Goal: Task Accomplishment & Management: Use online tool/utility

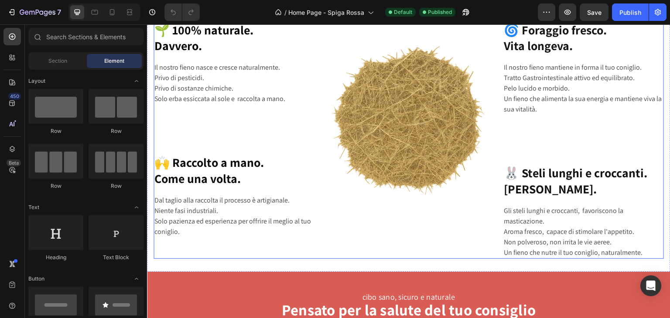
scroll to position [741, 0]
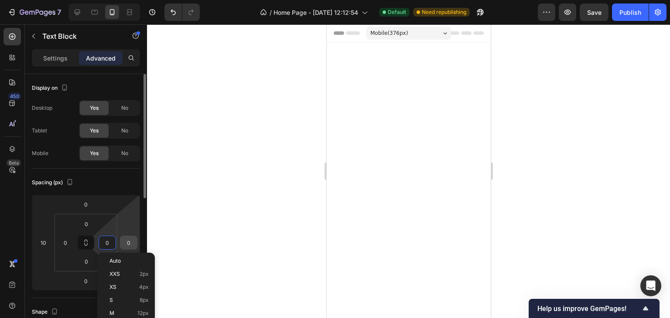
scroll to position [2207, 0]
type input "10"
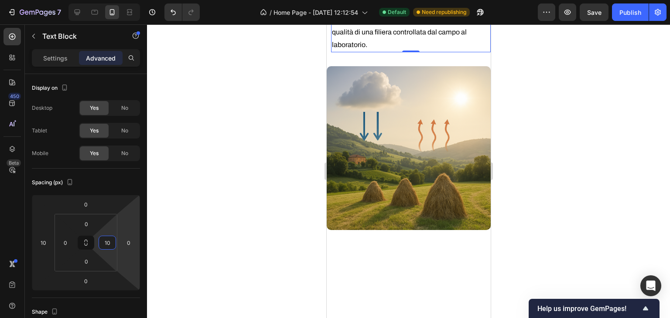
click at [229, 198] on div at bounding box center [408, 171] width 523 height 294
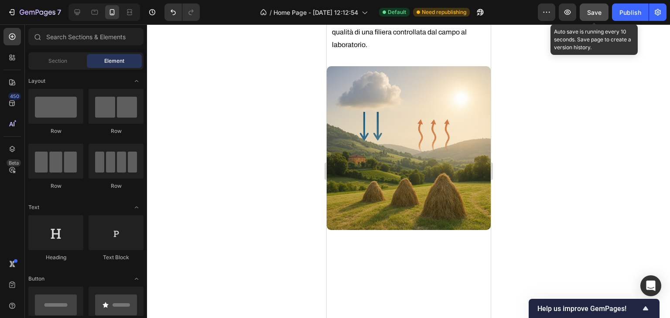
click at [600, 14] on span "Save" at bounding box center [594, 12] width 14 height 7
click at [631, 13] on div "Publish" at bounding box center [630, 12] width 22 height 9
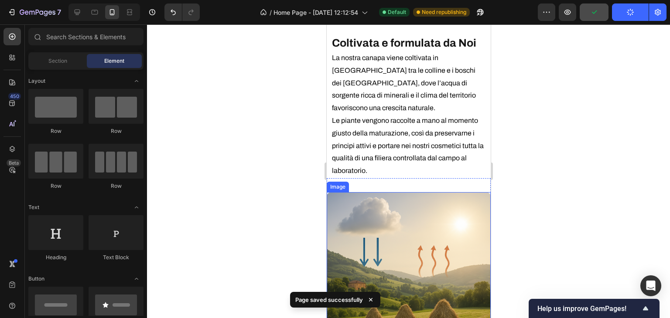
scroll to position [2294, 0]
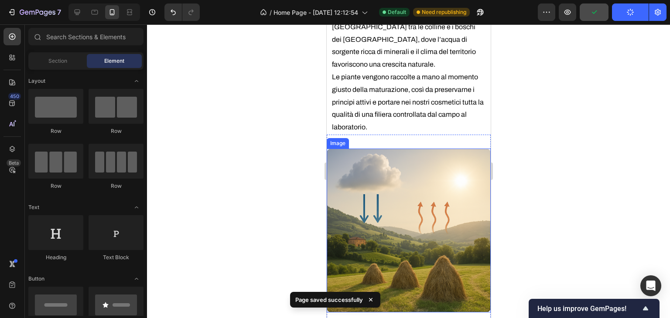
click at [395, 191] on img at bounding box center [408, 231] width 164 height 164
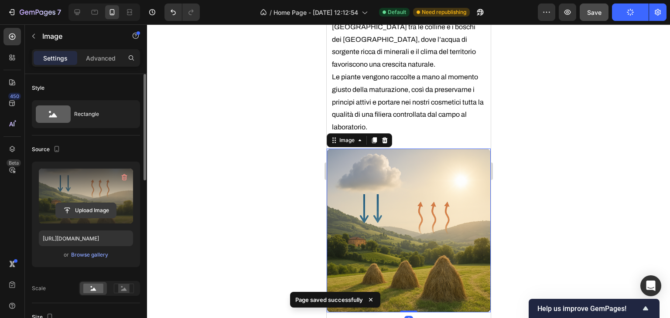
click at [82, 211] on input "file" at bounding box center [86, 210] width 60 height 15
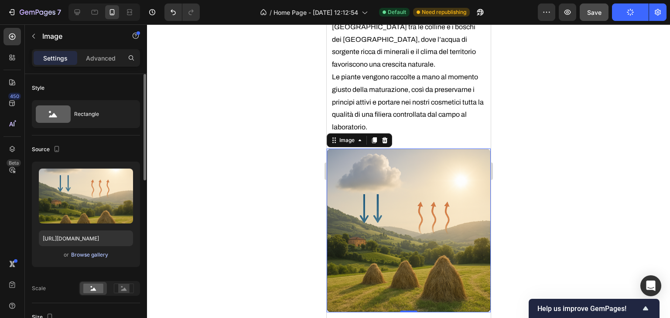
click at [84, 252] on div "Browse gallery" at bounding box center [89, 255] width 37 height 8
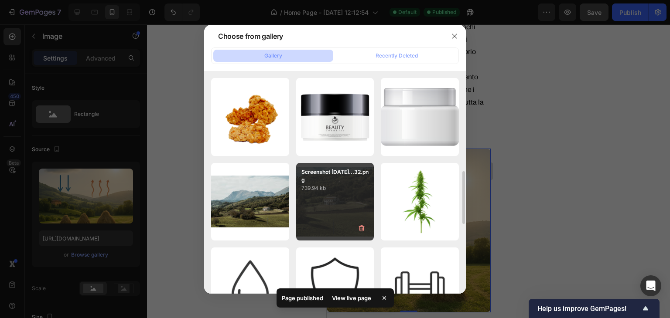
scroll to position [468, 0]
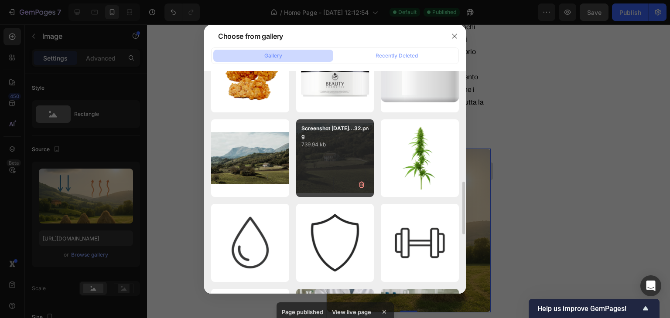
click at [329, 151] on div "Screenshot 2025-09-19...32.png 739.94 kb" at bounding box center [335, 158] width 78 height 78
type input "https://cdn.shopify.com/s/files/1/0942/4941/9136/files/gempages_584417761556431…"
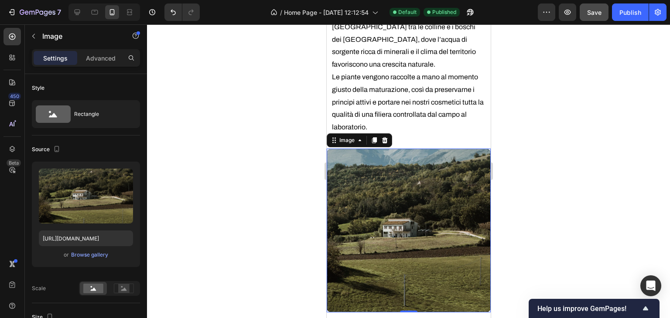
click at [609, 14] on div "Preview Save Publish" at bounding box center [602, 11] width 129 height 17
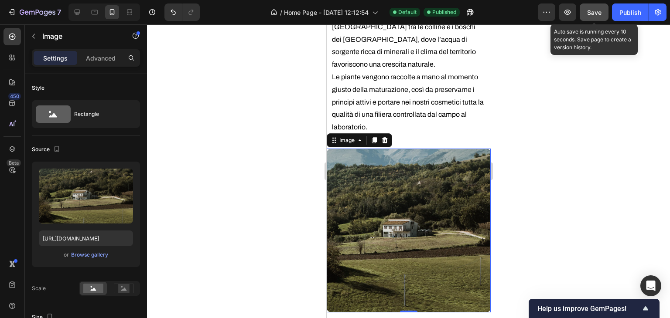
click at [601, 15] on span "Save" at bounding box center [594, 12] width 14 height 7
click at [623, 14] on div "Publish" at bounding box center [630, 12] width 22 height 9
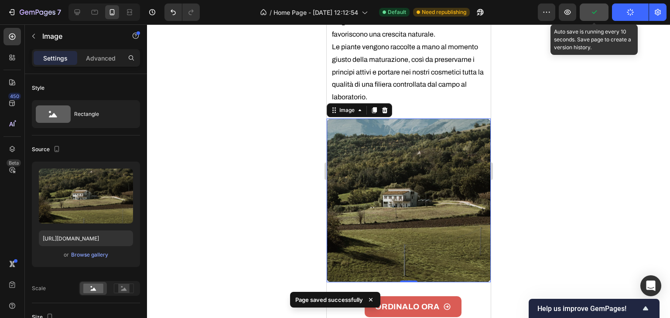
scroll to position [2381, 0]
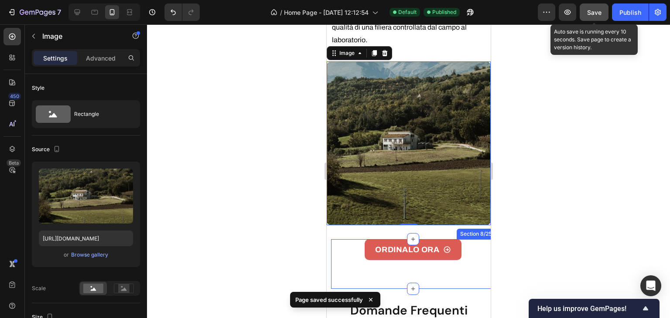
click at [459, 239] on div "ORDINALO ORA Button" at bounding box center [412, 249] width 147 height 21
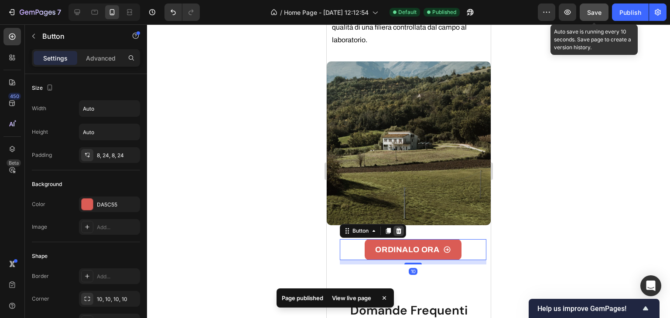
click at [396, 226] on div at bounding box center [398, 231] width 10 height 10
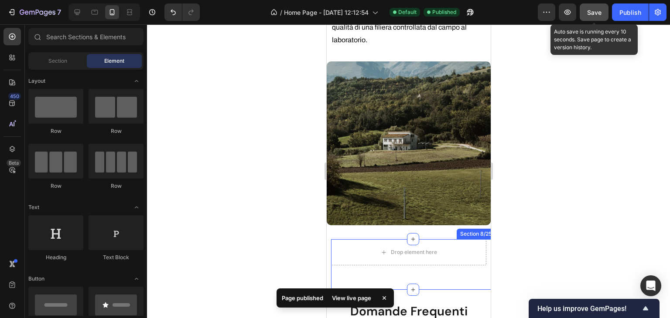
click at [453, 239] on div "Drop element here" at bounding box center [408, 252] width 155 height 26
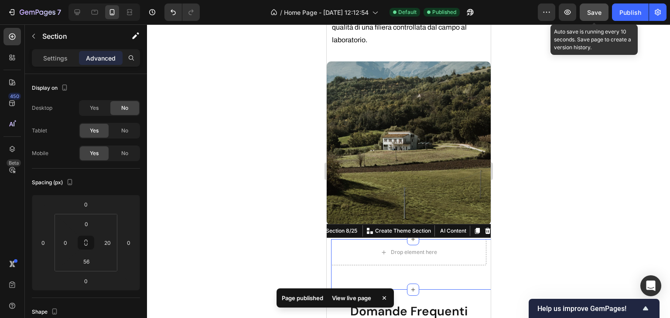
click at [484, 228] on icon at bounding box center [487, 231] width 6 height 6
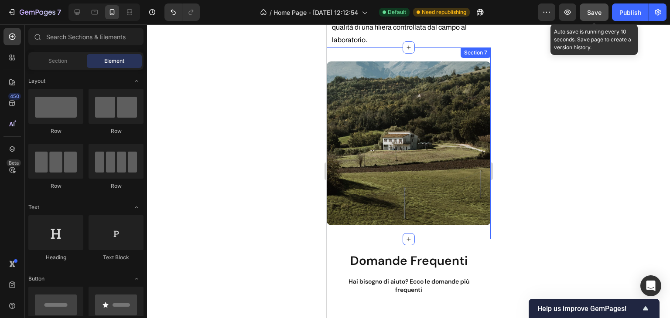
click at [413, 215] on div "Image Section 7" at bounding box center [408, 144] width 164 height 192
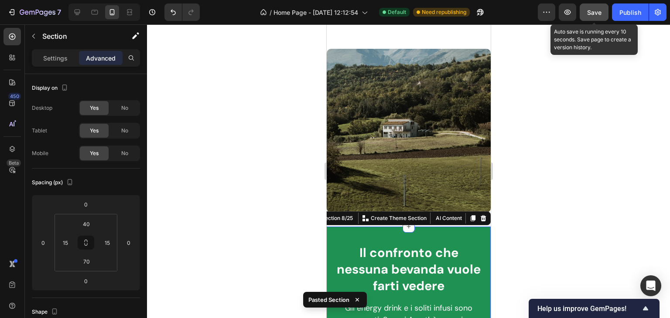
scroll to position [2546, 0]
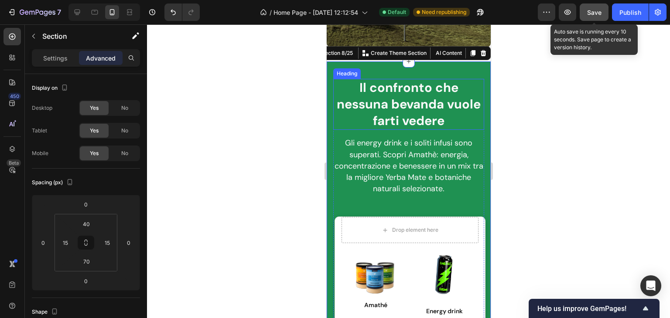
click at [430, 101] on span "Il confronto che nessuna bevanda vuole farti vedere" at bounding box center [408, 103] width 144 height 49
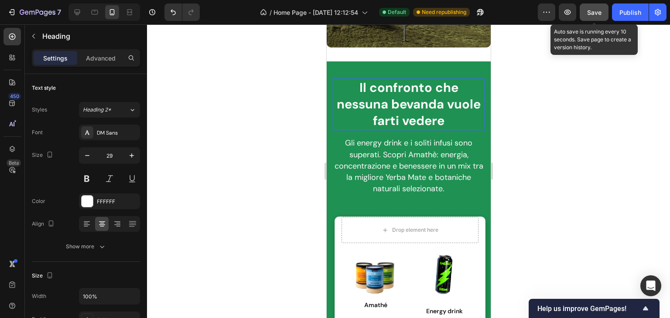
click at [430, 101] on span "Il confronto che nessuna bevanda vuole farti vedere" at bounding box center [408, 103] width 144 height 49
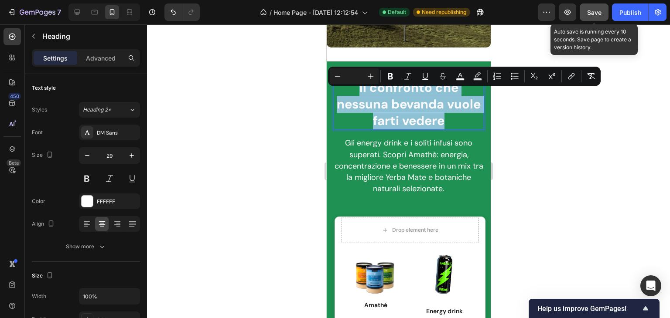
click at [430, 101] on span "Il confronto che nessuna bevanda vuole farti vedere" at bounding box center [408, 103] width 144 height 49
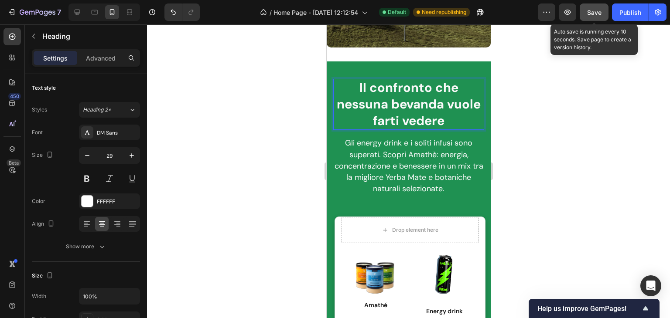
scroll to position [1, 0]
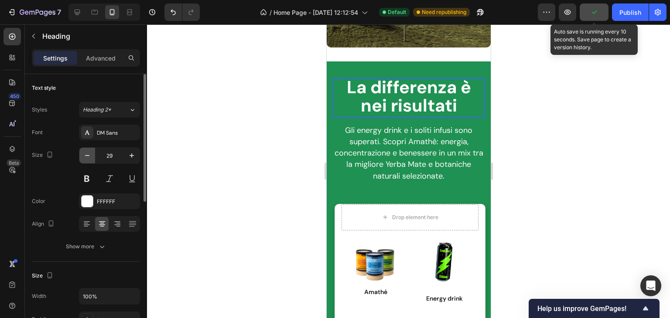
click at [87, 153] on icon "button" at bounding box center [87, 155] width 9 height 9
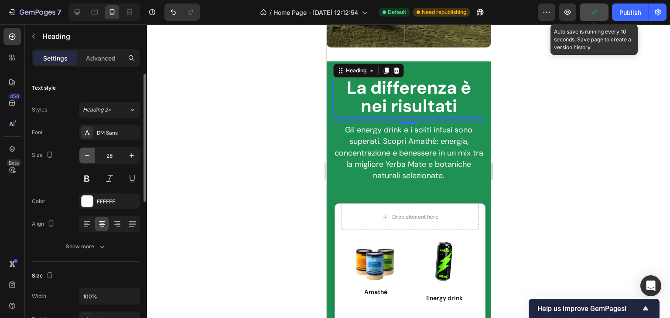
scroll to position [0, 0]
click at [87, 151] on icon "button" at bounding box center [87, 155] width 9 height 9
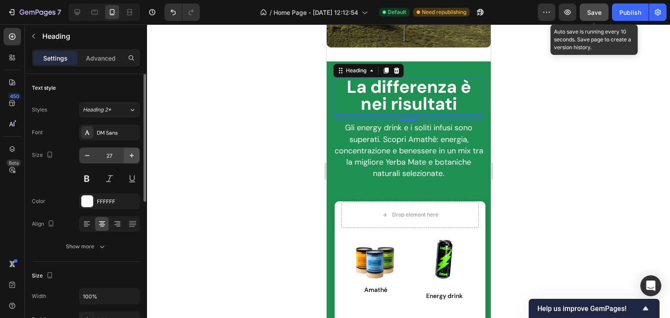
click at [130, 157] on icon "button" at bounding box center [131, 155] width 9 height 9
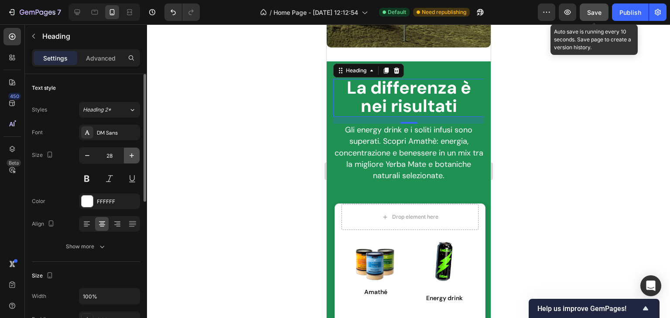
click at [130, 157] on icon "button" at bounding box center [131, 155] width 9 height 9
type input "29"
click at [356, 82] on span "La differenza è nei risultati" at bounding box center [408, 96] width 124 height 41
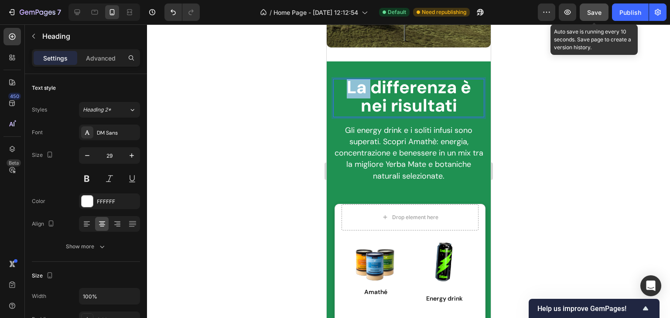
click at [356, 82] on span "La differenza è nei risultati" at bounding box center [408, 96] width 124 height 41
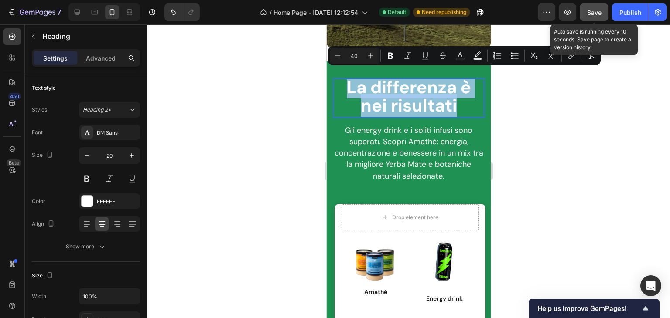
click at [356, 82] on span "La differenza è nei risultati" at bounding box center [408, 96] width 124 height 41
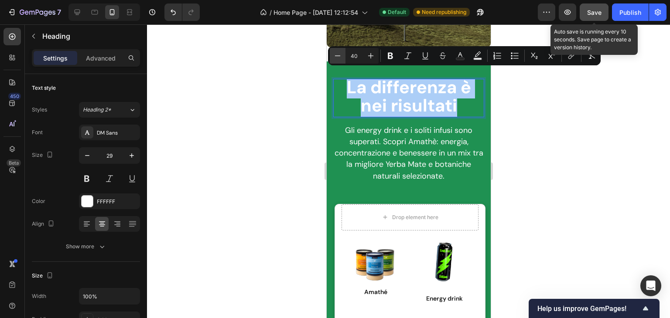
click at [338, 55] on icon "Editor contextual toolbar" at bounding box center [337, 55] width 9 height 9
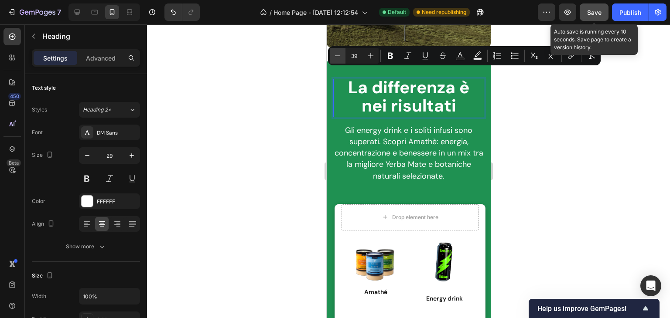
click at [338, 55] on icon "Editor contextual toolbar" at bounding box center [337, 55] width 9 height 9
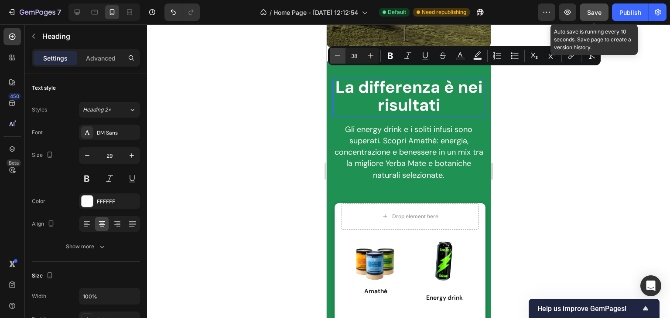
click at [338, 55] on icon "Editor contextual toolbar" at bounding box center [337, 55] width 9 height 9
type input "35"
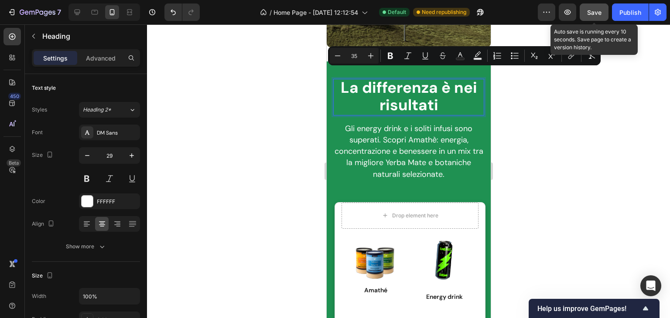
click at [448, 84] on span "La differenza è nei risultati" at bounding box center [408, 97] width 136 height 38
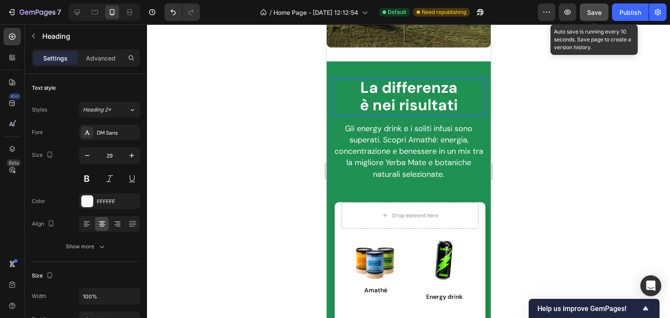
click at [388, 128] on span "Gli energy drink e i soliti infusi sono superati. Scopri Amathè: energia, conce…" at bounding box center [408, 151] width 149 height 56
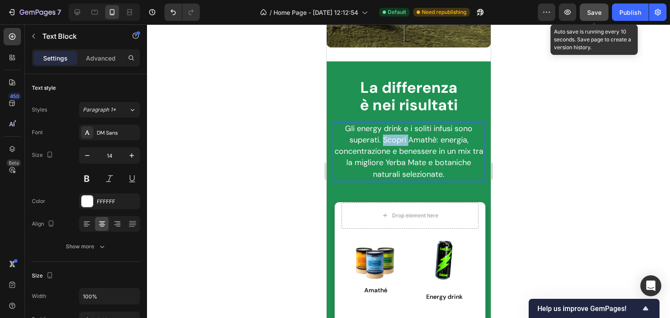
click at [388, 128] on span "Gli energy drink e i soliti infusi sono superati. Scopri Amathè: energia, conce…" at bounding box center [408, 151] width 149 height 56
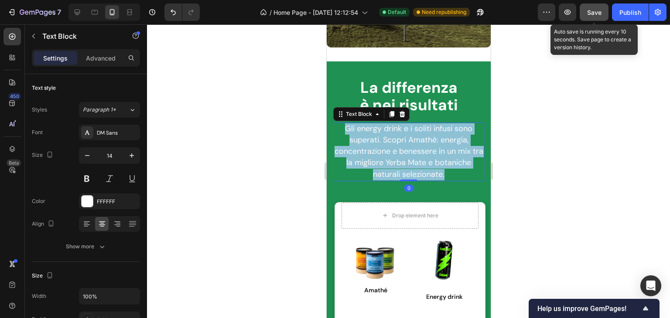
click at [388, 128] on span "Gli energy drink e i soliti infusi sono superati. Scopri Amathè: energia, conce…" at bounding box center [408, 151] width 149 height 56
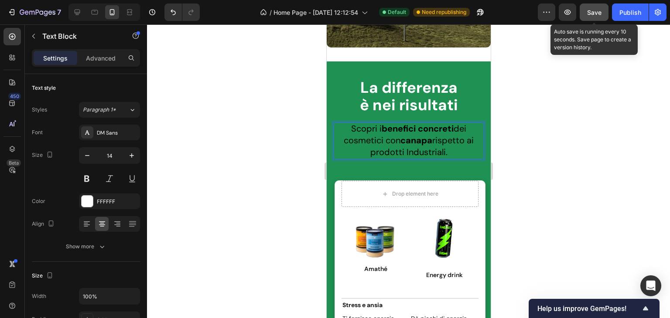
click at [414, 123] on strong "benefici concreti" at bounding box center [417, 128] width 72 height 11
click at [417, 95] on span "è nei risultati" at bounding box center [408, 105] width 98 height 20
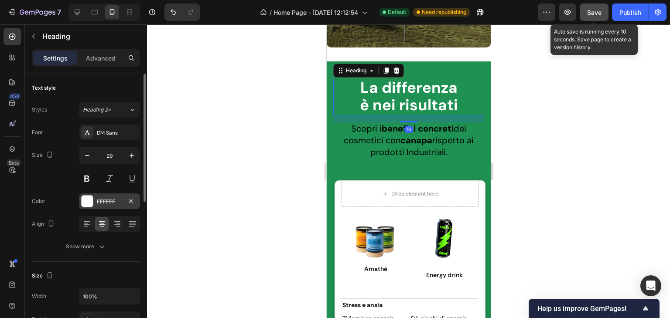
drag, startPoint x: 105, startPoint y: 199, endPoint x: 109, endPoint y: 196, distance: 5.7
click at [105, 198] on div "FFFFFF" at bounding box center [109, 202] width 25 height 8
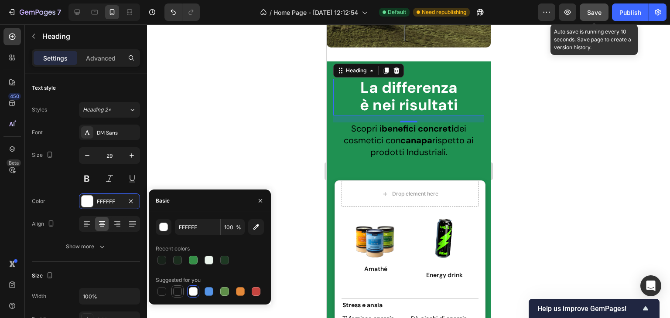
click at [181, 290] on div at bounding box center [177, 291] width 9 height 9
type input "151515"
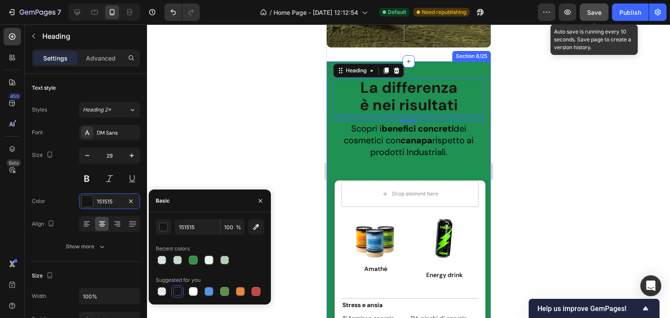
click at [328, 77] on div "⁠⁠⁠⁠⁠⁠⁠ La differenza è nei risultati Heading 16 Scopri i benefici concreti dei…" at bounding box center [408, 310] width 164 height 498
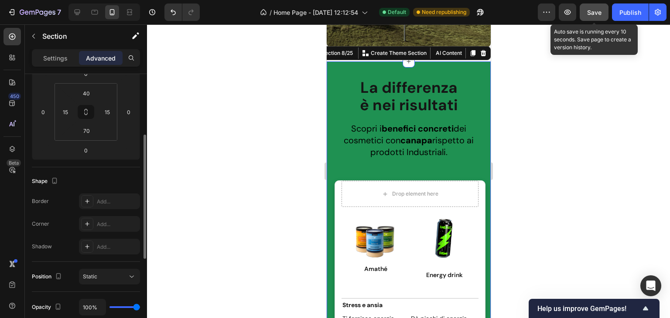
scroll to position [218, 0]
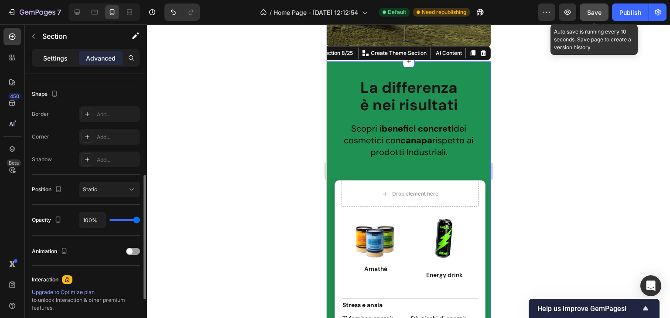
click at [68, 58] on div "Settings" at bounding box center [56, 58] width 44 height 14
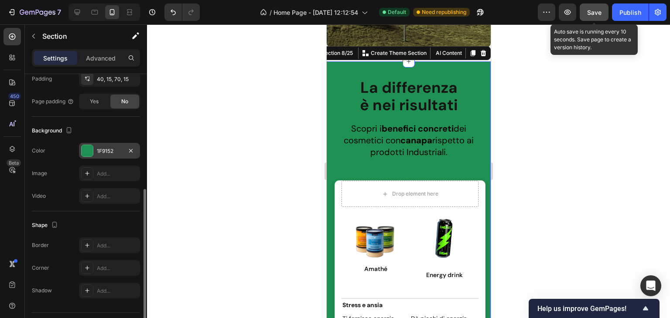
click at [108, 149] on div "1F9152" at bounding box center [109, 151] width 25 height 8
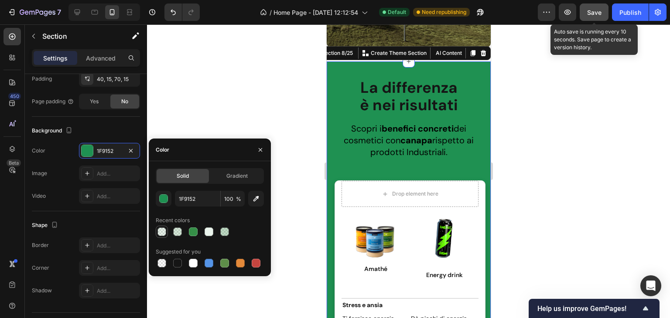
click at [162, 229] on div at bounding box center [161, 232] width 9 height 9
type input "358F47"
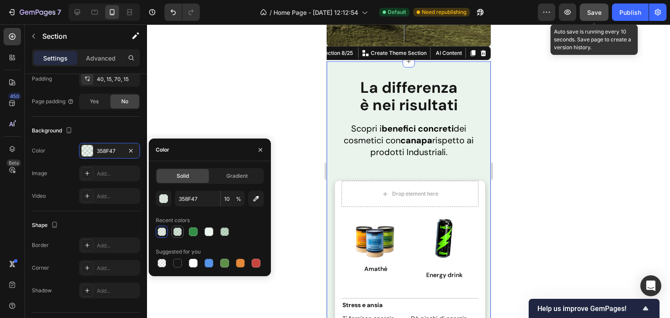
click at [177, 233] on div at bounding box center [177, 232] width 9 height 9
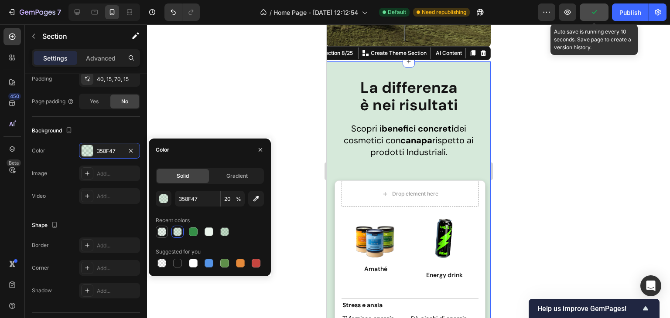
click at [157, 235] on div at bounding box center [162, 232] width 12 height 12
type input "10"
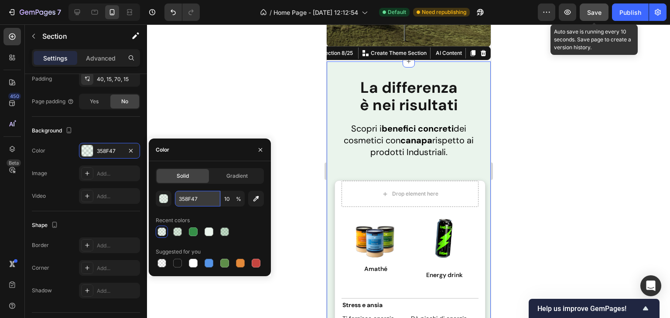
click at [186, 195] on input "358F47" at bounding box center [197, 199] width 45 height 16
paste input "#eaf4ec"
type input "#eaf4ec"
type input "100"
click at [250, 120] on div at bounding box center [408, 171] width 523 height 294
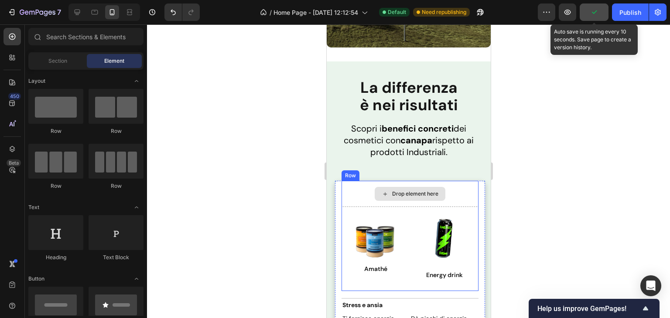
scroll to position [2634, 0]
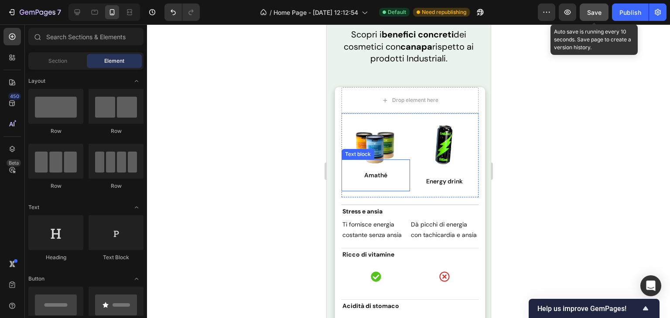
click at [374, 154] on img at bounding box center [375, 144] width 68 height 51
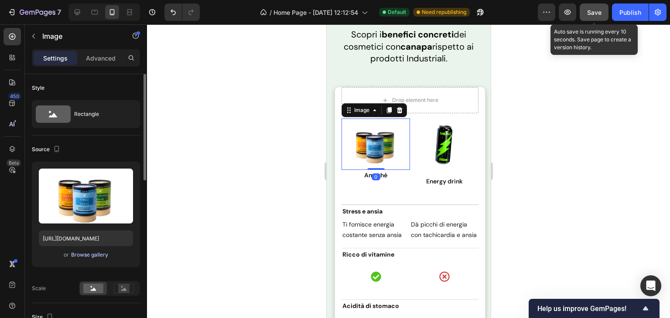
click at [93, 255] on div "Browse gallery" at bounding box center [89, 255] width 37 height 8
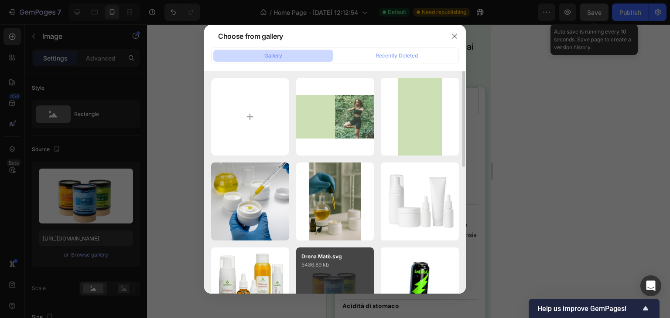
scroll to position [44, 0]
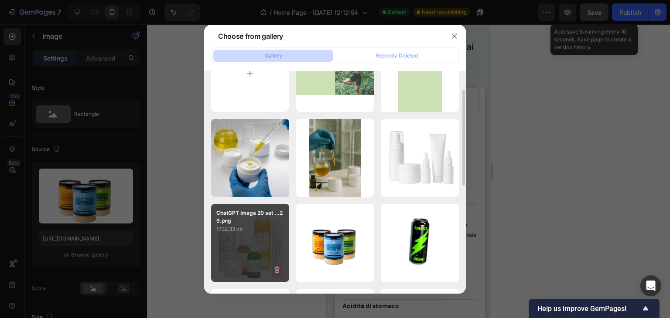
click at [238, 248] on div "ChatGPT Image 20 set ...29.png 1732.33 kb" at bounding box center [250, 243] width 78 height 78
type input "https://cdn.shopify.com/s/files/1/0942/4941/9136/files/gempages_584417761556431…"
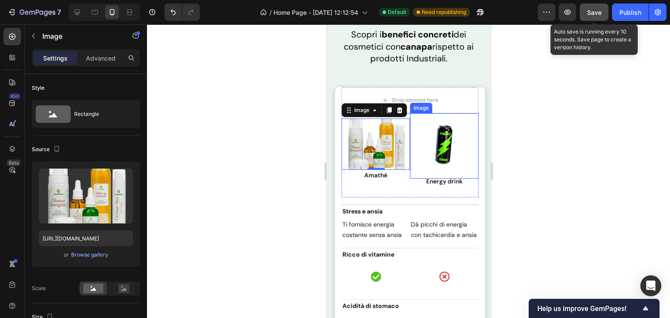
click at [443, 153] on img at bounding box center [443, 145] width 65 height 65
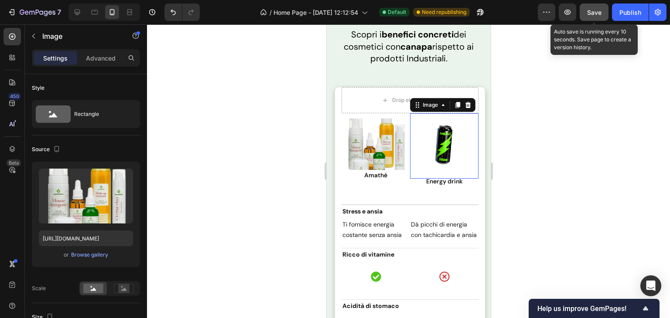
scroll to position [218, 0]
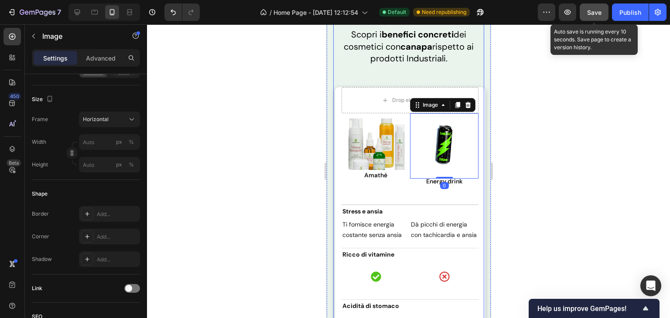
click at [386, 151] on img at bounding box center [375, 144] width 68 height 51
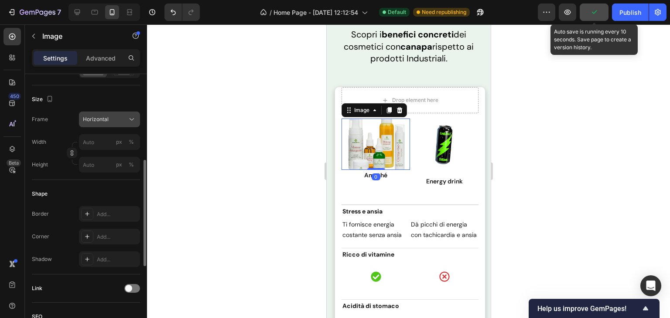
click at [113, 125] on button "Horizontal" at bounding box center [109, 120] width 61 height 16
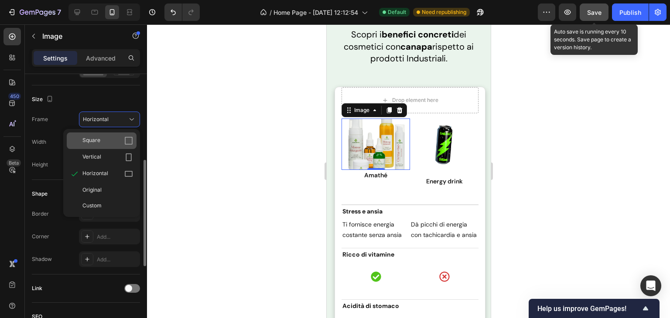
click at [105, 140] on div "Square" at bounding box center [107, 140] width 51 height 9
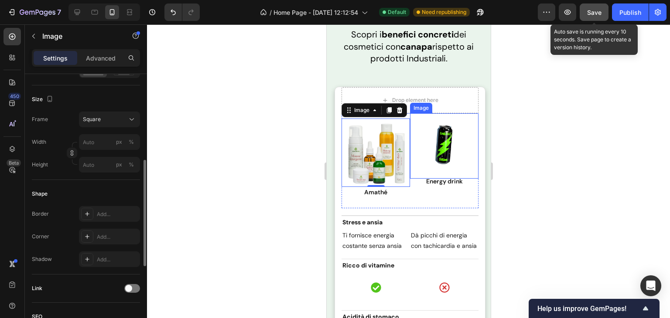
click at [436, 157] on img at bounding box center [443, 145] width 65 height 65
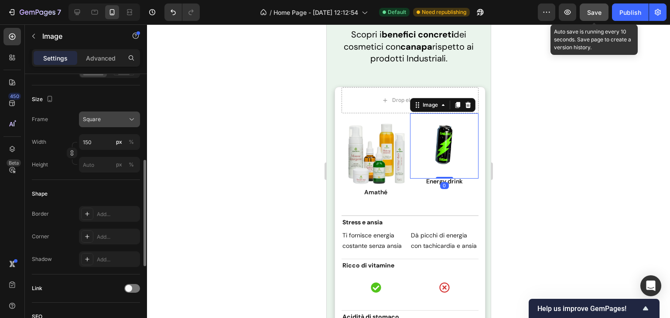
click at [108, 123] on div "Square" at bounding box center [104, 120] width 43 height 8
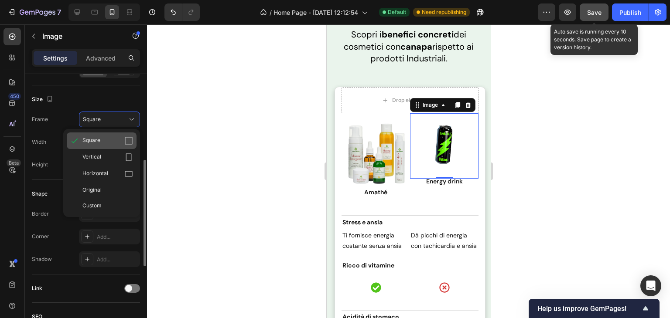
click at [103, 140] on div "Square" at bounding box center [107, 140] width 51 height 9
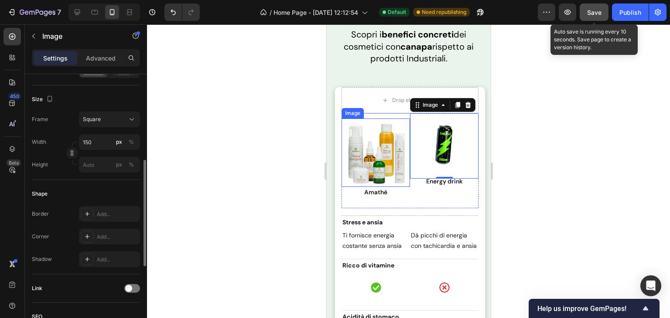
click at [396, 150] on img at bounding box center [375, 153] width 68 height 68
click at [426, 150] on img at bounding box center [443, 145] width 65 height 65
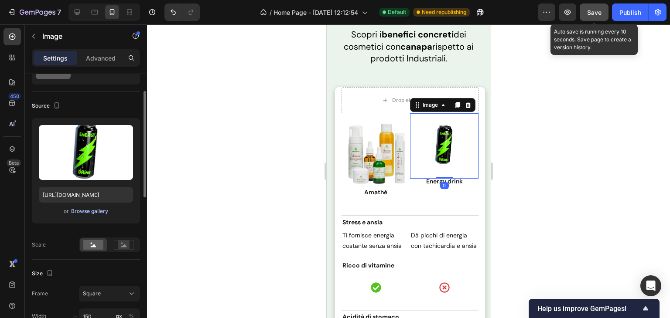
click at [86, 211] on div "Browse gallery" at bounding box center [89, 212] width 37 height 8
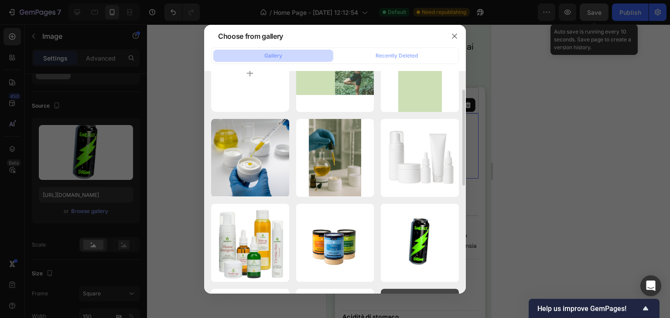
scroll to position [131, 0]
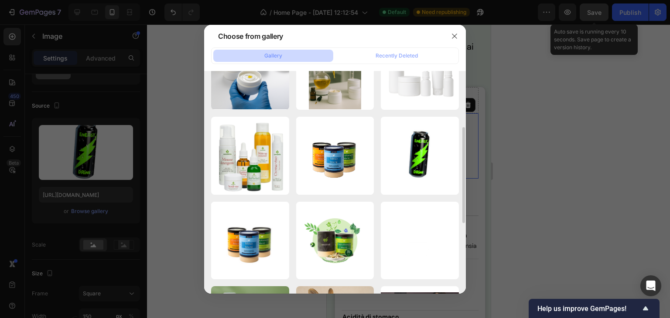
click at [0, 0] on div "Drena Matè(8).png 170.89 kb" at bounding box center [0, 0] width 0 height 0
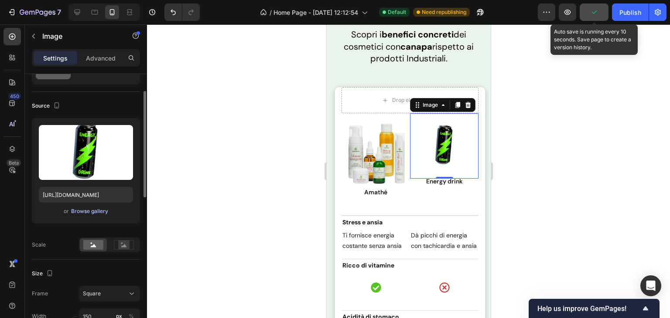
click at [99, 210] on div "Browse gallery" at bounding box center [89, 212] width 37 height 8
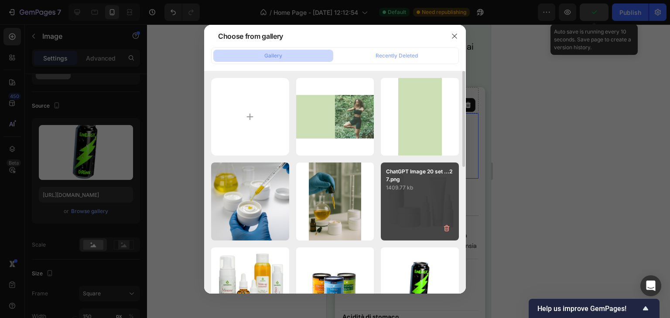
click at [403, 189] on p "1409.77 kb" at bounding box center [420, 188] width 68 height 9
type input "https://cdn.shopify.com/s/files/1/0942/4941/9136/files/gempages_584417761556431…"
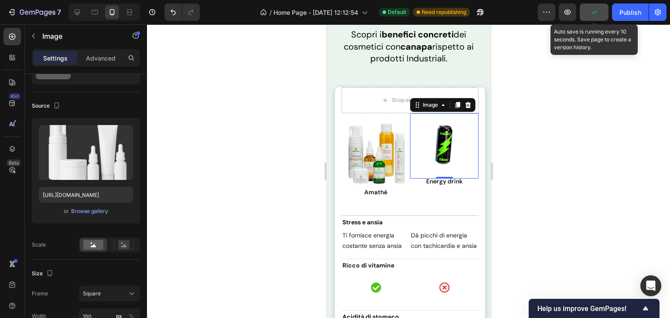
click at [440, 187] on div "0" at bounding box center [444, 185] width 9 height 7
click at [440, 182] on div "0" at bounding box center [444, 185] width 9 height 7
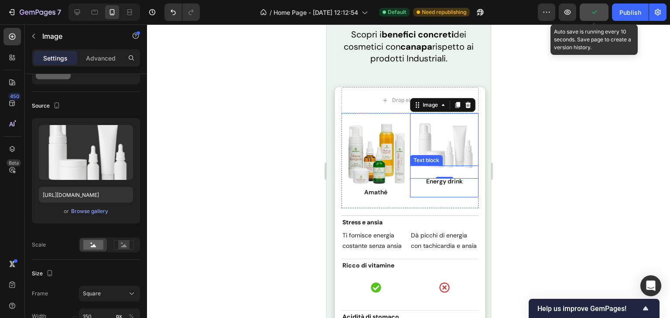
click at [444, 183] on p "Energy drink" at bounding box center [443, 181] width 59 height 9
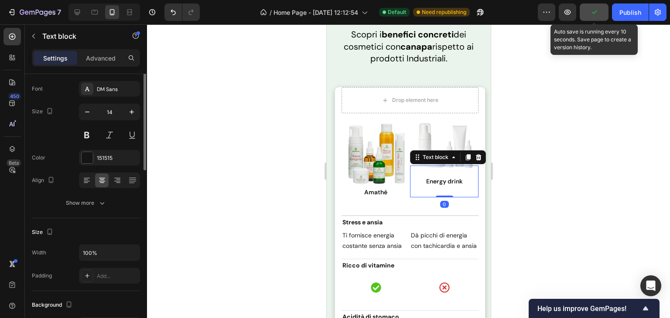
scroll to position [0, 0]
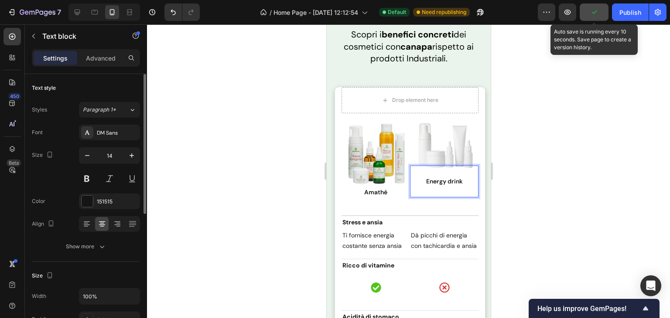
click at [444, 183] on p "Energy drink" at bounding box center [443, 181] width 59 height 9
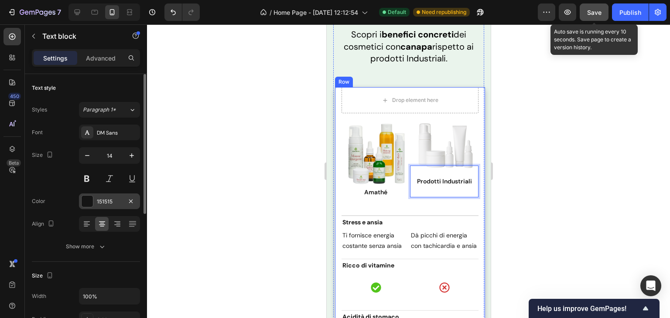
click at [97, 199] on div "151515" at bounding box center [109, 202] width 25 height 8
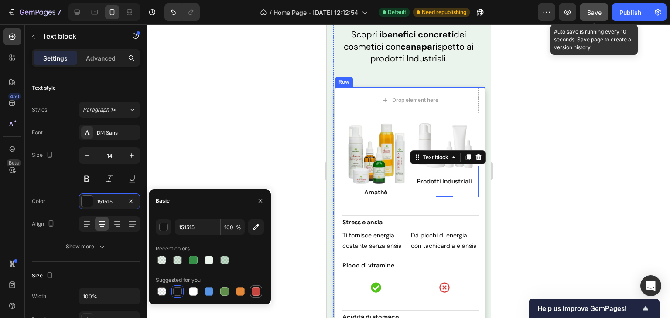
click at [255, 290] on div at bounding box center [256, 291] width 9 height 9
type input "C5453F"
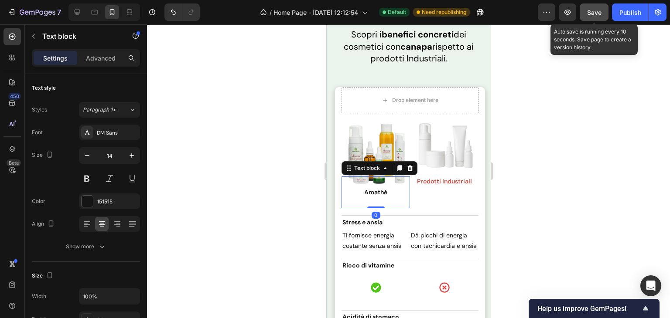
click at [372, 188] on p "Amathé" at bounding box center [375, 192] width 59 height 9
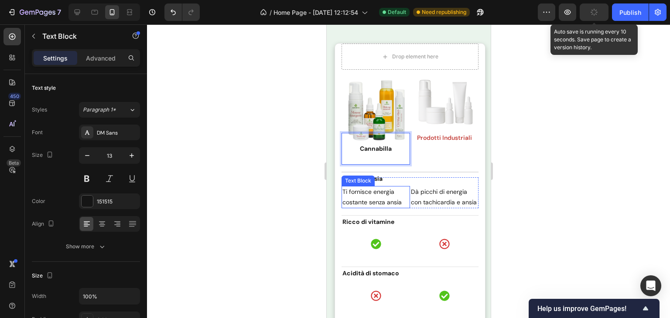
click at [362, 194] on p "Ti fornisce energia costante senza ansia" at bounding box center [375, 197] width 67 height 20
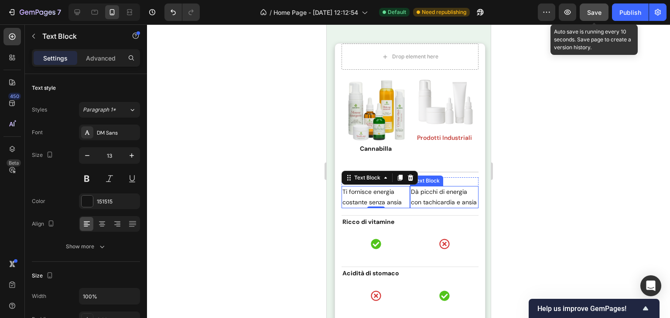
click at [421, 205] on span "Dà picchi di energia con tachicardia e ansia" at bounding box center [443, 197] width 66 height 18
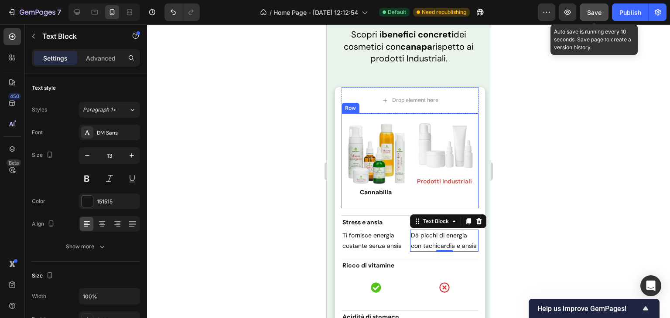
scroll to position [2503, 0]
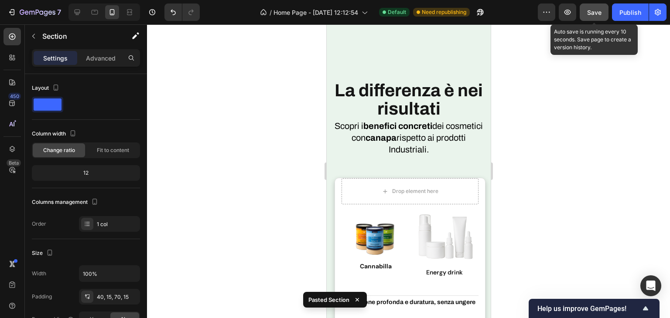
scroll to position [3061, 0]
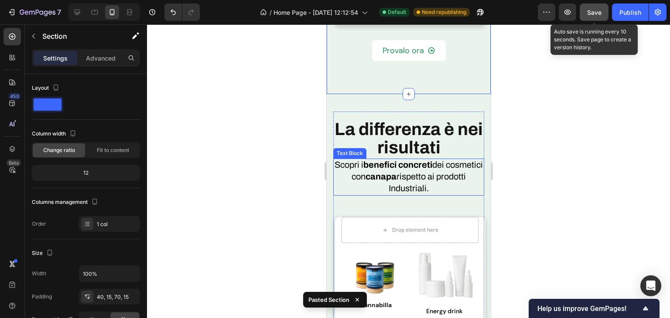
scroll to position [2930, 0]
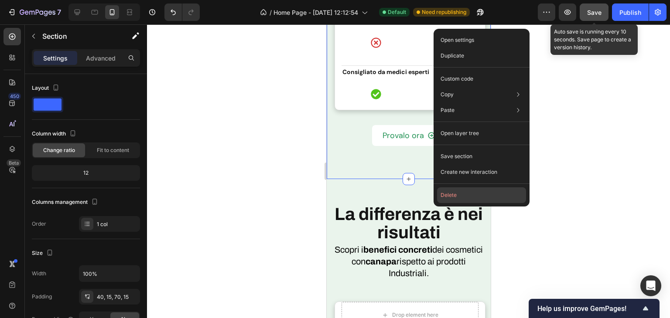
drag, startPoint x: 450, startPoint y: 191, endPoint x: 123, endPoint y: 167, distance: 327.6
click at [450, 191] on button "Delete" at bounding box center [481, 196] width 89 height 16
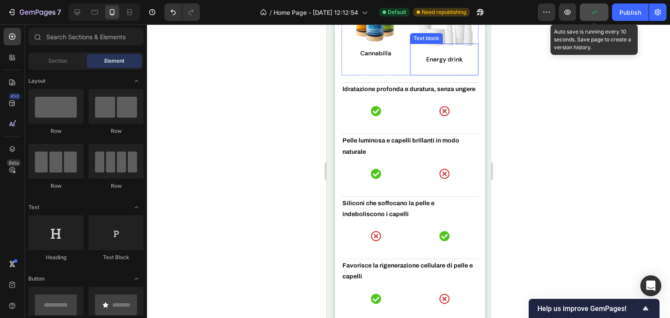
scroll to position [2764, 0]
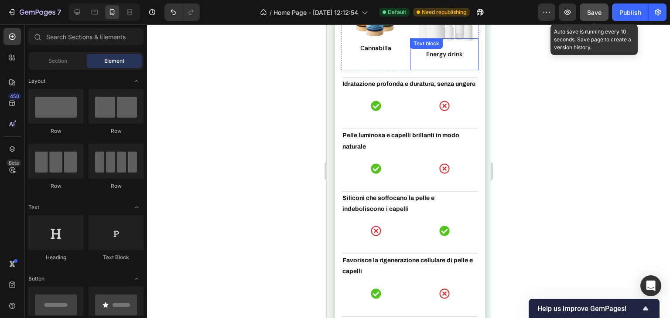
click at [431, 50] on div "Energy drink Text block" at bounding box center [443, 54] width 68 height 32
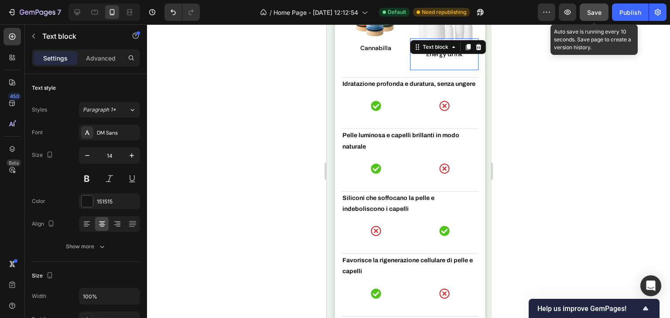
click at [431, 50] on div "Text block" at bounding box center [434, 47] width 29 height 8
click at [435, 58] on p "Energy drink" at bounding box center [443, 54] width 59 height 9
click at [430, 54] on p "Energy drink" at bounding box center [443, 54] width 59 height 9
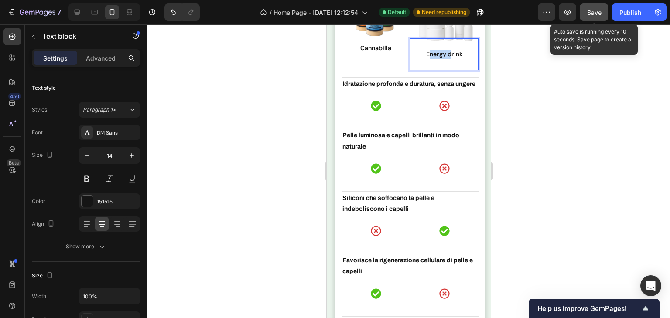
click at [430, 54] on p "Energy drink" at bounding box center [443, 54] width 59 height 9
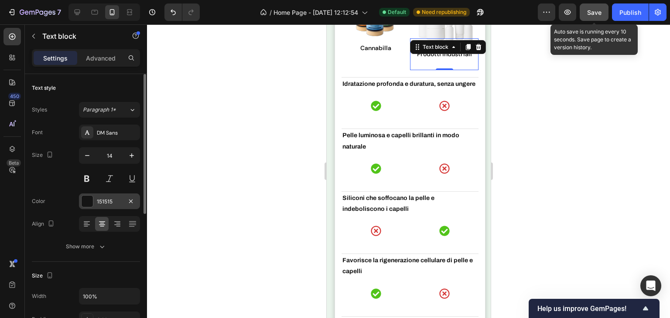
click at [103, 198] on div "151515" at bounding box center [109, 202] width 61 height 16
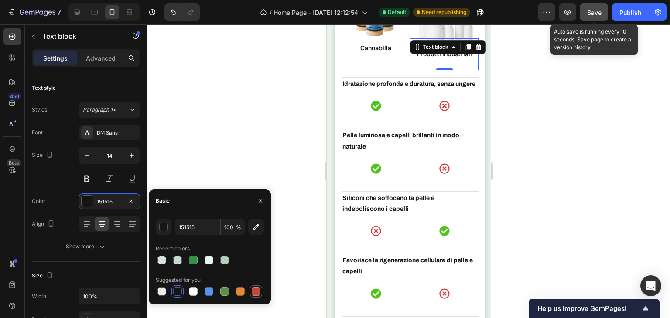
click at [253, 295] on div at bounding box center [256, 291] width 9 height 9
type input "C5453F"
click at [289, 113] on div at bounding box center [408, 171] width 523 height 294
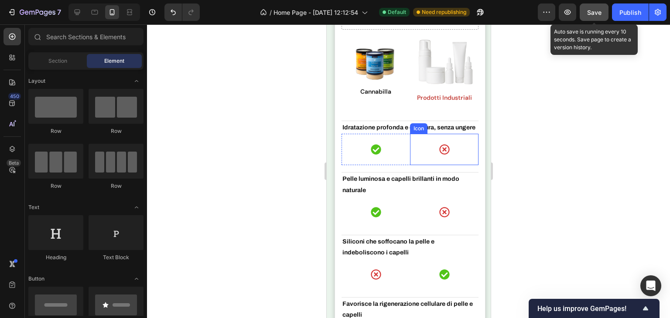
scroll to position [2634, 0]
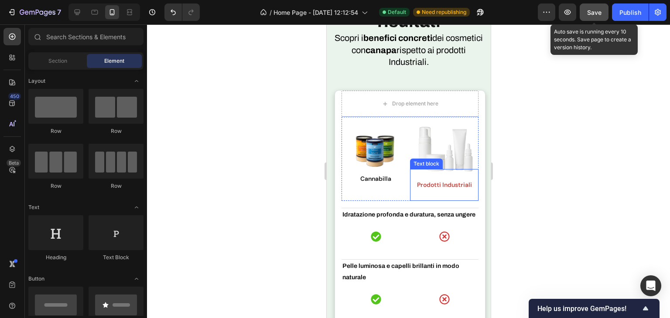
click at [450, 184] on p "Prodotti Industriali" at bounding box center [443, 185] width 59 height 9
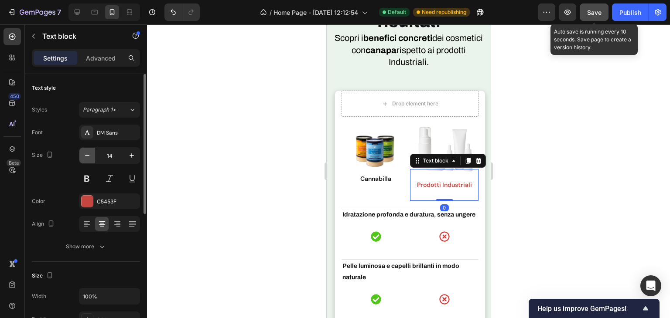
click at [86, 157] on icon "button" at bounding box center [87, 155] width 9 height 9
click at [86, 156] on icon "button" at bounding box center [87, 155] width 9 height 9
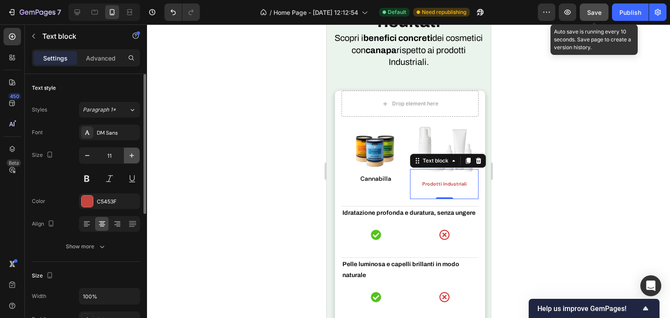
click at [130, 157] on icon "button" at bounding box center [131, 155] width 9 height 9
type input "12"
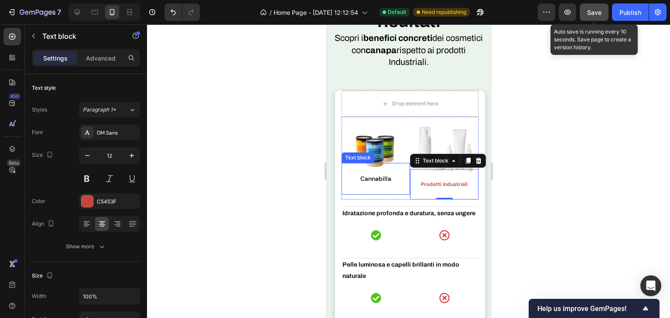
click at [382, 177] on strong "Cannabilla" at bounding box center [375, 179] width 31 height 8
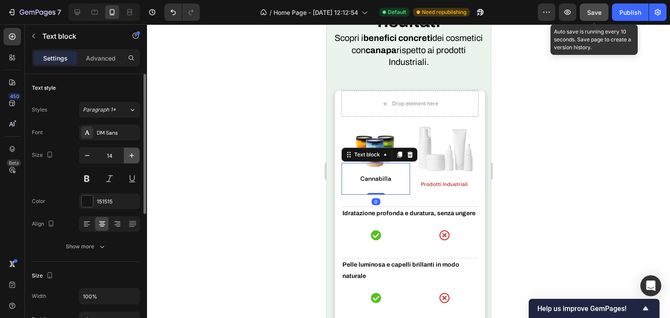
click at [134, 154] on icon "button" at bounding box center [131, 155] width 9 height 9
type input "15"
click at [78, 182] on div "Size 15" at bounding box center [86, 166] width 108 height 39
click at [85, 179] on button at bounding box center [87, 179] width 16 height 16
click at [373, 175] on strong "Cannabilla" at bounding box center [375, 179] width 34 height 9
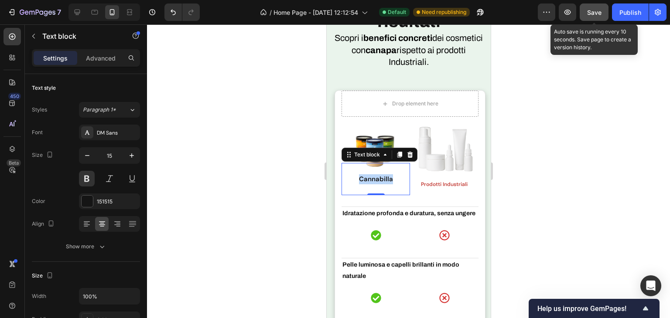
click at [373, 175] on strong "Cannabilla" at bounding box center [375, 179] width 34 height 9
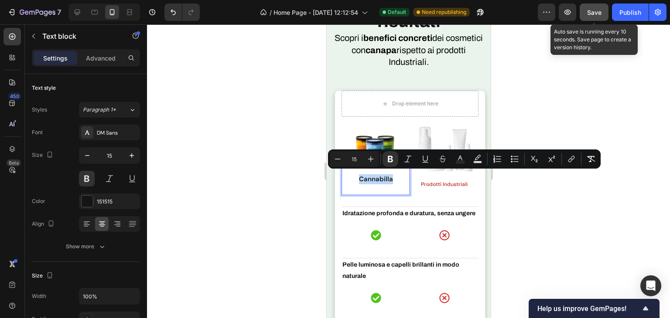
click at [373, 175] on strong "Cannabilla" at bounding box center [375, 179] width 34 height 9
click at [392, 156] on icon "Editor contextual toolbar" at bounding box center [390, 159] width 9 height 9
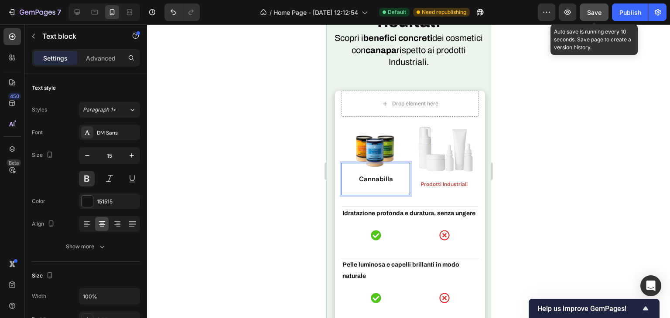
click at [391, 156] on img at bounding box center [375, 147] width 68 height 51
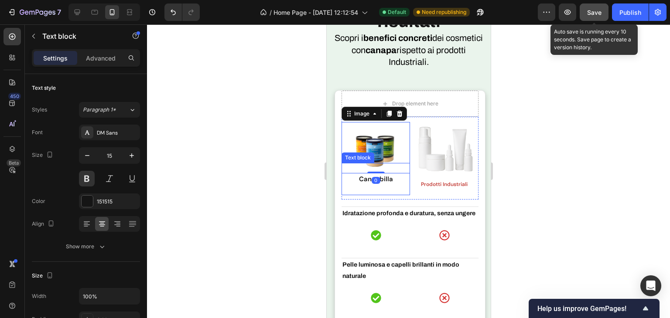
click at [365, 174] on p "Cannabilla" at bounding box center [375, 179] width 59 height 10
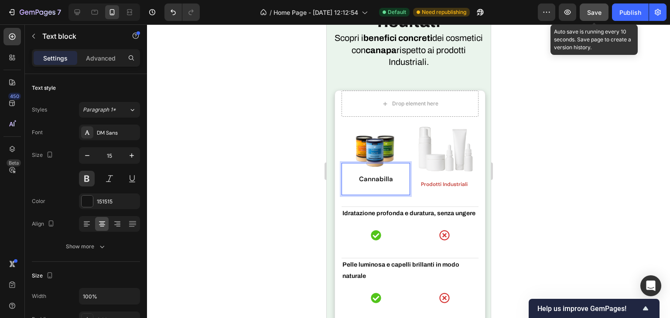
click at [365, 175] on p "Cannabilla" at bounding box center [375, 179] width 59 height 10
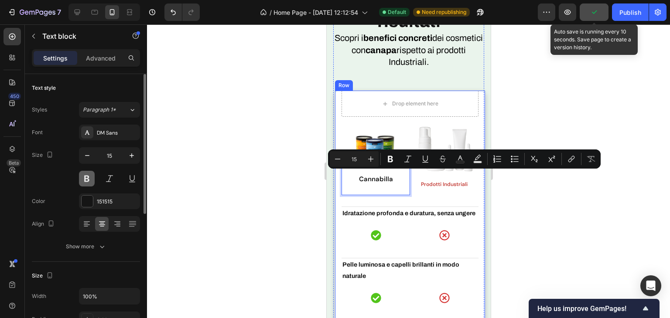
click at [89, 178] on button at bounding box center [87, 179] width 16 height 16
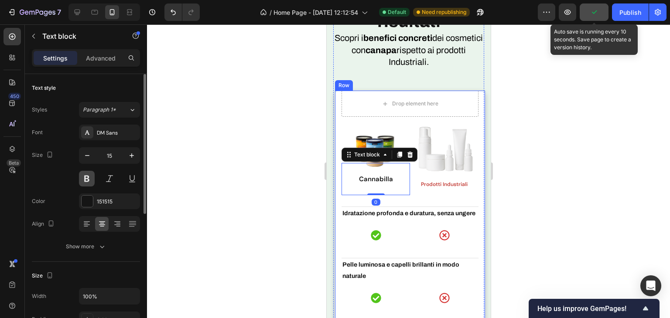
click at [89, 178] on button at bounding box center [87, 179] width 16 height 16
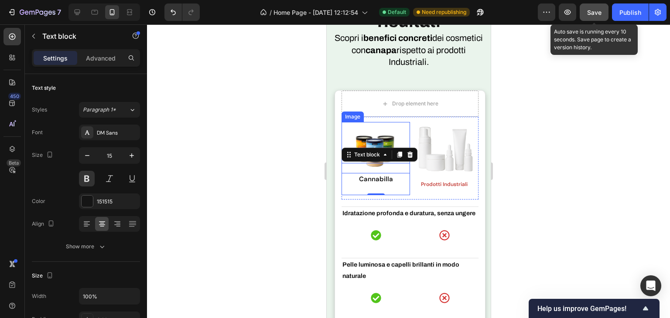
click at [385, 142] on img at bounding box center [375, 147] width 68 height 51
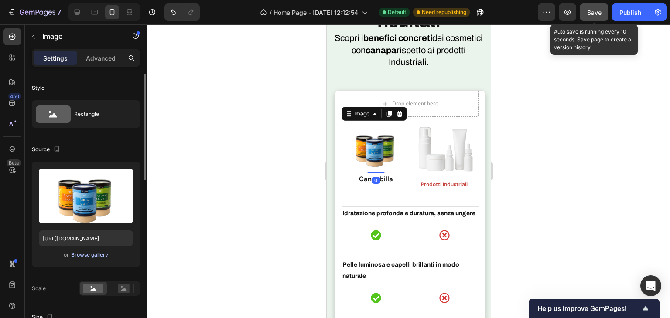
click at [75, 253] on div "Browse gallery" at bounding box center [89, 255] width 37 height 8
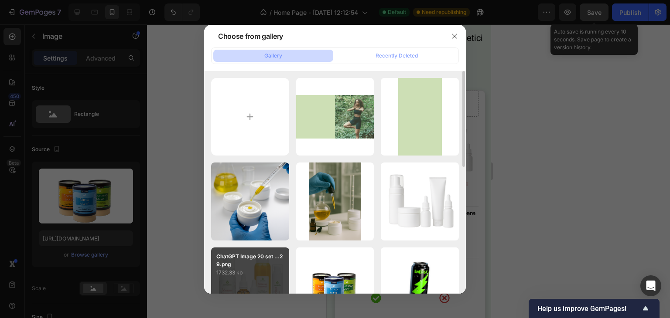
click at [232, 283] on div "ChatGPT Image 20 set ...29.png 1732.33 kb" at bounding box center [250, 287] width 78 height 78
type input "https://cdn.shopify.com/s/files/1/0942/4941/9136/files/gempages_584417761556431…"
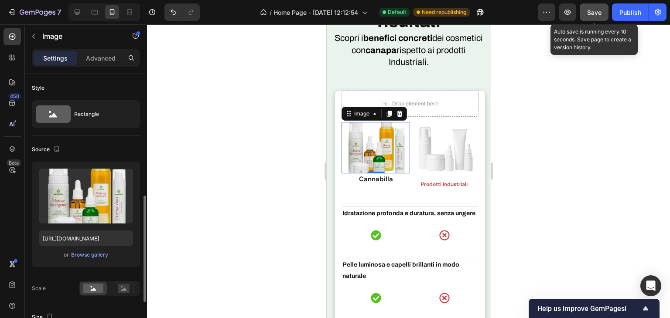
scroll to position [87, 0]
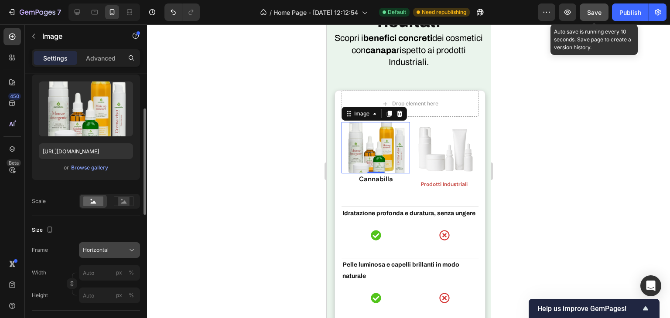
click at [116, 245] on button "Horizontal" at bounding box center [109, 250] width 61 height 16
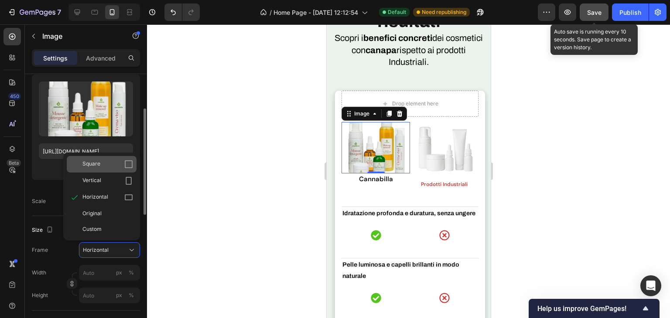
click at [108, 165] on div "Square" at bounding box center [107, 164] width 51 height 9
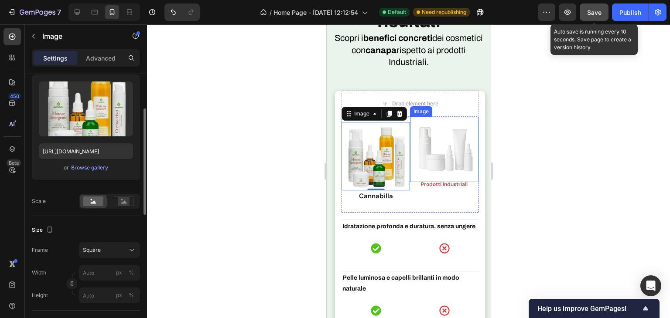
click at [470, 154] on img at bounding box center [443, 149] width 65 height 65
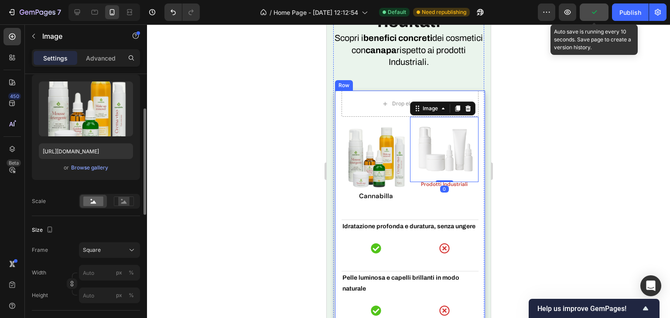
click at [343, 161] on img at bounding box center [375, 156] width 68 height 68
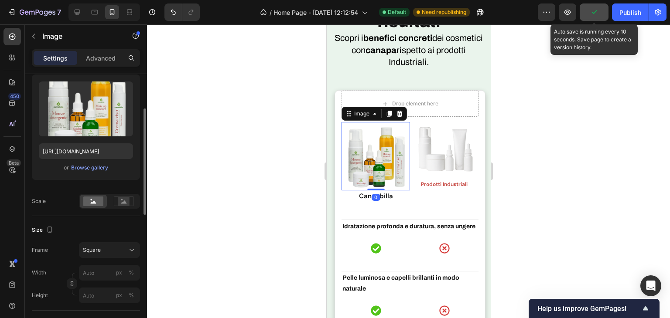
click at [365, 166] on img at bounding box center [375, 156] width 68 height 68
click at [369, 166] on img at bounding box center [375, 156] width 68 height 68
click at [365, 167] on img at bounding box center [375, 156] width 68 height 68
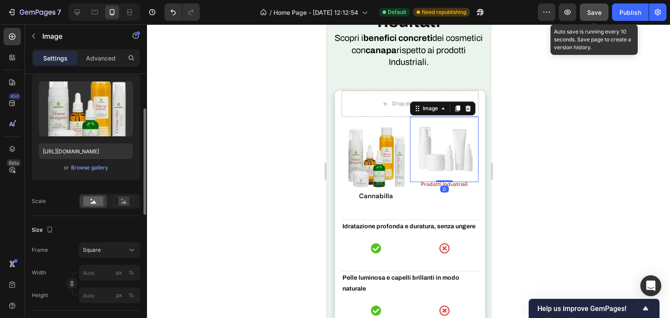
drag, startPoint x: 462, startPoint y: 154, endPoint x: 454, endPoint y: 162, distance: 11.4
click at [463, 154] on img at bounding box center [443, 149] width 65 height 65
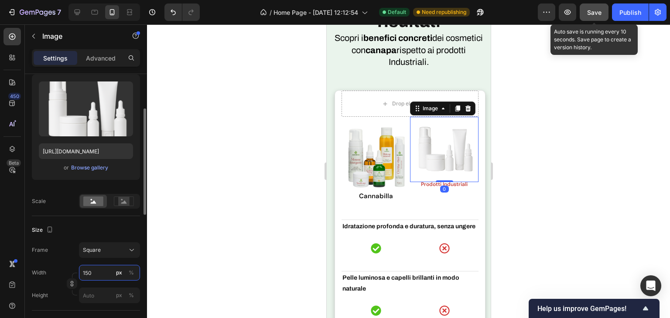
click at [101, 267] on input "150" at bounding box center [109, 273] width 61 height 16
type input "1"
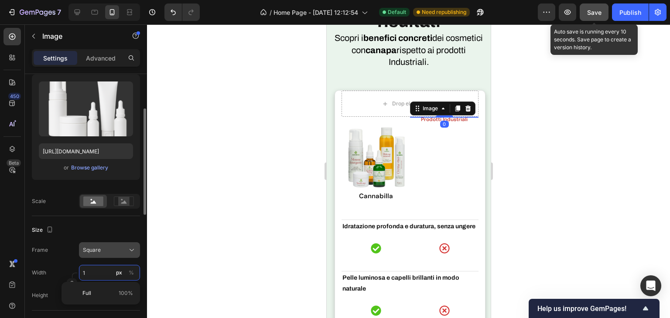
type input "10"
type input "100"
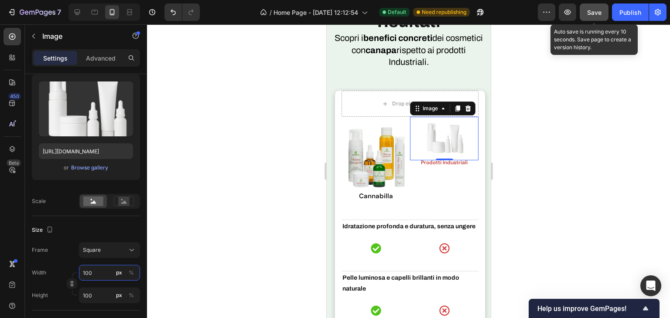
type input "10"
type input "1"
type input "15"
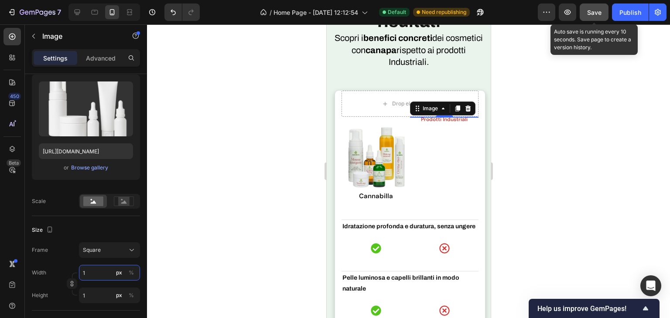
type input "15"
type input "150"
click at [127, 276] on button "%" at bounding box center [131, 273] width 10 height 10
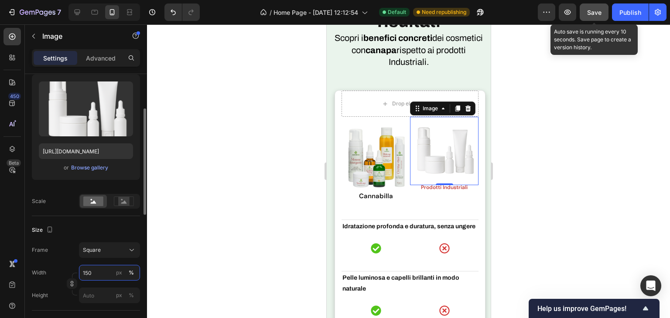
click at [85, 271] on input "150" at bounding box center [109, 273] width 61 height 16
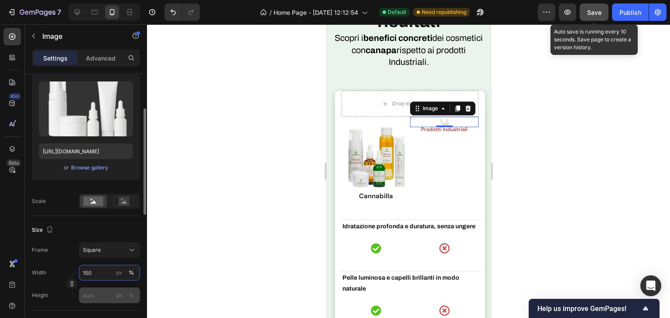
type input "15"
click at [209, 214] on div at bounding box center [408, 171] width 523 height 294
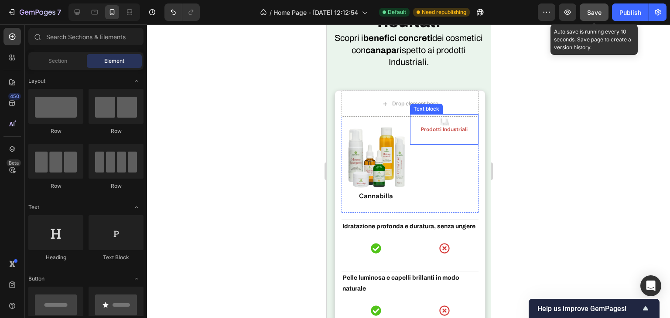
click at [445, 122] on div "Prodotti Industriali Text block" at bounding box center [443, 129] width 68 height 31
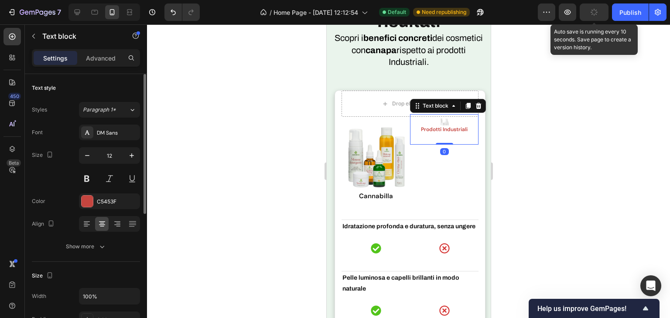
scroll to position [131, 0]
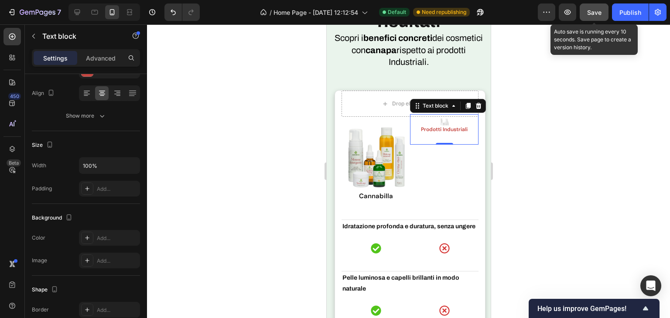
click at [434, 117] on div "Prodotti Industriali Text block 0" at bounding box center [443, 129] width 68 height 31
click at [439, 121] on div "Prodotti Industriali Text block 0" at bounding box center [443, 129] width 68 height 31
click at [169, 10] on icon "Undo/Redo" at bounding box center [173, 12] width 9 height 9
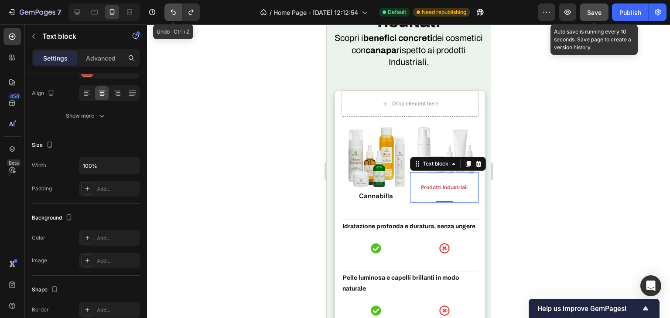
click at [169, 10] on icon "Undo/Redo" at bounding box center [173, 12] width 9 height 9
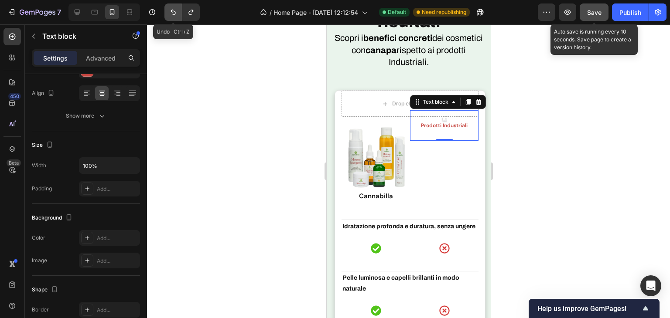
click at [170, 10] on icon "Undo/Redo" at bounding box center [173, 12] width 9 height 9
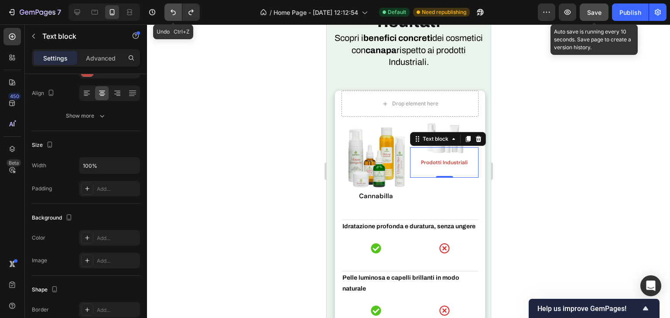
click at [170, 10] on icon "Undo/Redo" at bounding box center [173, 12] width 9 height 9
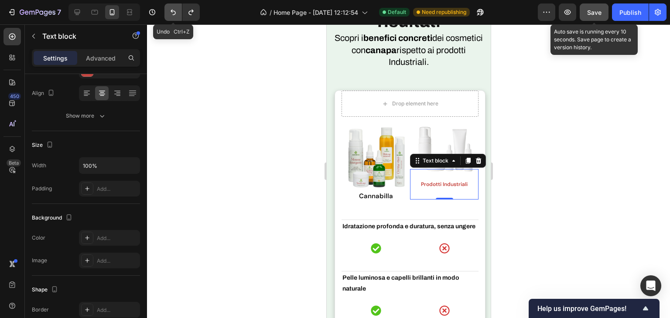
click at [170, 10] on icon "Undo/Redo" at bounding box center [173, 12] width 9 height 9
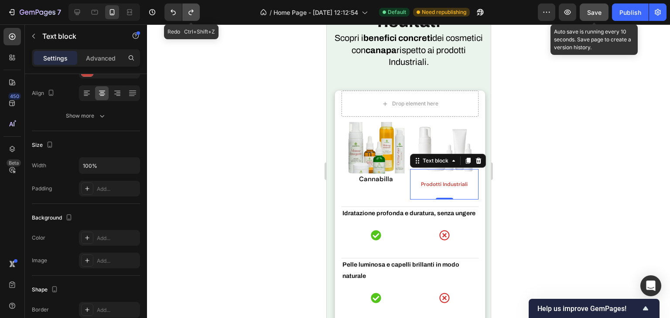
click at [188, 14] on icon "Undo/Redo" at bounding box center [191, 12] width 9 height 9
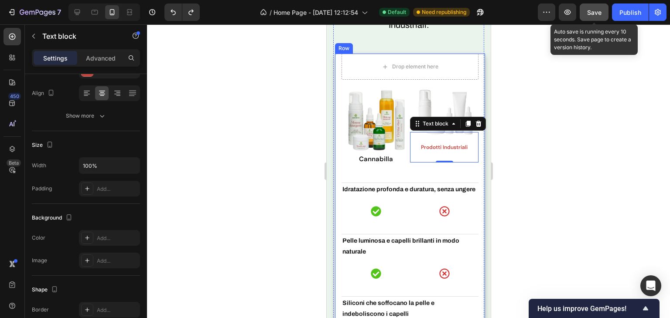
scroll to position [2721, 0]
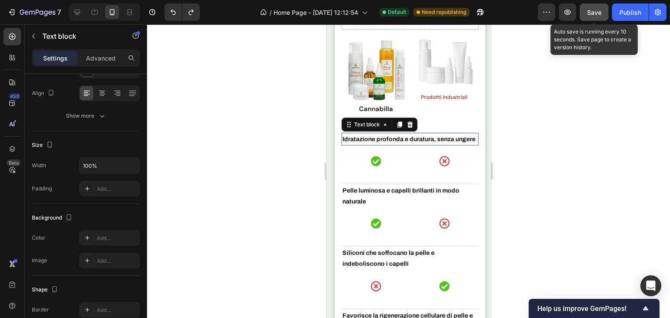
click at [424, 137] on strong "Idratazione profonda e duratura, senza ungere" at bounding box center [408, 139] width 133 height 7
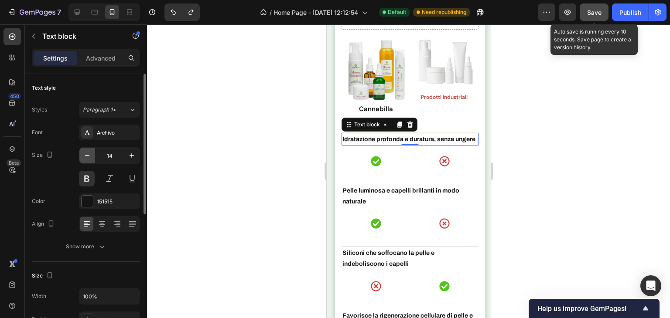
click at [84, 157] on icon "button" at bounding box center [87, 155] width 9 height 9
type input "13"
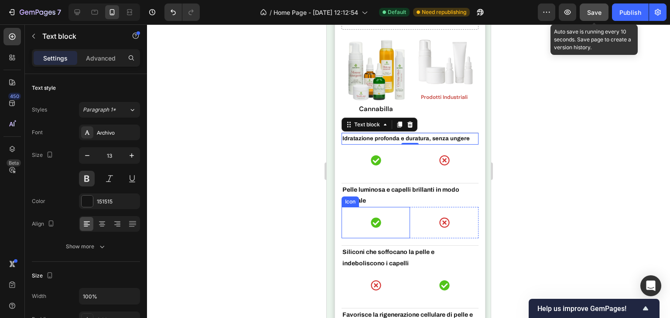
click at [386, 188] on strong "Pelle luminosa e capelli brillanti in modo naturale" at bounding box center [400, 195] width 117 height 17
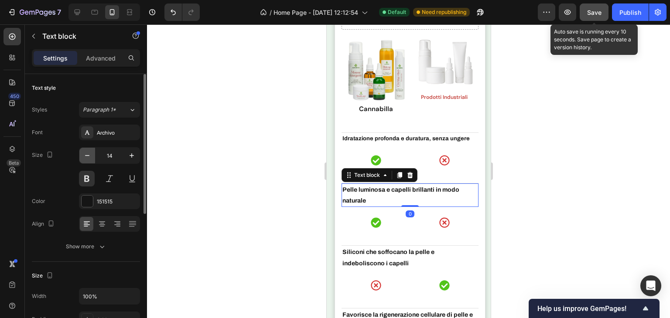
click at [85, 157] on icon "button" at bounding box center [87, 155] width 9 height 9
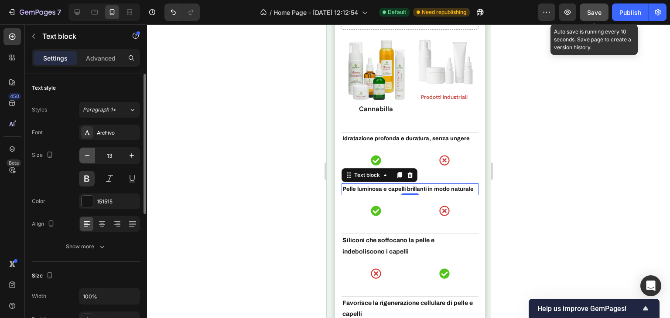
click at [91, 151] on icon "button" at bounding box center [87, 155] width 9 height 9
click at [127, 155] on icon "button" at bounding box center [131, 155] width 9 height 9
type input "13"
click at [430, 134] on p "Idratazione profonda e duratura, senza ungere" at bounding box center [409, 139] width 135 height 10
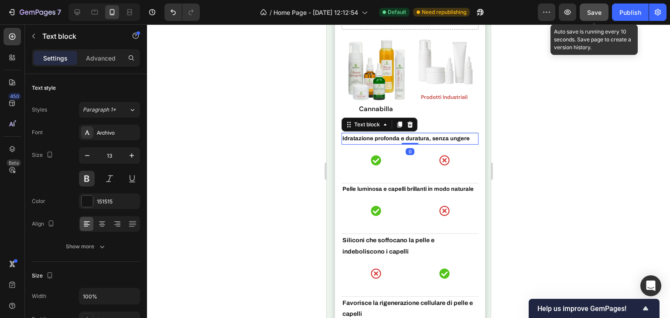
click at [430, 136] on strong "Idratazione profonda e duratura, senza ungere" at bounding box center [405, 139] width 127 height 6
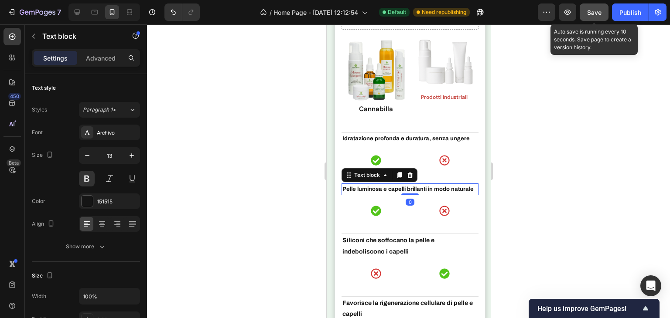
click at [428, 186] on strong "Pelle luminosa e capelli brillanti in modo naturale" at bounding box center [407, 189] width 131 height 6
click at [424, 188] on strong "Pelle luminosa e capelli brillanti in modo naturale" at bounding box center [407, 189] width 131 height 6
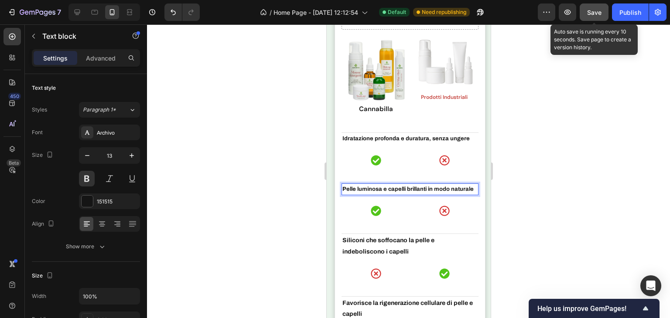
click at [406, 187] on strong "Pelle luminosa e capelli brillanti in modo naturale" at bounding box center [407, 189] width 131 height 6
click at [426, 187] on strong "Pelle luminosa e capelli brillanti in modo naturale" at bounding box center [407, 189] width 131 height 6
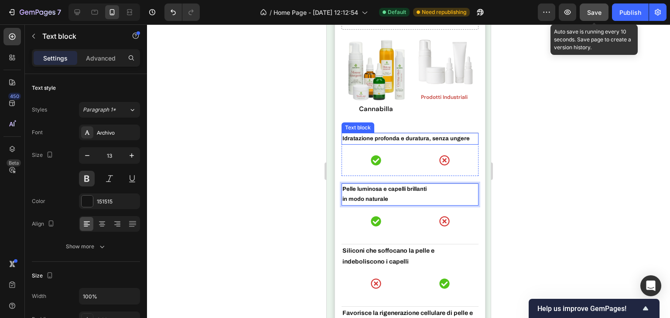
click at [430, 136] on strong "Idratazione profonda e duratura, senza ungere" at bounding box center [405, 139] width 127 height 6
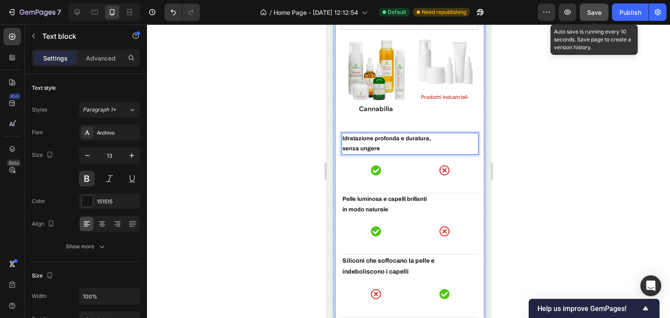
click at [405, 196] on strong "Pelle luminosa e capelli brillanti" at bounding box center [384, 199] width 84 height 6
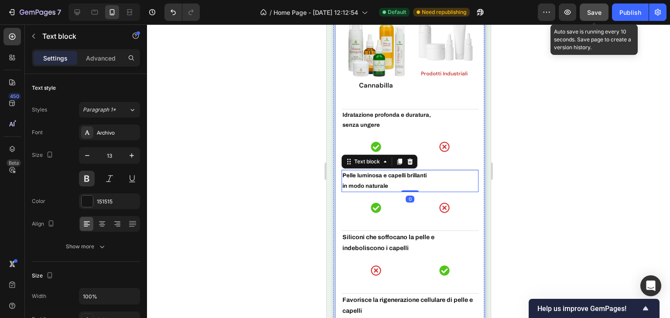
scroll to position [2764, 0]
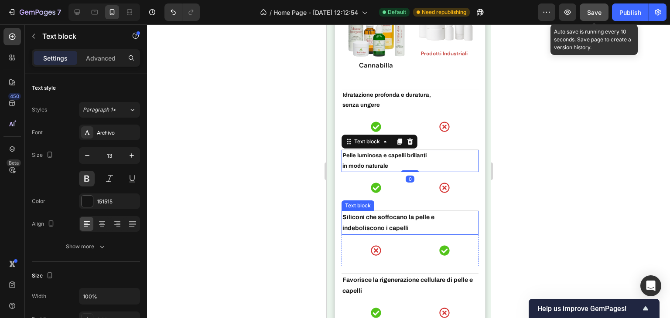
click at [392, 218] on p "Siliconi che soffocano la pelle e indeboliscono i capelli" at bounding box center [409, 223] width 135 height 22
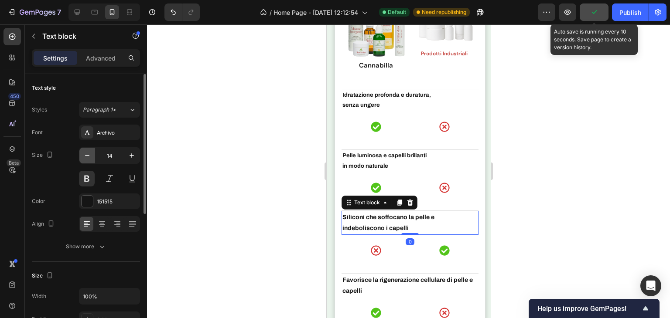
click at [88, 159] on icon "button" at bounding box center [87, 155] width 9 height 9
type input "13"
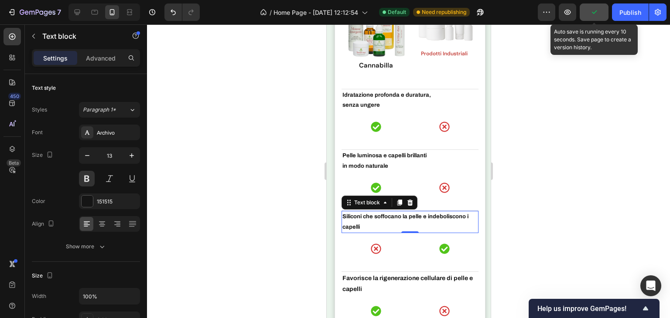
click at [429, 215] on strong "Siliconi che soffocano la pelle e indeboliscono i capelli" at bounding box center [405, 222] width 126 height 16
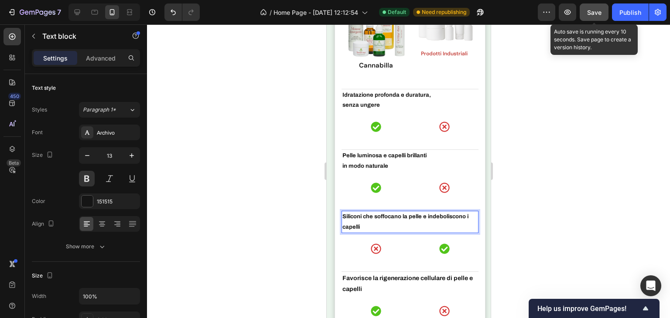
click at [426, 216] on strong "Siliconi che soffocano la pelle e indeboliscono i capelli" at bounding box center [405, 222] width 126 height 16
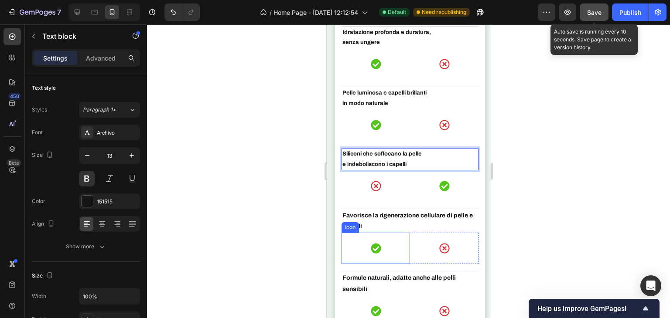
scroll to position [2852, 0]
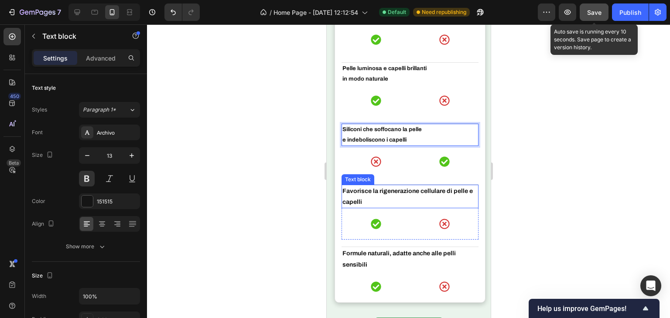
click at [432, 191] on p "Favorisce la rigenerazione cellulare di pelle e capelli" at bounding box center [409, 197] width 135 height 22
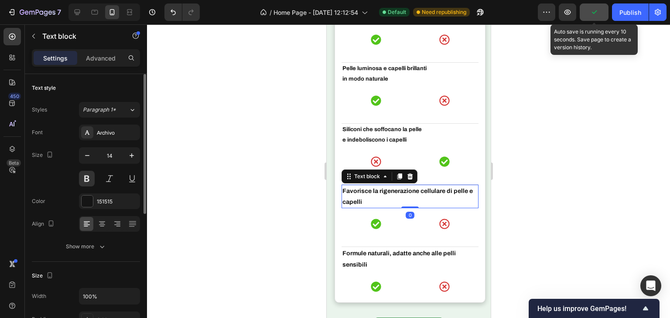
click at [78, 156] on div "Size 14" at bounding box center [86, 166] width 108 height 39
click at [83, 155] on icon "button" at bounding box center [87, 155] width 9 height 9
type input "13"
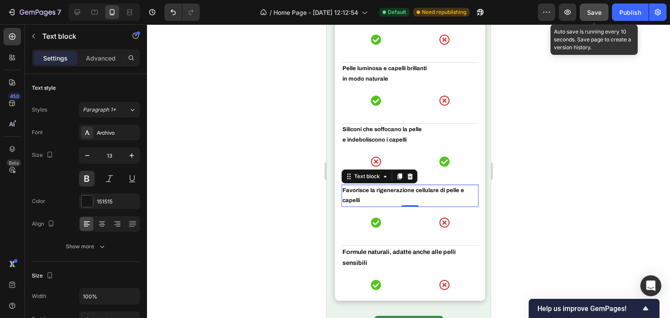
click at [437, 189] on p "Favorisce la rigenerazione cellulare di pelle e capelli" at bounding box center [409, 196] width 135 height 20
click at [412, 187] on p "Favorisce la rigenerazione cellulare di pelle e capelli" at bounding box center [409, 196] width 135 height 20
click at [415, 187] on p "Favorisce la rigenerazione cellulare di pelle e capelli" at bounding box center [409, 196] width 135 height 20
click at [436, 187] on p "Favorisce la rigenerazione cellulare di pelle e capelli" at bounding box center [409, 196] width 135 height 20
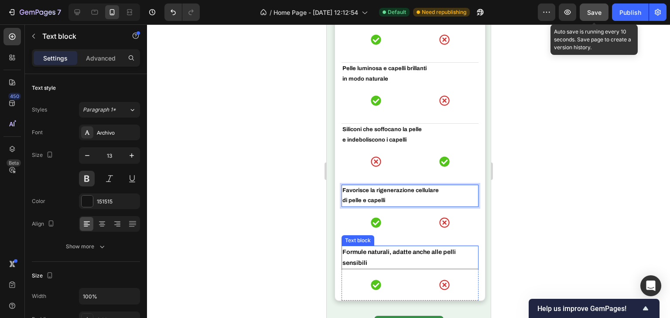
click at [381, 247] on p "Formule naturali, adatte anche alle pelli sensibili" at bounding box center [409, 258] width 135 height 22
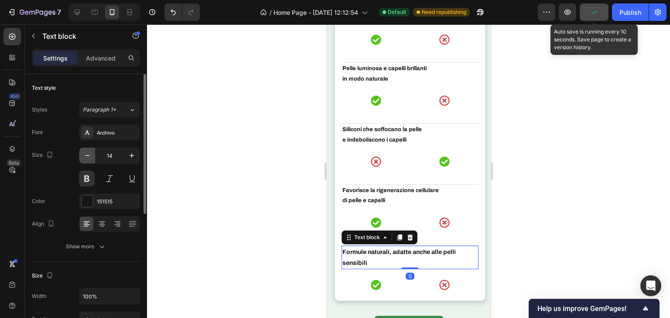
click at [89, 156] on icon "button" at bounding box center [87, 155] width 9 height 9
type input "13"
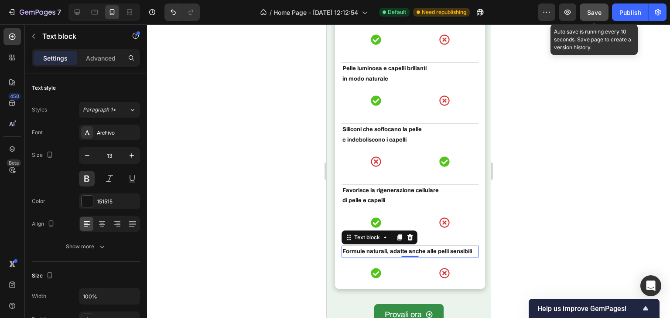
click at [435, 247] on p "Formule naturali, adatte anche alle pelli sensibili" at bounding box center [409, 252] width 135 height 10
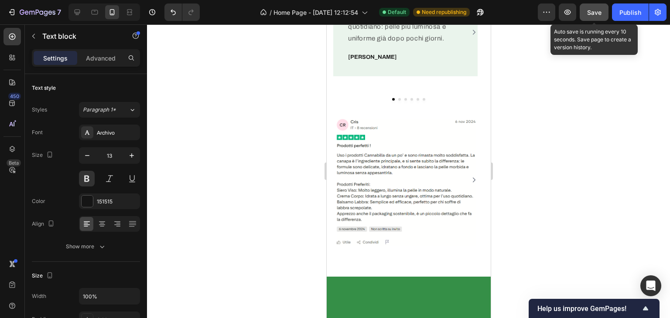
scroll to position [369, 0]
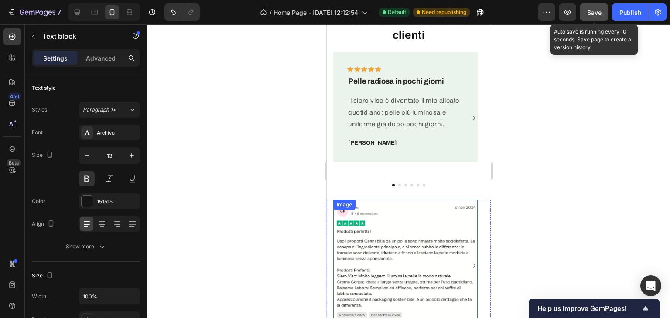
click at [421, 203] on img at bounding box center [405, 266] width 144 height 133
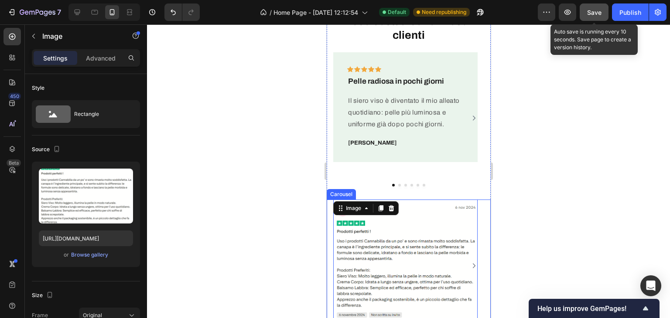
click at [482, 208] on div "Image 0 Image Image Carousel" at bounding box center [408, 266] width 164 height 133
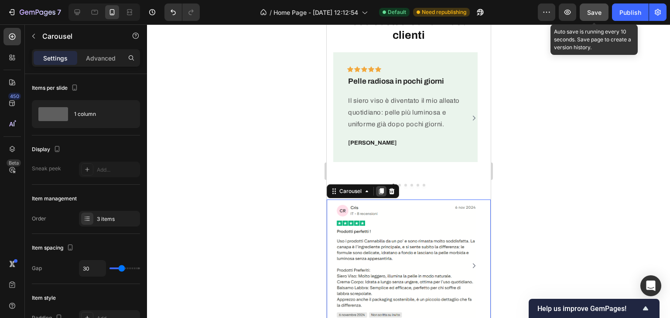
click at [378, 192] on icon at bounding box center [380, 191] width 7 height 7
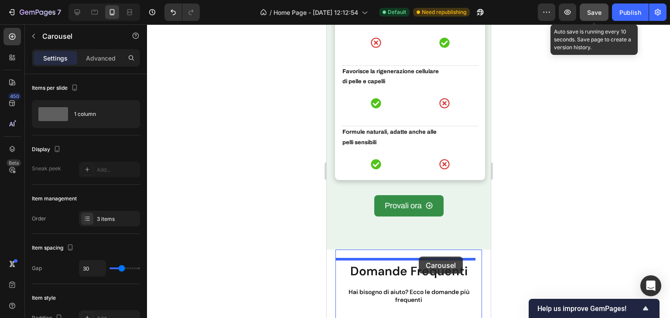
scroll to position [3089, 0]
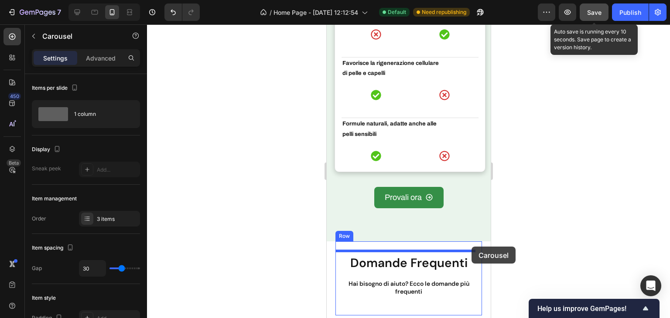
drag, startPoint x: 480, startPoint y: 194, endPoint x: 471, endPoint y: 247, distance: 54.0
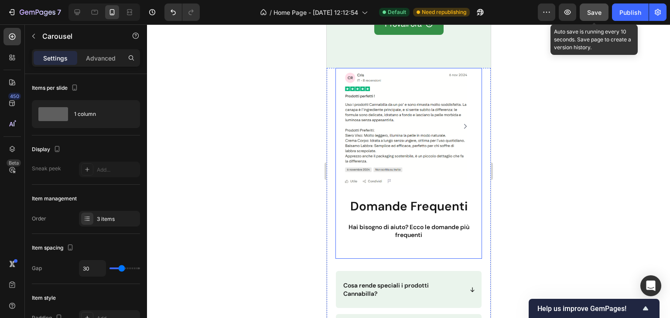
scroll to position [3263, 0]
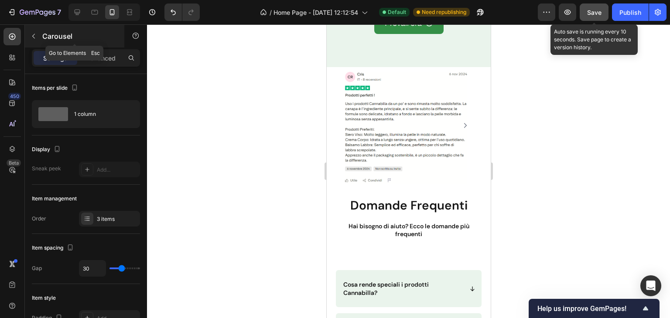
click at [34, 37] on icon "button" at bounding box center [33, 36] width 7 height 7
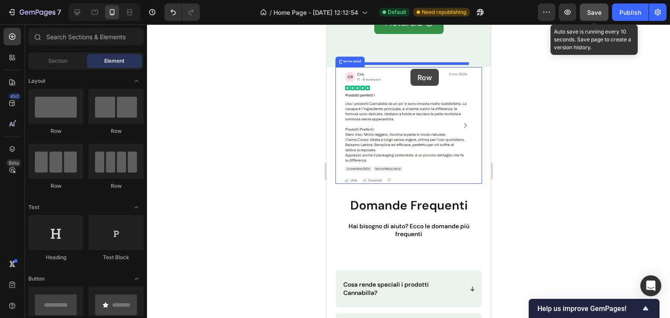
drag, startPoint x: 392, startPoint y: 138, endPoint x: 410, endPoint y: 69, distance: 71.3
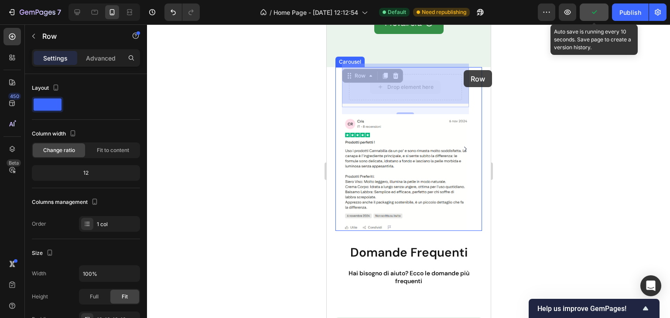
drag, startPoint x: 463, startPoint y: 84, endPoint x: 463, endPoint y: 70, distance: 14.0
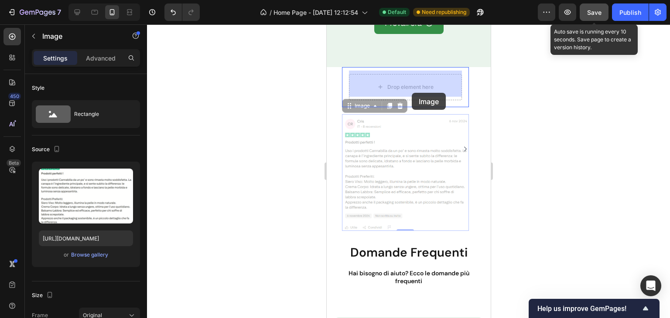
drag, startPoint x: 403, startPoint y: 173, endPoint x: 412, endPoint y: 96, distance: 77.3
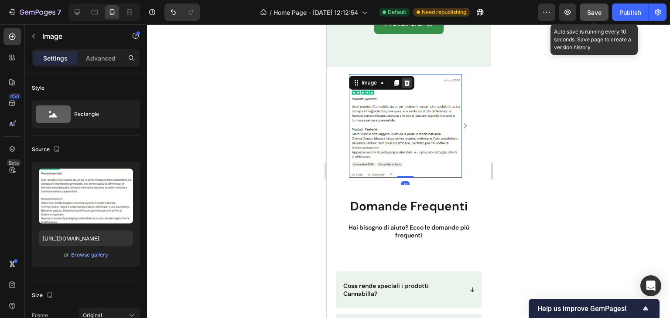
click at [411, 78] on div at bounding box center [406, 83] width 10 height 10
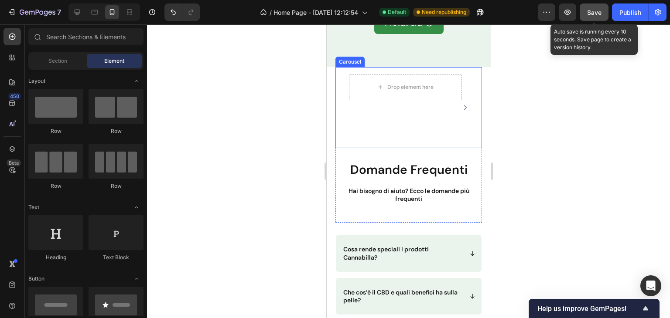
click at [396, 128] on div "Drop element here Row" at bounding box center [404, 108] width 127 height 82
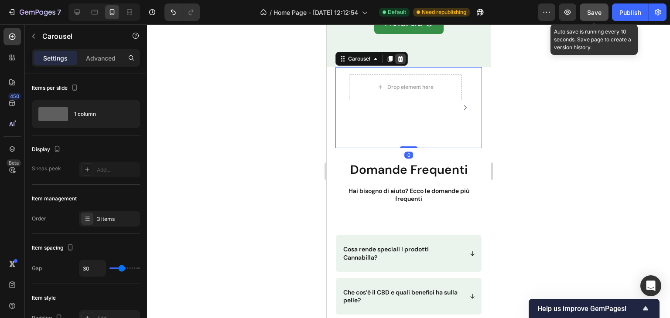
click at [398, 55] on icon at bounding box center [399, 58] width 7 height 7
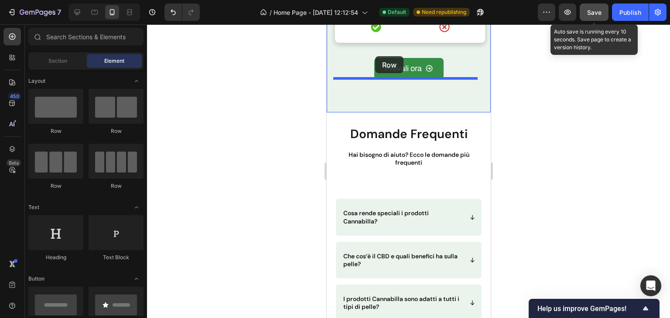
scroll to position [3211, 0]
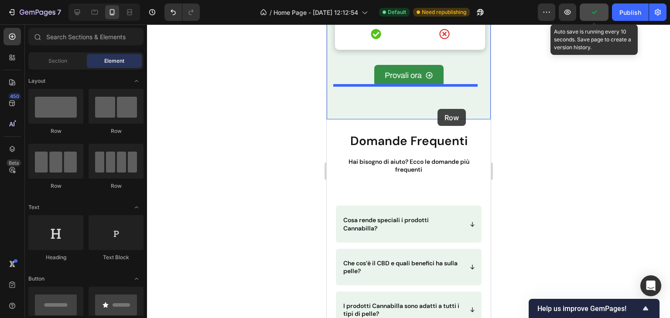
drag, startPoint x: 396, startPoint y: 134, endPoint x: 437, endPoint y: 109, distance: 47.9
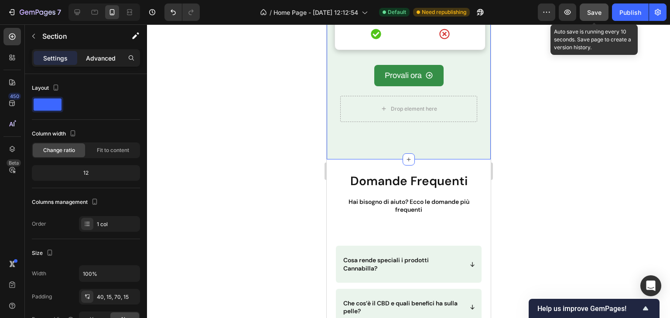
click at [94, 56] on p "Advanced" at bounding box center [101, 58] width 30 height 9
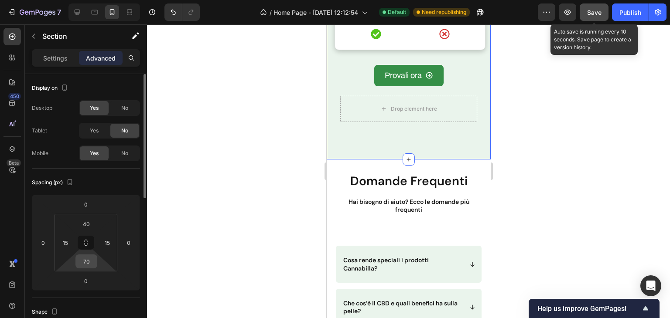
click at [85, 263] on input "70" at bounding box center [86, 261] width 17 height 13
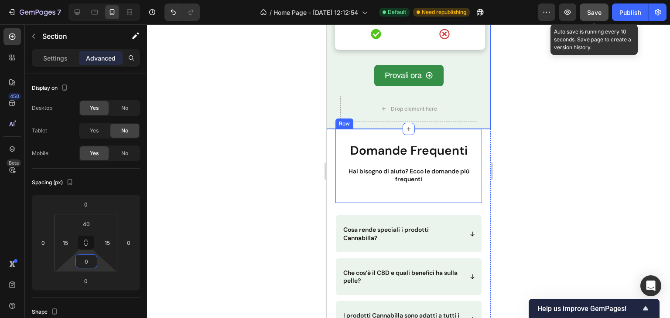
click at [430, 106] on div "Drop element here" at bounding box center [413, 109] width 46 height 7
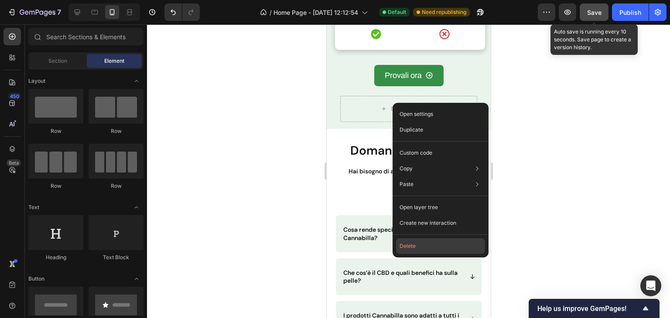
click at [416, 241] on button "Delete" at bounding box center [440, 247] width 89 height 16
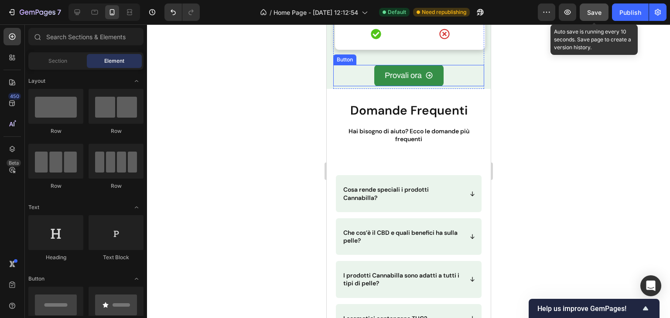
click at [449, 74] on div "Provali ora Button" at bounding box center [408, 75] width 151 height 21
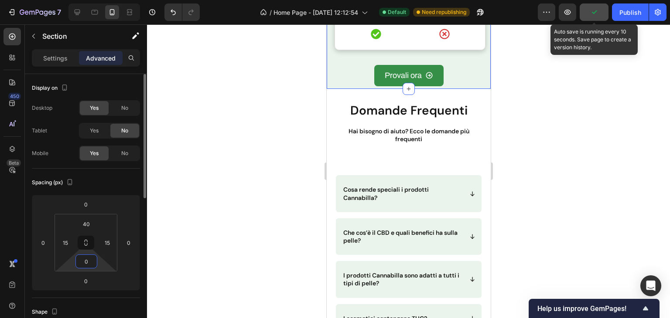
click at [92, 262] on input "0" at bounding box center [86, 261] width 17 height 13
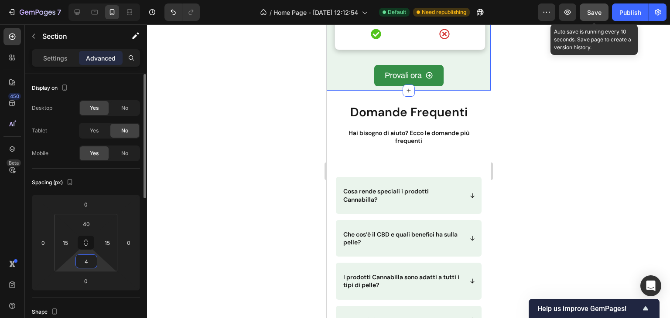
type input "40"
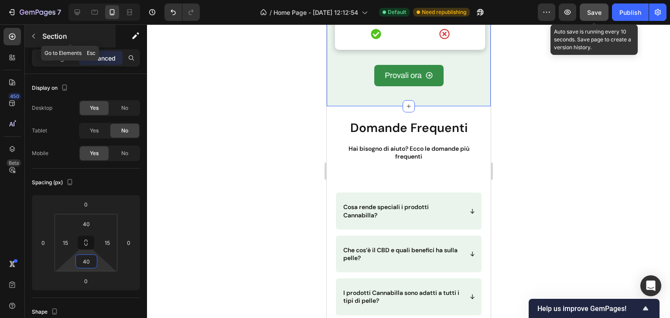
click at [30, 38] on button "button" at bounding box center [34, 36] width 14 height 14
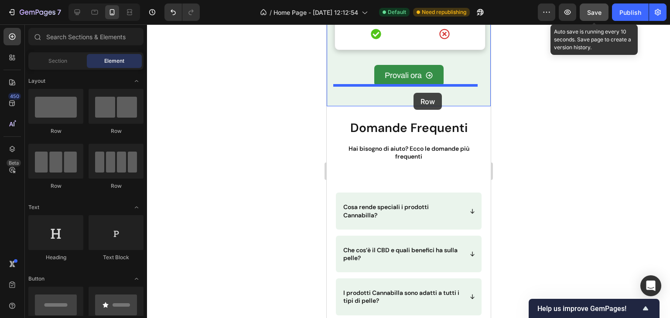
drag, startPoint x: 386, startPoint y: 126, endPoint x: 413, endPoint y: 92, distance: 42.8
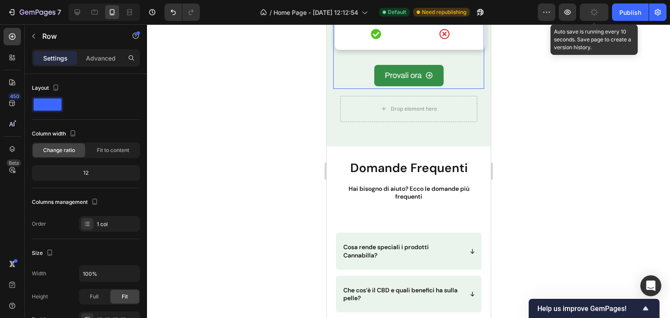
click at [451, 83] on div "Provali ora Button" at bounding box center [408, 79] width 151 height 17
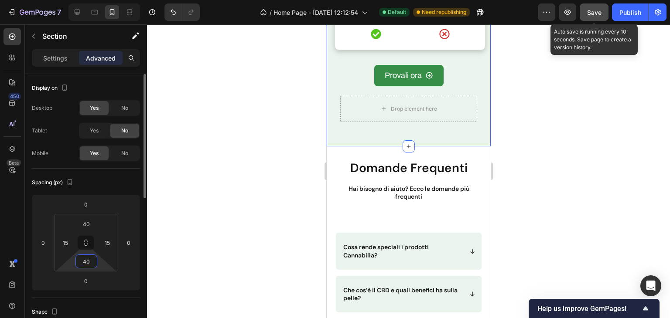
click at [87, 261] on input "40" at bounding box center [86, 261] width 17 height 13
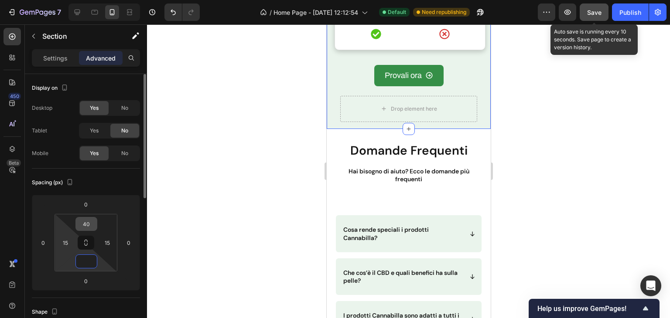
type input "0"
click at [90, 225] on input "40" at bounding box center [86, 224] width 17 height 13
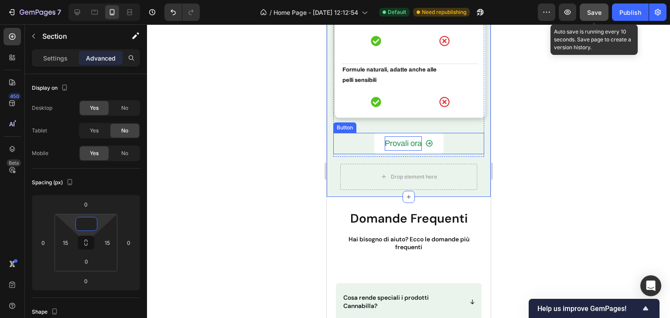
scroll to position [3124, 0]
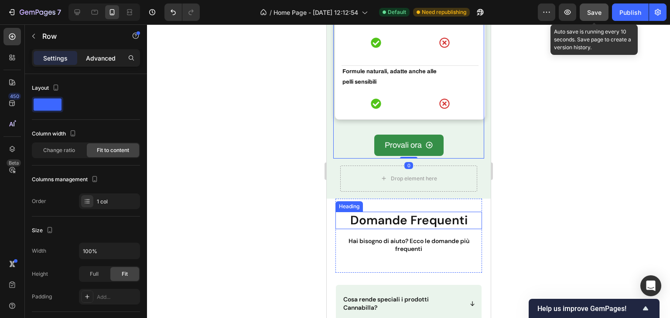
click at [99, 51] on div "Advanced" at bounding box center [101, 58] width 44 height 14
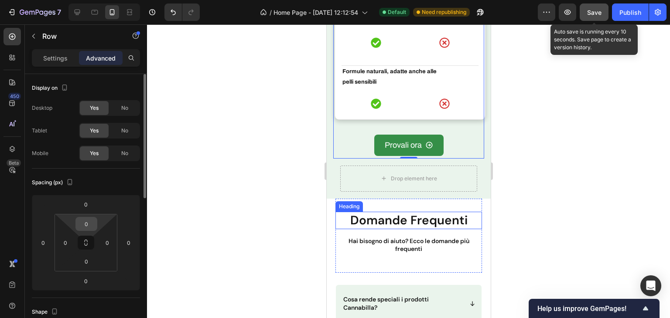
click at [89, 223] on input "0" at bounding box center [86, 224] width 17 height 13
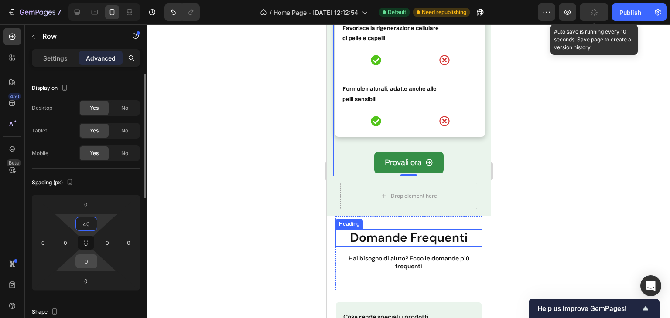
type input "40"
click at [92, 255] on input "0" at bounding box center [86, 261] width 17 height 13
type input "40"
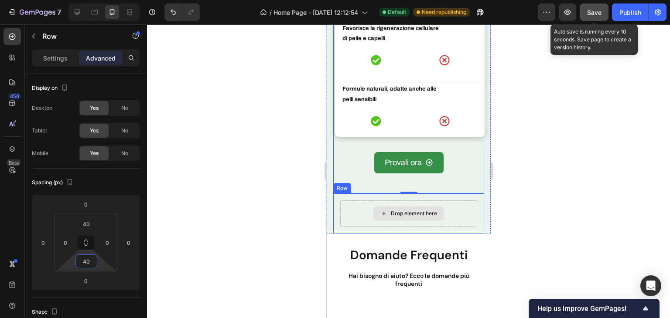
click at [462, 201] on div "Drop element here" at bounding box center [408, 214] width 137 height 26
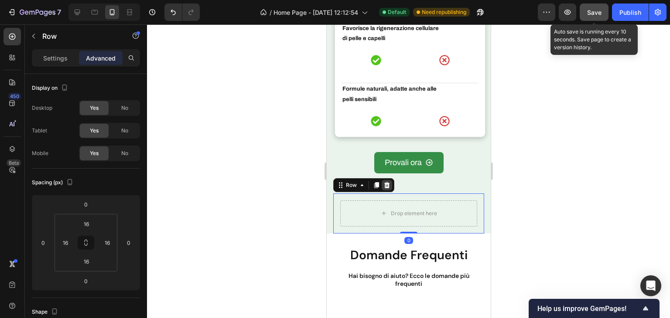
click at [381, 180] on div at bounding box center [386, 185] width 10 height 10
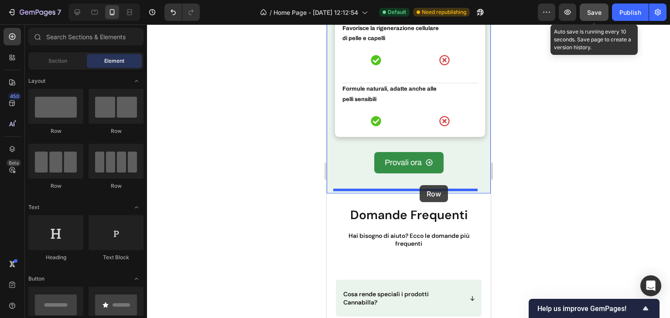
drag, startPoint x: 393, startPoint y: 136, endPoint x: 419, endPoint y: 185, distance: 55.8
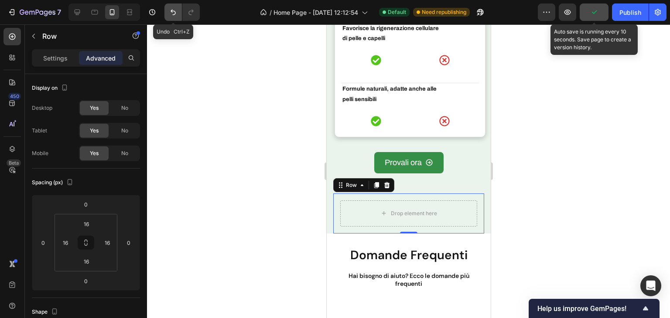
click at [177, 7] on button "Undo/Redo" at bounding box center [172, 11] width 17 height 17
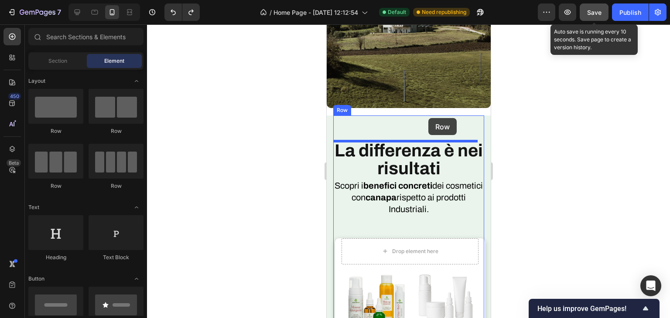
scroll to position [2557, 0]
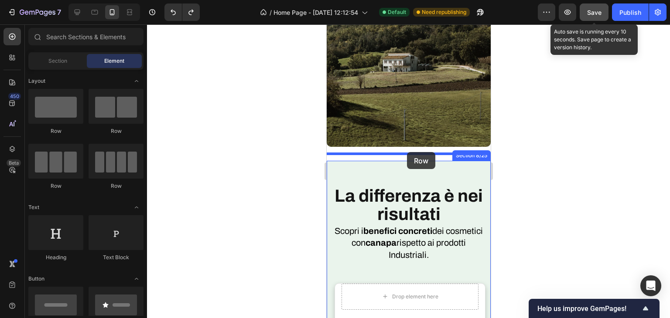
drag, startPoint x: 399, startPoint y: 130, endPoint x: 406, endPoint y: 151, distance: 22.6
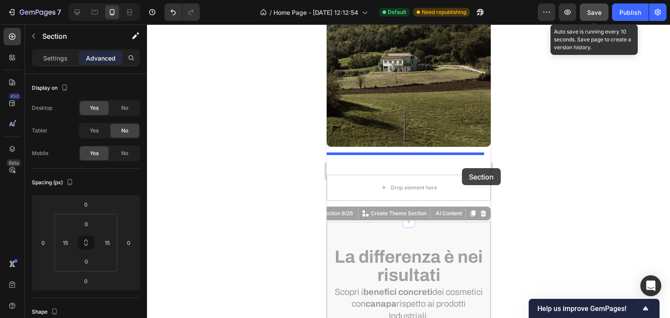
drag, startPoint x: 481, startPoint y: 222, endPoint x: 461, endPoint y: 168, distance: 57.5
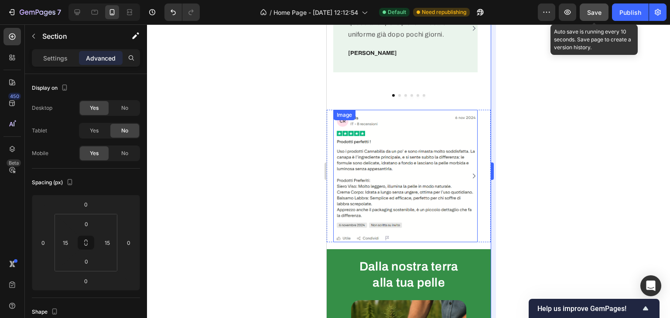
scroll to position [447, 0]
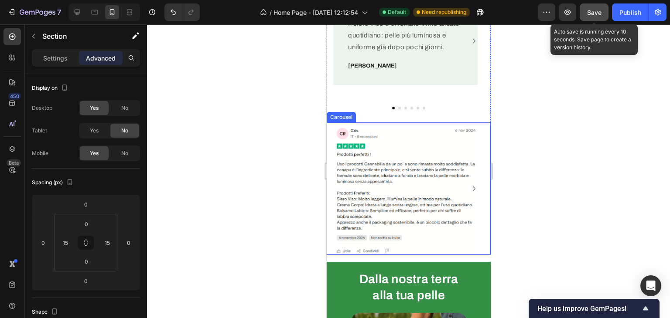
click at [481, 147] on div "Image Image Image Carousel" at bounding box center [408, 189] width 164 height 133
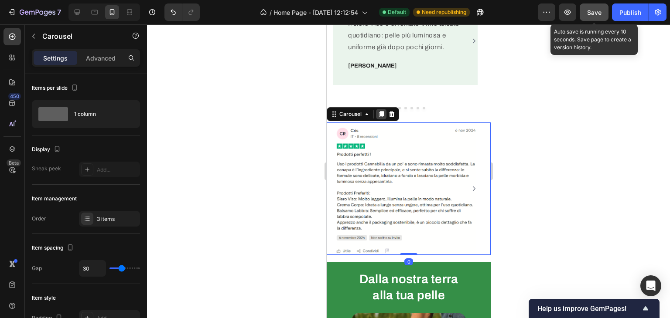
click at [383, 115] on icon at bounding box center [380, 114] width 7 height 7
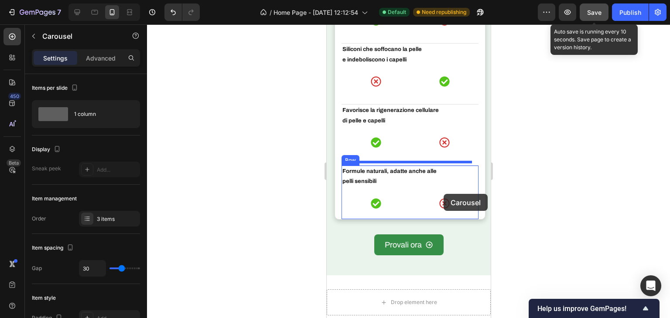
scroll to position [3045, 0]
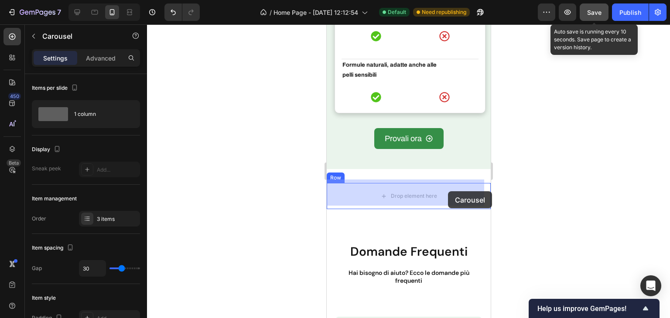
drag, startPoint x: 479, startPoint y: 64, endPoint x: 447, endPoint y: 191, distance: 131.6
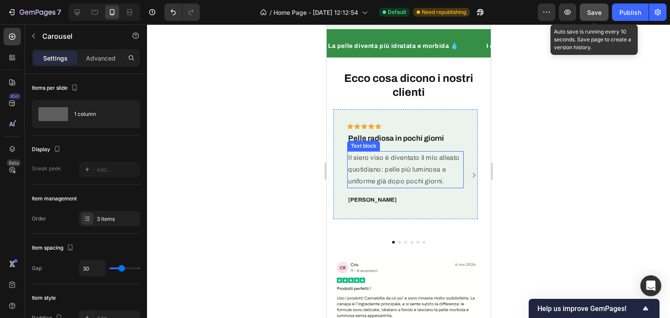
scroll to position [281, 0]
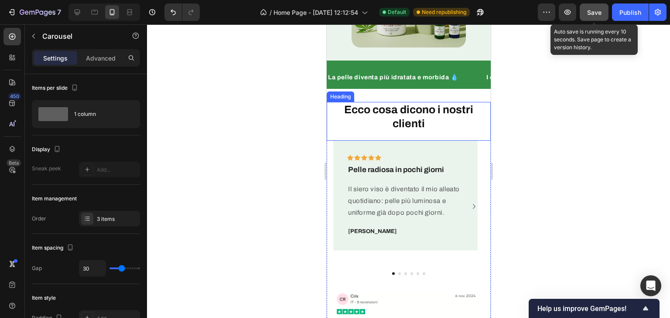
click at [467, 128] on h2 "Ecco cosa dicono i nostri clienti" at bounding box center [408, 117] width 164 height 30
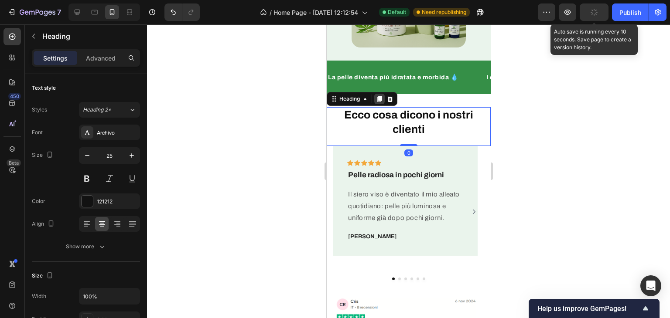
click at [378, 96] on icon at bounding box center [379, 99] width 5 height 6
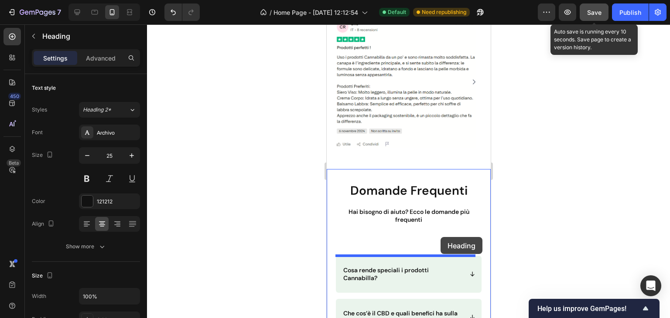
scroll to position [3028, 0]
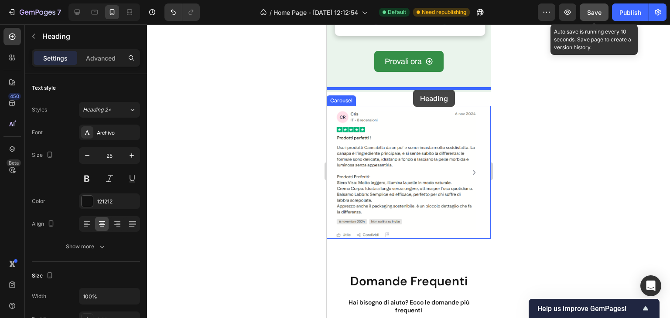
drag, startPoint x: 468, startPoint y: 165, endPoint x: 413, endPoint y: 90, distance: 93.2
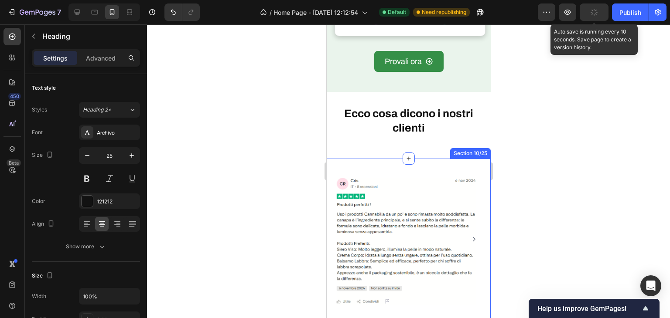
click at [417, 161] on div "Image Image Image Carousel Row Section 10/25" at bounding box center [408, 243] width 164 height 168
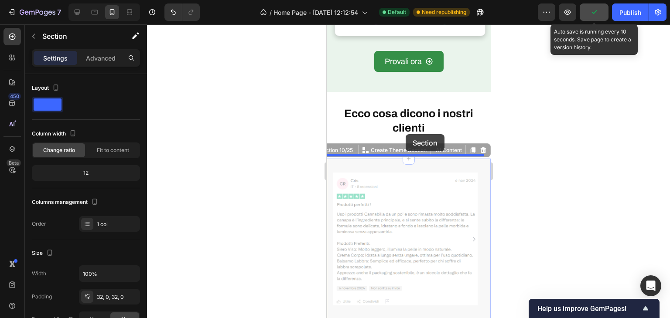
drag, startPoint x: 417, startPoint y: 161, endPoint x: 405, endPoint y: 134, distance: 29.3
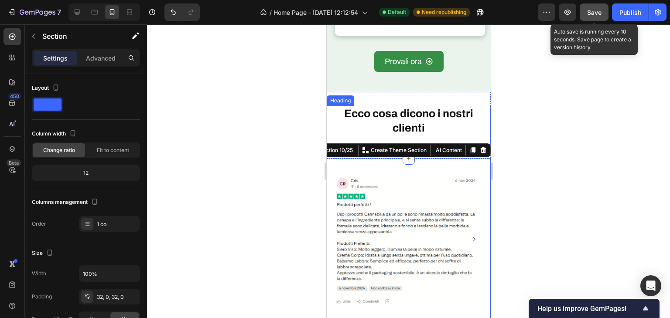
click at [428, 124] on h2 "Ecco cosa dicono i nostri clienti" at bounding box center [408, 121] width 164 height 30
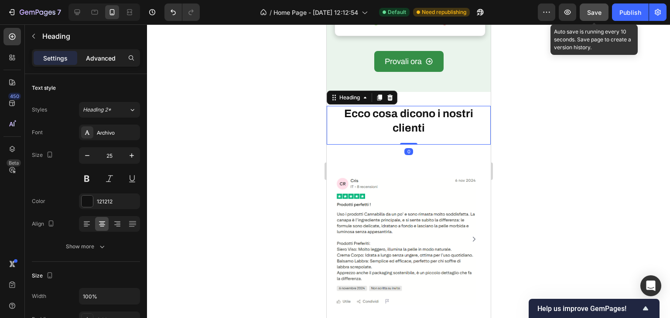
click at [106, 54] on p "Advanced" at bounding box center [101, 58] width 30 height 9
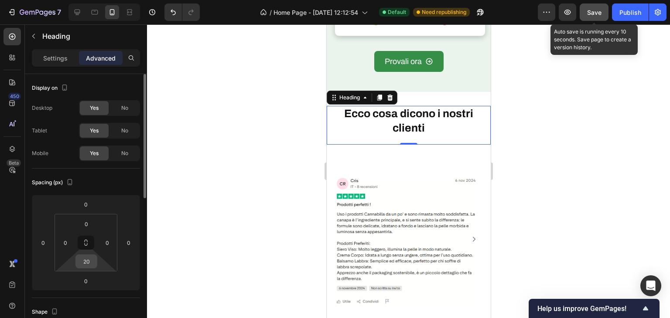
click at [87, 255] on input "20" at bounding box center [86, 261] width 17 height 13
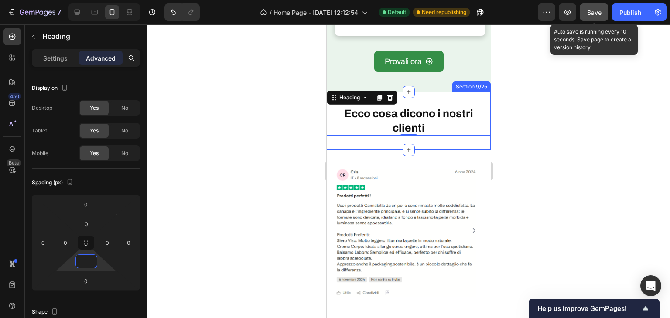
click at [372, 142] on div "Ecco cosa dicono i nostri clienti Heading 0 Section 9/25" at bounding box center [408, 121] width 164 height 58
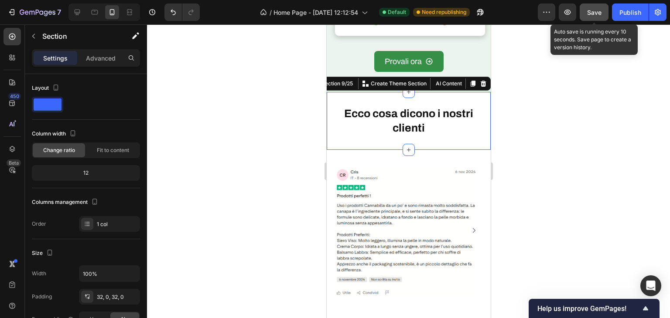
click at [105, 48] on div "Section" at bounding box center [70, 36] width 91 height 25
click at [105, 53] on div "Advanced" at bounding box center [101, 58] width 44 height 14
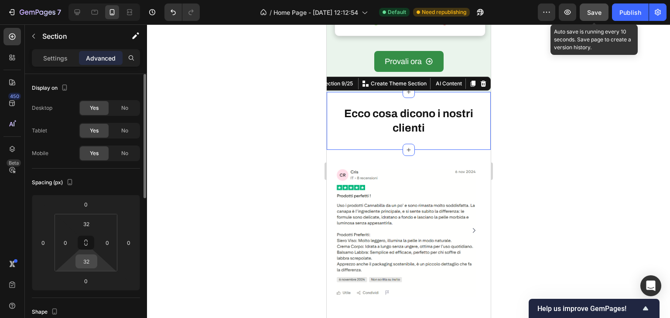
click at [92, 258] on input "32" at bounding box center [86, 261] width 17 height 13
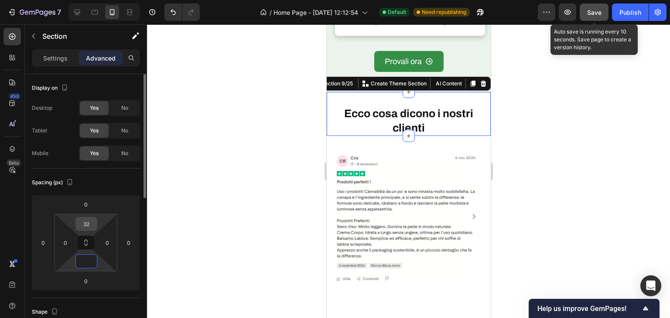
type input "0"
click at [86, 220] on input "32" at bounding box center [86, 224] width 17 height 13
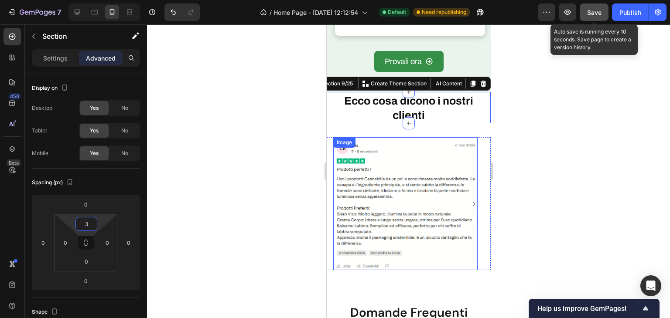
type input "30"
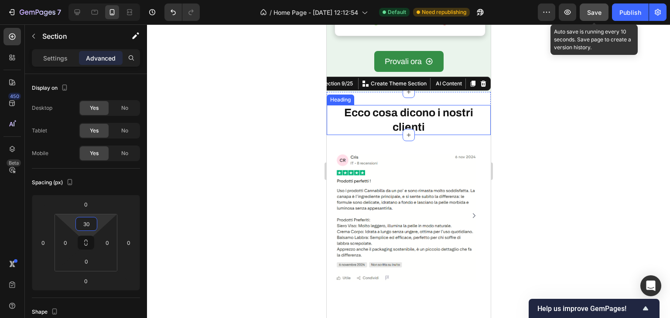
click at [435, 129] on h2 "Ecco cosa dicono i nostri clienti" at bounding box center [408, 120] width 164 height 30
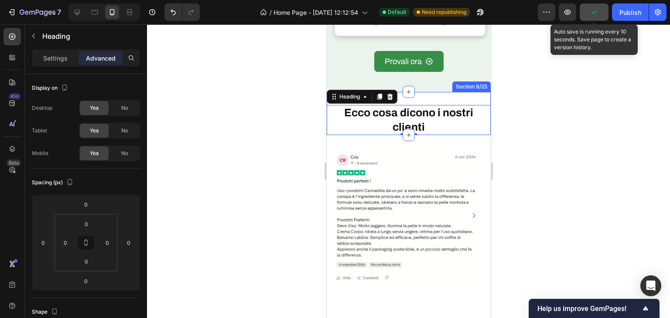
click at [477, 94] on div "Ecco cosa dicono i nostri clienti Heading 0 Section 9/25" at bounding box center [408, 113] width 164 height 43
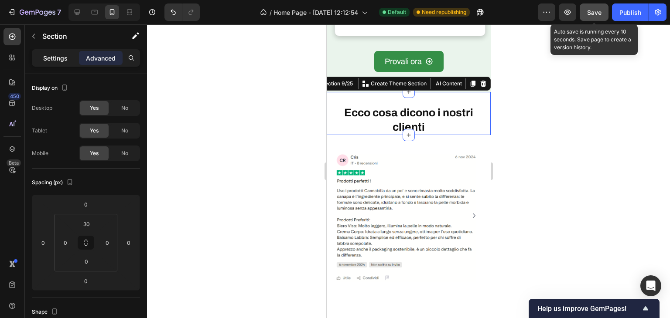
click at [49, 55] on p "Settings" at bounding box center [55, 58] width 24 height 9
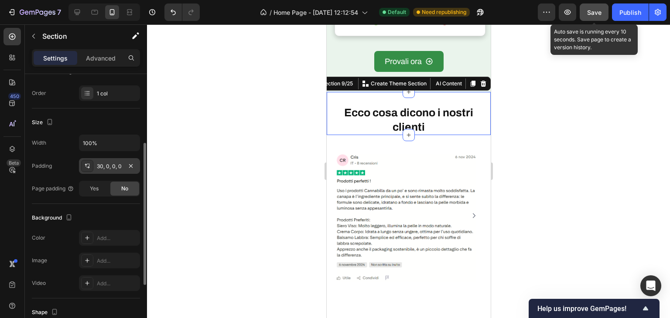
scroll to position [239, 0]
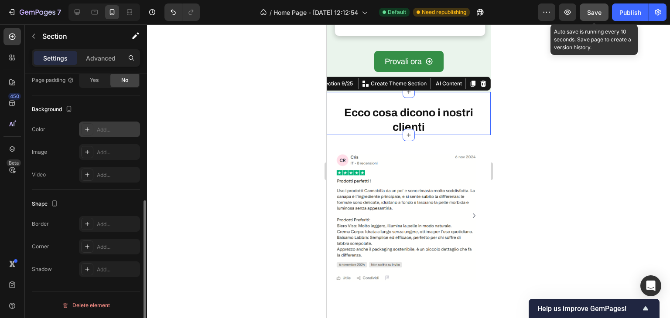
click at [109, 130] on div "Add..." at bounding box center [117, 130] width 41 height 8
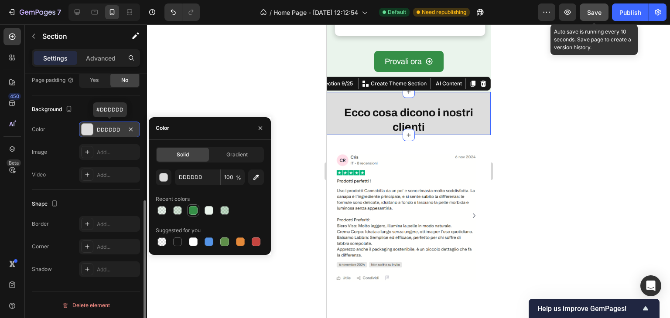
click at [192, 210] on div at bounding box center [193, 210] width 9 height 9
type input "358F47"
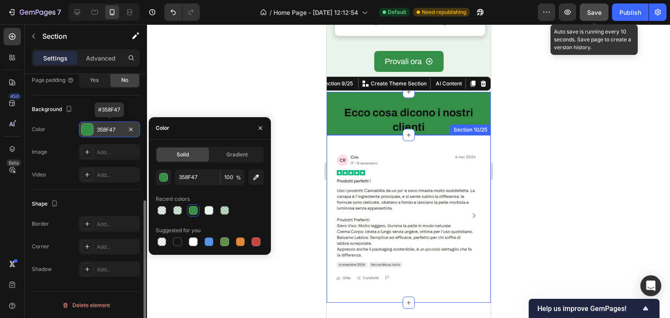
click at [437, 135] on div "Image Image Image Carousel Row Section 10/25" at bounding box center [408, 219] width 164 height 168
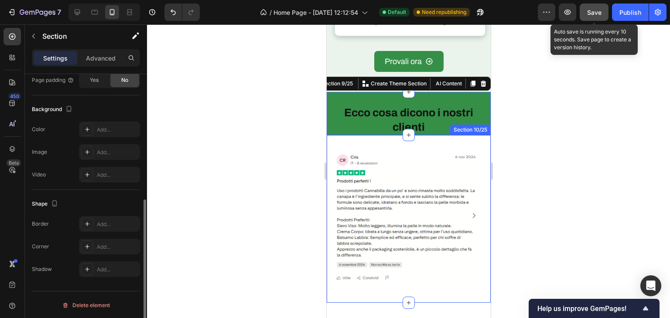
scroll to position [239, 0]
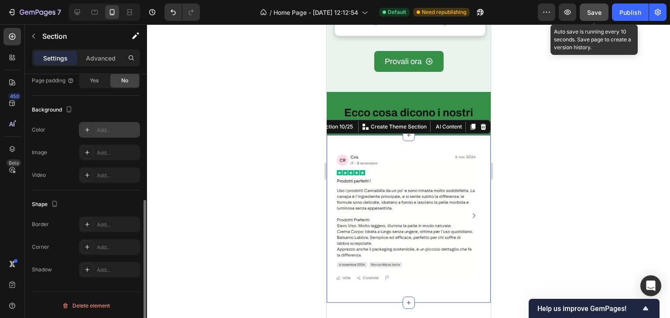
click at [104, 120] on div "Background The changes might be hidden by the video. Color Add... Image Add... …" at bounding box center [86, 143] width 108 height 95
click at [106, 126] on div "Add..." at bounding box center [117, 130] width 41 height 8
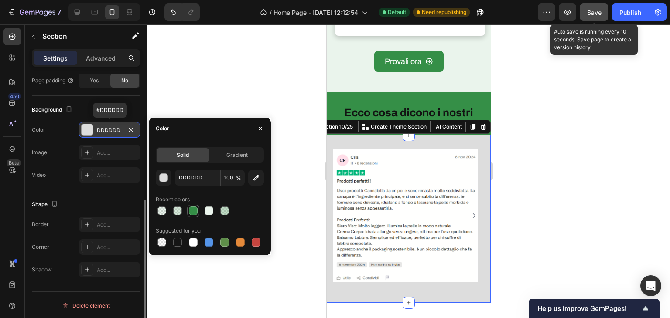
click at [191, 211] on div at bounding box center [193, 211] width 9 height 9
type input "358F47"
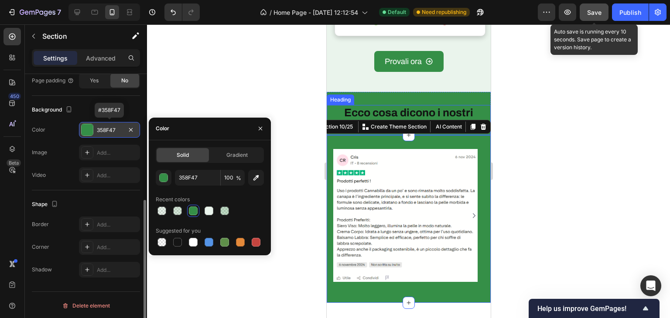
click at [414, 105] on h2 "Ecco cosa dicono i nostri clienti" at bounding box center [408, 120] width 164 height 30
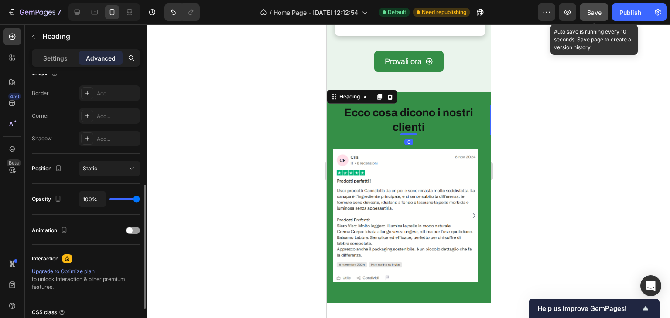
scroll to position [0, 0]
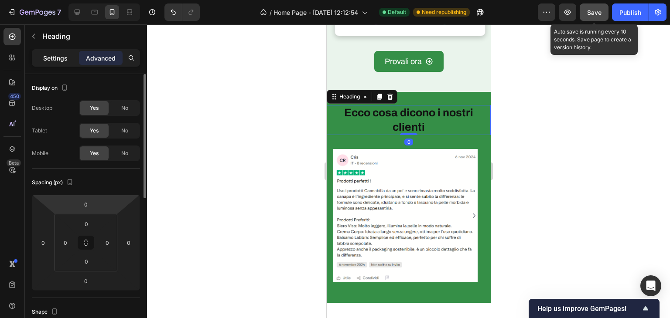
click at [57, 52] on div "Settings" at bounding box center [56, 58] width 44 height 14
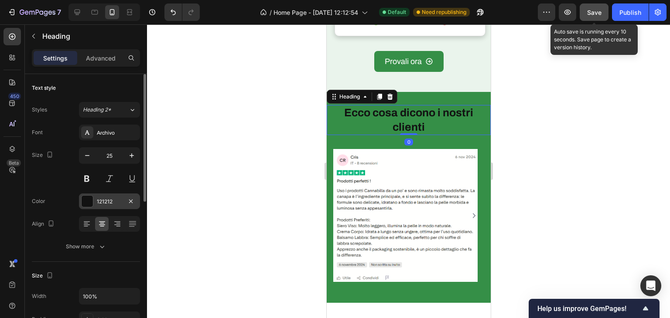
click at [96, 196] on div "121212" at bounding box center [109, 202] width 61 height 16
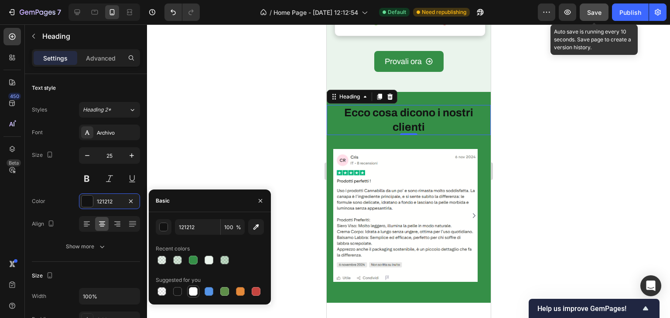
click at [196, 293] on div at bounding box center [193, 291] width 9 height 9
type input "FFFFFF"
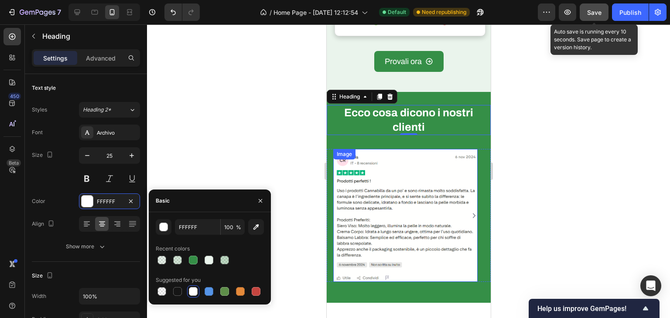
click at [463, 170] on img at bounding box center [405, 215] width 144 height 133
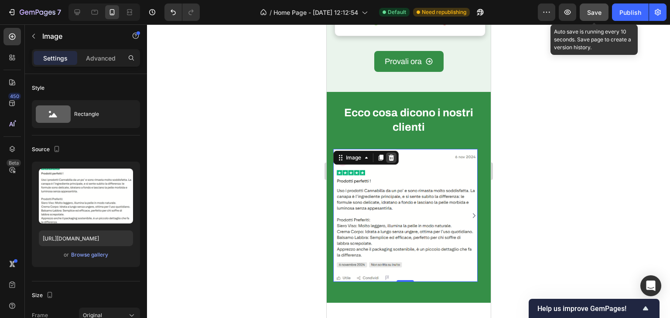
click at [389, 155] on icon at bounding box center [391, 158] width 6 height 6
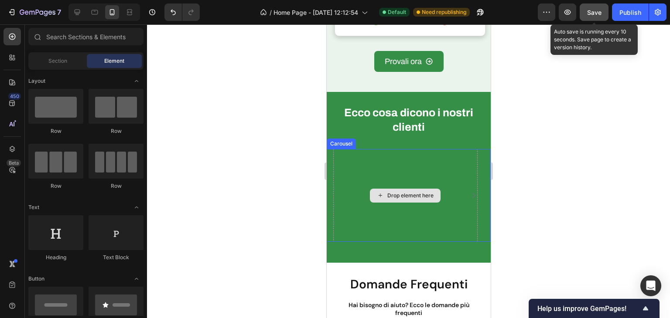
click at [384, 182] on div "Drop element here" at bounding box center [405, 195] width 144 height 93
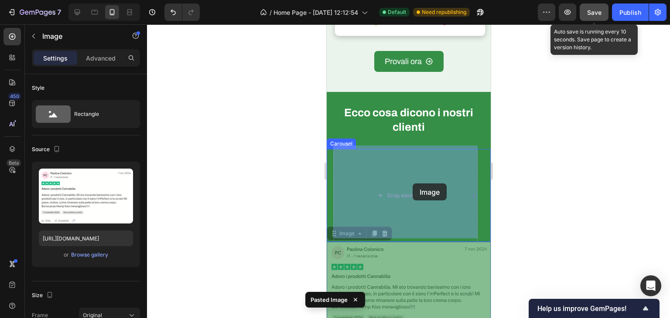
drag, startPoint x: 429, startPoint y: 258, endPoint x: 413, endPoint y: 189, distance: 70.7
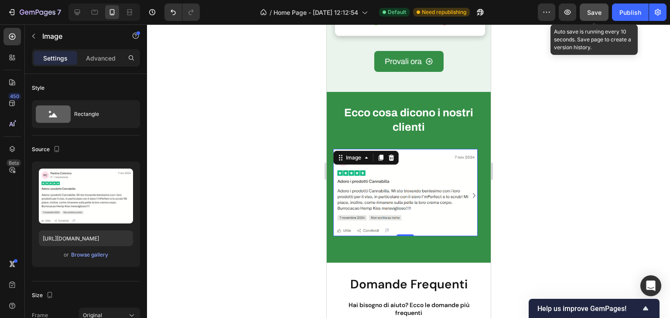
click at [470, 192] on icon "Carousel Next Arrow" at bounding box center [473, 196] width 7 height 8
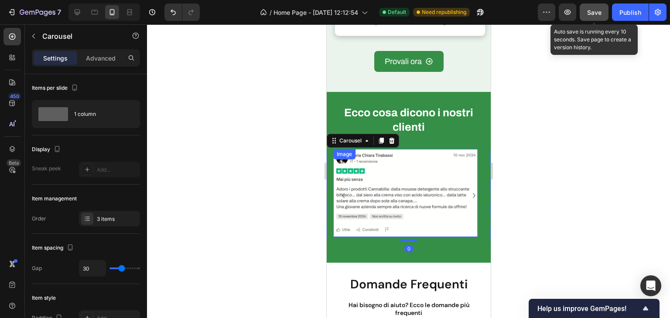
click at [405, 194] on img at bounding box center [405, 193] width 144 height 88
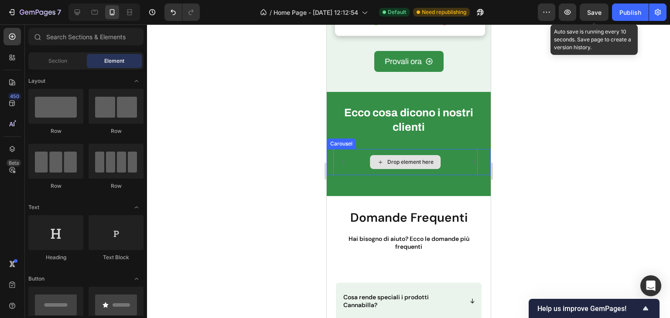
click at [388, 163] on div "Drop element here" at bounding box center [405, 162] width 144 height 26
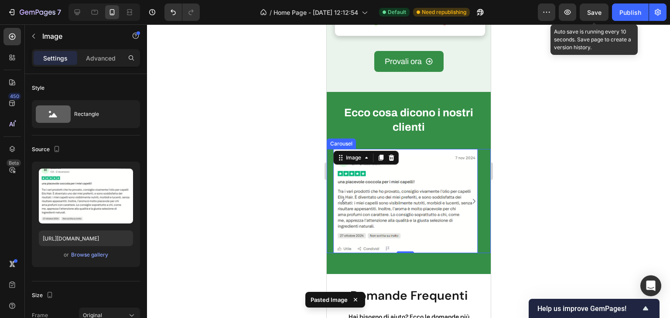
click at [463, 200] on div "Image Image 0 Image" at bounding box center [408, 201] width 151 height 104
click at [472, 199] on icon "Carousel Next Arrow" at bounding box center [473, 201] width 3 height 5
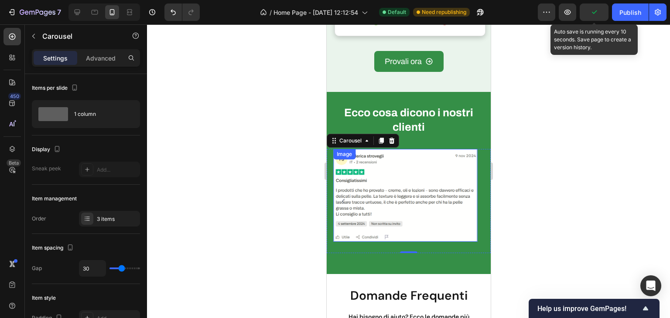
click at [431, 196] on img at bounding box center [405, 195] width 144 height 93
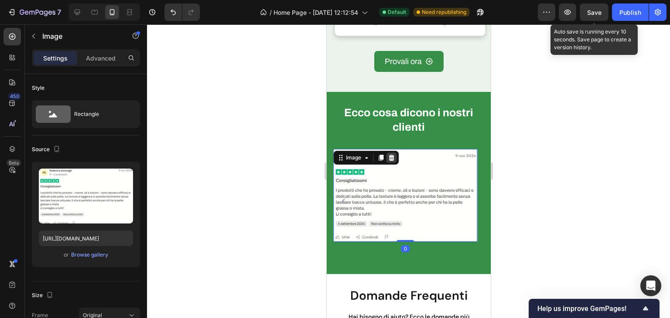
click at [392, 155] on icon at bounding box center [391, 158] width 6 height 6
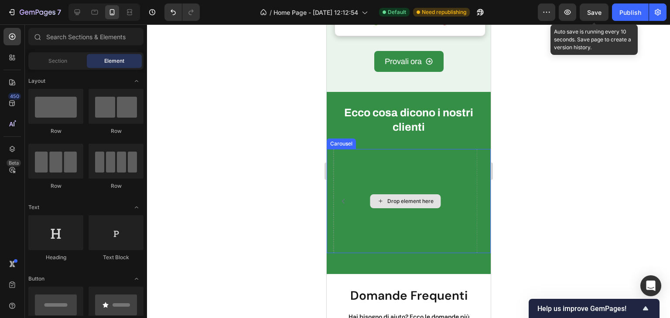
click at [392, 168] on div "Drop element here" at bounding box center [405, 201] width 144 height 104
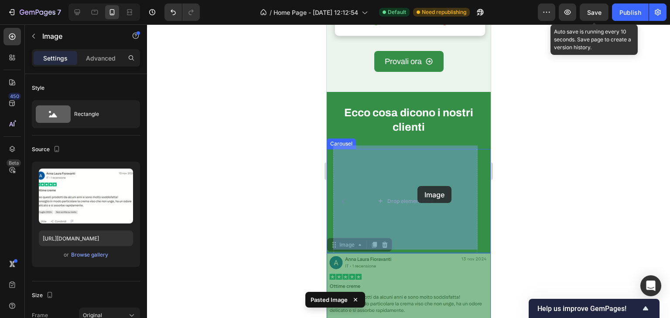
drag, startPoint x: 430, startPoint y: 292, endPoint x: 418, endPoint y: 193, distance: 99.7
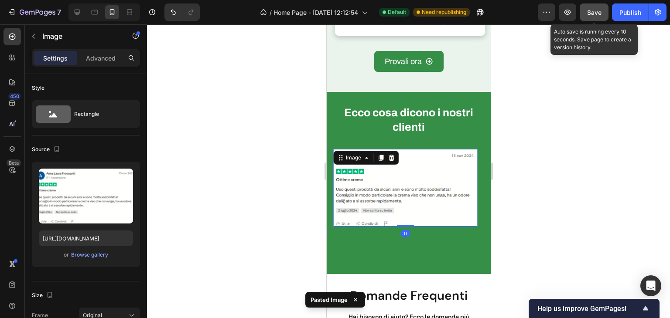
click at [601, 14] on button "Save" at bounding box center [594, 11] width 29 height 17
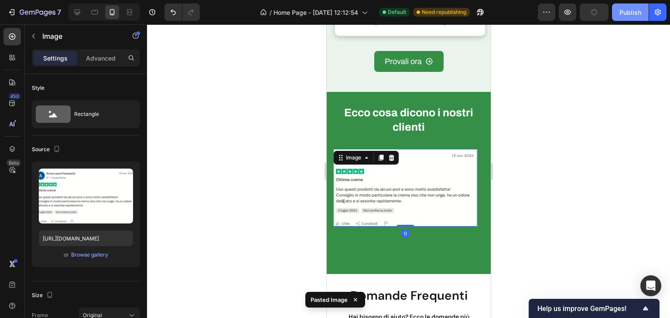
click at [626, 13] on div "Publish" at bounding box center [630, 12] width 22 height 9
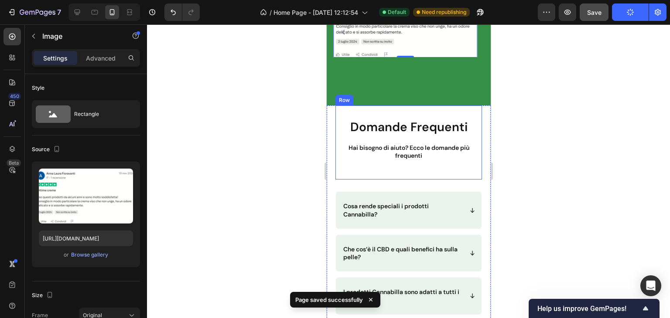
scroll to position [3246, 0]
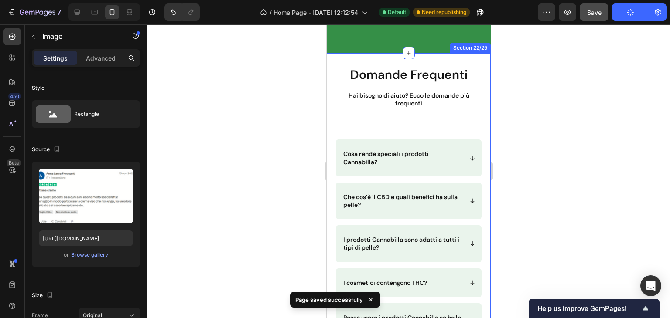
click at [400, 128] on div "Domande Frequenti Heading Domande Frequenti Heading Hai bisogno di aiuto? Ecco …" at bounding box center [408, 259] width 147 height 412
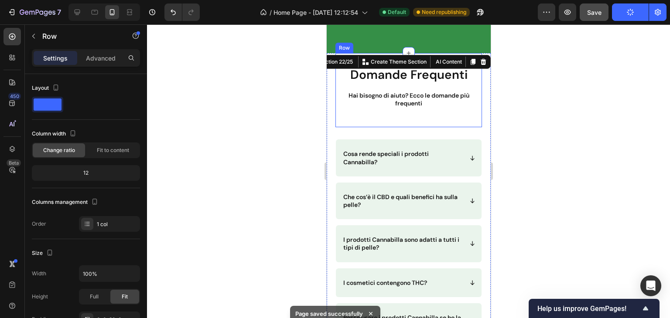
click at [410, 109] on div "Domande Frequenti Heading Domande Frequenti Heading Hai bisogno di aiuto? Ecco …" at bounding box center [408, 83] width 147 height 61
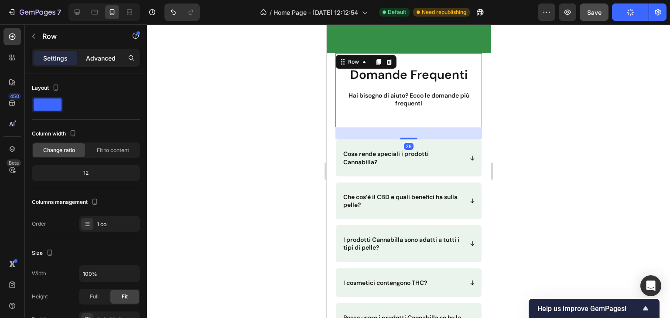
click at [118, 60] on div "Advanced" at bounding box center [101, 58] width 44 height 14
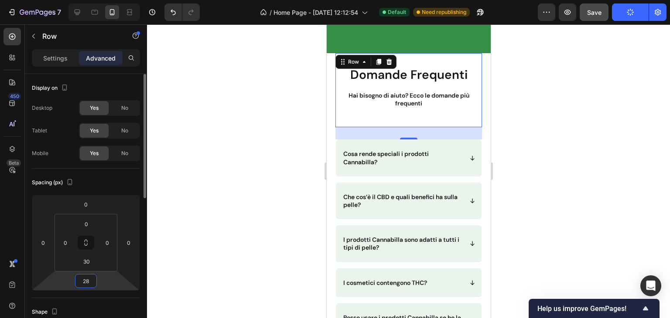
click at [88, 281] on input "28" at bounding box center [85, 281] width 17 height 13
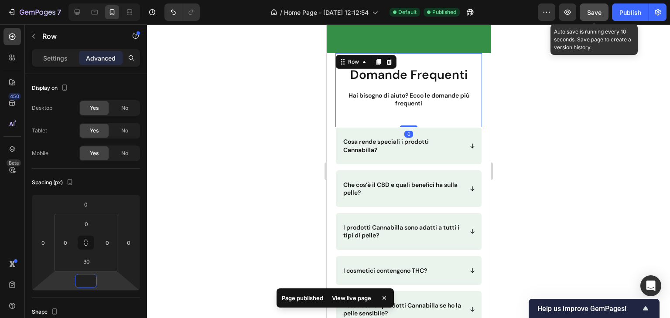
type input "0"
click at [604, 12] on button "Save" at bounding box center [594, 11] width 29 height 17
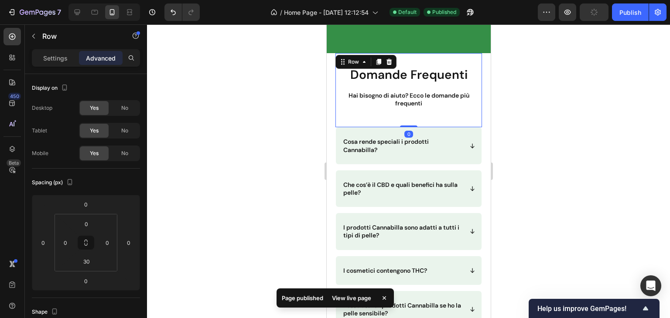
drag, startPoint x: 617, startPoint y: 13, endPoint x: 612, endPoint y: 14, distance: 5.7
click at [617, 14] on button "Publish" at bounding box center [630, 11] width 37 height 17
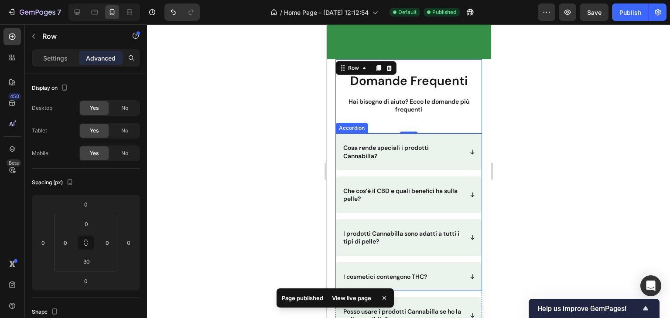
scroll to position [3115, 0]
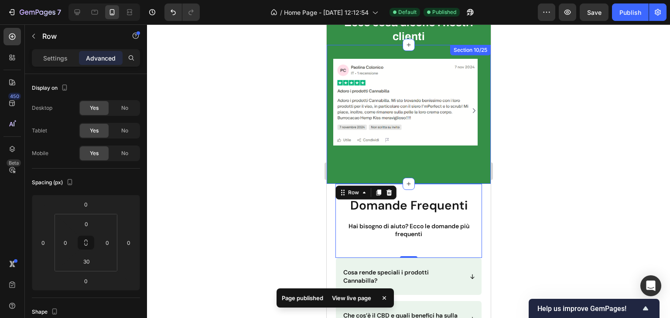
click at [467, 171] on div "Image Image Image Carousel Row Section 10/25" at bounding box center [408, 114] width 164 height 139
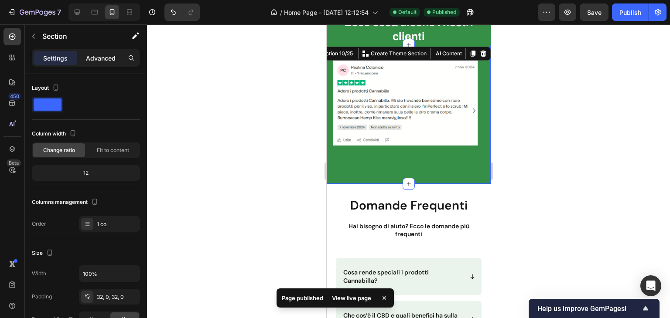
click at [99, 58] on p "Advanced" at bounding box center [101, 58] width 30 height 9
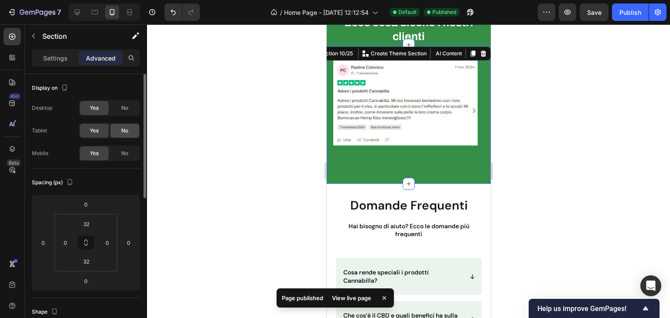
click at [123, 130] on span "No" at bounding box center [124, 131] width 7 height 8
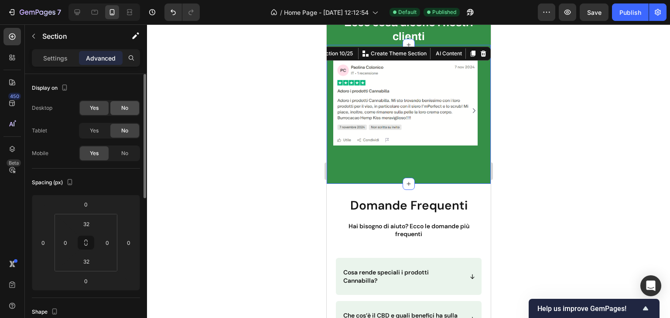
click at [126, 107] on span "No" at bounding box center [124, 108] width 7 height 8
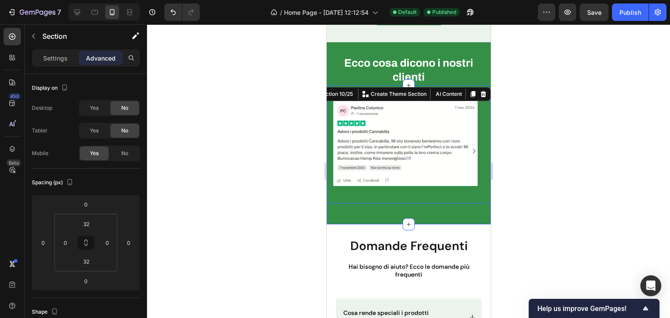
scroll to position [3028, 0]
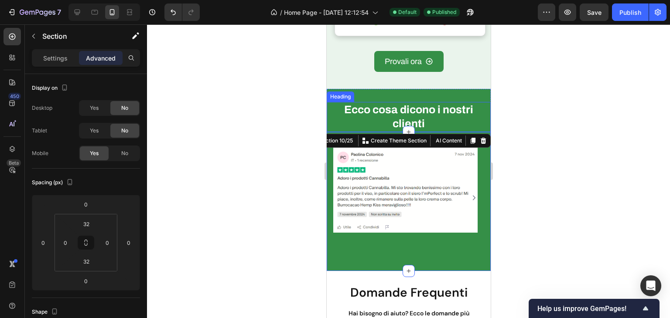
click at [453, 119] on h2 "Ecco cosa dicono i nostri clienti" at bounding box center [408, 117] width 164 height 30
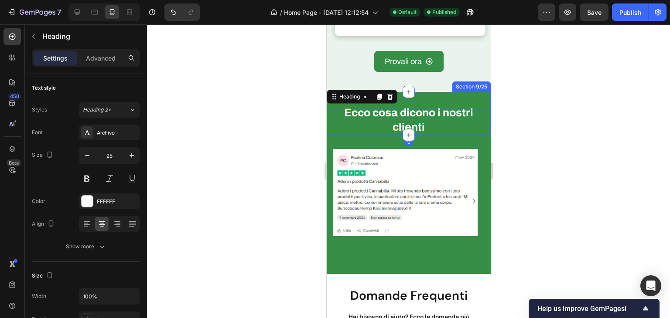
click at [445, 92] on div "Ecco cosa dicono i nostri clienti Heading 0 Section 9/25" at bounding box center [408, 113] width 164 height 43
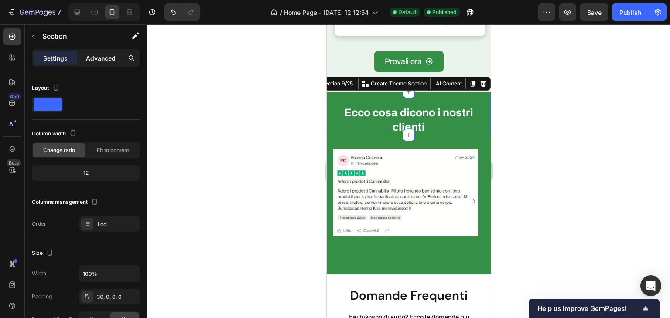
click at [105, 62] on div "Advanced" at bounding box center [101, 58] width 44 height 14
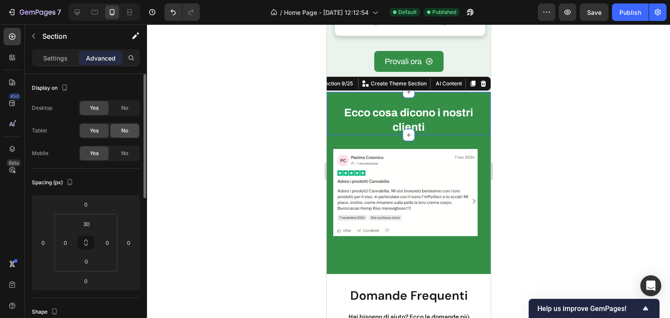
click at [126, 130] on span "No" at bounding box center [124, 131] width 7 height 8
click at [120, 105] on div "No" at bounding box center [124, 108] width 29 height 14
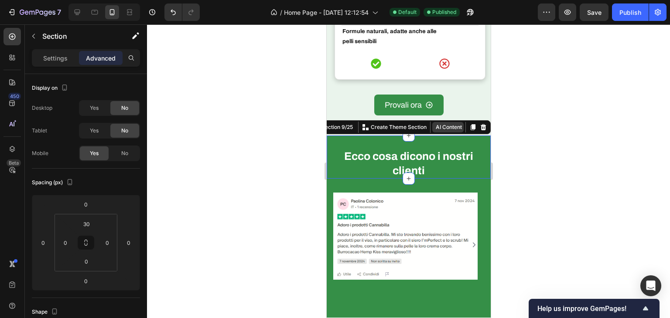
scroll to position [2941, 0]
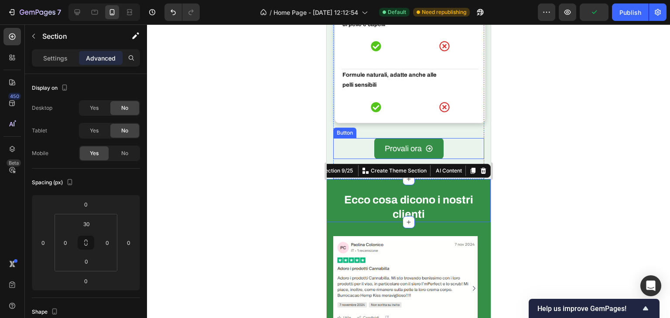
click at [471, 152] on div "Provali ora Button" at bounding box center [408, 148] width 151 height 21
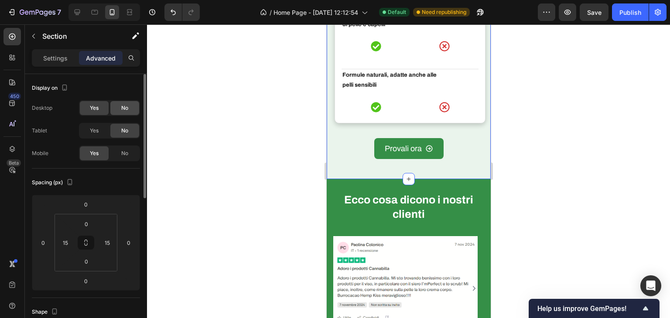
click at [124, 109] on span "No" at bounding box center [124, 108] width 7 height 8
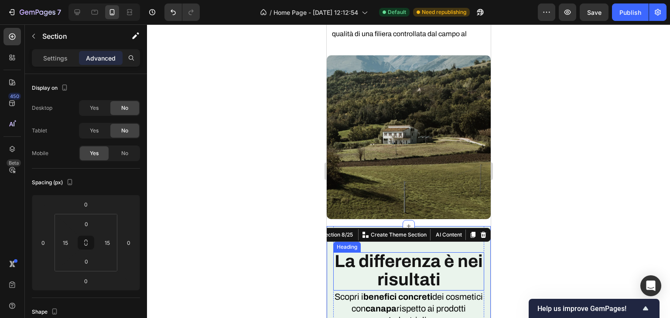
scroll to position [2287, 0]
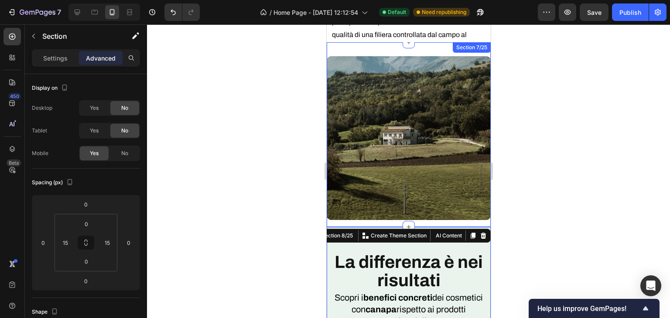
click at [453, 218] on div "Image Section 7/25" at bounding box center [408, 134] width 164 height 185
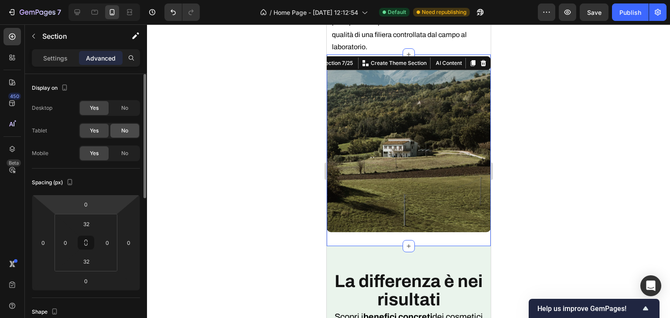
click at [119, 125] on div "No" at bounding box center [124, 131] width 29 height 14
click at [125, 102] on div "No" at bounding box center [124, 108] width 29 height 14
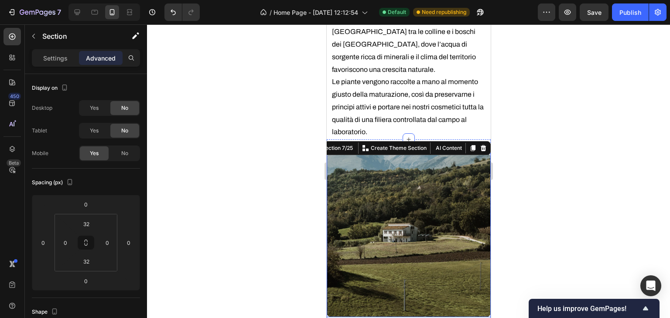
scroll to position [2156, 0]
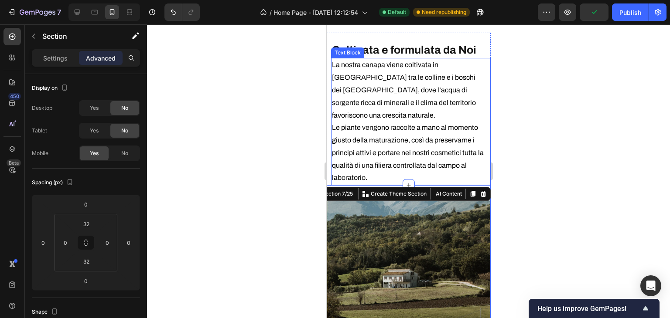
click at [476, 166] on p "La nostra canapa viene coltivata in Italia tra le colline e i boschi dei Monti …" at bounding box center [408, 122] width 154 height 126
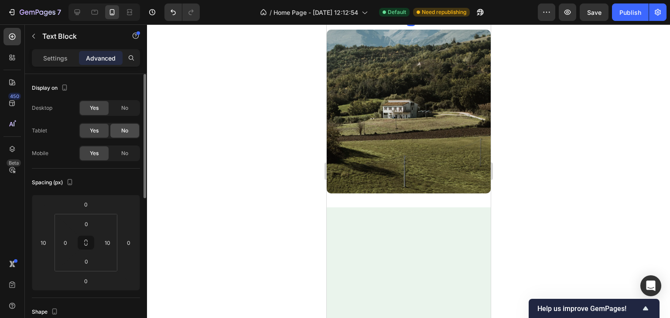
click at [123, 128] on span "No" at bounding box center [124, 131] width 7 height 8
click at [125, 103] on div "No" at bounding box center [124, 108] width 29 height 14
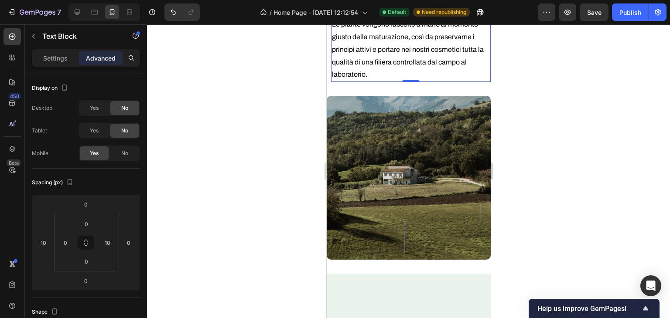
scroll to position [2069, 0]
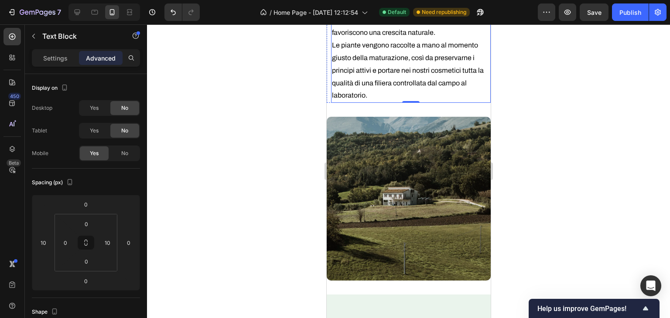
click at [480, 103] on div "Coltivata e formulata da Noi Heading 0 La nostra canapa viene coltivata in Ital…" at bounding box center [408, 26] width 164 height 153
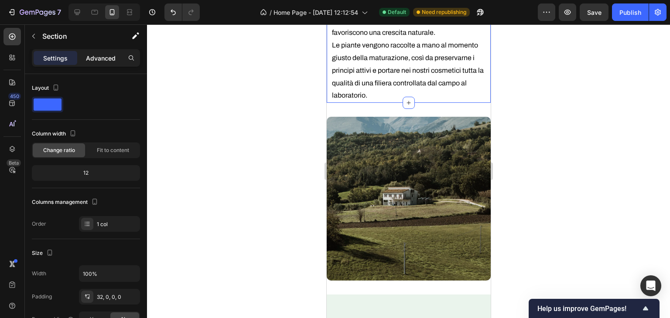
click at [96, 61] on p "Advanced" at bounding box center [101, 58] width 30 height 9
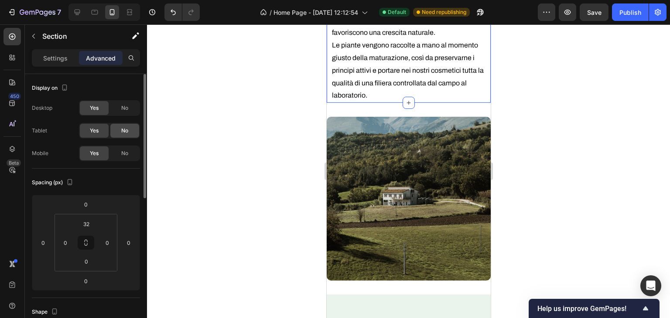
click at [120, 127] on div "No" at bounding box center [124, 131] width 29 height 14
drag, startPoint x: 128, startPoint y: 110, endPoint x: 181, endPoint y: 105, distance: 53.9
click at [128, 109] on div "No" at bounding box center [124, 108] width 29 height 14
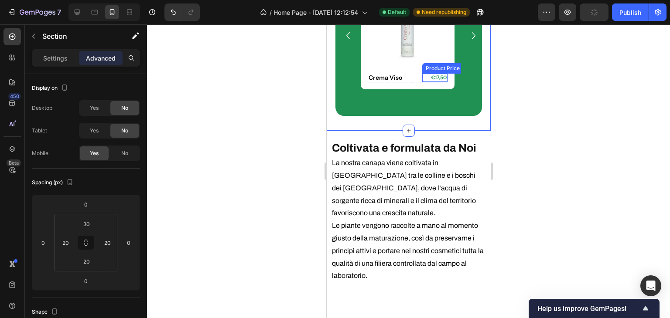
scroll to position [1851, 0]
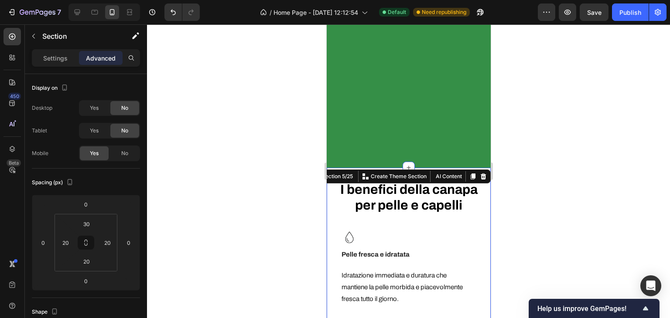
scroll to position [1240, 0]
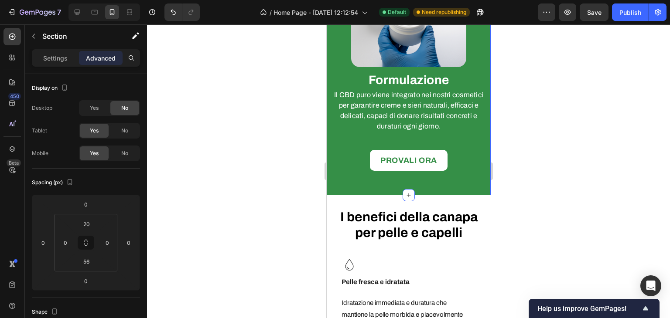
click at [128, 129] on span "No" at bounding box center [124, 131] width 7 height 8
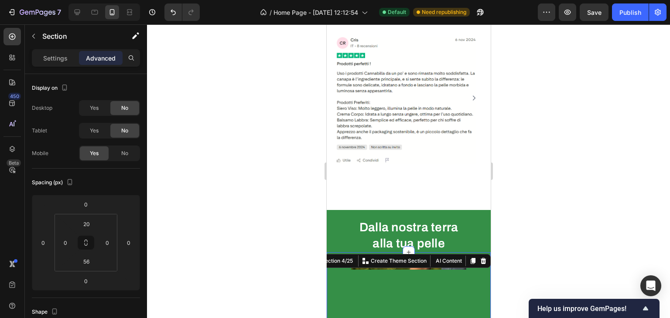
scroll to position [499, 0]
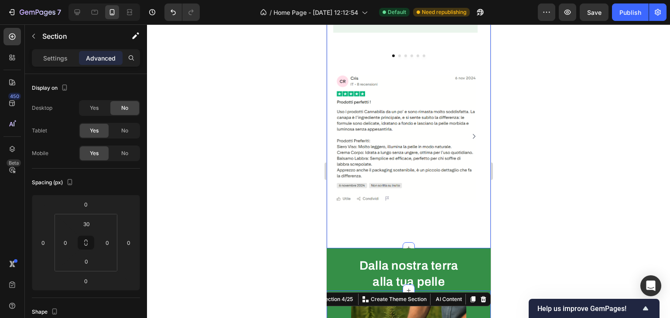
click at [464, 234] on div "Ecco cosa dicono i nostri clienti Heading Icon Icon Icon Icon Icon Row Pelle ra…" at bounding box center [408, 66] width 164 height 365
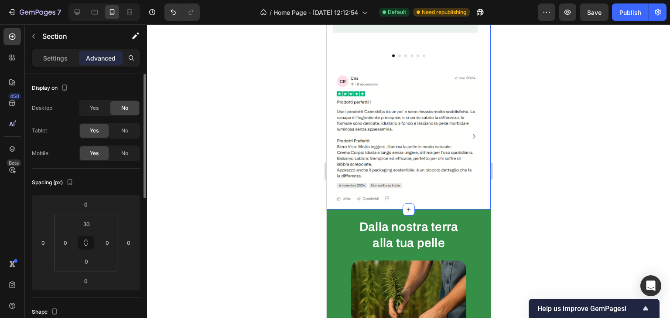
click at [127, 123] on div "Yes No" at bounding box center [109, 131] width 61 height 16
click at [128, 124] on div "No" at bounding box center [124, 131] width 29 height 14
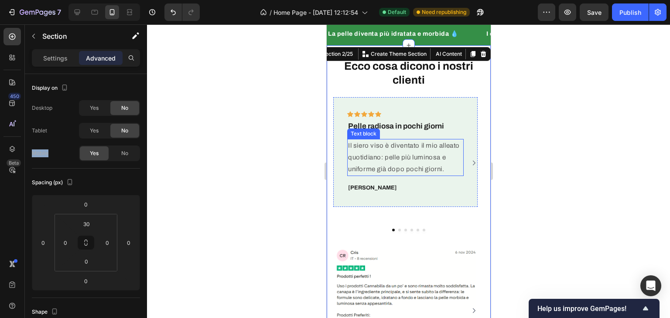
scroll to position [194, 0]
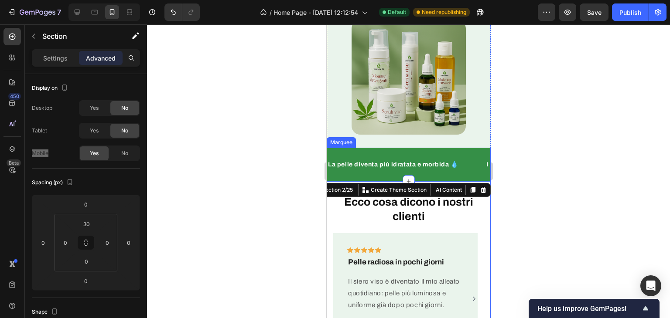
click at [475, 165] on div "La pelle diventa più idratata e morbida 💧 Text Block" at bounding box center [406, 165] width 158 height 20
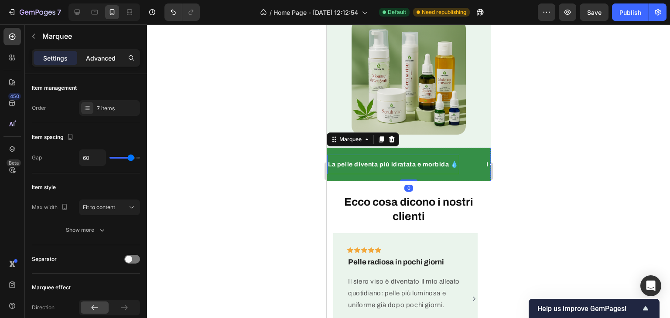
click at [106, 58] on p "Advanced" at bounding box center [101, 58] width 30 height 9
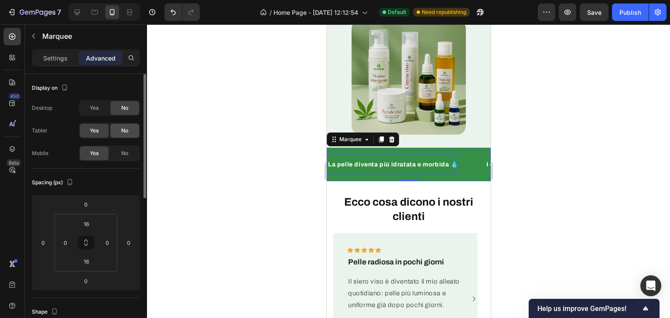
click at [136, 126] on div "No" at bounding box center [124, 131] width 29 height 14
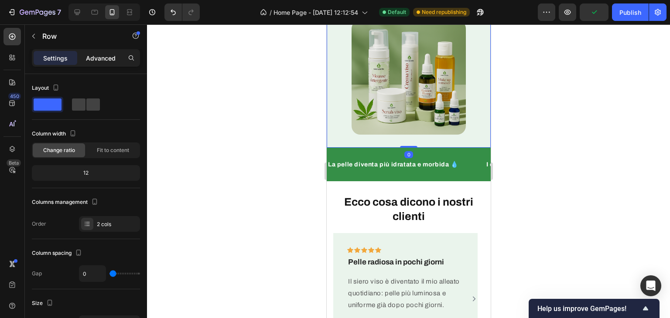
click at [112, 64] on div "Advanced" at bounding box center [101, 58] width 44 height 14
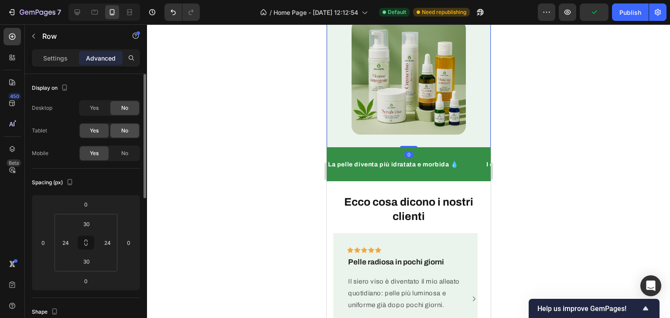
click at [130, 130] on div "No" at bounding box center [124, 131] width 29 height 14
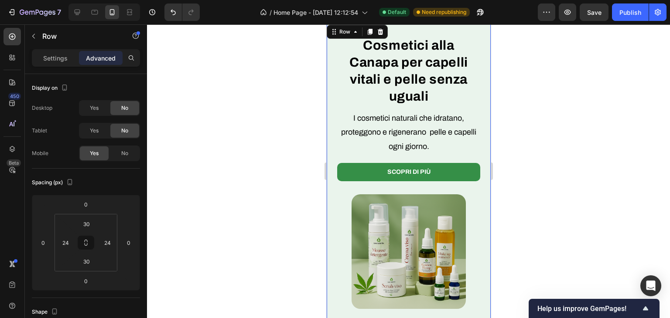
scroll to position [0, 0]
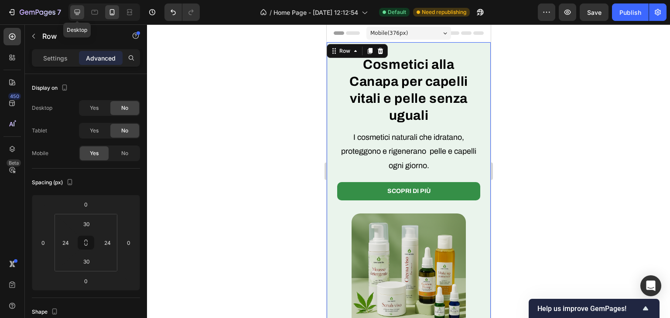
click at [76, 12] on icon at bounding box center [78, 13] width 6 height 6
type input "80"
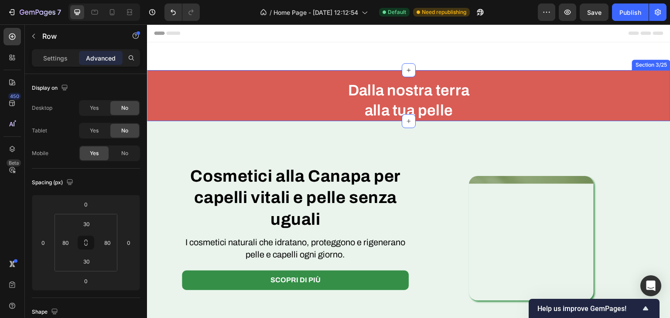
click at [162, 75] on div "Dalla nostra terra alla tua pelle Heading Section 3/25" at bounding box center [408, 95] width 523 height 51
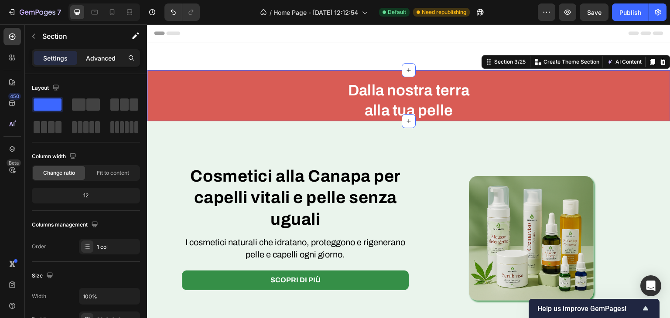
click at [96, 63] on div "Advanced" at bounding box center [101, 58] width 44 height 14
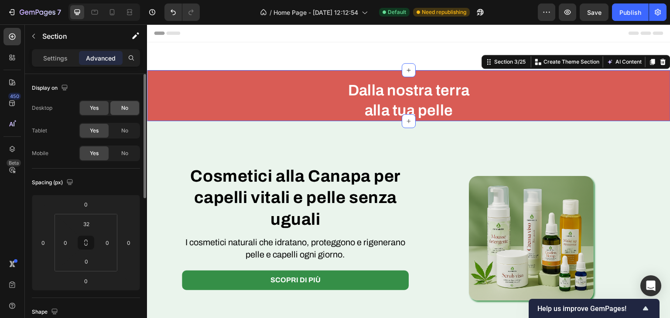
click at [119, 106] on div "No" at bounding box center [124, 108] width 29 height 14
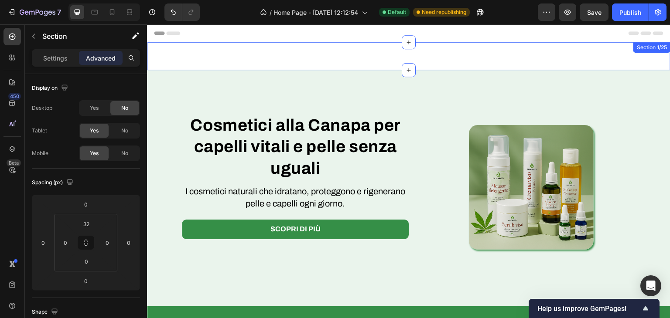
click at [415, 62] on div "I cosmetici naturali che idratano, proteggono e rigenerano pelle e capelli ogni…" at bounding box center [408, 56] width 523 height 28
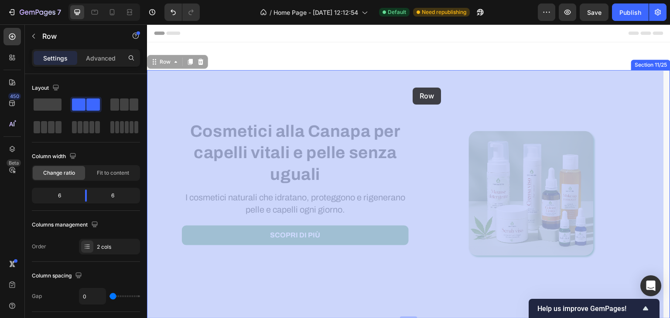
drag, startPoint x: 420, startPoint y: 81, endPoint x: 417, endPoint y: 75, distance: 6.3
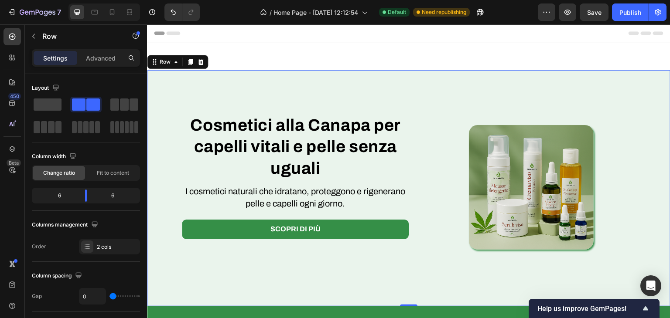
click at [421, 51] on div "I cosmetici naturali che idratano, proteggono e rigenerano pelle e capelli ogni…" at bounding box center [408, 56] width 523 height 28
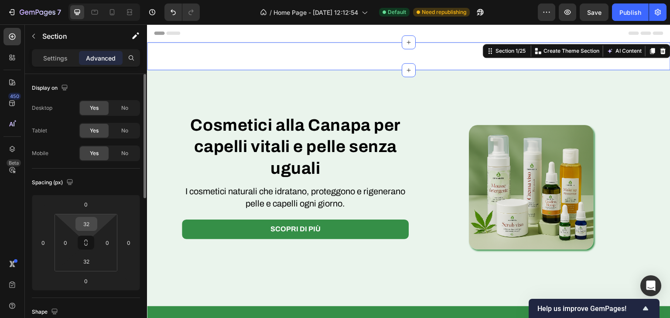
click at [80, 225] on input "32" at bounding box center [86, 224] width 17 height 13
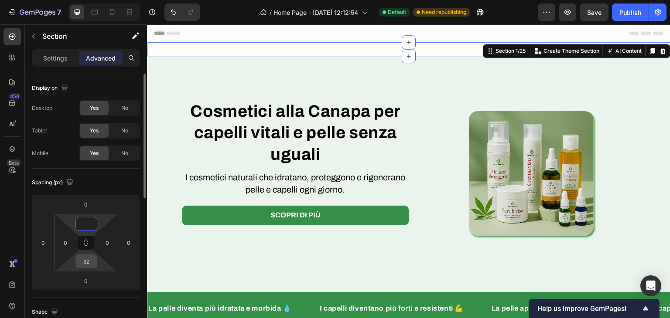
type input "0"
click at [78, 267] on input "32" at bounding box center [86, 261] width 17 height 13
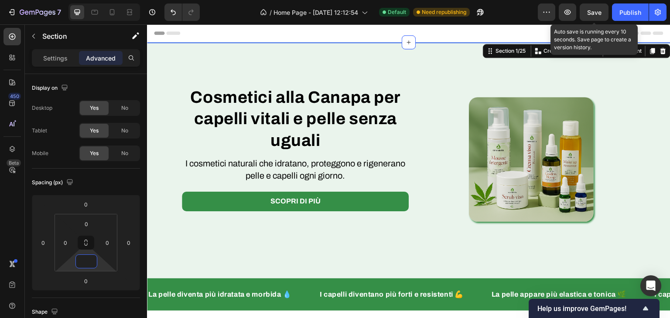
type input "0"
click at [590, 10] on span "Save" at bounding box center [594, 12] width 14 height 7
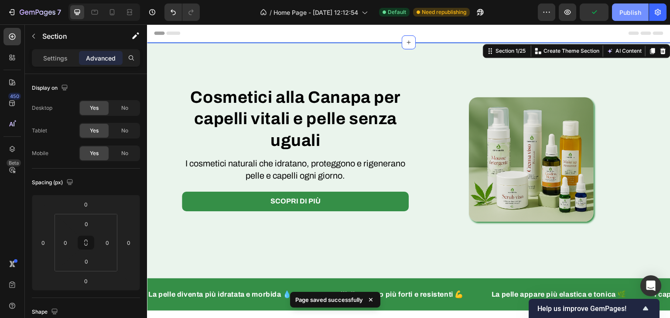
click at [618, 10] on button "Publish" at bounding box center [630, 11] width 37 height 17
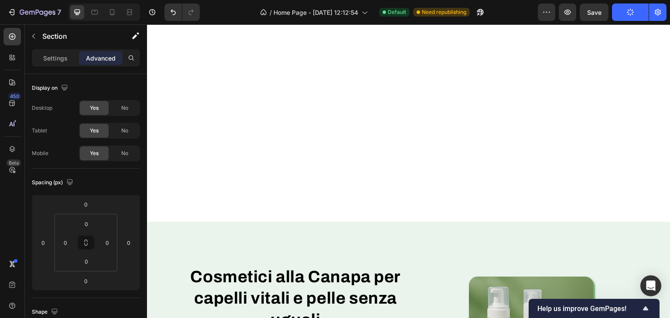
scroll to position [44, 0]
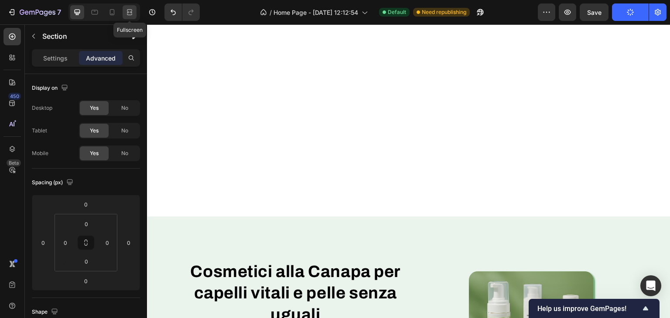
click at [127, 16] on icon at bounding box center [129, 12] width 9 height 9
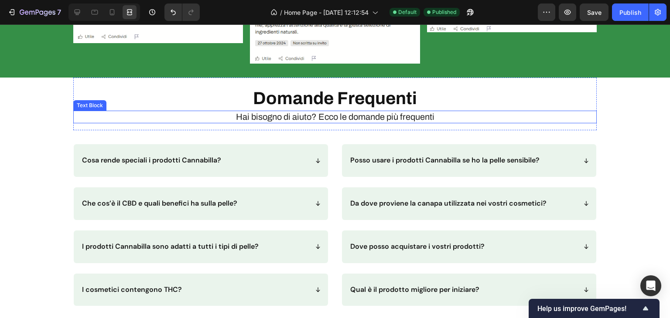
scroll to position [2785, 0]
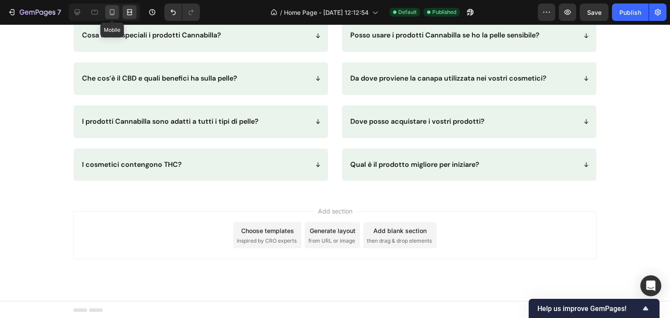
click at [109, 15] on icon at bounding box center [112, 12] width 9 height 9
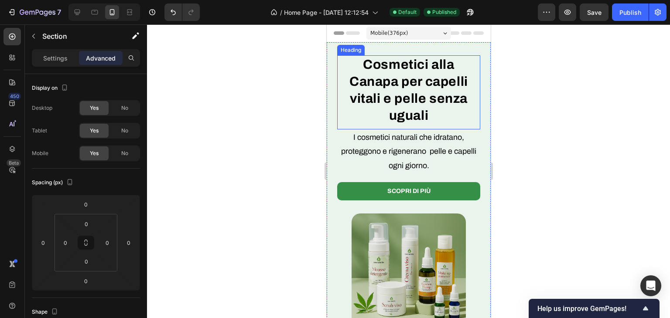
click at [421, 100] on strong "Cosmetici alla Canapa per capelli vitali e pelle senza uguali" at bounding box center [408, 90] width 119 height 65
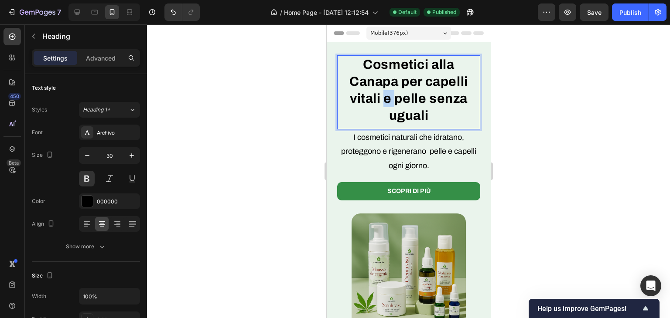
click at [383, 98] on strong "Cosmetici alla Canapa per capelli vitali e pelle senza uguali" at bounding box center [408, 90] width 119 height 65
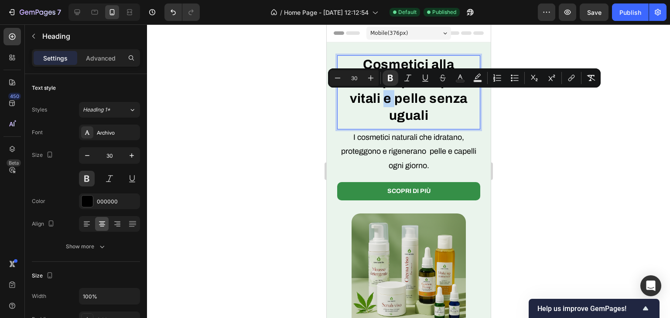
click at [382, 96] on strong "Cosmetici alla Canapa per capelli vitali e pelle senza uguali" at bounding box center [408, 90] width 119 height 65
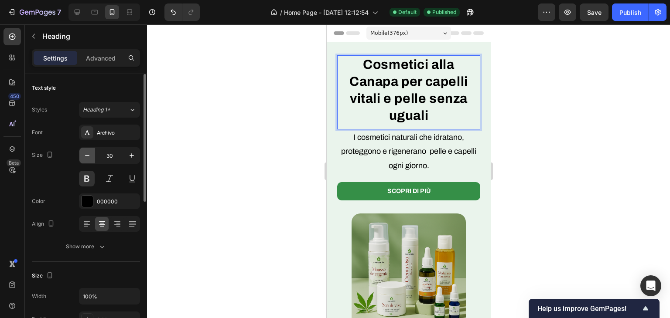
click at [91, 161] on button "button" at bounding box center [87, 156] width 16 height 16
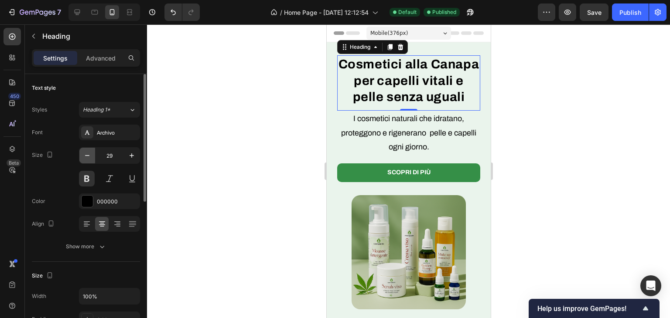
click at [91, 161] on button "button" at bounding box center [87, 156] width 16 height 16
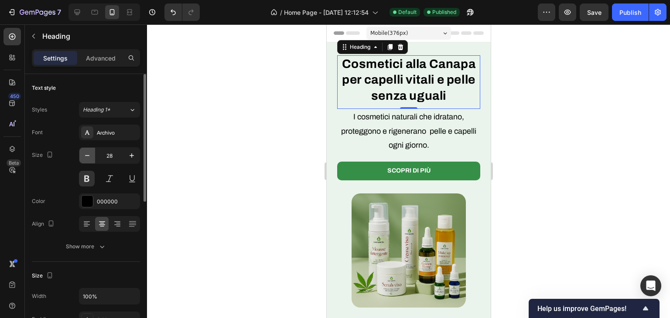
click at [91, 161] on button "button" at bounding box center [87, 156] width 16 height 16
type input "27"
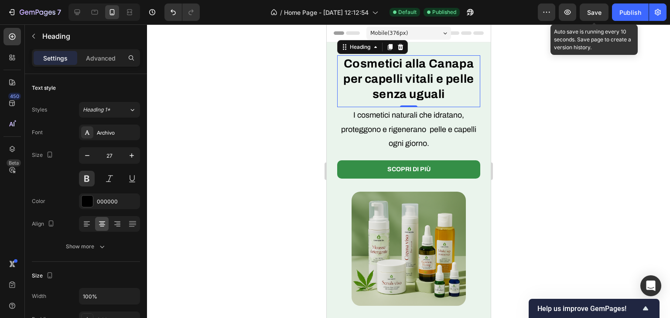
click at [590, 11] on span "Save" at bounding box center [594, 12] width 14 height 7
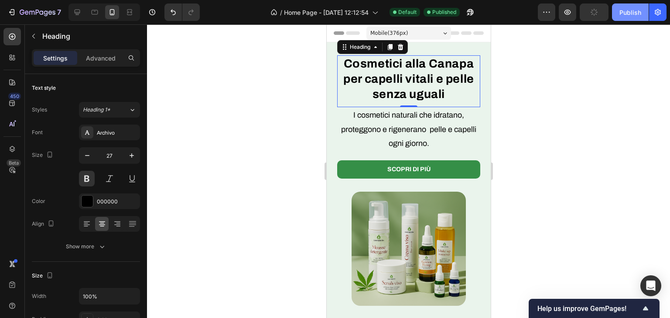
click at [618, 14] on button "Publish" at bounding box center [630, 11] width 37 height 17
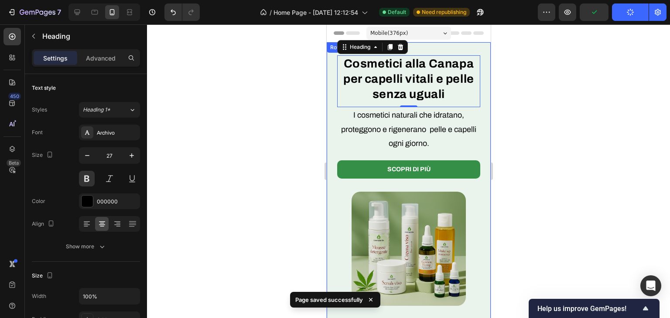
click at [420, 146] on p "I cosmetici naturali che idratano, proteggono e rigenerano pelle e capelli ogni…" at bounding box center [408, 129] width 141 height 42
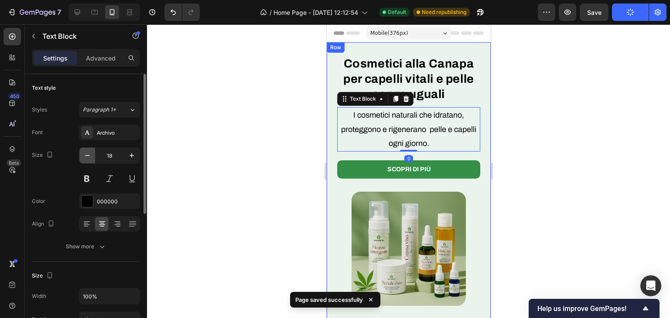
click at [83, 150] on button "button" at bounding box center [87, 156] width 16 height 16
type input "17"
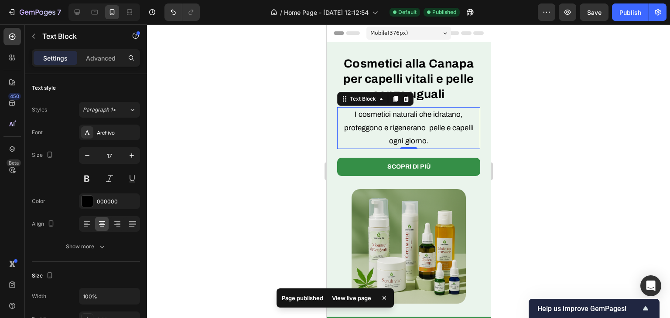
click at [448, 130] on p "I cosmetici naturali che idratano, proteggono e rigenerano pelle e capelli ogni…" at bounding box center [408, 128] width 141 height 40
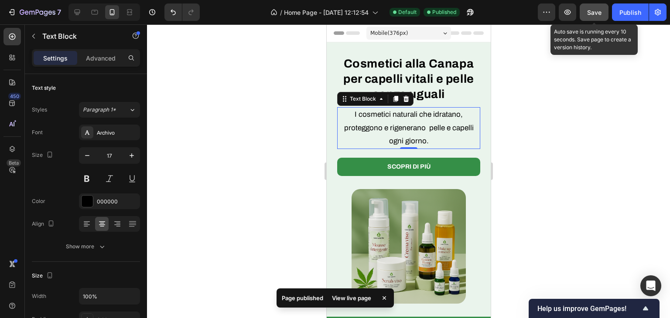
click at [600, 13] on span "Save" at bounding box center [594, 12] width 14 height 7
click at [633, 11] on div "Publish" at bounding box center [630, 12] width 22 height 9
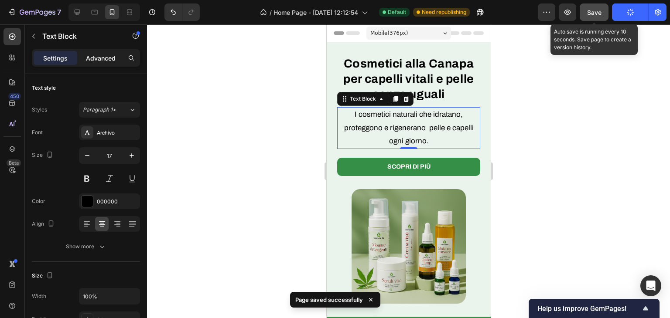
click at [92, 54] on p "Advanced" at bounding box center [101, 58] width 30 height 9
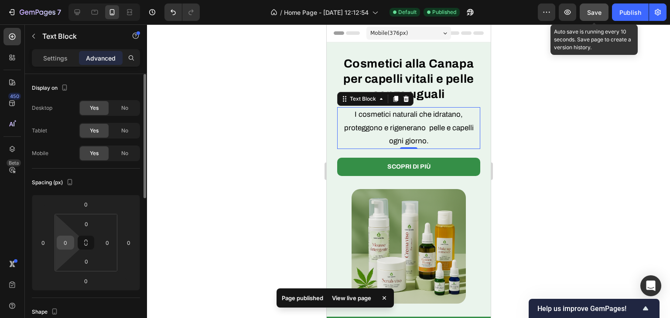
click at [60, 244] on input "0" at bounding box center [65, 242] width 13 height 13
type input "10"
click at [109, 237] on input "0" at bounding box center [107, 242] width 13 height 13
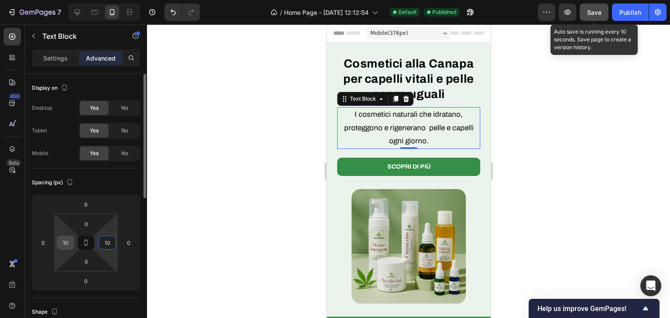
type input "10"
click at [70, 241] on input "10" at bounding box center [65, 242] width 13 height 13
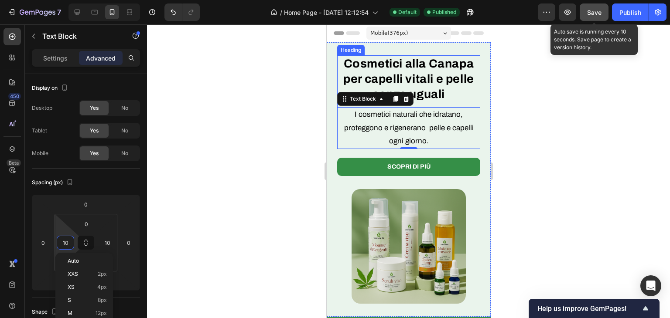
click at [405, 65] on strong "Cosmetici alla Canapa per capelli vitali e pelle senza uguali" at bounding box center [408, 79] width 131 height 44
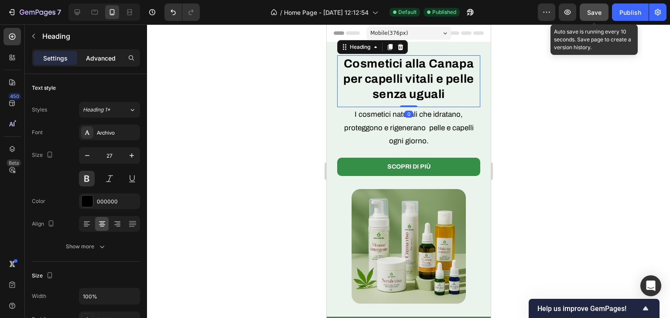
click at [104, 55] on p "Advanced" at bounding box center [101, 58] width 30 height 9
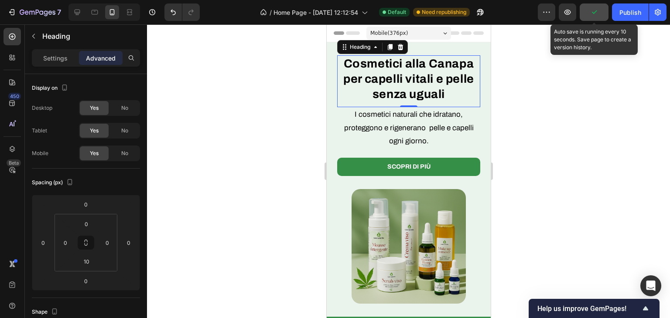
click at [447, 132] on p "I cosmetici naturali che idratano, proteggono e rigenerano pelle e capelli ogni…" at bounding box center [408, 128] width 133 height 40
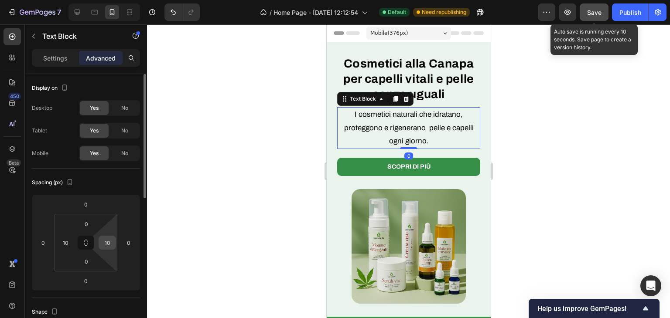
click at [108, 246] on input "10" at bounding box center [107, 242] width 13 height 13
type input "0"
click at [68, 237] on input "10" at bounding box center [65, 242] width 13 height 13
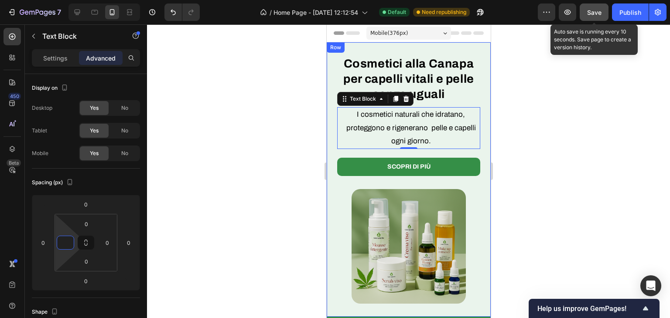
click at [479, 192] on div "I cosmetici naturali che idratano, proteggono e rigenerano pelle e capelli ogni…" at bounding box center [408, 179] width 164 height 275
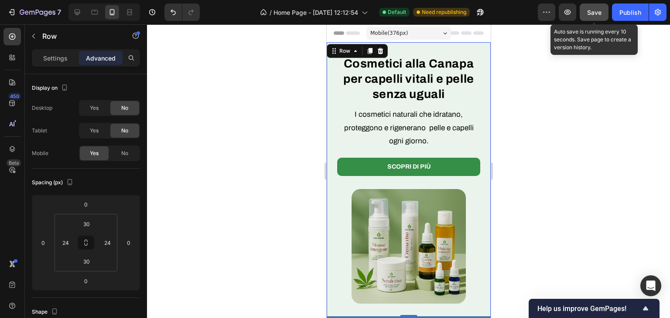
click at [596, 4] on button "Save" at bounding box center [594, 11] width 29 height 17
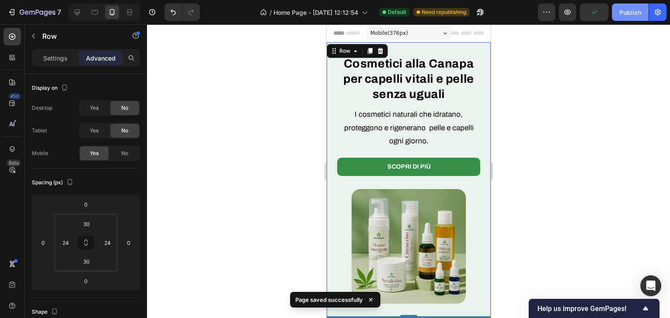
click at [626, 14] on div "Publish" at bounding box center [630, 12] width 22 height 9
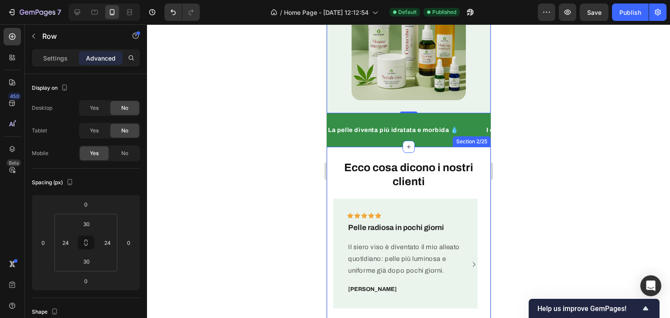
scroll to position [218, 0]
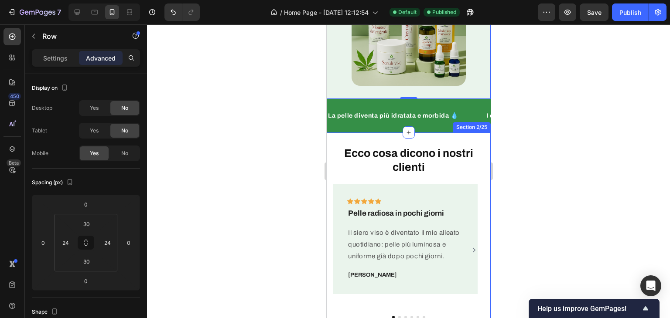
click at [460, 122] on div "Section 2/25" at bounding box center [471, 127] width 38 height 10
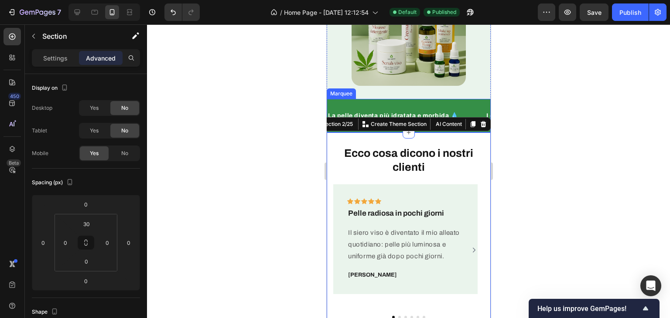
click at [476, 106] on div "La pelle diventa più idratata e morbida 💧 Text Block" at bounding box center [406, 116] width 158 height 20
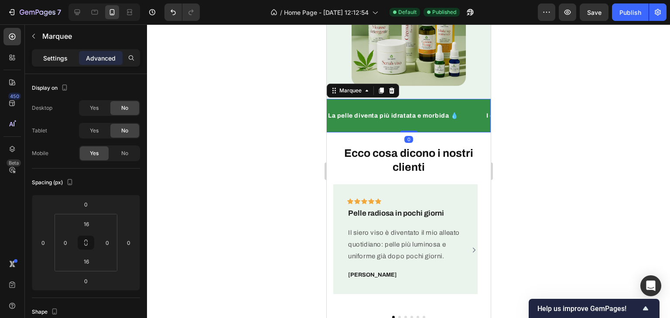
click at [68, 56] on div "Settings" at bounding box center [56, 58] width 44 height 14
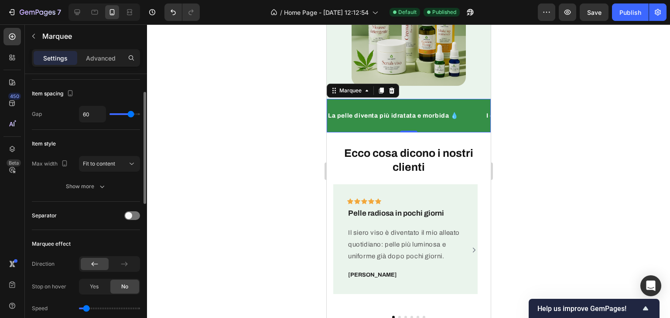
scroll to position [87, 0]
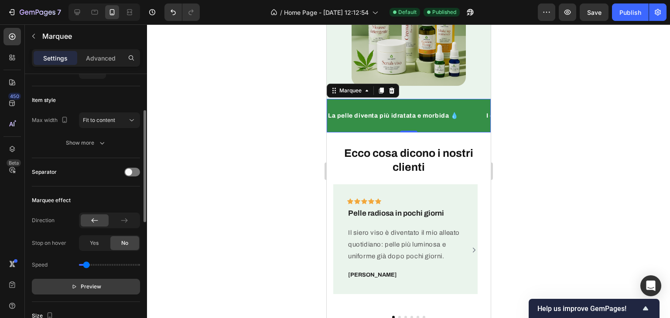
click at [103, 283] on button "Preview" at bounding box center [86, 287] width 108 height 16
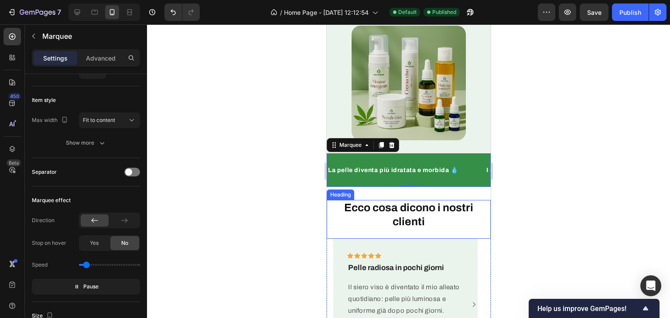
scroll to position [131, 0]
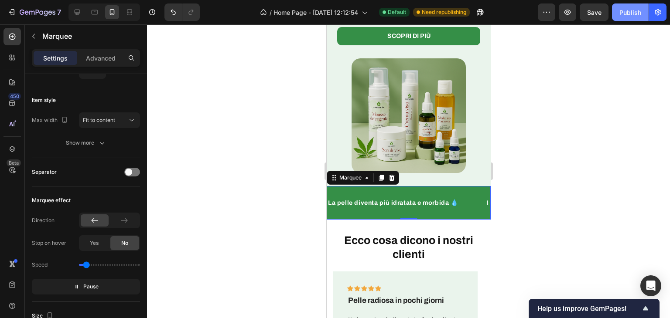
click at [617, 7] on button "Publish" at bounding box center [630, 11] width 37 height 17
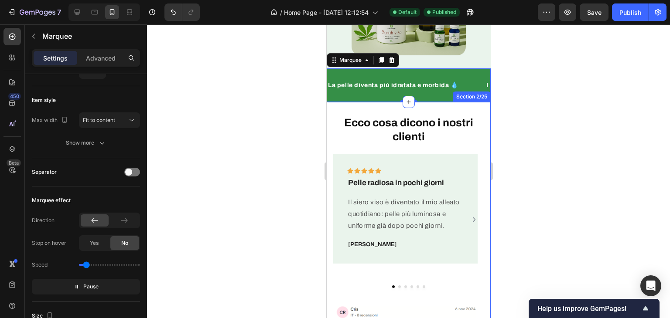
scroll to position [262, 0]
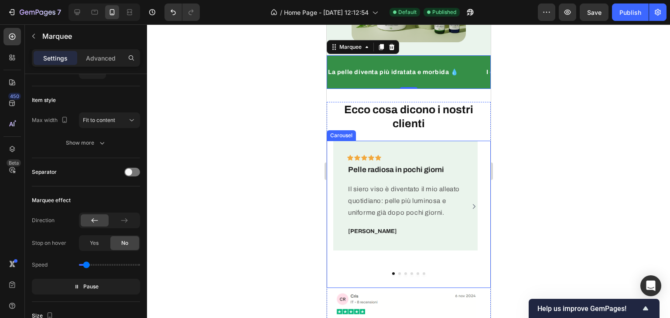
click at [470, 203] on icon "Carousel Next Arrow" at bounding box center [473, 207] width 7 height 8
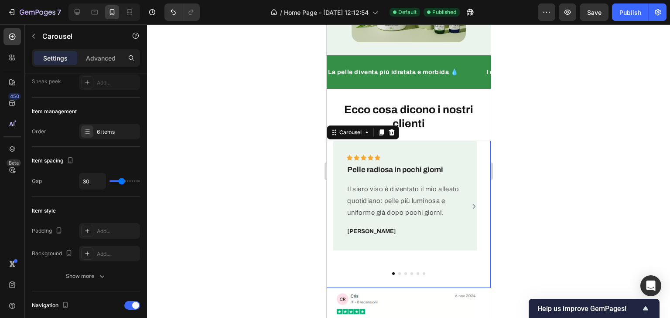
scroll to position [0, 0]
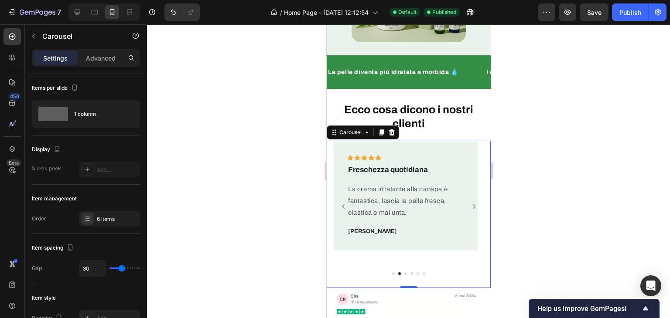
click at [470, 203] on icon "Carousel Next Arrow" at bounding box center [473, 207] width 7 height 8
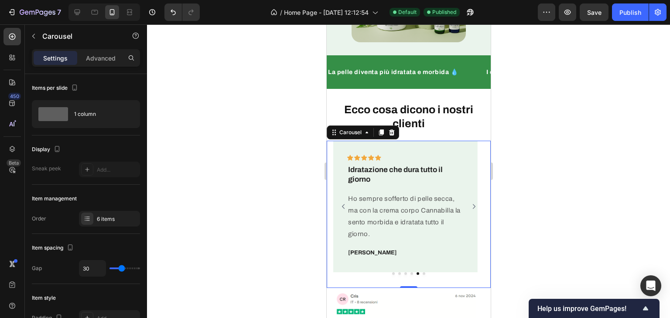
click at [470, 203] on icon "Carousel Next Arrow" at bounding box center [473, 207] width 7 height 8
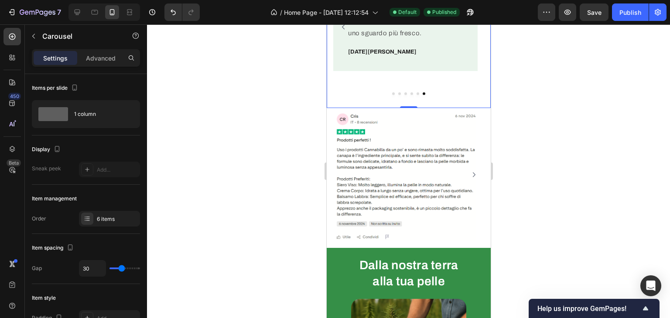
scroll to position [480, 0]
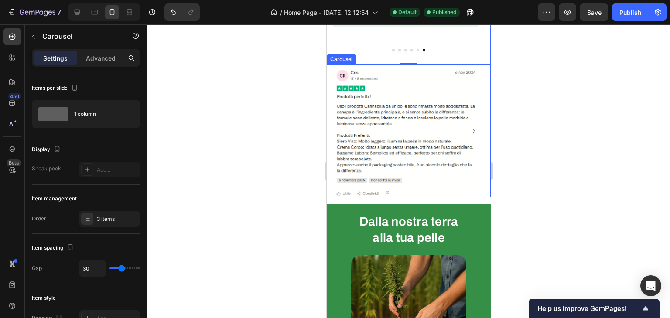
click at [472, 131] on icon "Carousel Next Arrow" at bounding box center [473, 131] width 3 height 5
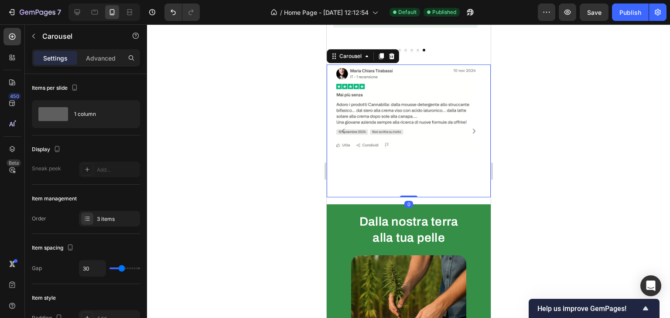
click at [470, 133] on icon "Carousel Next Arrow" at bounding box center [473, 131] width 7 height 8
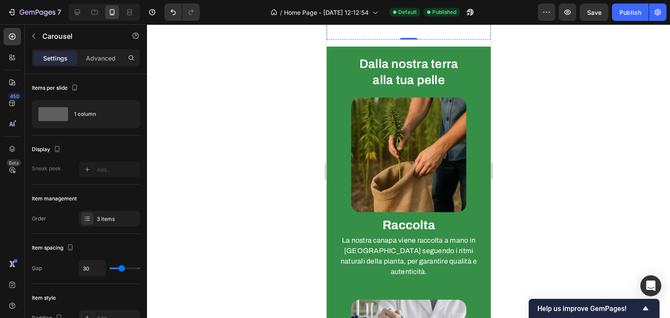
scroll to position [654, 0]
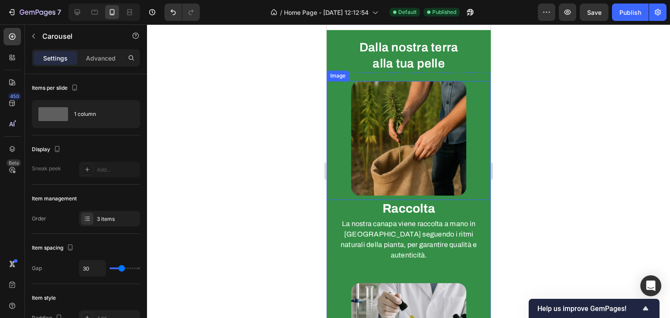
click at [416, 57] on h2 "Dalla nostra terra alla tua pelle" at bounding box center [408, 56] width 138 height 34
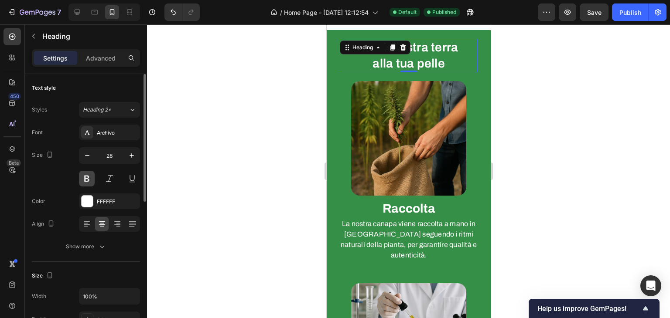
click at [87, 174] on button at bounding box center [87, 179] width 16 height 16
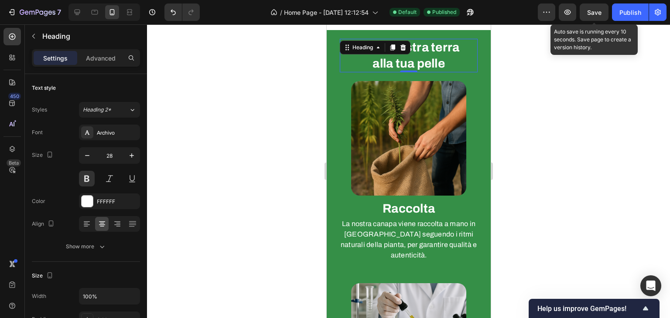
click at [593, 12] on span "Save" at bounding box center [594, 12] width 14 height 7
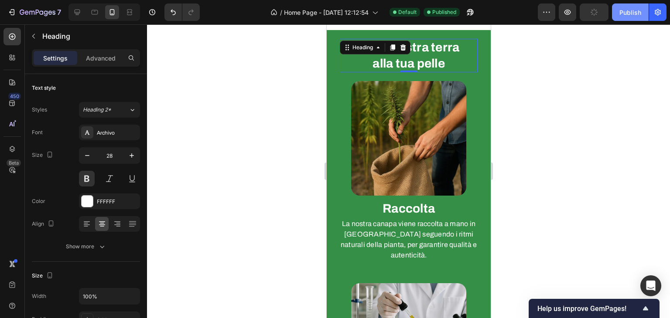
click at [623, 12] on div "Publish" at bounding box center [630, 12] width 22 height 9
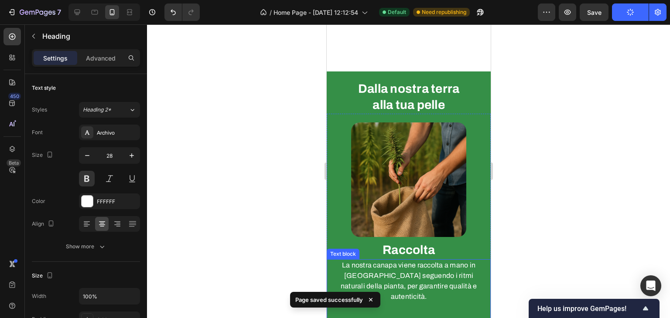
scroll to position [700, 0]
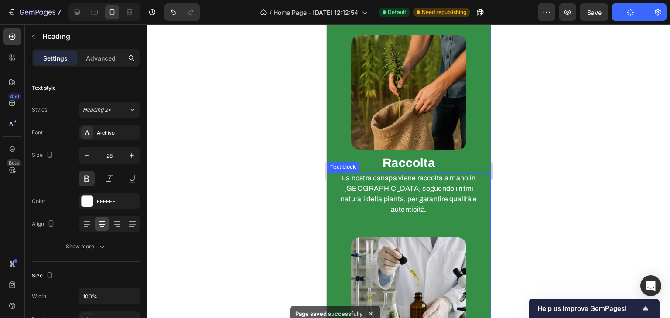
click at [421, 180] on p "La nostra canapa viene raccolta a mano in [GEOGRAPHIC_DATA] seguendo i ritmi na…" at bounding box center [408, 194] width 154 height 42
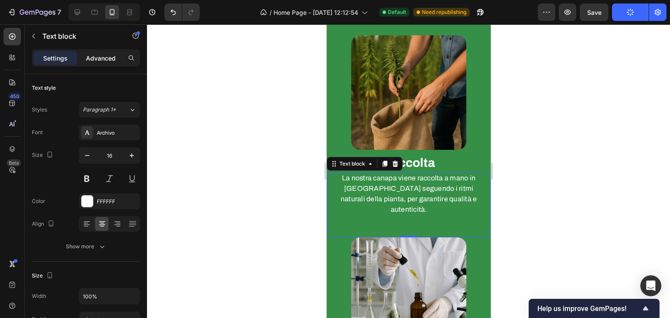
click at [91, 54] on p "Advanced" at bounding box center [101, 58] width 30 height 9
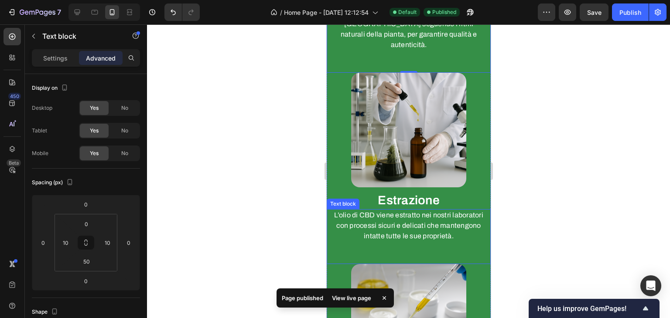
scroll to position [918, 0]
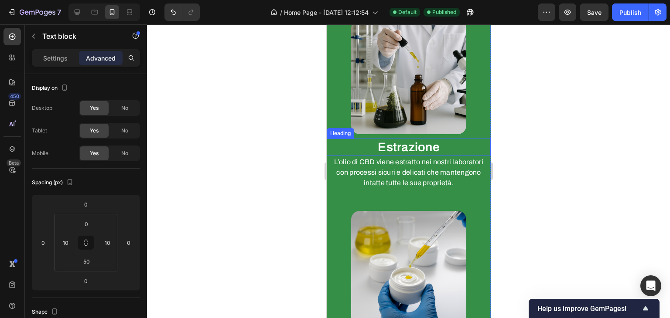
click at [396, 139] on h2 "Estrazione" at bounding box center [408, 147] width 164 height 17
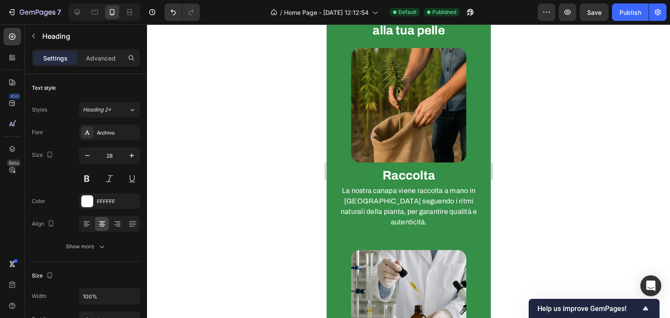
scroll to position [615, 0]
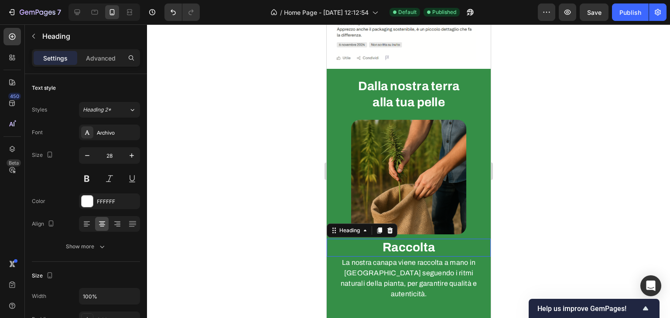
click at [400, 247] on strong "Raccolta" at bounding box center [408, 248] width 52 height 14
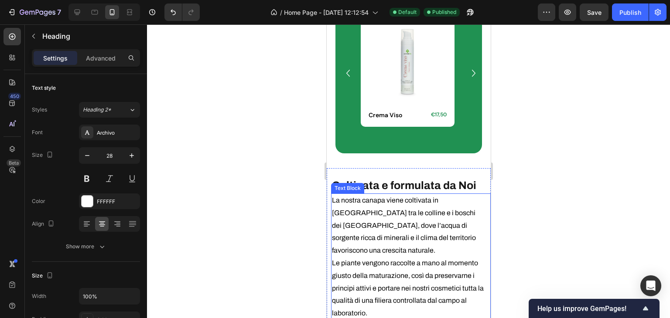
scroll to position [2011, 0]
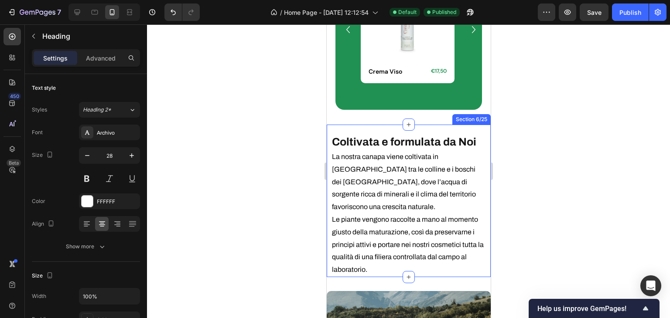
click at [443, 125] on div "Coltivata e formulata da Noi Heading La nostra canapa viene coltivata in Italia…" at bounding box center [408, 201] width 164 height 153
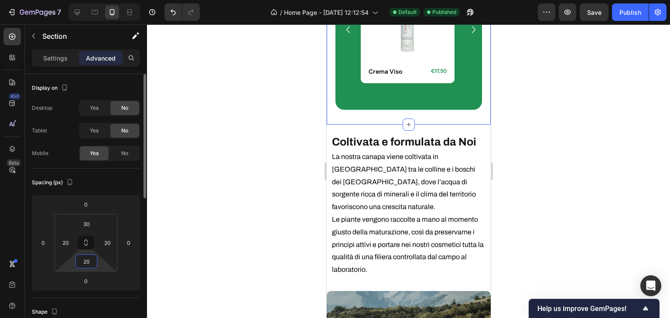
click at [89, 266] on input "20" at bounding box center [86, 261] width 17 height 13
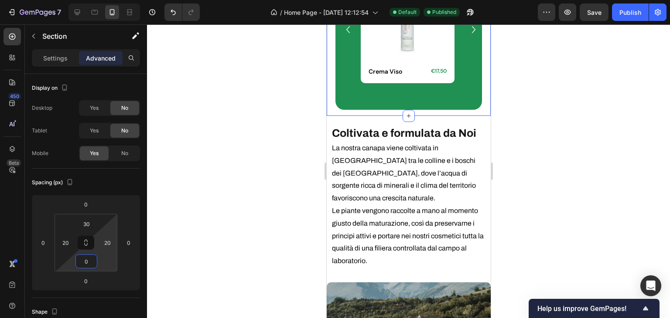
click at [207, 143] on div at bounding box center [408, 171] width 523 height 294
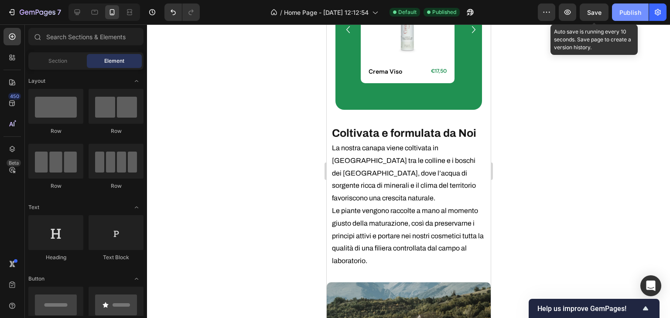
drag, startPoint x: 595, startPoint y: 9, endPoint x: 642, endPoint y: 10, distance: 47.5
click at [599, 10] on span "Save" at bounding box center [594, 12] width 14 height 7
click at [642, 10] on button "Publish" at bounding box center [630, 11] width 37 height 17
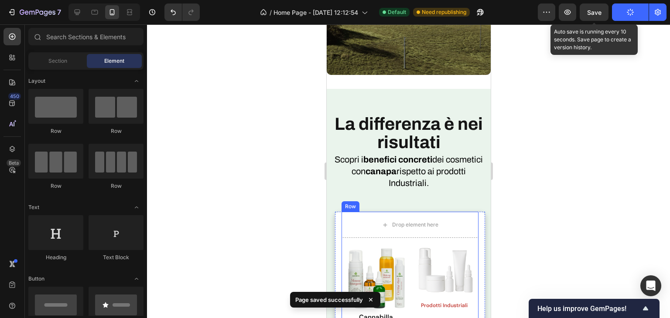
scroll to position [2403, 0]
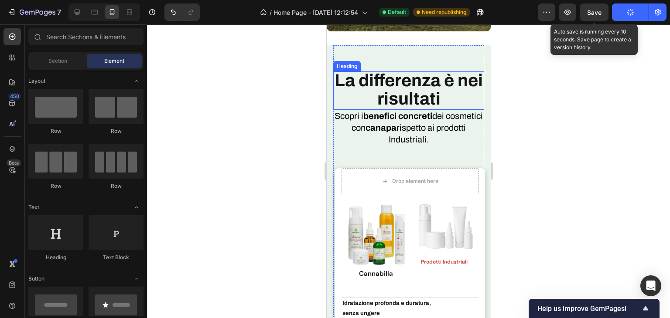
click at [424, 98] on span "La differenza è nei risultati" at bounding box center [408, 89] width 148 height 37
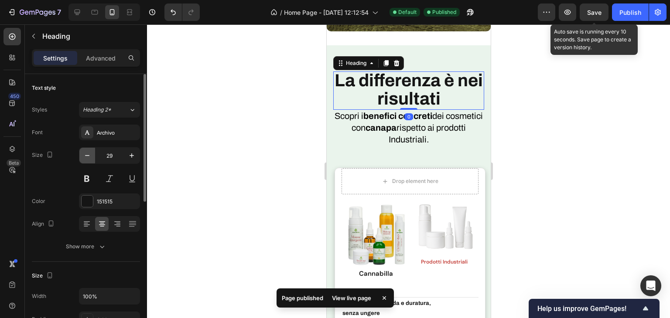
click at [79, 153] on button "button" at bounding box center [87, 156] width 16 height 16
type input "28"
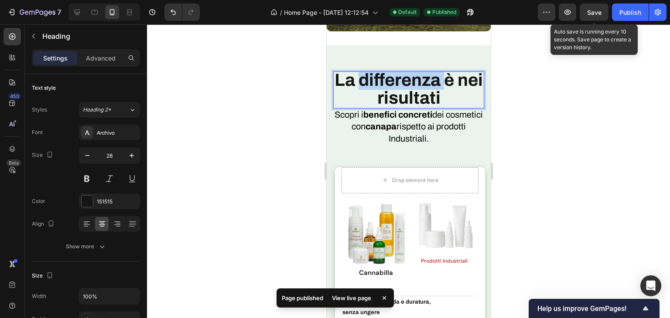
click at [398, 76] on span "La differenza è nei risultati" at bounding box center [408, 89] width 148 height 36
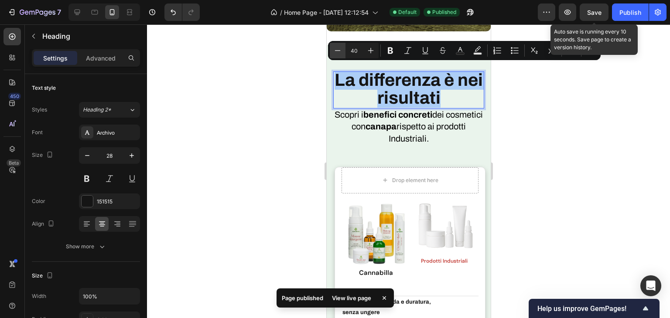
click at [333, 51] on icon "Editor contextual toolbar" at bounding box center [337, 50] width 9 height 9
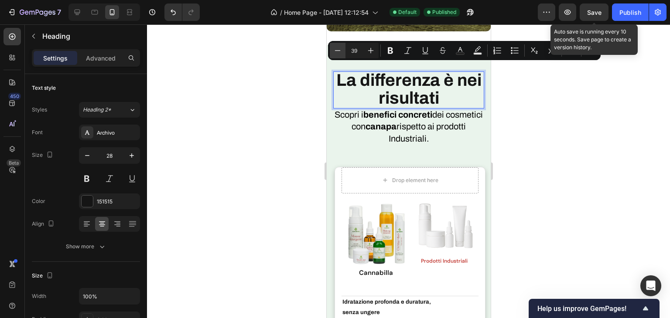
click at [340, 51] on icon "Editor contextual toolbar" at bounding box center [338, 50] width 6 height 0
click at [372, 51] on icon "Editor contextual toolbar" at bounding box center [371, 51] width 6 height 6
click at [337, 51] on icon "Editor contextual toolbar" at bounding box center [337, 50] width 9 height 9
type input "37"
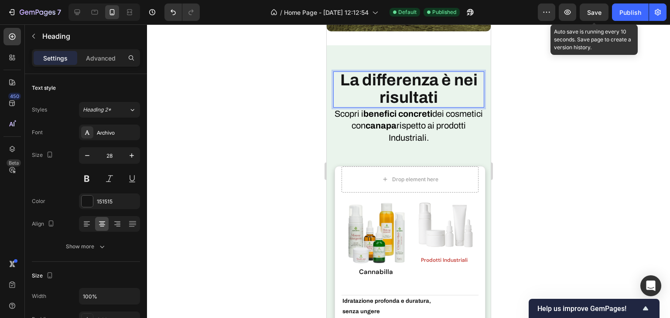
click at [437, 76] on span "La differenza è nei risultati" at bounding box center [408, 89] width 137 height 34
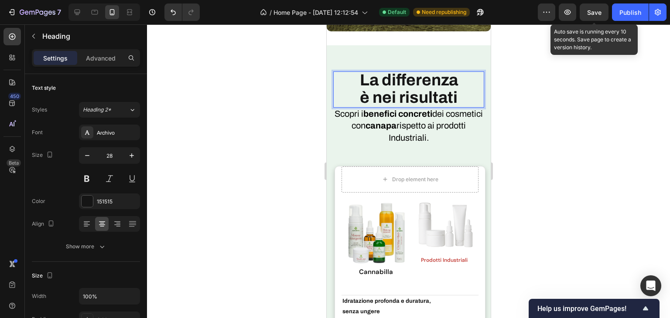
click at [456, 72] on p "La differenza è nei risultati" at bounding box center [408, 89] width 149 height 34
click at [436, 75] on span "La differenza" at bounding box center [408, 80] width 98 height 17
click at [435, 75] on span "La differenza" at bounding box center [408, 80] width 98 height 17
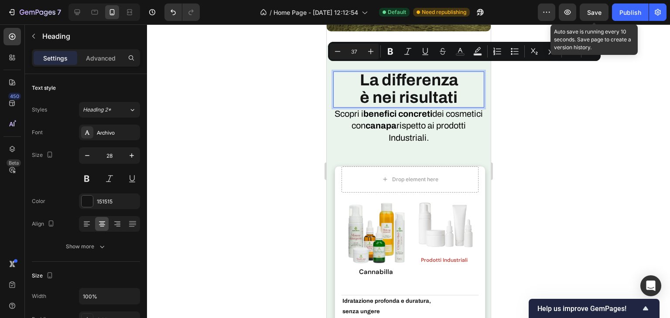
click at [430, 89] on span "è nei risultati" at bounding box center [408, 97] width 98 height 17
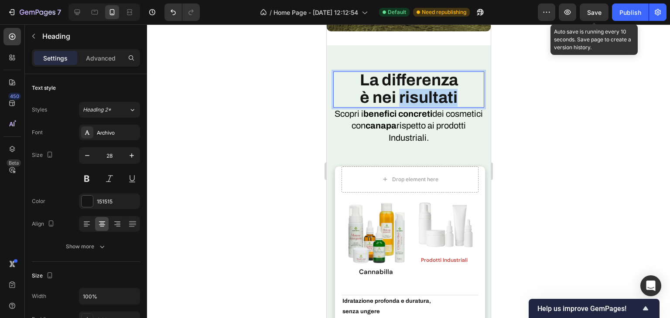
click at [430, 89] on span "è nei risultati" at bounding box center [408, 97] width 98 height 17
click at [431, 89] on span "è nei risultati" at bounding box center [408, 97] width 98 height 17
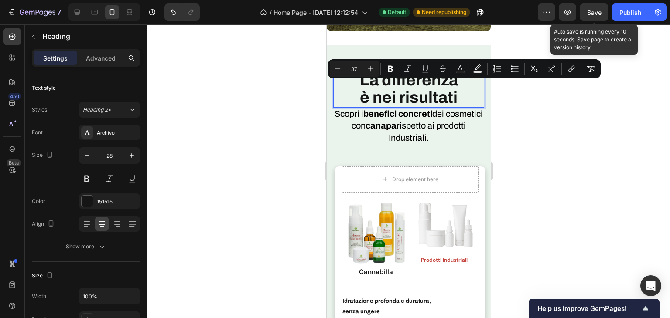
click at [457, 86] on p "La differenza è nei risultati" at bounding box center [408, 89] width 149 height 34
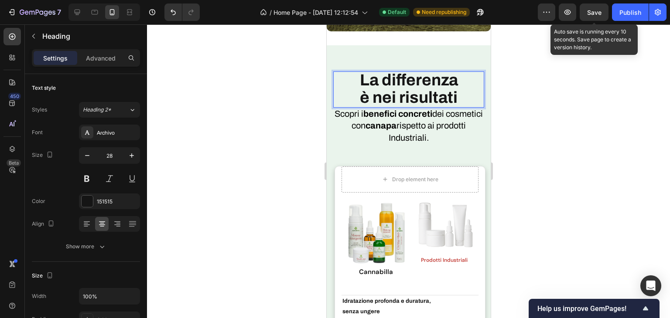
click at [458, 86] on p "La differenza è nei risultati" at bounding box center [408, 89] width 149 height 34
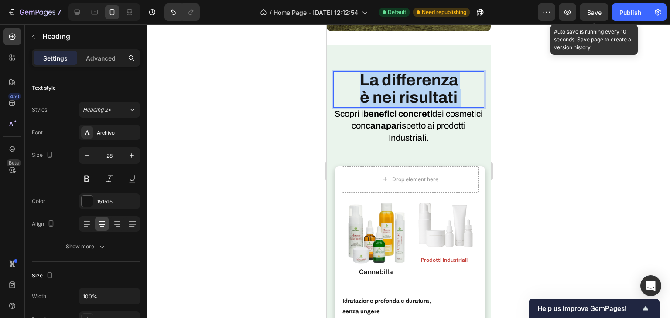
drag, startPoint x: 458, startPoint y: 86, endPoint x: 339, endPoint y: 74, distance: 119.7
click at [339, 74] on p "La differenza è nei risultati" at bounding box center [408, 89] width 149 height 34
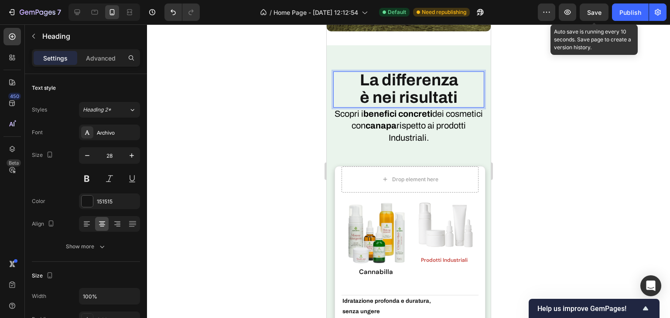
click at [350, 72] on p "La differenza è nei risultati" at bounding box center [408, 89] width 149 height 34
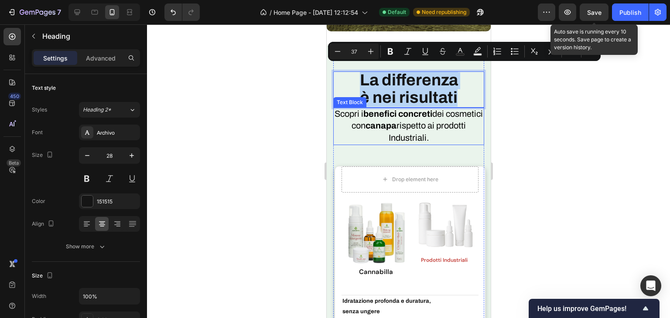
drag, startPoint x: 350, startPoint y: 72, endPoint x: 457, endPoint y: 99, distance: 110.6
click at [457, 100] on p "La differenza è nei risultati" at bounding box center [408, 89] width 149 height 34
click at [328, 51] on div "Minus 37 Plus Bold Italic Underline Strikethrough Text Color Text Background Co…" at bounding box center [464, 51] width 273 height 19
click at [333, 49] on button "Minus" at bounding box center [338, 52] width 16 height 16
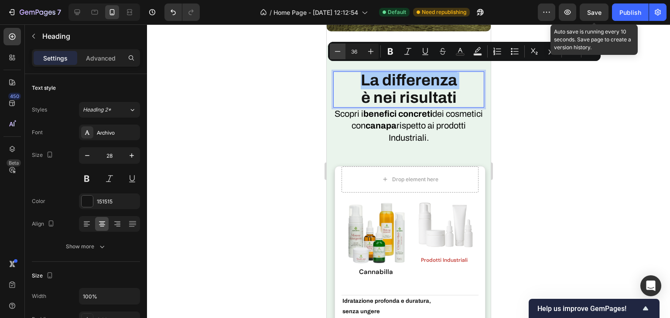
click at [334, 49] on icon "Editor contextual toolbar" at bounding box center [337, 51] width 9 height 9
click at [335, 50] on icon "Editor contextual toolbar" at bounding box center [337, 51] width 9 height 9
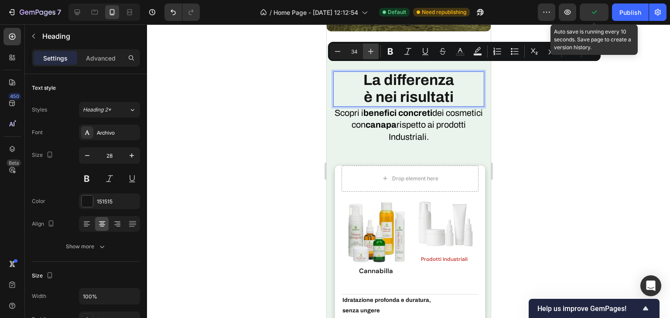
click at [375, 50] on button "Plus" at bounding box center [371, 52] width 16 height 16
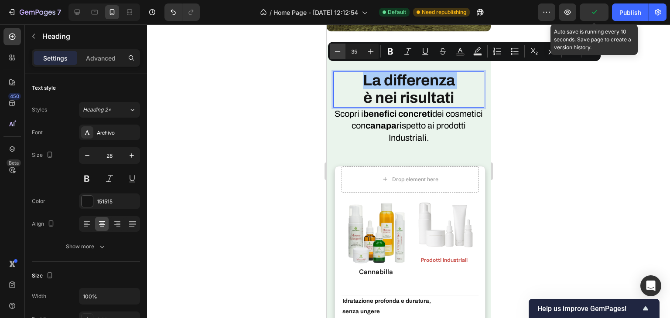
click at [340, 54] on icon "Editor contextual toolbar" at bounding box center [337, 51] width 9 height 9
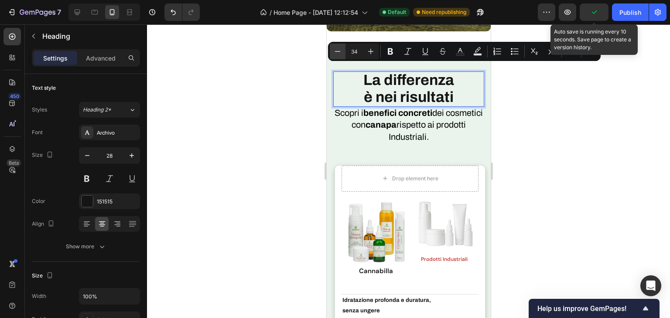
click at [340, 54] on icon "Editor contextual toolbar" at bounding box center [337, 51] width 9 height 9
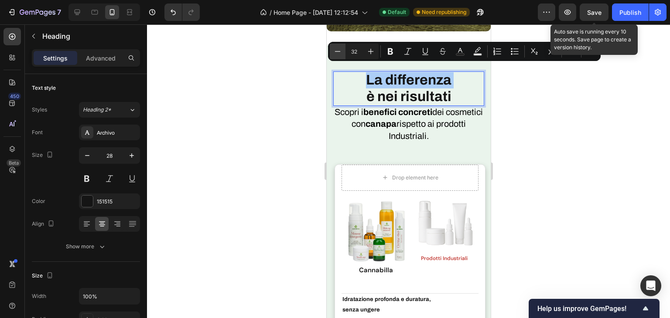
click at [340, 54] on icon "Editor contextual toolbar" at bounding box center [337, 51] width 9 height 9
type input "30"
click at [384, 108] on strong "benefici concreti" at bounding box center [397, 112] width 69 height 10
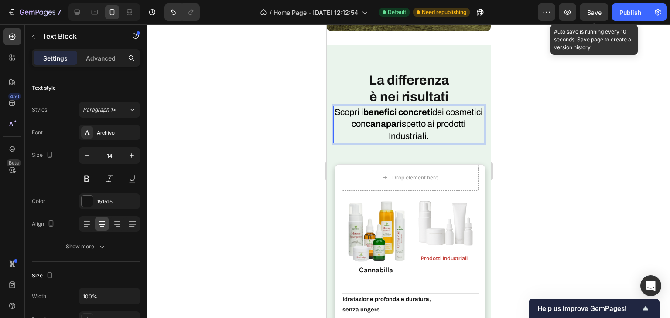
click at [360, 118] on span "Scopri i benefici concreti dei cosmetici con canapa rispetto ai prodotti Indust…" at bounding box center [408, 123] width 148 height 33
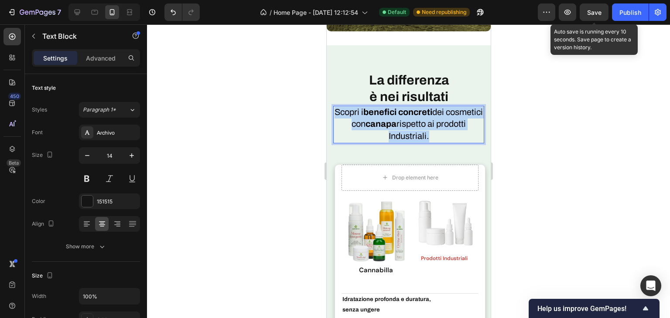
click at [360, 118] on span "Scopri i benefici concreti dei cosmetici con canapa rispetto ai prodotti Indust…" at bounding box center [408, 123] width 148 height 33
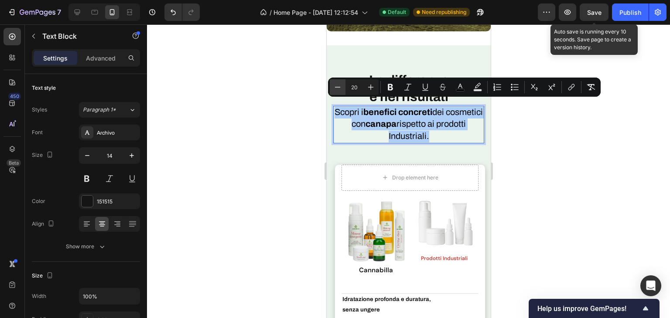
click at [340, 86] on icon "Editor contextual toolbar" at bounding box center [337, 87] width 9 height 9
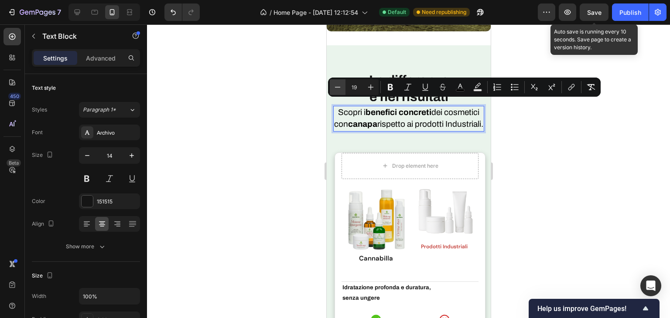
click at [340, 86] on icon "Editor contextual toolbar" at bounding box center [337, 87] width 9 height 9
click at [339, 81] on button "Minus" at bounding box center [338, 87] width 16 height 16
type input "17"
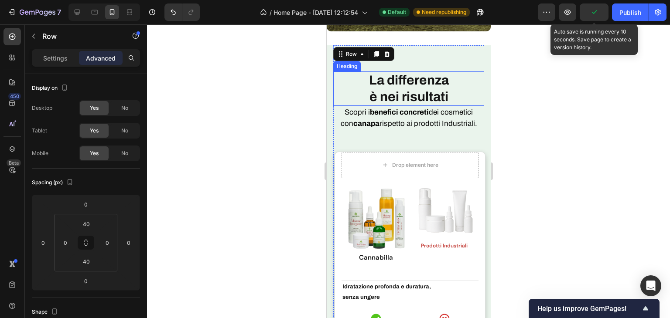
click at [413, 82] on p "⁠⁠⁠⁠⁠⁠⁠ La differenza è nei risultati" at bounding box center [408, 88] width 149 height 33
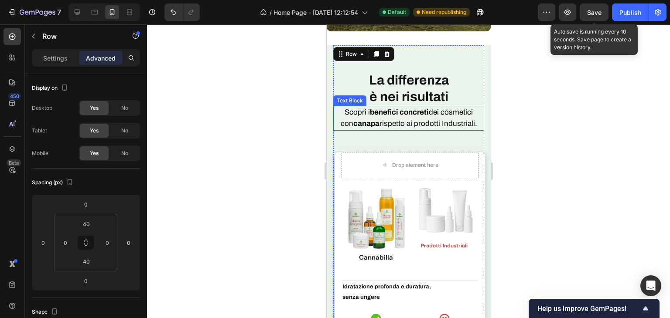
click at [430, 108] on span "Scopri i benefici concreti dei cosmetici con canapa rispetto ai prodotti Indust…" at bounding box center [408, 118] width 136 height 20
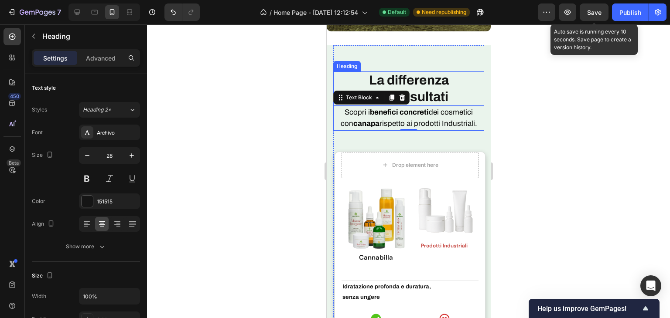
click at [435, 90] on span "è nei risultati" at bounding box center [408, 97] width 79 height 14
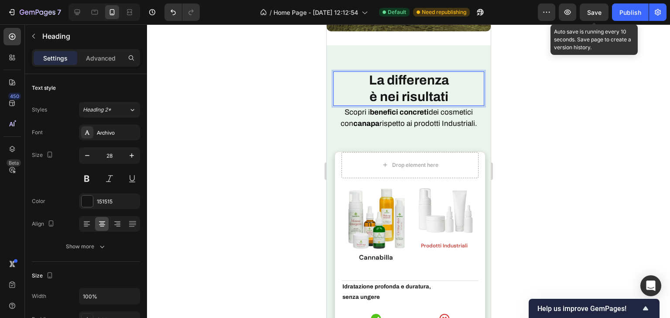
click at [370, 92] on span "è nei risultati" at bounding box center [408, 97] width 79 height 14
click at [440, 73] on span "La differenza è nei risultati" at bounding box center [408, 88] width 112 height 30
drag, startPoint x: 586, startPoint y: 16, endPoint x: 593, endPoint y: 17, distance: 7.2
click at [586, 16] on button "Save" at bounding box center [594, 11] width 29 height 17
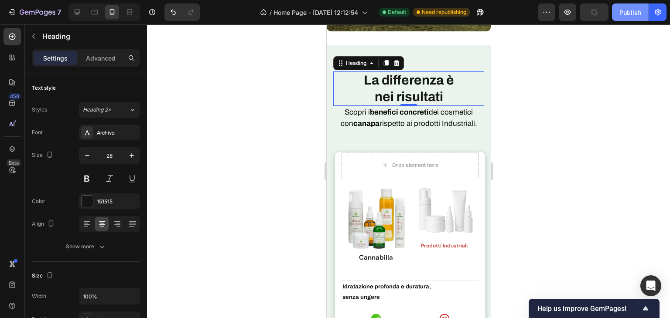
click at [633, 10] on div "Publish" at bounding box center [630, 12] width 22 height 9
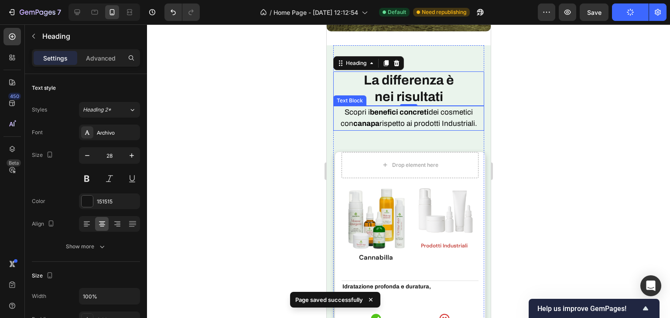
click at [430, 112] on p "Scopri i benefici concreti dei cosmetici con canapa rispetto ai prodotti Indust…" at bounding box center [408, 118] width 149 height 23
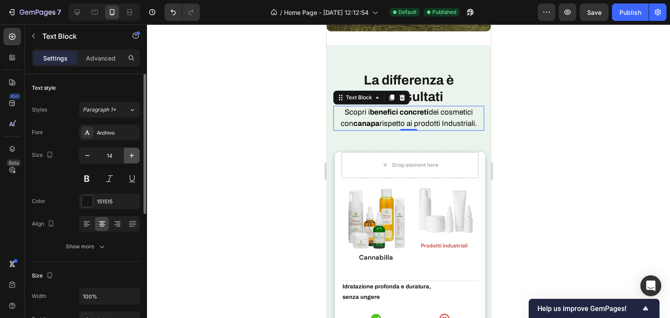
click at [135, 152] on icon "button" at bounding box center [131, 155] width 9 height 9
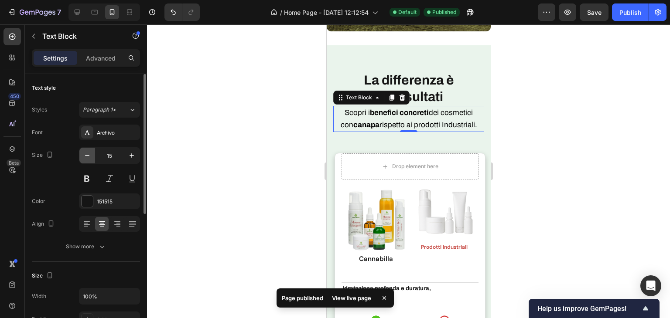
click at [83, 152] on icon "button" at bounding box center [87, 155] width 9 height 9
type input "14"
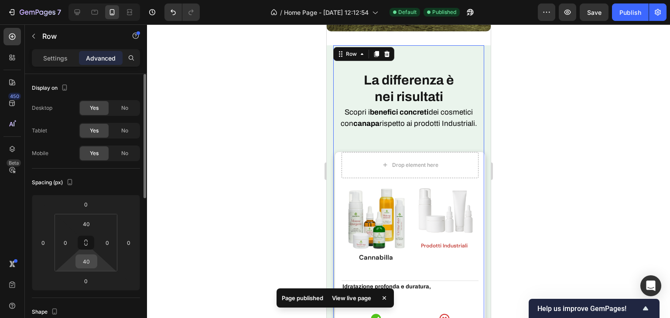
click at [83, 260] on input "40" at bounding box center [86, 261] width 17 height 13
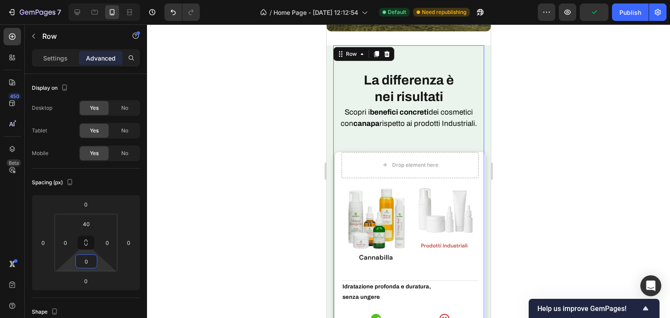
type input "40"
click at [382, 109] on strong "benefici concreti" at bounding box center [398, 112] width 59 height 8
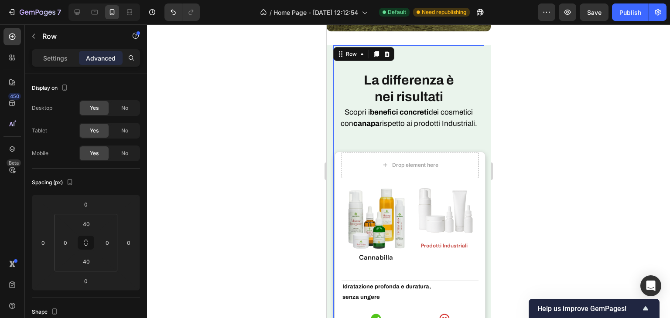
click at [396, 116] on span "Scopri i benefici concreti dei cosmetici con canapa rispetto ai prodotti Indust…" at bounding box center [408, 118] width 136 height 20
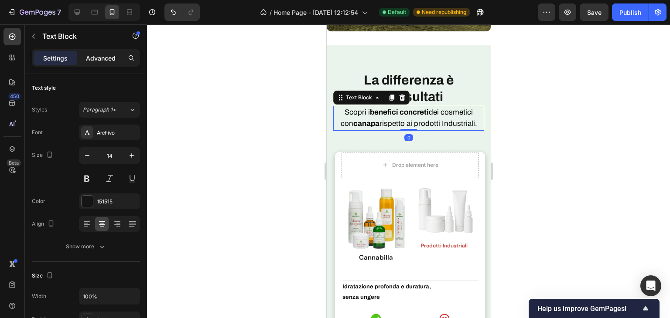
click at [101, 61] on p "Advanced" at bounding box center [101, 58] width 30 height 9
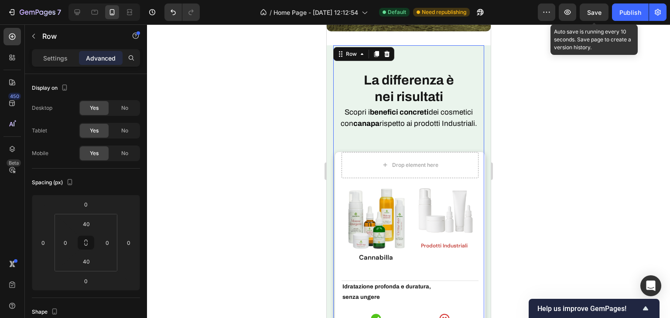
drag, startPoint x: 595, startPoint y: 9, endPoint x: 634, endPoint y: 21, distance: 41.1
click at [596, 10] on span "Save" at bounding box center [594, 12] width 14 height 7
click at [652, 23] on div "7 Version history / Home Page - Sep 15, 12:12:54 Default Need republishing Prev…" at bounding box center [335, 12] width 670 height 25
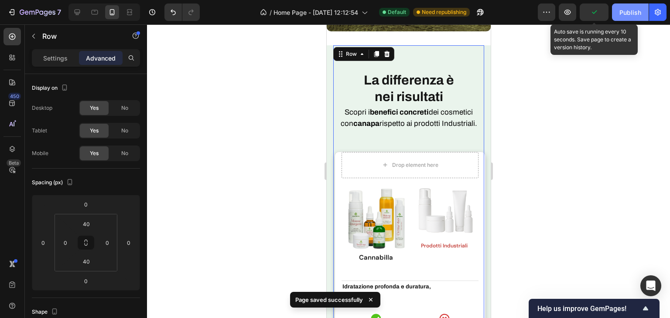
click at [628, 16] on button "Publish" at bounding box center [630, 11] width 37 height 17
click at [611, 138] on div at bounding box center [408, 171] width 523 height 294
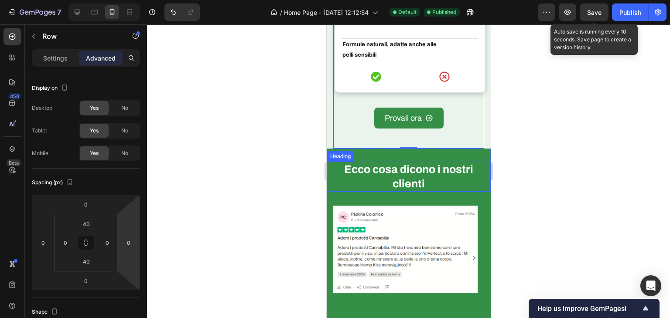
scroll to position [2927, 0]
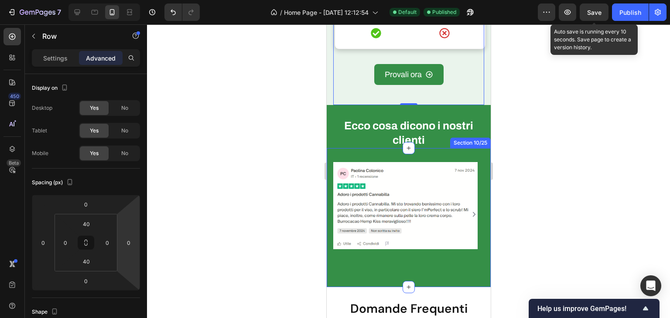
click at [405, 272] on div "Image Image Image Carousel Row Section 10/25" at bounding box center [408, 217] width 164 height 139
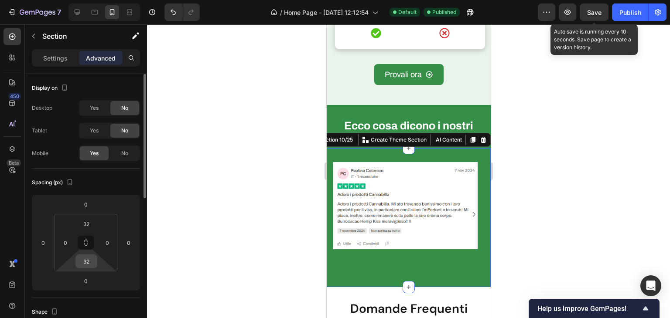
type input "0"
click at [89, 0] on html "7 Version history / Home Page - Sep 15, 12:12:54 Default Published Preview Save…" at bounding box center [335, 0] width 670 height 0
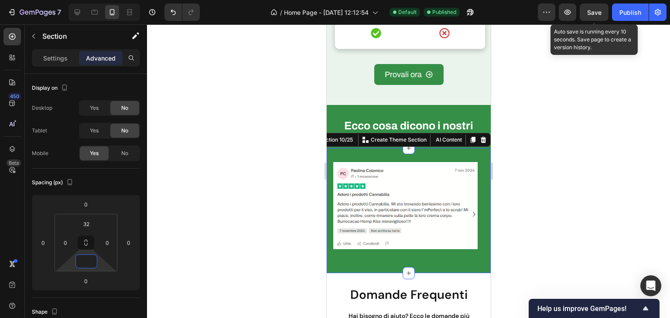
click at [309, 268] on div at bounding box center [408, 171] width 523 height 294
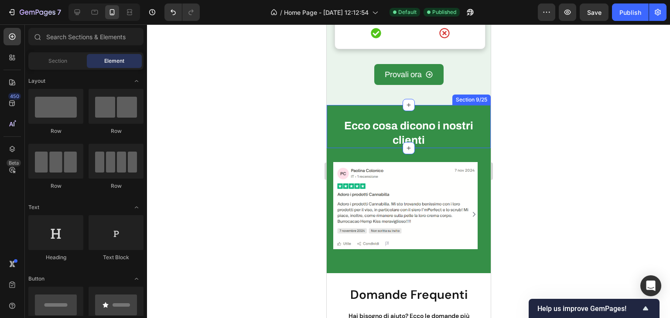
click at [427, 110] on div "Ecco cosa dicono i nostri clienti Heading Section 9/25" at bounding box center [408, 126] width 164 height 43
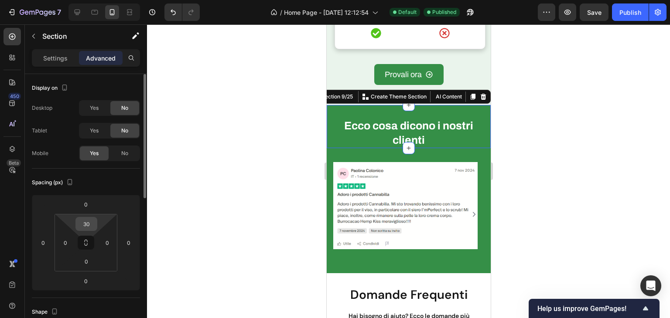
click at [85, 222] on input "30" at bounding box center [86, 224] width 17 height 13
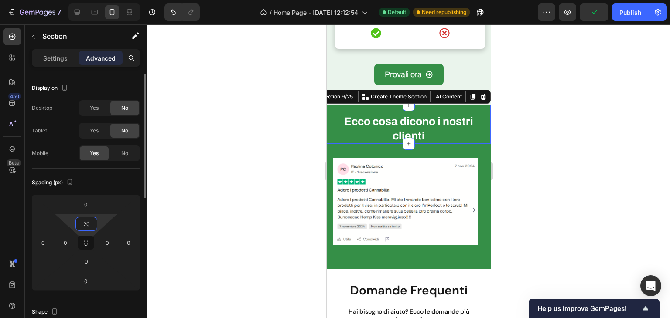
type input "2"
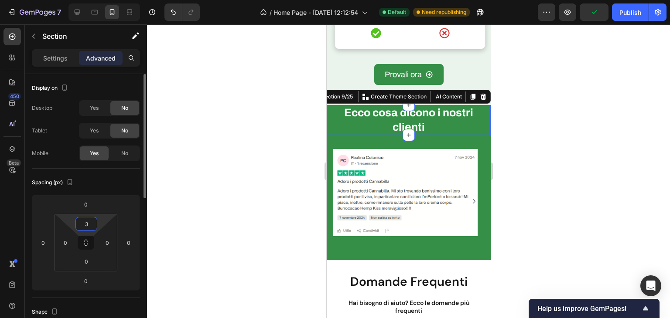
type input "30"
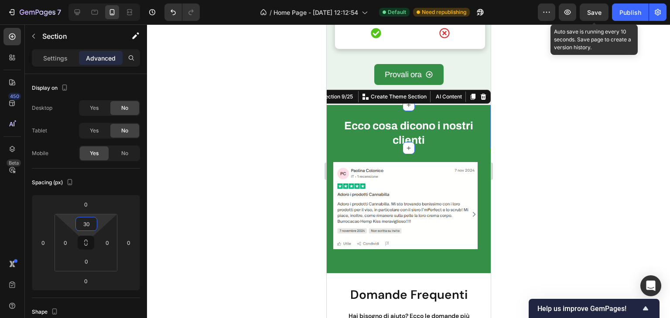
click at [600, 14] on span "Save" at bounding box center [594, 12] width 14 height 7
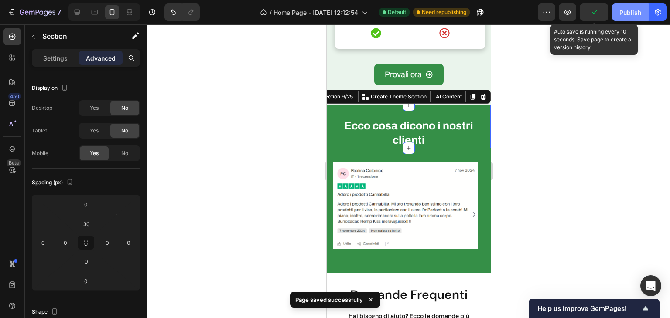
click at [612, 18] on button "Publish" at bounding box center [630, 11] width 37 height 17
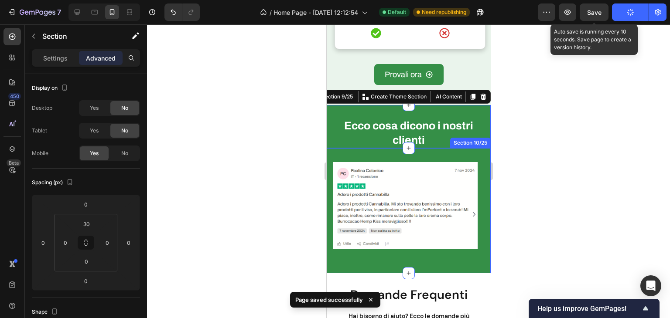
click at [433, 153] on div "Image Image Image Carousel Row Section 10/25" at bounding box center [408, 210] width 164 height 125
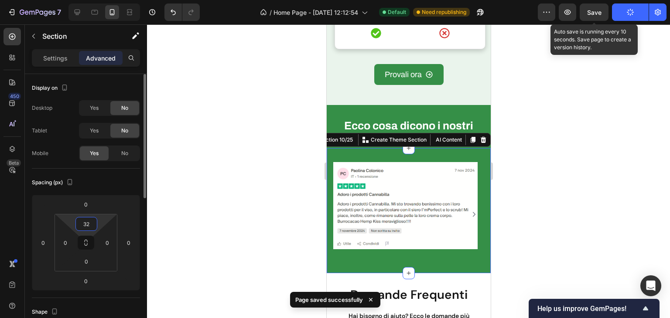
click at [87, 224] on input "32" at bounding box center [86, 224] width 17 height 13
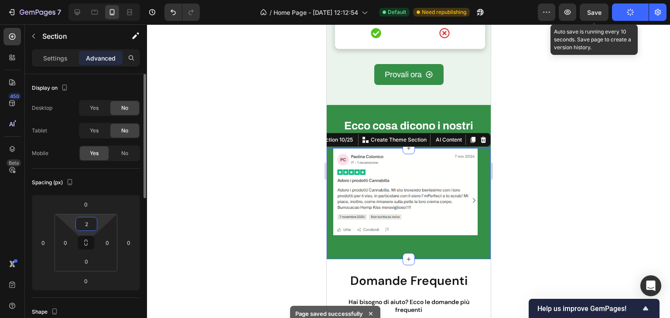
type input "20"
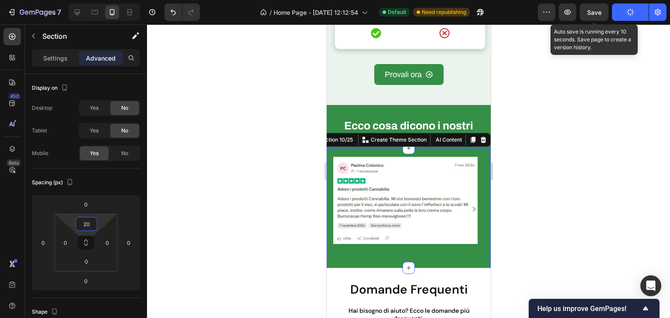
click at [302, 206] on div at bounding box center [408, 171] width 523 height 294
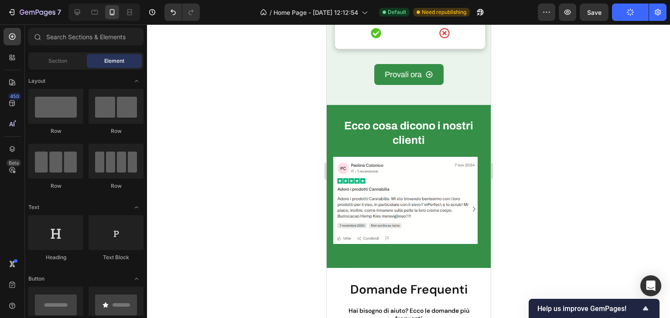
click at [592, 2] on div "7 Version history / Home Page - Sep 15, 12:12:54 Default Need republishing Prev…" at bounding box center [335, 12] width 670 height 25
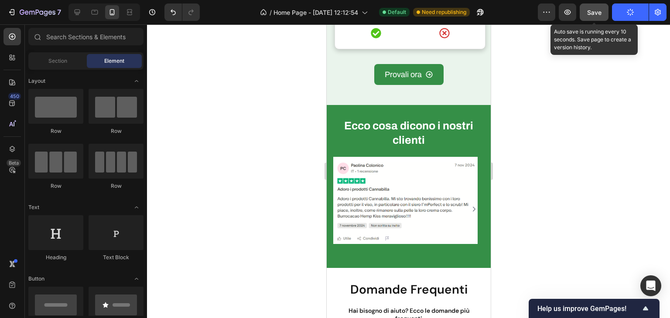
click at [590, 7] on button "Save" at bounding box center [594, 11] width 29 height 17
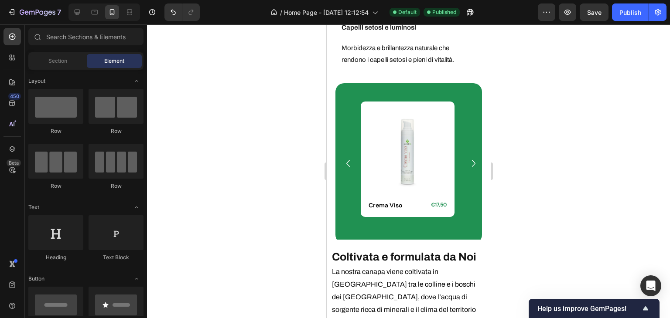
scroll to position [1790, 0]
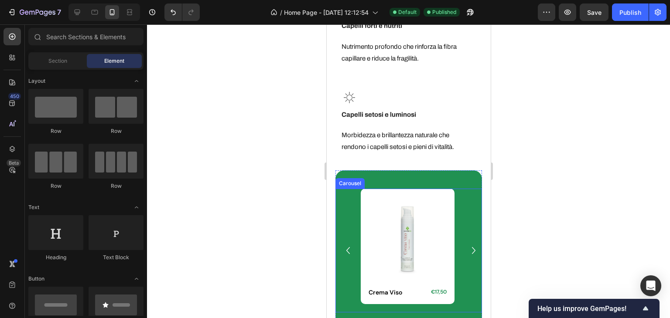
click at [469, 243] on icon "Carousel Next Arrow" at bounding box center [473, 250] width 14 height 17
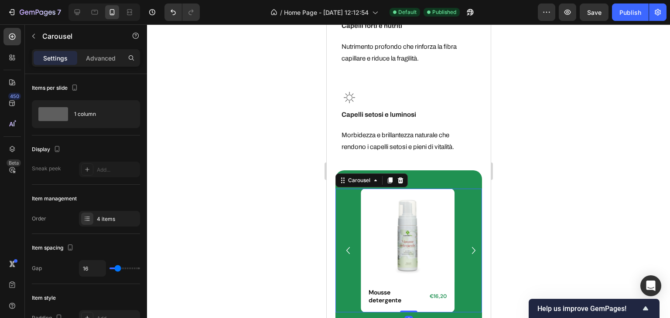
click at [469, 243] on icon "Carousel Next Arrow" at bounding box center [473, 250] width 14 height 17
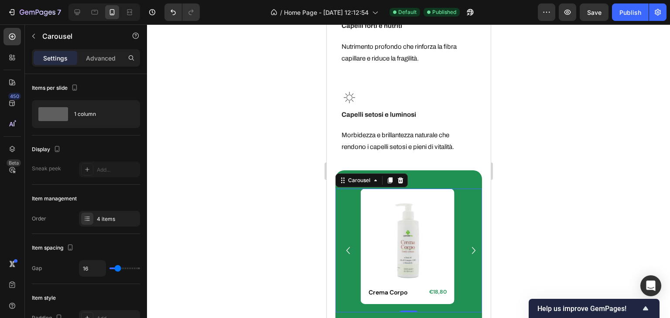
click at [469, 243] on icon "Carousel Next Arrow" at bounding box center [473, 250] width 14 height 17
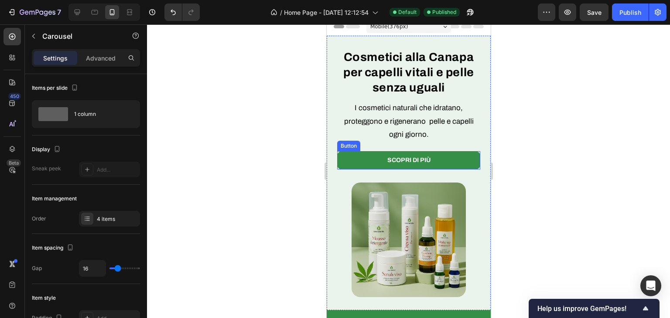
scroll to position [0, 0]
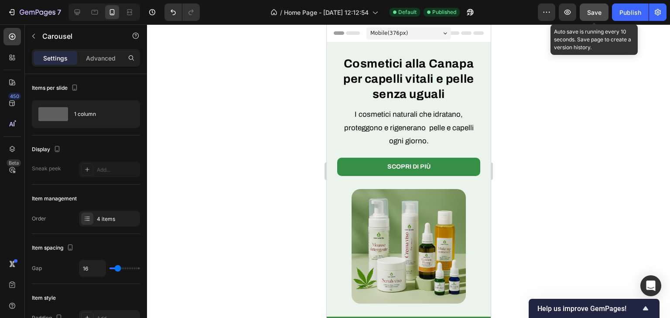
drag, startPoint x: 589, startPoint y: 11, endPoint x: 599, endPoint y: 14, distance: 10.6
click at [590, 11] on span "Save" at bounding box center [594, 12] width 14 height 7
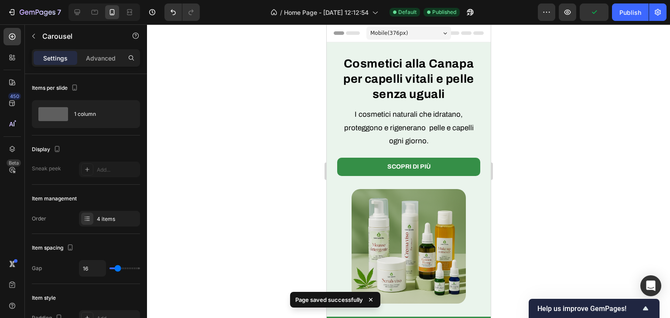
drag, startPoint x: 619, startPoint y: 14, endPoint x: 518, endPoint y: 31, distance: 102.5
click at [619, 14] on button "Publish" at bounding box center [630, 11] width 37 height 17
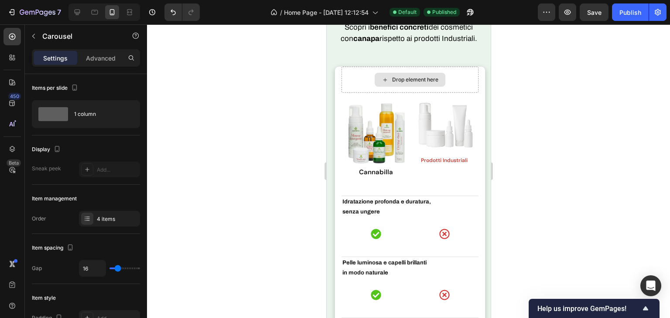
scroll to position [2486, 0]
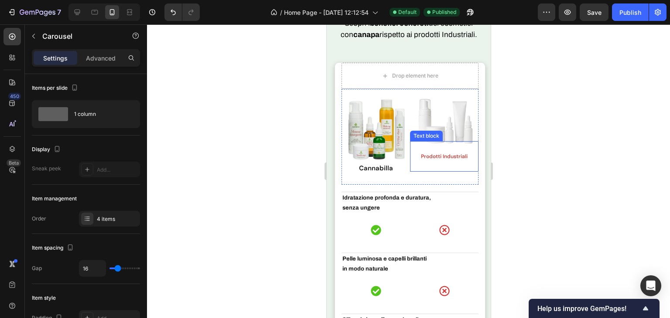
click at [433, 158] on p "Prodotti Industriali" at bounding box center [443, 157] width 59 height 8
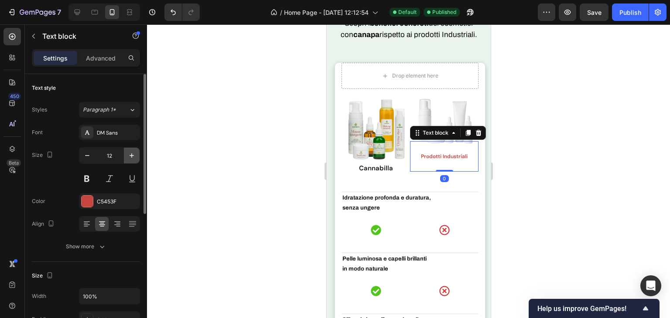
click at [131, 158] on icon "button" at bounding box center [131, 155] width 9 height 9
click at [83, 156] on icon "button" at bounding box center [87, 155] width 9 height 9
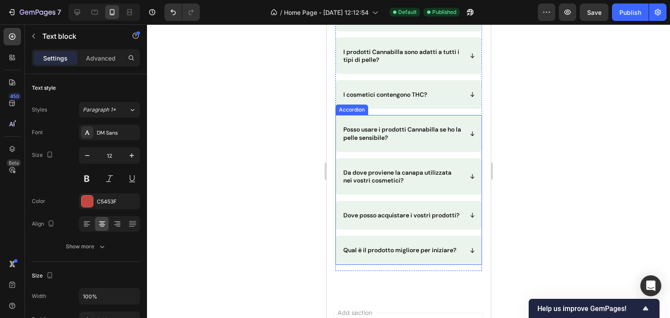
scroll to position [3490, 0]
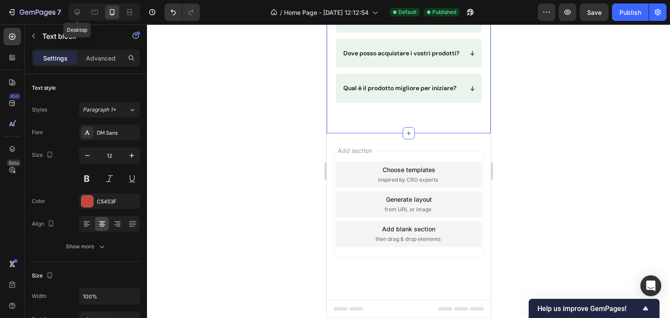
click at [65, 4] on div "7 Desktop" at bounding box center [70, 11] width 140 height 17
click at [75, 6] on div at bounding box center [77, 12] width 14 height 14
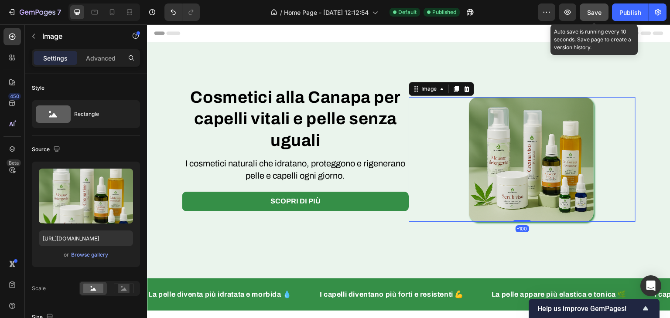
click at [599, 15] on span "Save" at bounding box center [594, 12] width 14 height 7
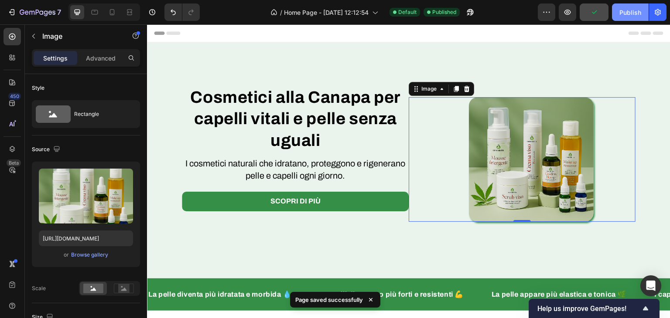
click at [624, 10] on div "Publish" at bounding box center [630, 12] width 22 height 9
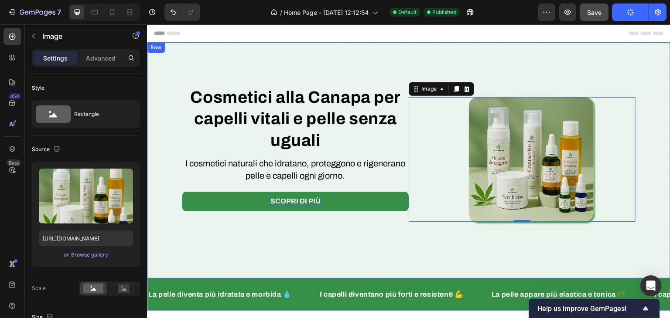
click at [290, 206] on p "Scopri di più" at bounding box center [295, 201] width 50 height 9
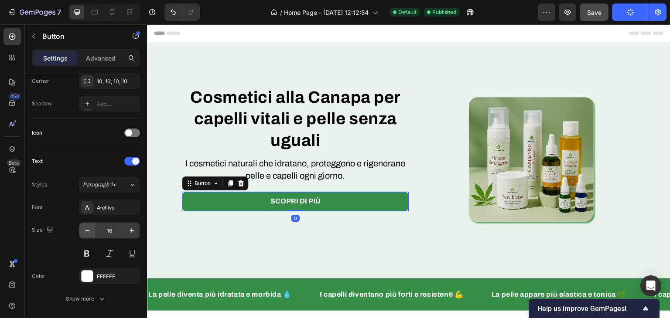
scroll to position [392, 0]
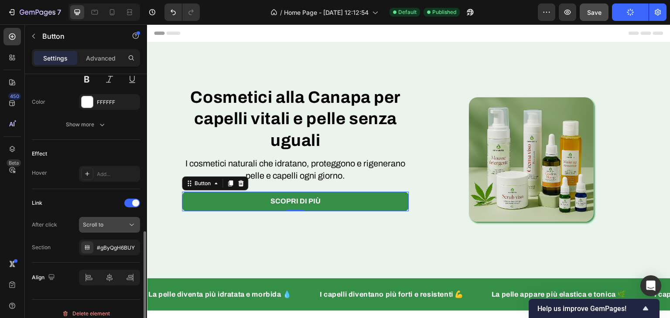
click at [95, 226] on span "Scroll to" at bounding box center [93, 225] width 20 height 7
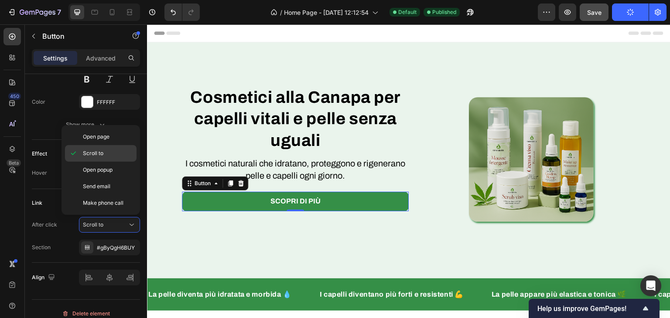
click at [103, 144] on div "Open page" at bounding box center [101, 137] width 72 height 17
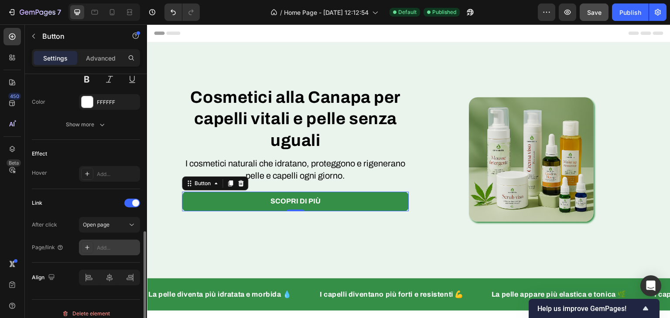
click at [109, 245] on div "Add..." at bounding box center [117, 248] width 41 height 8
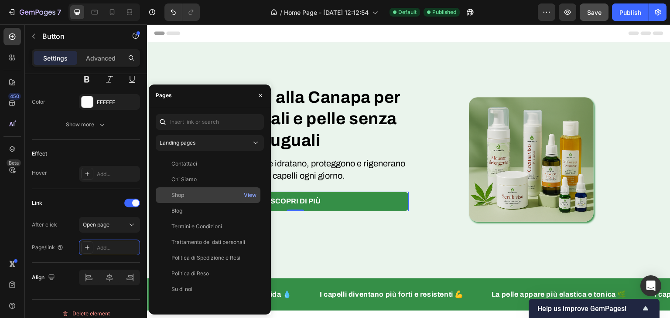
click at [199, 196] on div "Shop" at bounding box center [208, 195] width 98 height 8
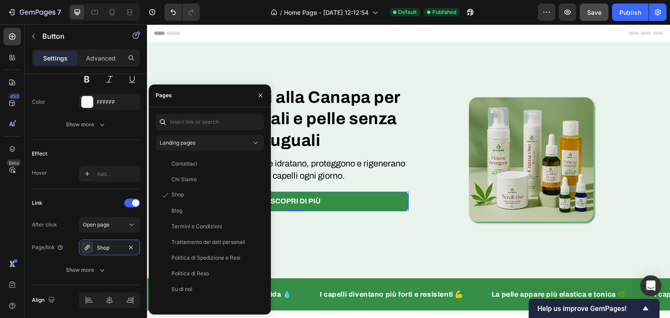
click at [328, 229] on div "Cosmetici alla Canapa per capelli vitali e pelle senza uguali Heading I cosmeti…" at bounding box center [408, 160] width 523 height 236
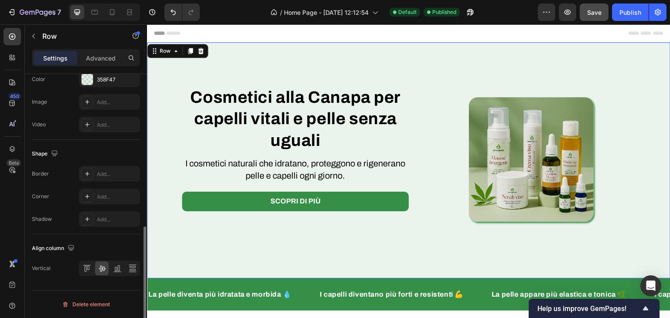
scroll to position [0, 0]
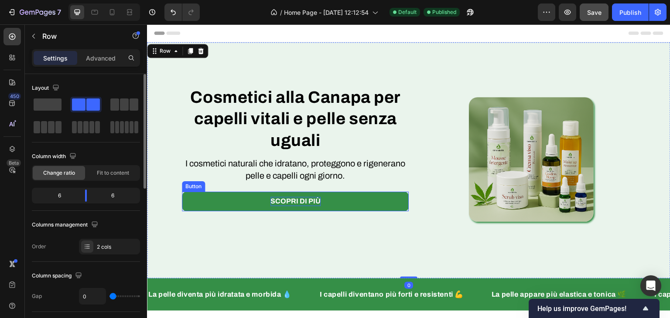
click at [287, 206] on p "Scopri di più" at bounding box center [295, 201] width 50 height 9
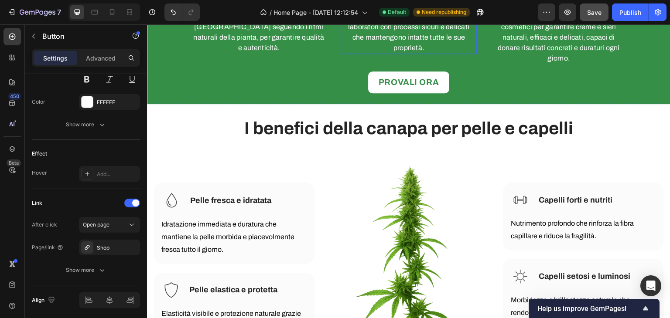
scroll to position [1003, 0]
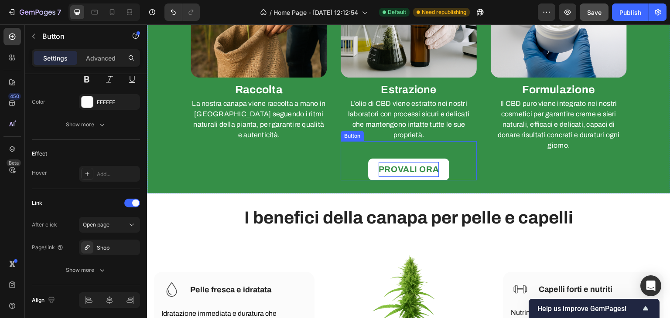
click at [412, 162] on p "PROVALI ORA" at bounding box center [409, 169] width 61 height 15
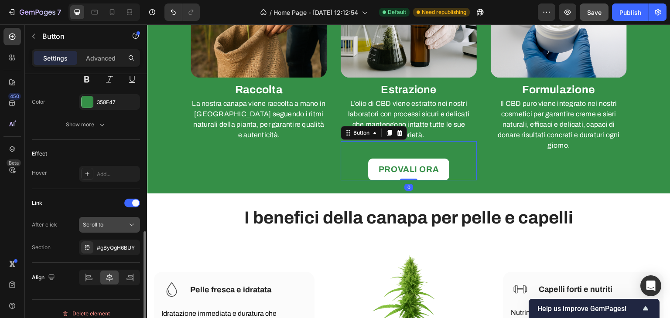
click at [114, 224] on div "Scroll to" at bounding box center [105, 225] width 44 height 8
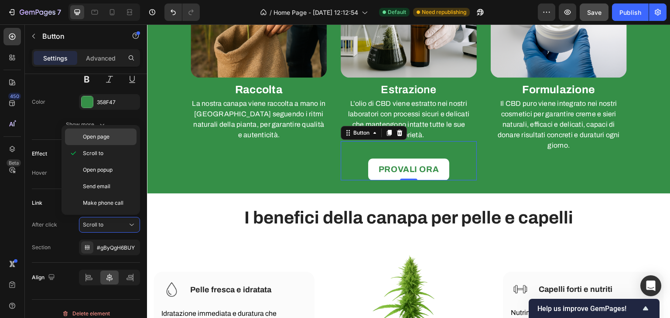
click at [104, 138] on span "Open page" at bounding box center [96, 137] width 27 height 8
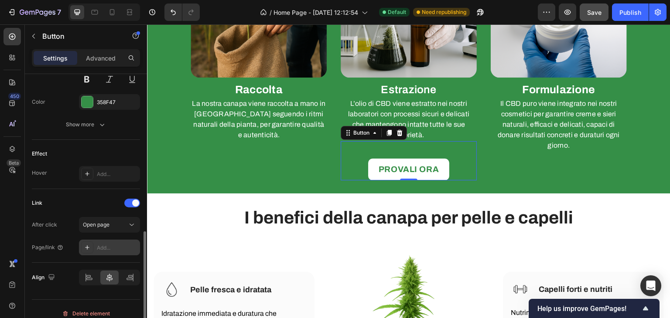
click at [107, 246] on div "Add..." at bounding box center [117, 248] width 41 height 8
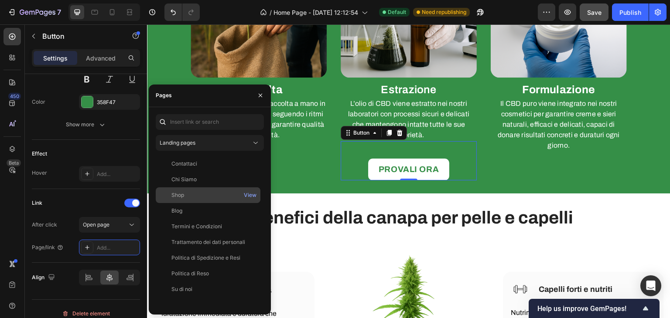
click at [187, 191] on div "Shop" at bounding box center [208, 195] width 98 height 8
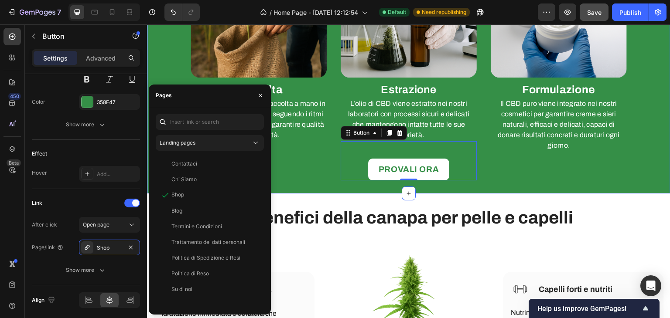
click at [471, 188] on div "Image Raccolta Heading La nostra canapa viene raccolta a mano in Italia seguend…" at bounding box center [408, 61] width 523 height 266
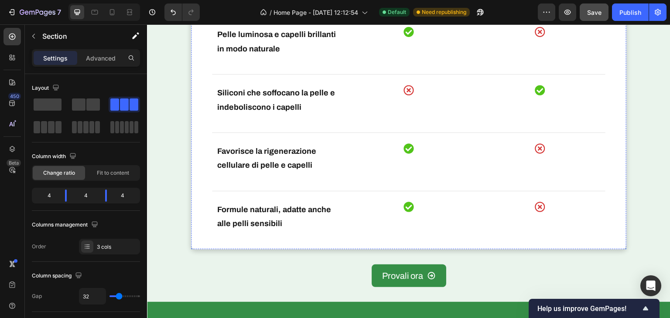
scroll to position [2355, 0]
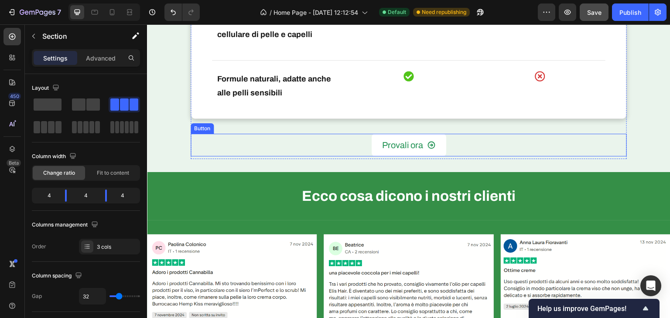
click at [432, 150] on span at bounding box center [431, 145] width 9 height 16
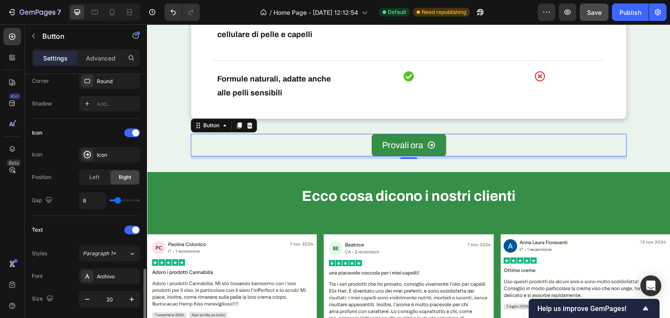
scroll to position [349, 0]
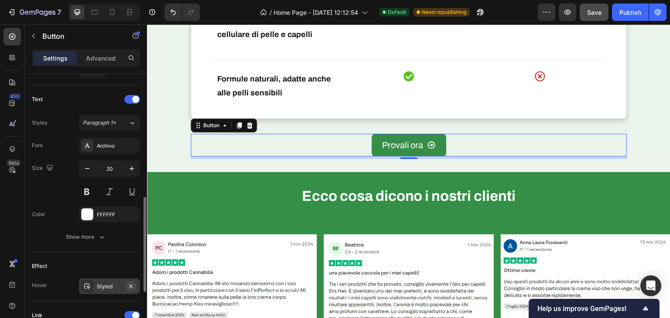
click at [130, 285] on icon "button" at bounding box center [130, 286] width 7 height 7
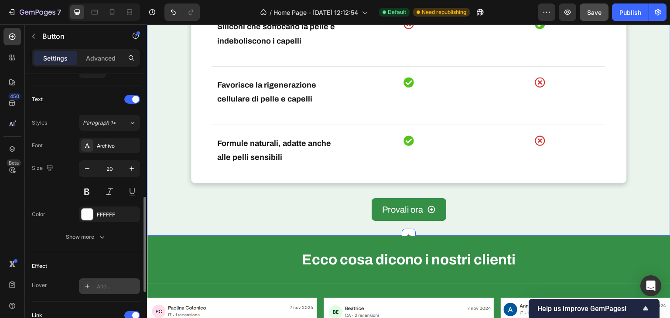
scroll to position [2311, 0]
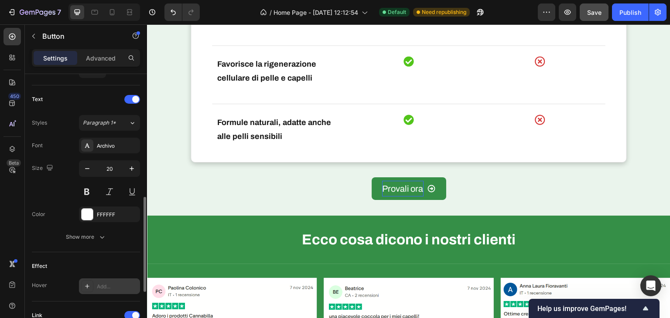
click at [402, 192] on p "Provali ora" at bounding box center [402, 189] width 41 height 16
click at [372, 188] on link "Provali ora" at bounding box center [409, 188] width 75 height 23
click at [430, 191] on icon at bounding box center [431, 188] width 9 height 9
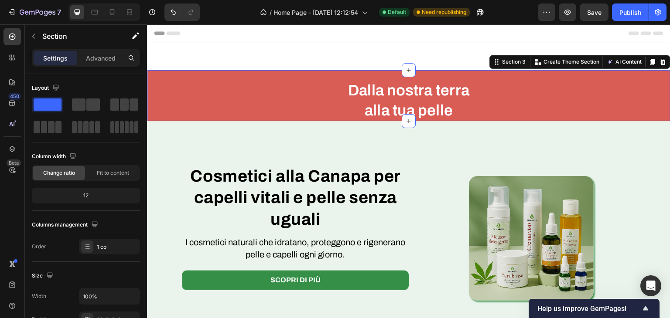
click at [528, 77] on div "Dalla nostra terra alla tua pelle Heading Section 3 You can create reusable sec…" at bounding box center [408, 95] width 523 height 51
click at [98, 60] on p "Advanced" at bounding box center [101, 58] width 30 height 9
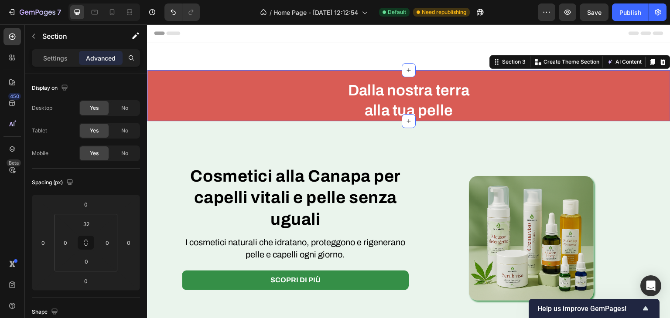
drag, startPoint x: 657, startPoint y: 61, endPoint x: 642, endPoint y: 66, distance: 15.2
click at [659, 60] on icon at bounding box center [662, 61] width 7 height 7
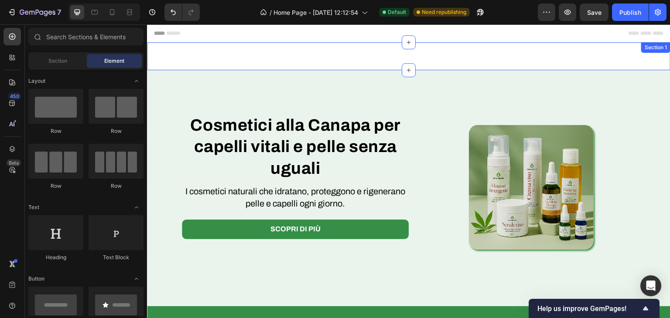
click at [516, 58] on div "I cosmetici naturali che idratano, proteggono e rigenerano pelle e capelli ogni…" at bounding box center [408, 56] width 523 height 28
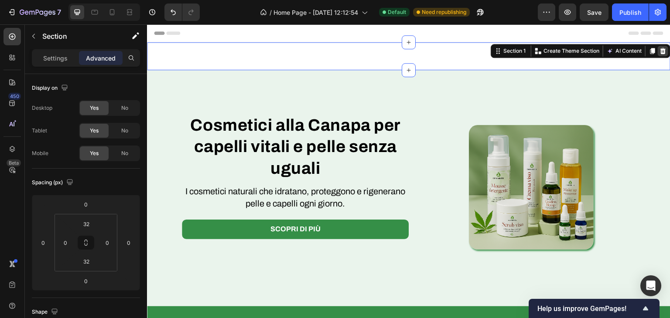
click at [660, 49] on icon at bounding box center [663, 51] width 6 height 6
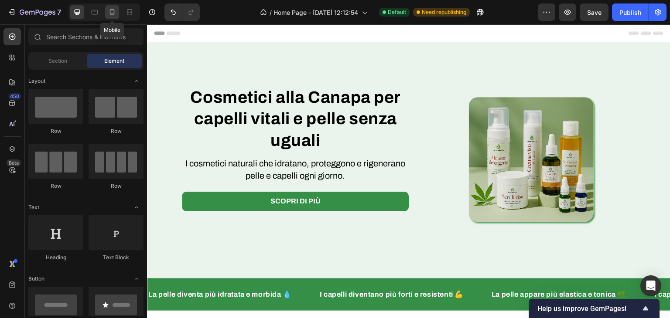
click at [113, 14] on icon at bounding box center [112, 12] width 9 height 9
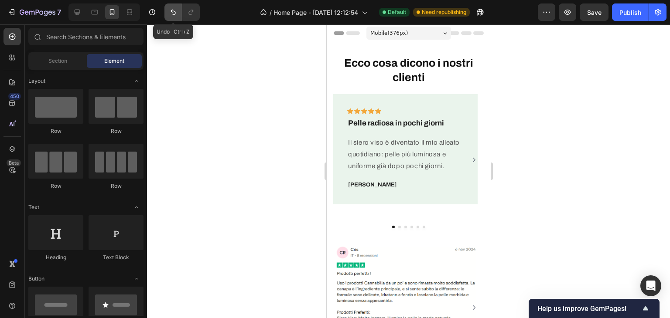
click at [170, 10] on icon "Undo/Redo" at bounding box center [173, 12] width 9 height 9
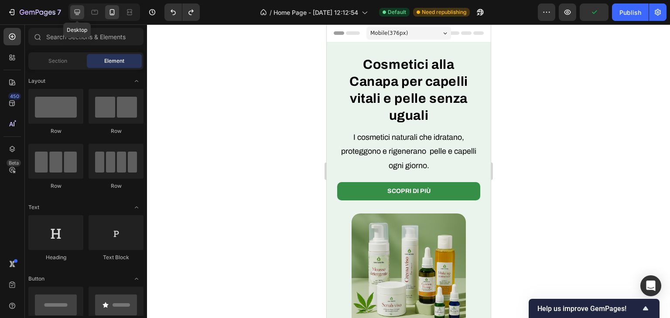
click at [82, 14] on div at bounding box center [77, 12] width 14 height 14
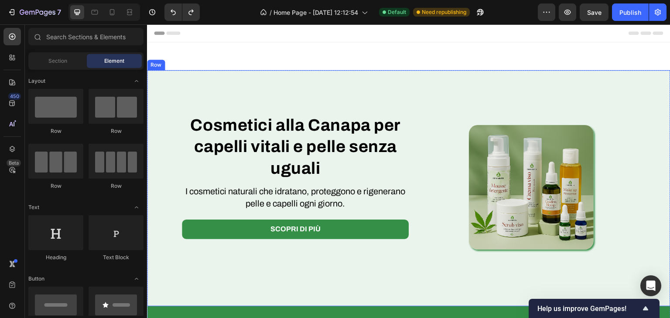
click at [402, 82] on div "Cosmetici alla Canapa per capelli vitali e pelle senza uguali Heading I cosmeti…" at bounding box center [408, 188] width 523 height 236
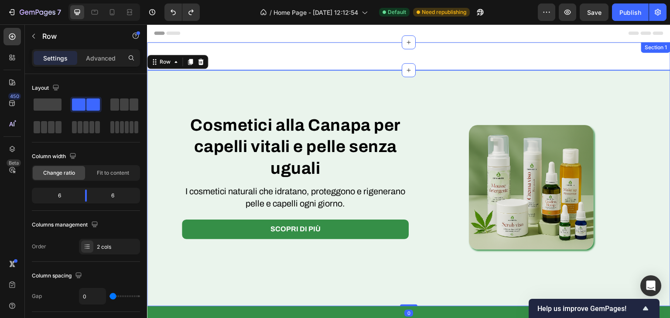
click at [404, 62] on div "I cosmetici naturali che idratano, proteggono e rigenerano pelle e capelli ogni…" at bounding box center [408, 56] width 523 height 28
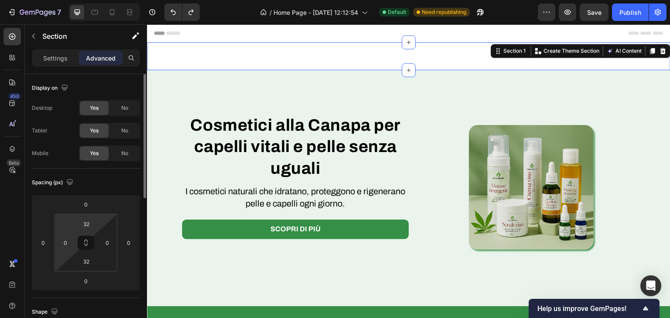
click at [78, 236] on div "32 0 32 0" at bounding box center [86, 243] width 63 height 58
click at [83, 222] on input "32" at bounding box center [86, 224] width 17 height 13
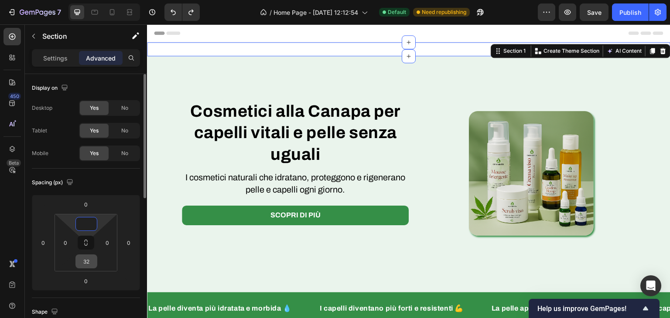
type input "0"
click at [85, 258] on input "32" at bounding box center [86, 261] width 17 height 13
type input "2"
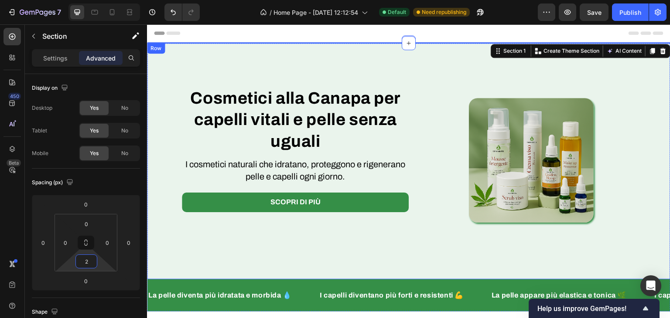
click at [339, 51] on div "Cosmetici alla Canapa per capelli vitali e pelle senza uguali Heading I cosmeti…" at bounding box center [408, 161] width 523 height 236
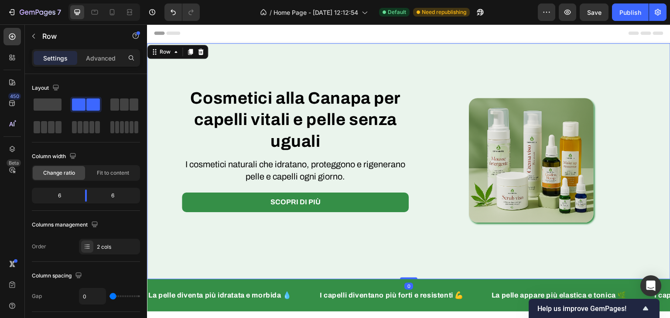
click at [509, 43] on div "Cosmetici alla Canapa per capelli vitali e pelle senza uguali Heading I cosmeti…" at bounding box center [408, 161] width 523 height 236
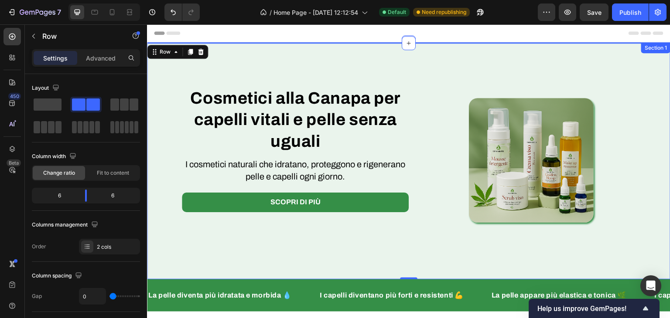
click at [510, 42] on div "I cosmetici naturali che idratano, proteggono e rigenerano pelle e capelli ogni…" at bounding box center [408, 42] width 523 height 1
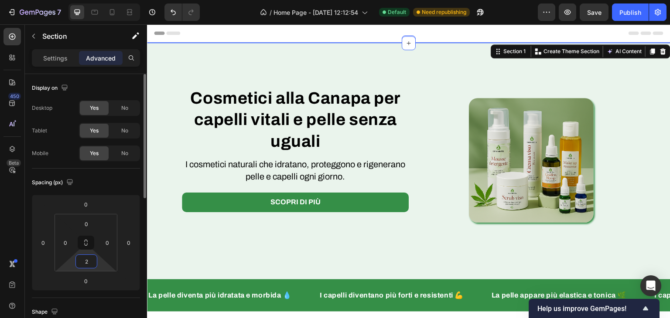
click at [89, 264] on input "2" at bounding box center [86, 261] width 17 height 13
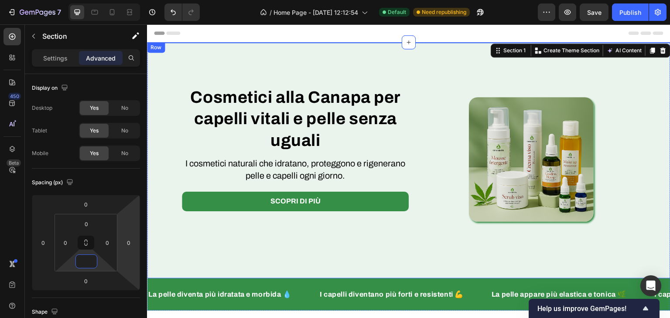
click at [298, 58] on div "Cosmetici alla Canapa per capelli vitali e pelle senza uguali Heading I cosmeti…" at bounding box center [408, 160] width 523 height 236
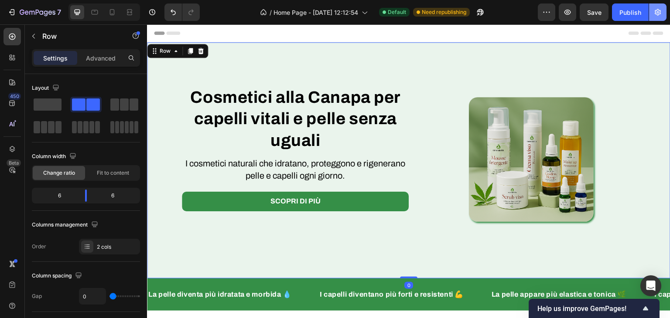
click at [589, 12] on span "Save" at bounding box center [594, 12] width 14 height 7
click at [659, 10] on icon "button" at bounding box center [658, 12] width 6 height 7
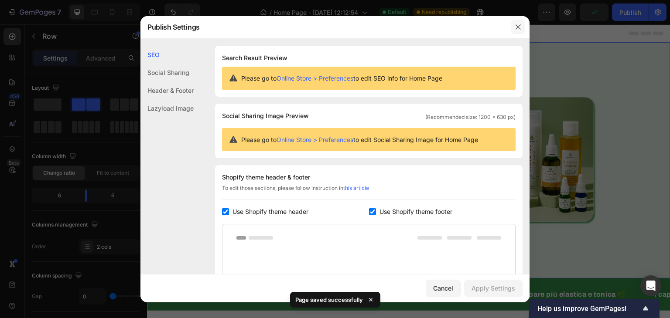
click at [515, 23] on button "button" at bounding box center [518, 27] width 14 height 14
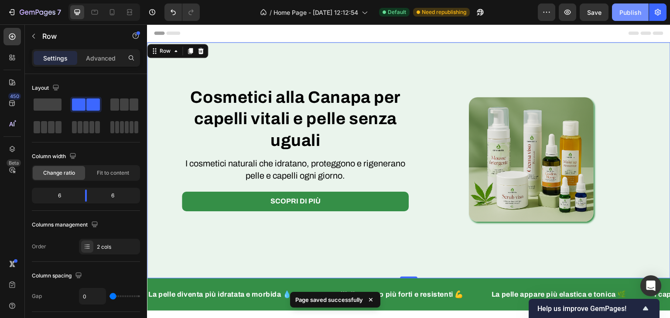
click at [634, 13] on div "Publish" at bounding box center [630, 12] width 22 height 9
click at [114, 13] on icon at bounding box center [112, 12] width 9 height 9
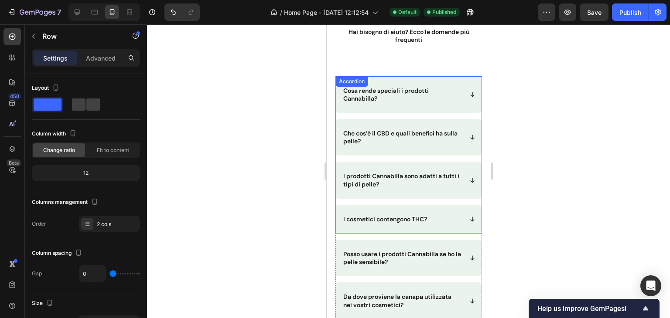
scroll to position [1690, 0]
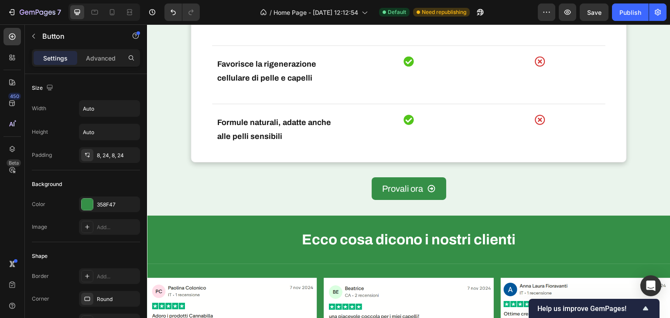
scroll to position [480, 0]
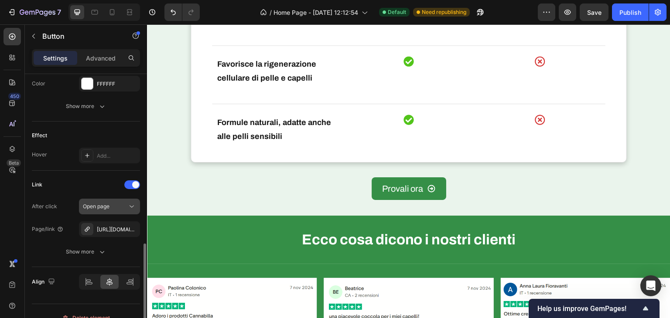
click at [112, 203] on div "Open page" at bounding box center [105, 207] width 44 height 8
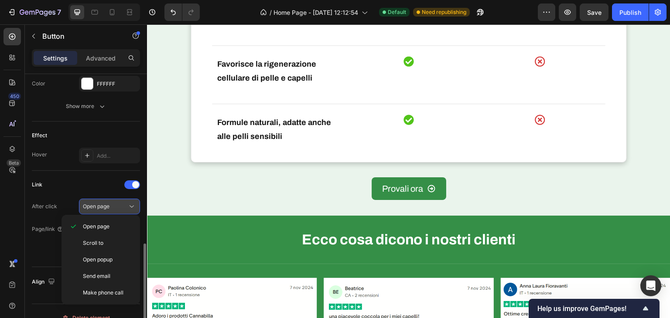
click at [82, 199] on button "Open page" at bounding box center [109, 207] width 61 height 16
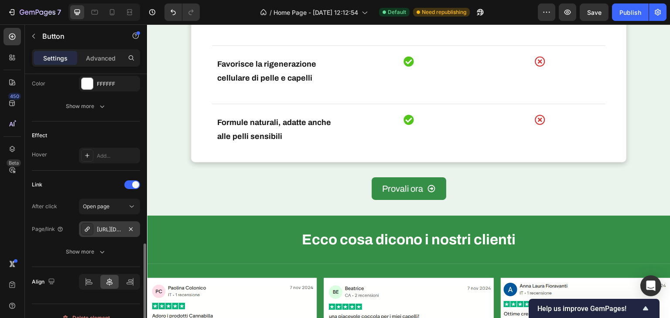
click at [117, 227] on div "https://f1d38d-f1.myshopify.com/collection-bundle" at bounding box center [109, 230] width 25 height 8
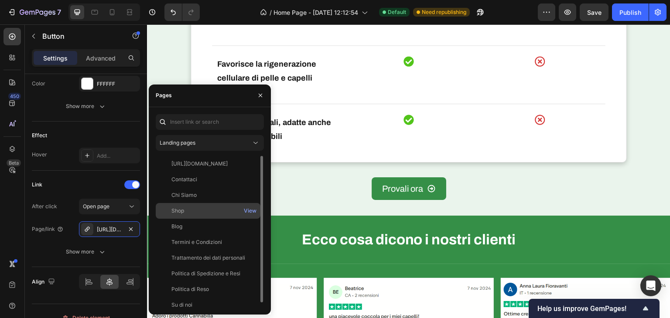
click at [166, 205] on div "Shop View" at bounding box center [208, 211] width 105 height 16
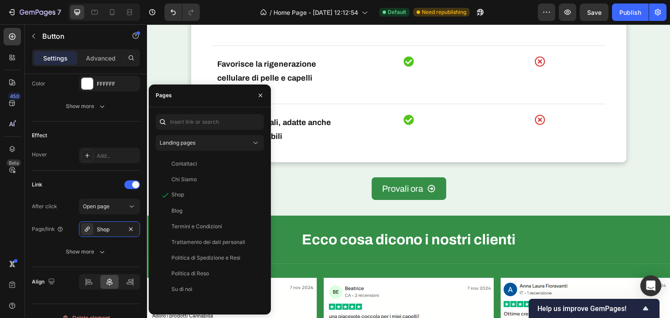
click at [532, 198] on div "Provali ora Button" at bounding box center [409, 188] width 436 height 23
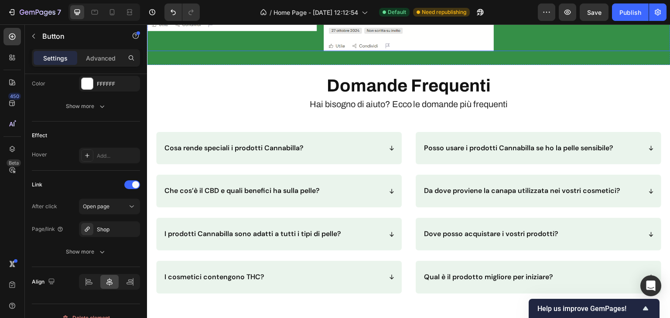
scroll to position [2771, 0]
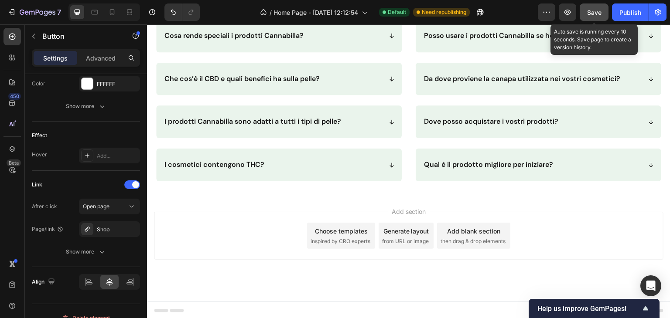
click at [596, 9] on span "Save" at bounding box center [594, 12] width 14 height 7
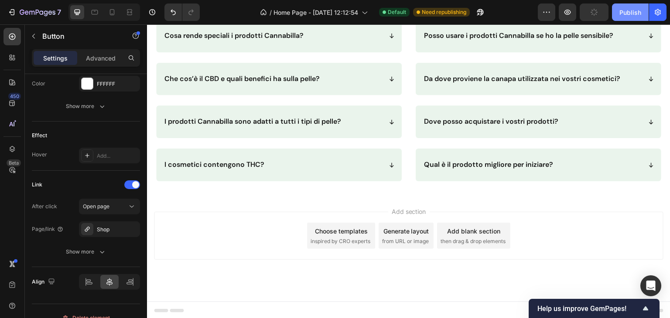
click at [621, 10] on div "Publish" at bounding box center [630, 12] width 22 height 9
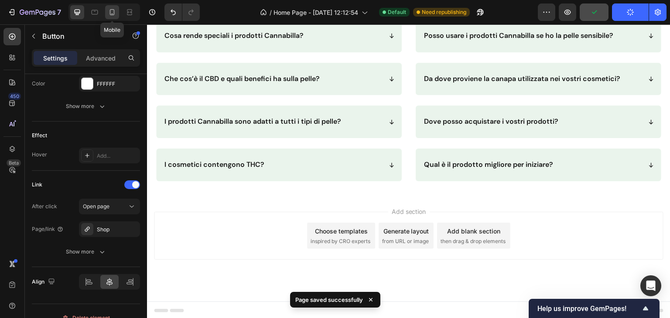
click at [118, 10] on div at bounding box center [112, 12] width 14 height 14
type input "18"
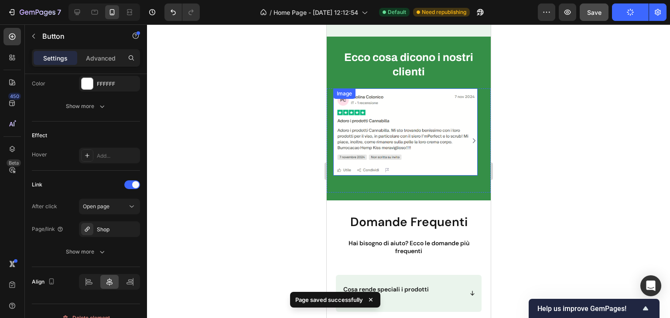
scroll to position [2786, 0]
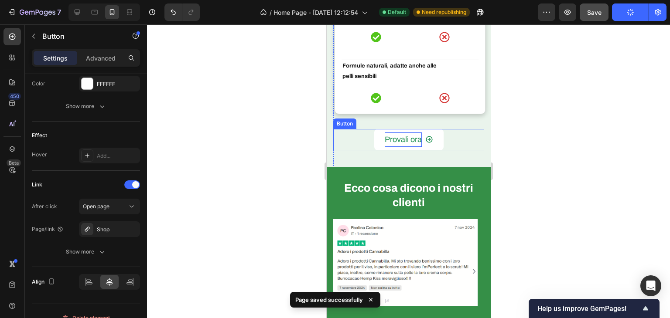
click at [417, 134] on p "Provali ora" at bounding box center [402, 140] width 37 height 14
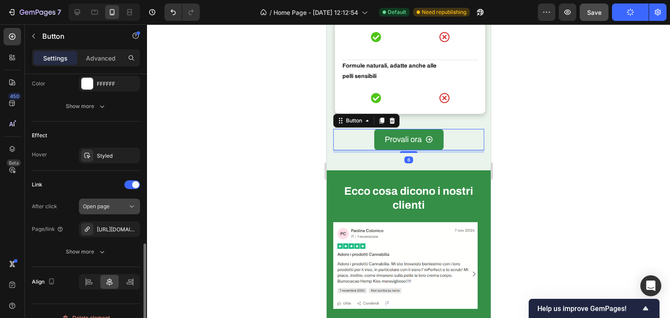
click at [111, 200] on button "Open page" at bounding box center [109, 207] width 61 height 16
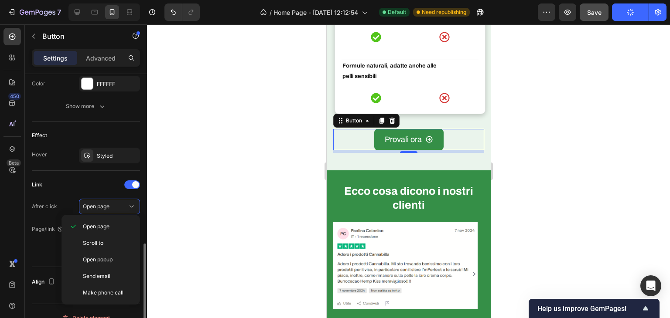
drag, startPoint x: 63, startPoint y: 186, endPoint x: 73, endPoint y: 191, distance: 11.1
click at [67, 188] on div "Link" at bounding box center [86, 185] width 108 height 14
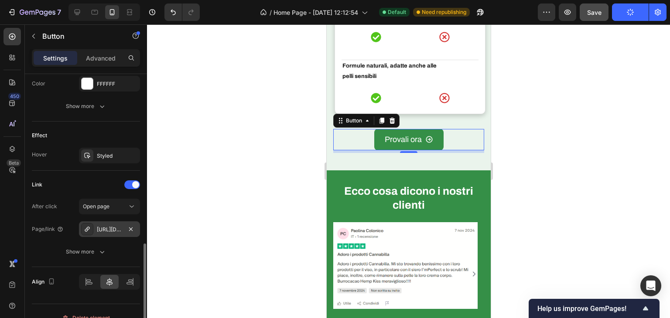
click at [103, 222] on div "https://f1d38d-f1.myshopify.com/collection-bundle" at bounding box center [109, 230] width 61 height 16
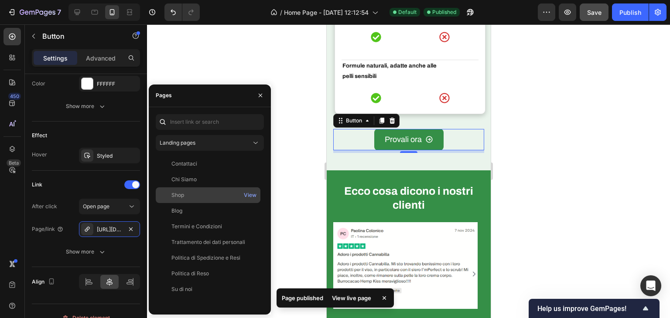
click at [177, 198] on div "Shop" at bounding box center [177, 195] width 13 height 8
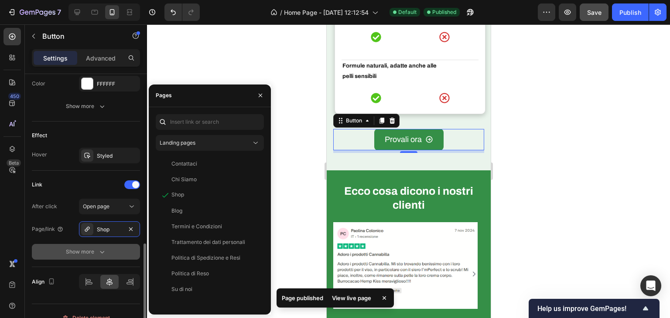
scroll to position [492, 0]
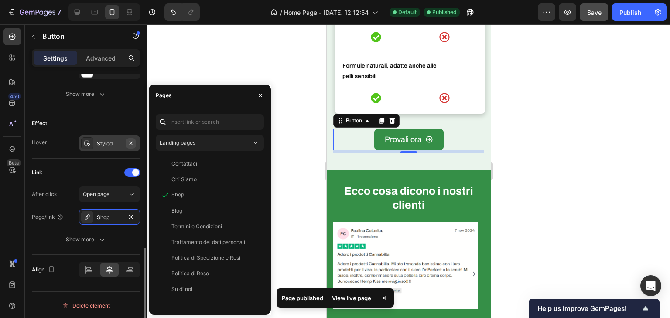
click at [130, 138] on button "button" at bounding box center [131, 143] width 10 height 10
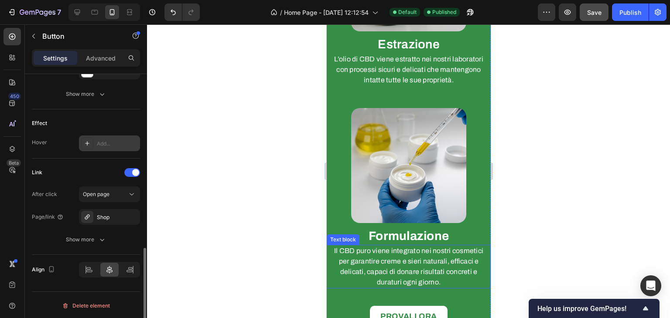
scroll to position [1068, 0]
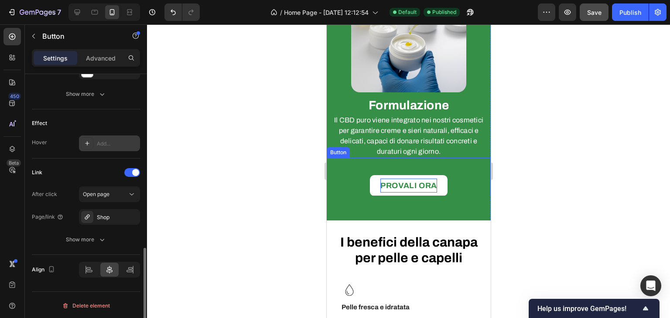
click at [416, 181] on strong "PROVALI ORA" at bounding box center [408, 185] width 57 height 9
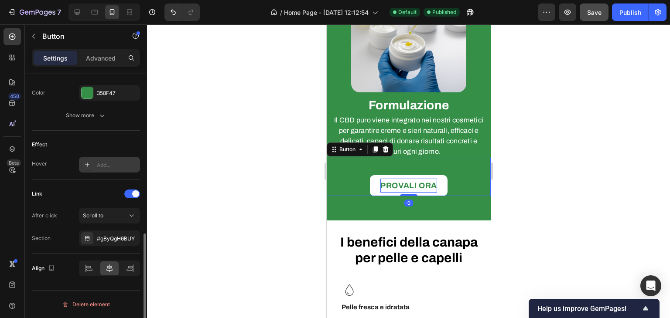
scroll to position [400, 0]
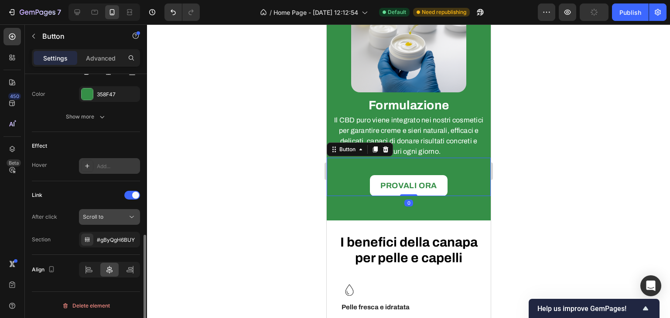
click at [136, 211] on button "Scroll to" at bounding box center [109, 217] width 61 height 16
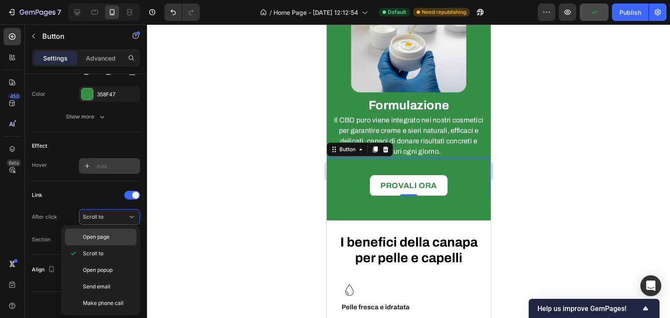
click at [108, 233] on span "Open page" at bounding box center [96, 237] width 27 height 8
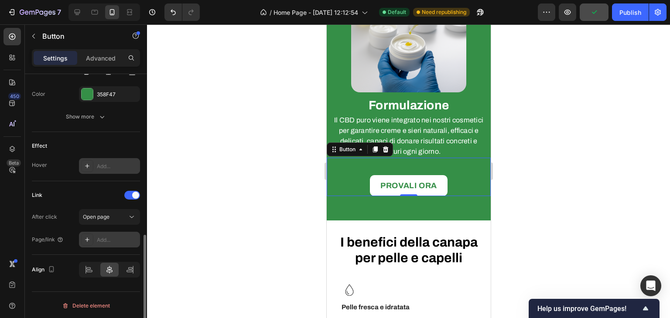
click at [106, 239] on div "Add..." at bounding box center [117, 240] width 41 height 8
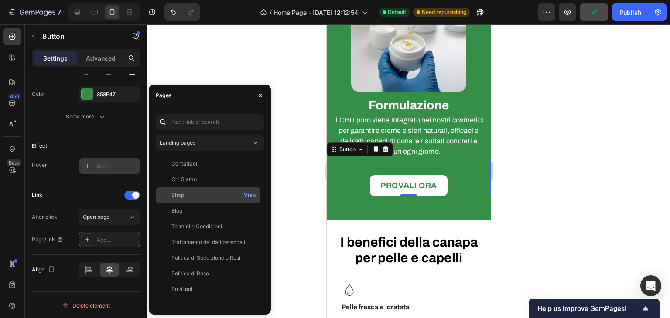
click at [172, 199] on div "Shop" at bounding box center [177, 195] width 13 height 8
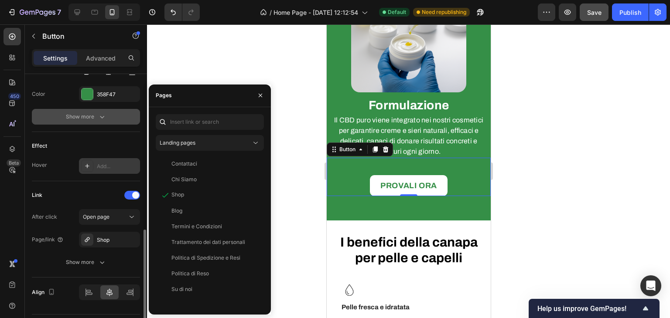
click at [123, 113] on button "Show more" at bounding box center [86, 117] width 108 height 16
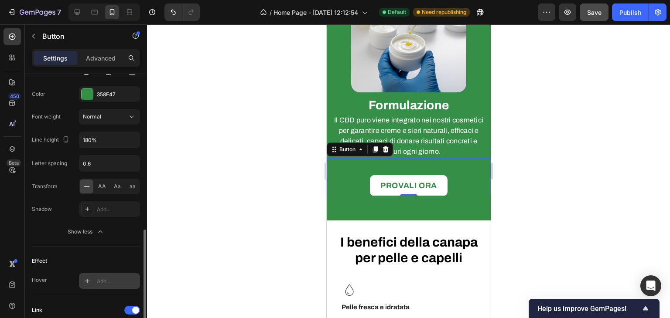
scroll to position [226, 0]
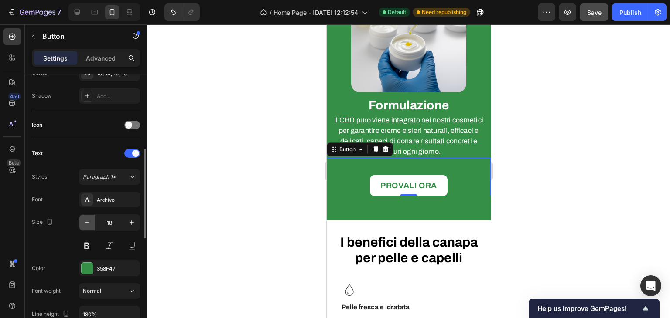
click at [85, 218] on icon "button" at bounding box center [87, 222] width 9 height 9
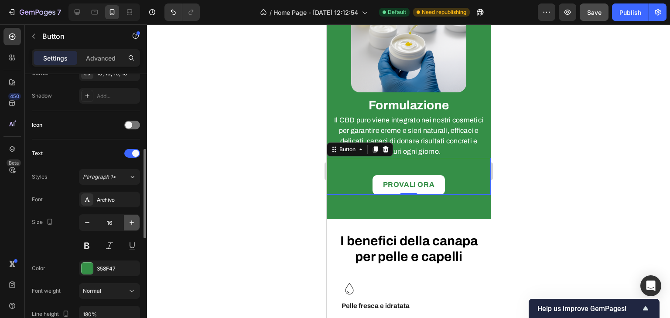
click at [131, 219] on icon "button" at bounding box center [131, 222] width 9 height 9
type input "17"
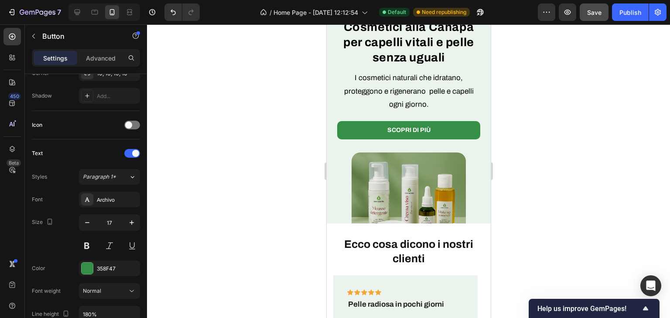
scroll to position [24, 0]
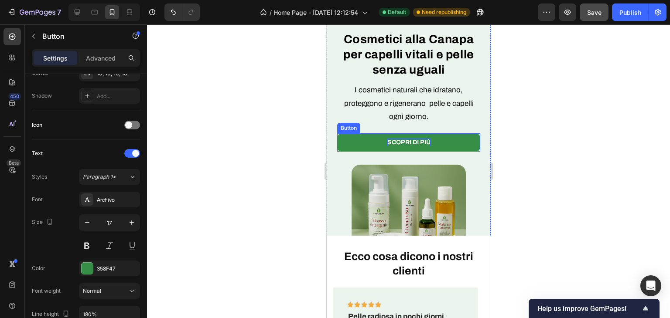
click at [416, 144] on p "Scopri di più" at bounding box center [408, 143] width 43 height 8
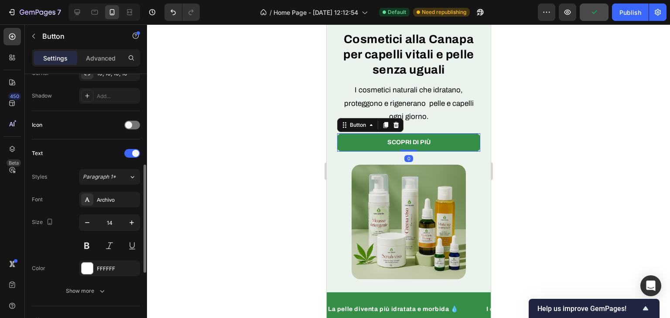
scroll to position [400, 0]
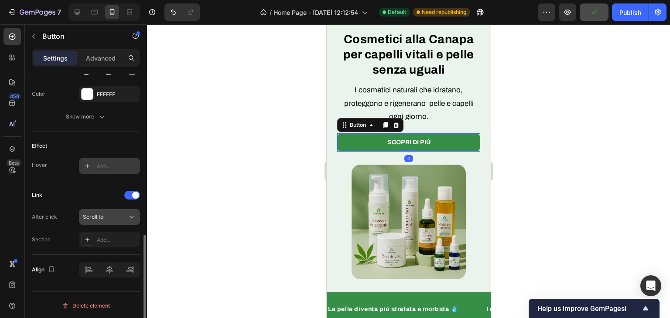
click at [119, 213] on div "Scroll to" at bounding box center [109, 217] width 53 height 9
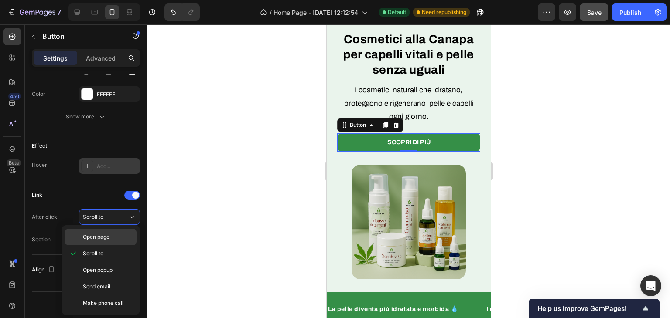
click at [122, 233] on p "Open page" at bounding box center [108, 237] width 50 height 8
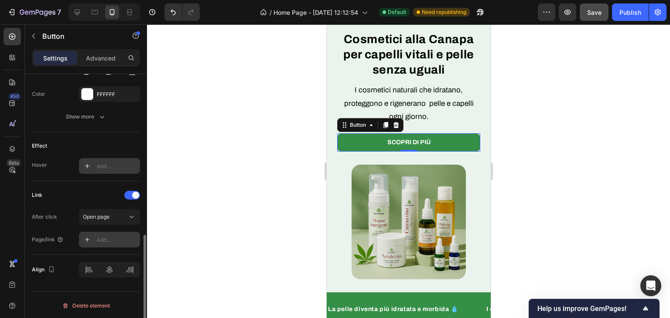
click at [92, 232] on div "Add..." at bounding box center [109, 240] width 61 height 16
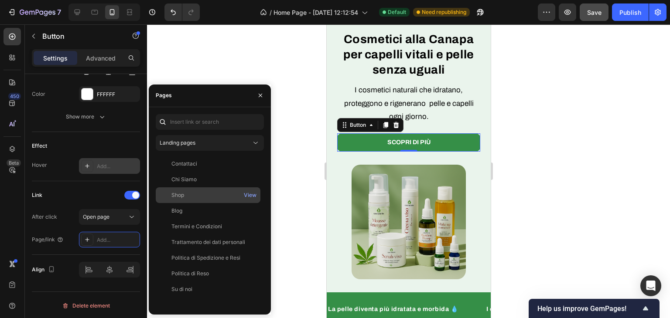
click at [178, 192] on div "Shop" at bounding box center [177, 195] width 13 height 8
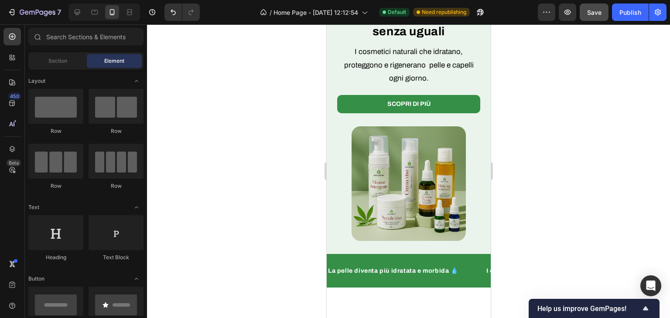
scroll to position [0, 0]
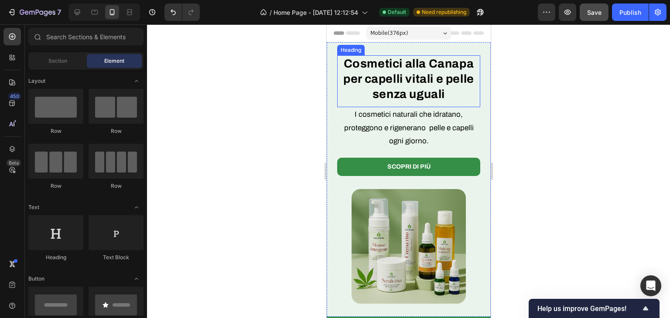
click at [407, 52] on div "I cosmetici naturali che idratano, proteggono e rigenerano pelle e capelli ogni…" at bounding box center [408, 179] width 164 height 275
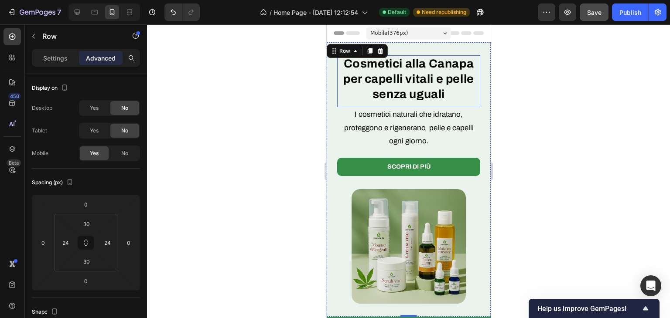
click at [399, 79] on strong "Cosmetici alla Canapa per capelli vitali e pelle senza uguali" at bounding box center [408, 79] width 131 height 44
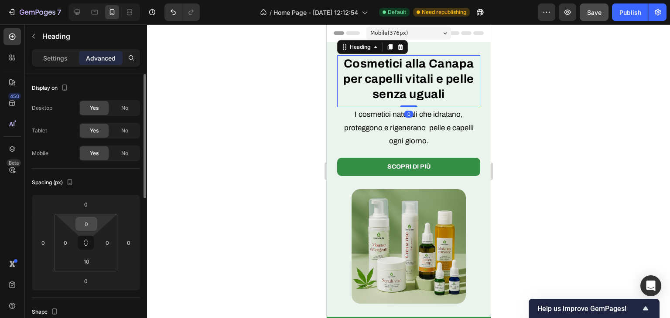
click at [96, 223] on div "0" at bounding box center [86, 224] width 22 height 14
click at [87, 224] on input "0" at bounding box center [86, 224] width 17 height 13
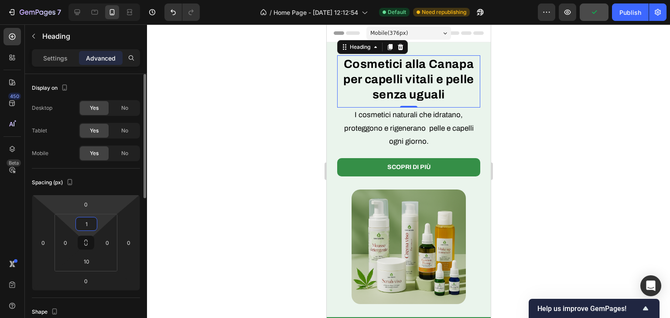
type input "10"
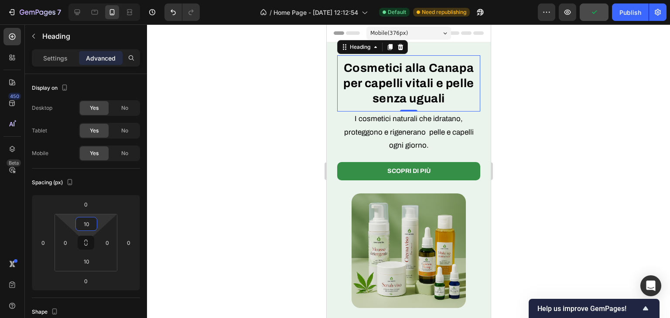
click at [260, 110] on div at bounding box center [408, 171] width 523 height 294
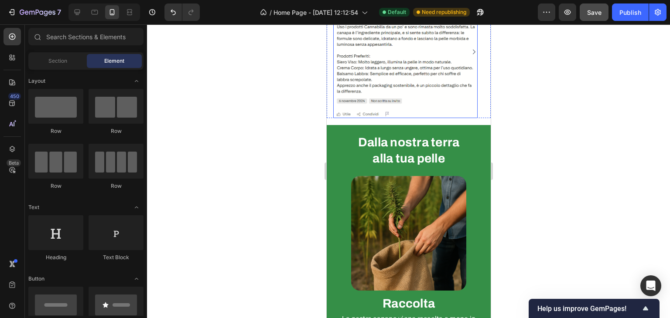
scroll to position [567, 0]
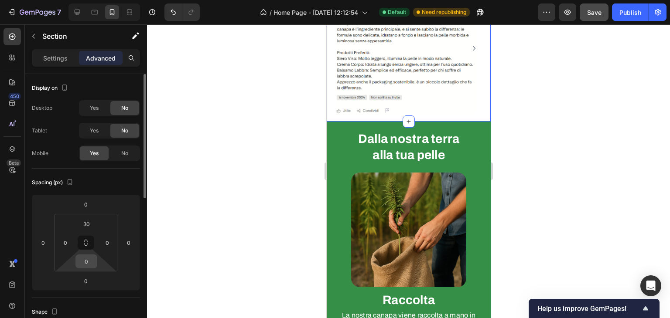
click at [83, 260] on input "0" at bounding box center [86, 261] width 17 height 13
type input "10"
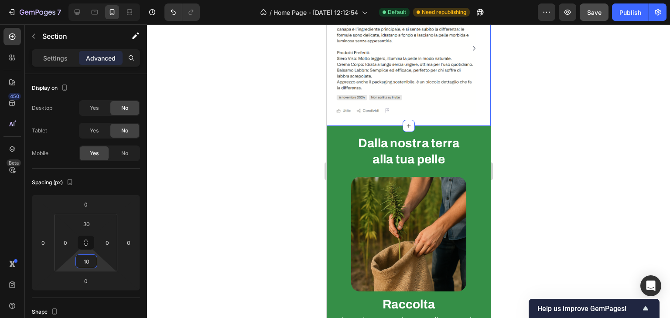
click at [257, 196] on div at bounding box center [408, 171] width 523 height 294
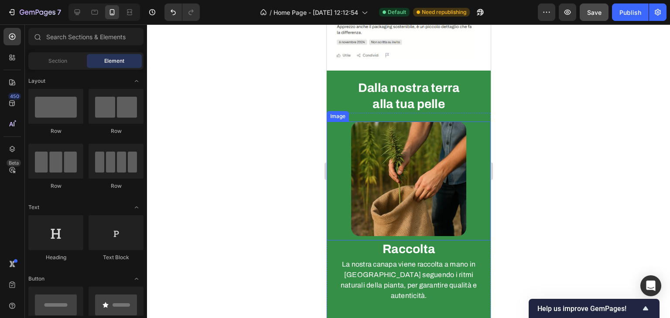
scroll to position [654, 0]
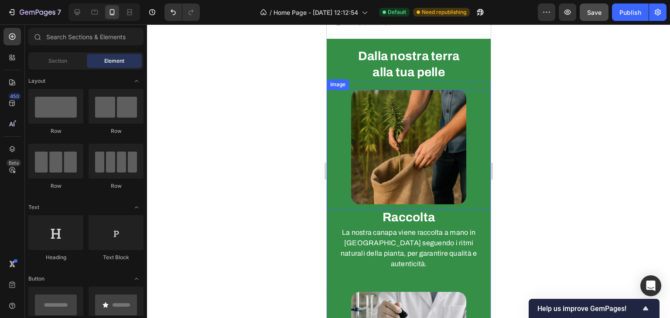
click at [414, 72] on h2 "Dalla nostra terra alla tua pelle" at bounding box center [408, 65] width 138 height 34
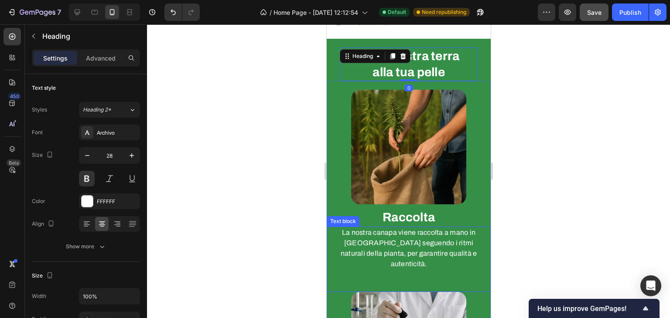
click at [424, 241] on p "La nostra canapa viene raccolta a mano in [GEOGRAPHIC_DATA] seguendo i ritmi na…" at bounding box center [408, 249] width 154 height 42
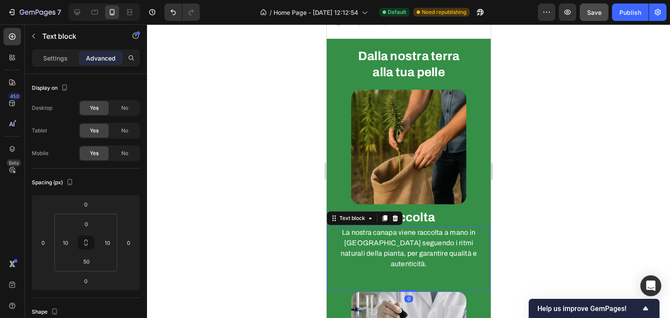
click at [430, 212] on strong "Raccolta" at bounding box center [408, 218] width 52 height 14
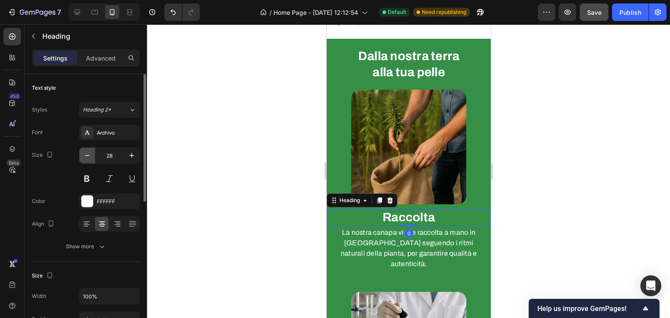
click at [87, 157] on icon "button" at bounding box center [87, 155] width 9 height 9
click at [87, 156] on icon "button" at bounding box center [87, 155] width 4 height 1
type input "25"
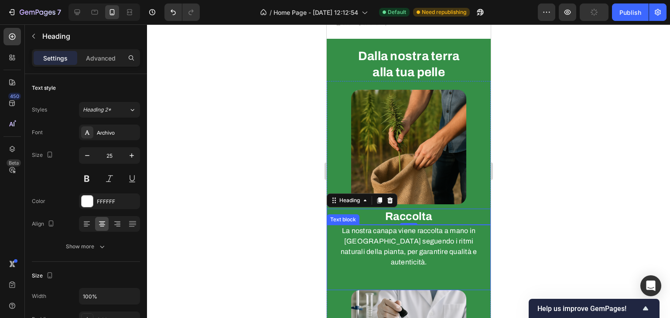
click at [377, 238] on p "La nostra canapa viene raccolta a mano in [GEOGRAPHIC_DATA] seguendo i ritmi na…" at bounding box center [408, 247] width 154 height 42
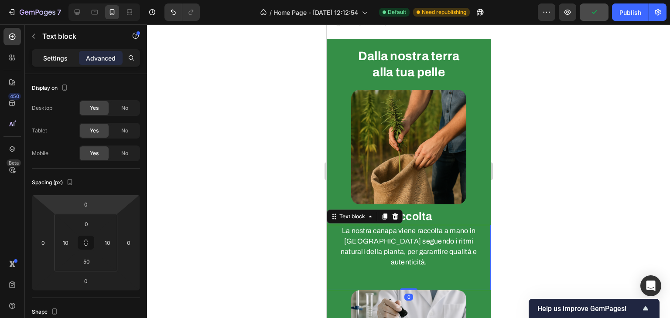
click at [65, 64] on div "Settings" at bounding box center [56, 58] width 44 height 14
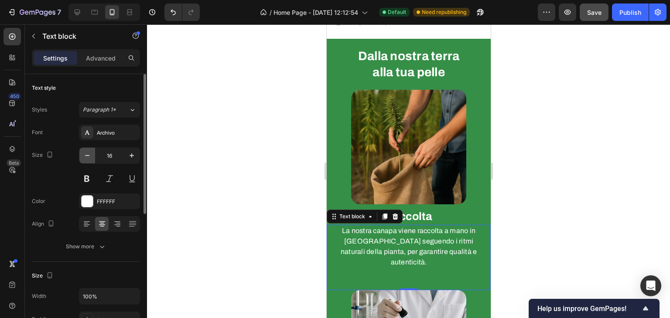
click at [87, 156] on icon "button" at bounding box center [87, 155] width 9 height 9
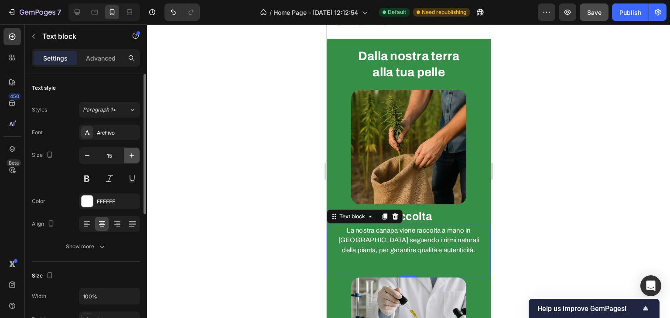
click at [134, 158] on icon "button" at bounding box center [131, 155] width 9 height 9
type input "16"
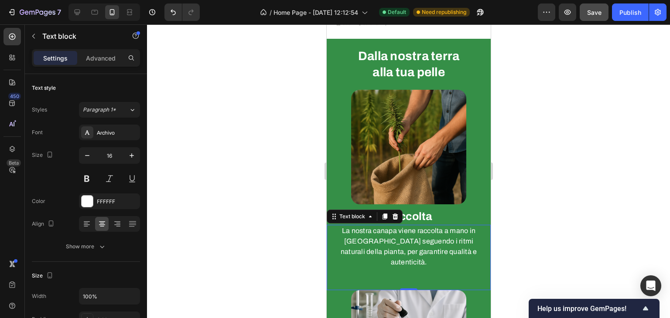
click at [429, 235] on p "La nostra canapa viene raccolta a mano in [GEOGRAPHIC_DATA] seguendo i ritmi na…" at bounding box center [408, 247] width 154 height 42
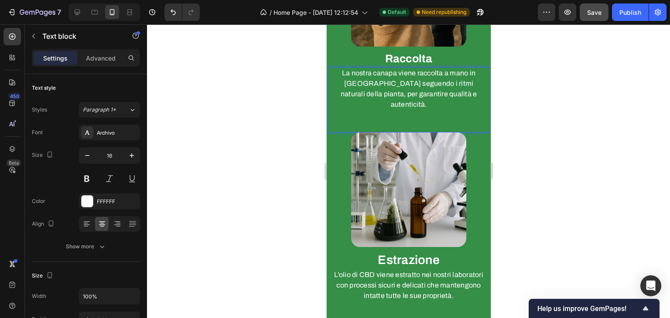
scroll to position [829, 0]
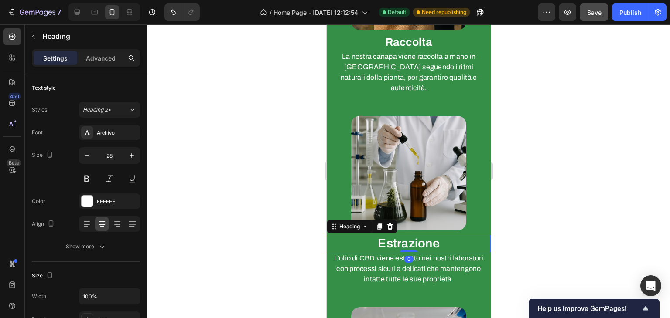
click at [418, 235] on h2 "Estrazione" at bounding box center [408, 243] width 164 height 17
click at [84, 150] on button "button" at bounding box center [87, 156] width 16 height 16
click at [85, 151] on icon "button" at bounding box center [87, 155] width 9 height 9
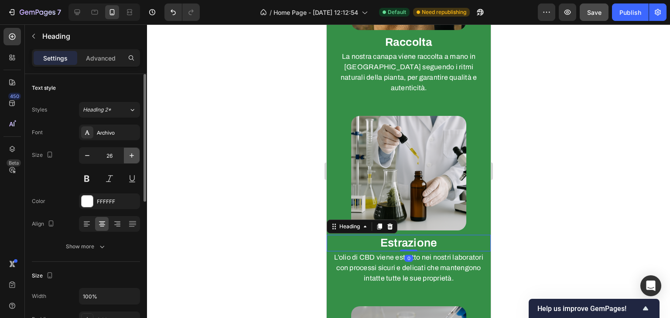
type input "25"
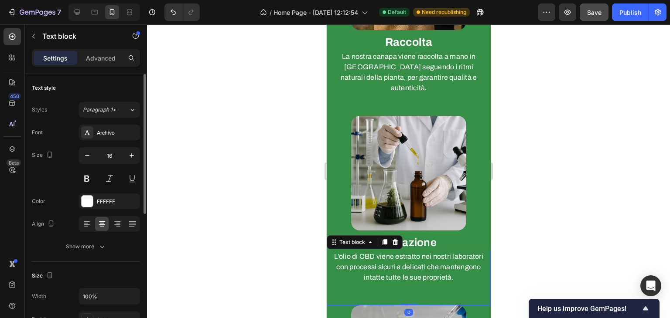
click at [414, 252] on p "L’olio di CBD viene estratto nei nostri laboratori con processi sicuri e delica…" at bounding box center [408, 267] width 154 height 31
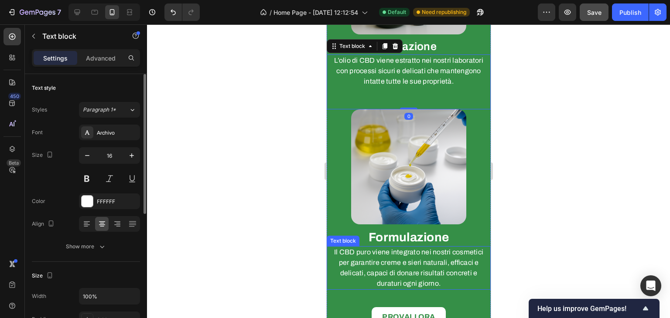
scroll to position [1047, 0]
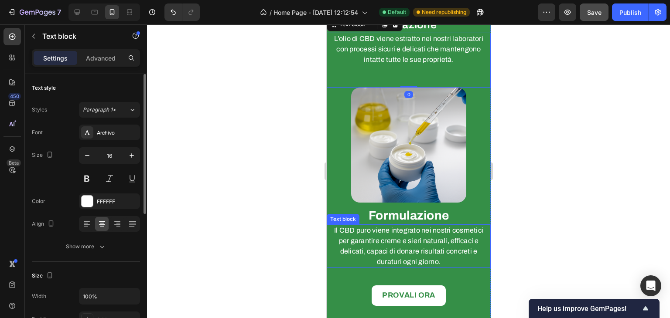
click at [397, 209] on strong "Formulazione" at bounding box center [408, 216] width 80 height 14
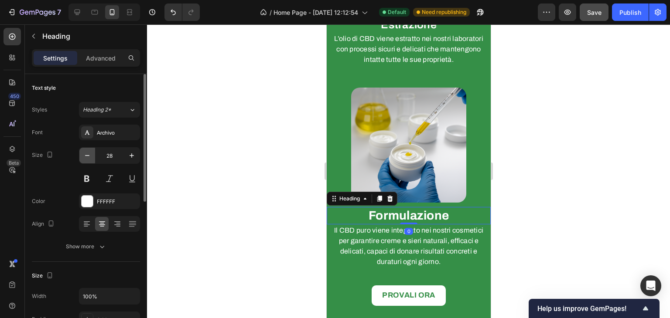
click at [87, 156] on icon "button" at bounding box center [87, 155] width 9 height 9
click at [88, 156] on icon "button" at bounding box center [87, 155] width 4 height 1
type input "25"
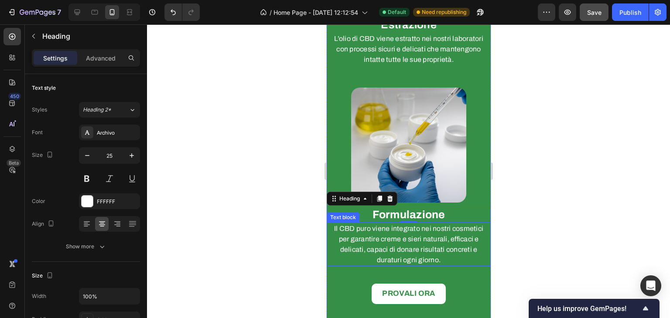
click at [393, 224] on p "Il CBD puro viene integrato nei nostri cosmetici per garantire creme e sieri na…" at bounding box center [408, 245] width 154 height 42
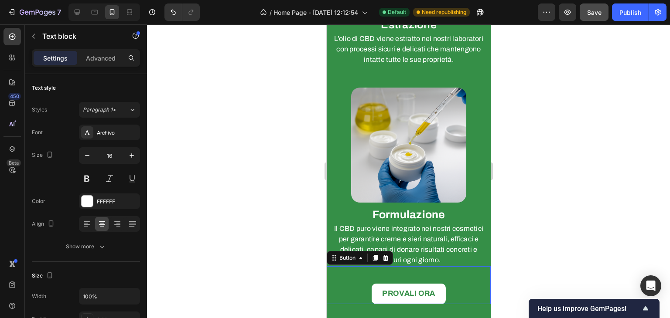
click at [450, 266] on div "PROVALI ORA Button 0" at bounding box center [408, 285] width 164 height 38
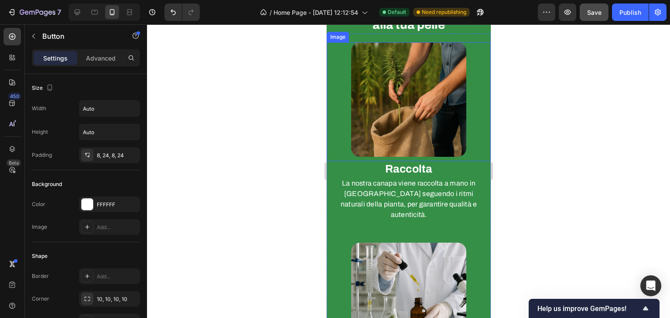
scroll to position [744, 0]
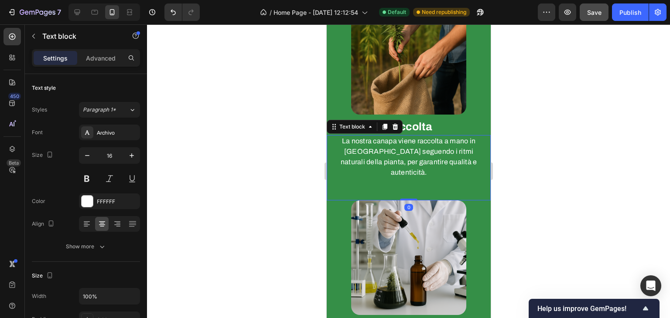
click at [421, 149] on p "La nostra canapa viene raccolta a mano in [GEOGRAPHIC_DATA] seguendo i ritmi na…" at bounding box center [408, 157] width 154 height 42
click at [103, 58] on p "Advanced" at bounding box center [101, 58] width 30 height 9
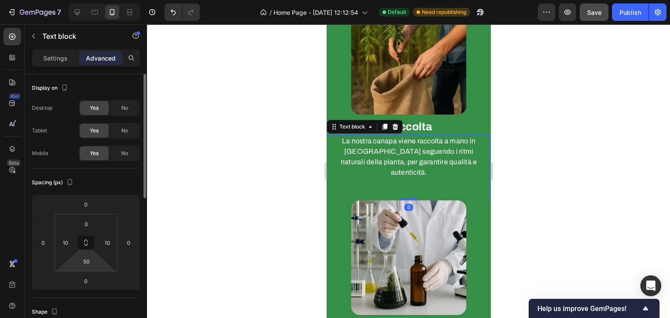
click at [90, 0] on html "7 Version history / Home Page - Sep 15, 12:12:54 Default Need republishing Prev…" at bounding box center [335, 0] width 670 height 0
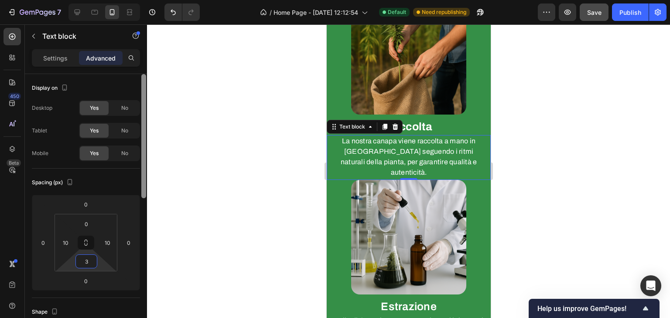
type input "30"
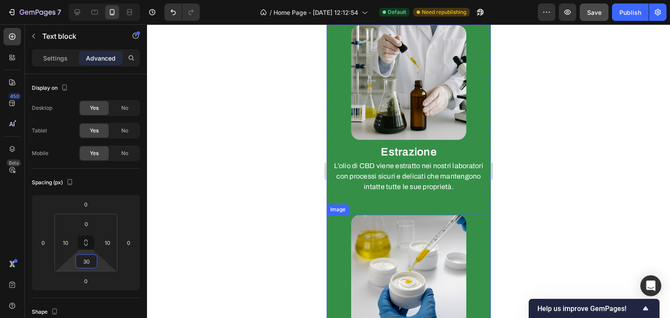
scroll to position [918, 0]
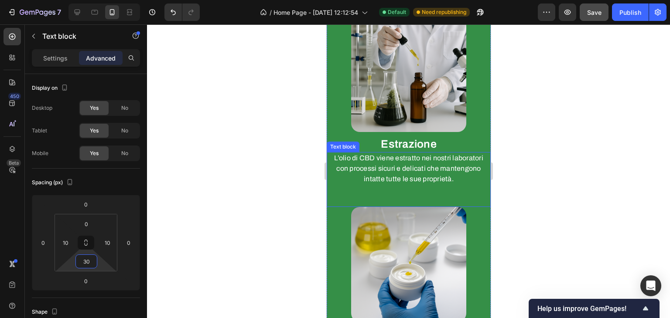
click at [417, 153] on p "L’olio di CBD viene estratto nei nostri laboratori con processi sicuri e delica…" at bounding box center [408, 168] width 154 height 31
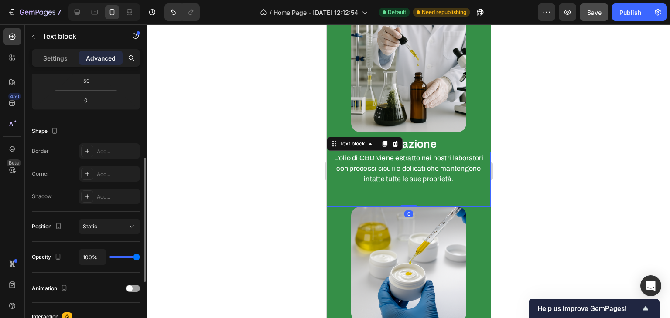
scroll to position [7, 0]
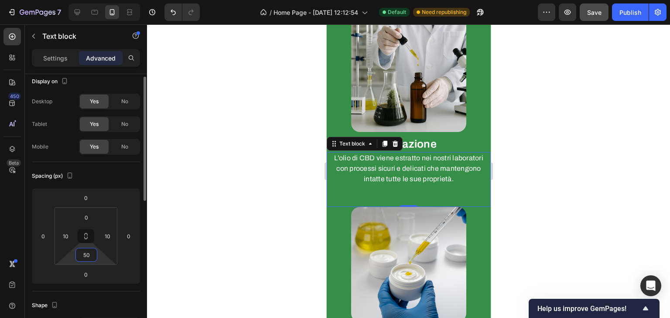
click at [92, 259] on input "50" at bounding box center [86, 255] width 17 height 13
type input "30"
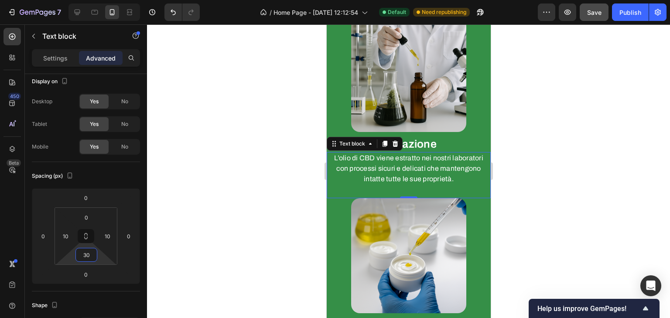
scroll to position [1136, 0]
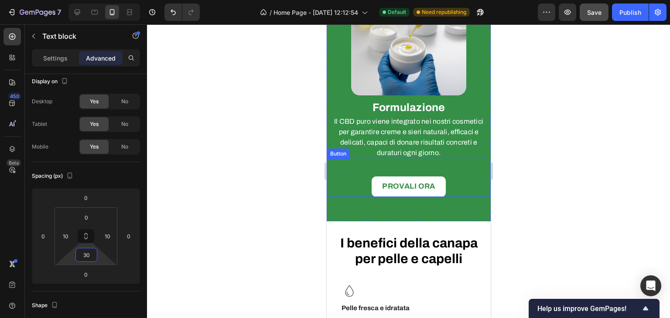
click at [402, 116] on p "Il CBD puro viene integrato nei nostri cosmetici per garantire creme e sieri na…" at bounding box center [408, 137] width 154 height 42
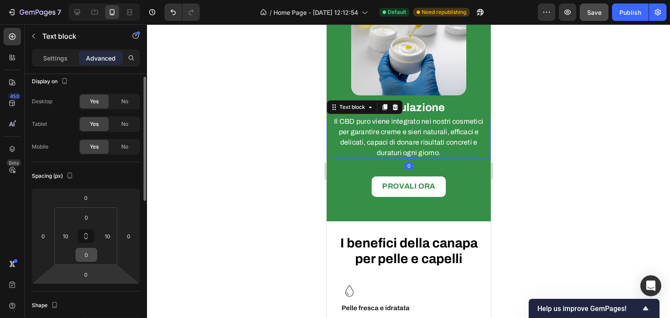
click at [89, 259] on input "0" at bounding box center [86, 255] width 17 height 13
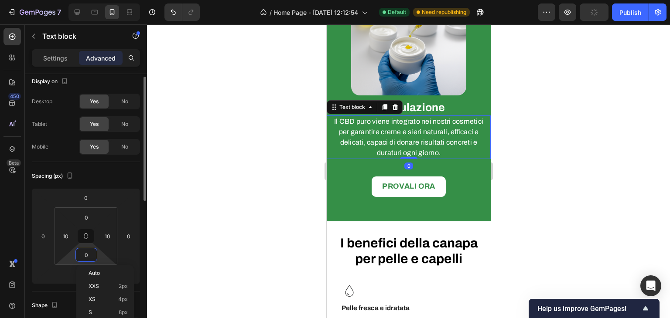
type input "2"
type input "30"
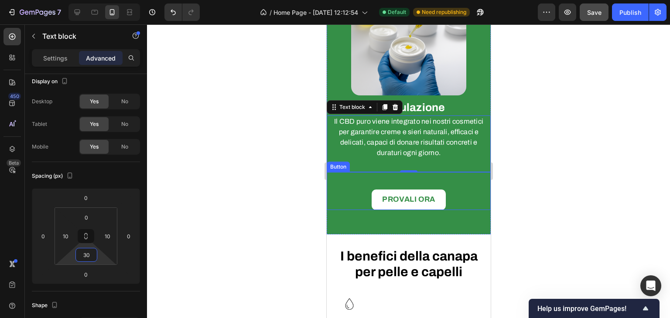
click at [421, 172] on div "PROVALI ORA Button" at bounding box center [408, 191] width 164 height 38
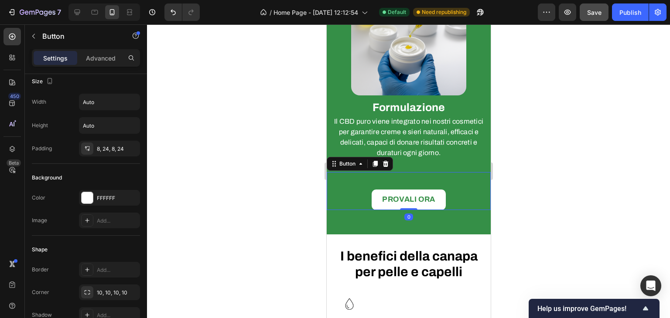
scroll to position [0, 0]
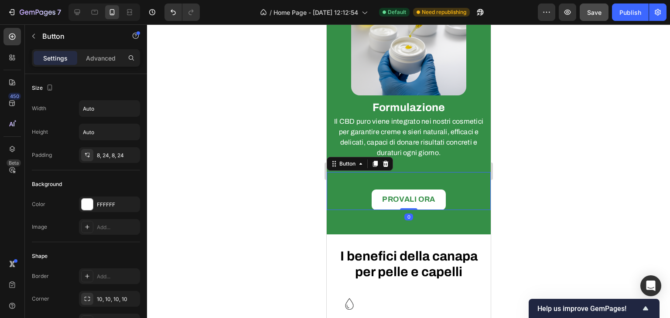
drag, startPoint x: 107, startPoint y: 57, endPoint x: 110, endPoint y: 65, distance: 8.8
click at [107, 56] on p "Advanced" at bounding box center [101, 58] width 30 height 9
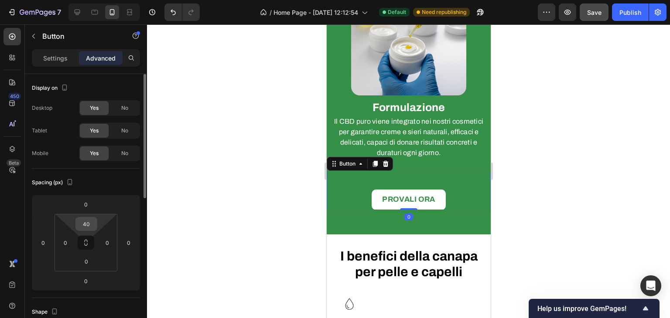
click at [93, 217] on div "40" at bounding box center [86, 224] width 22 height 14
click at [87, 223] on input "40" at bounding box center [86, 224] width 17 height 13
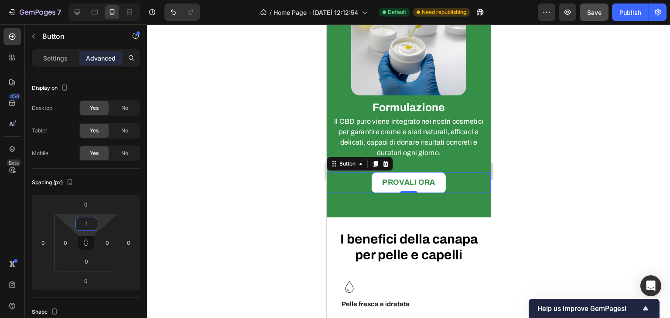
type input "10"
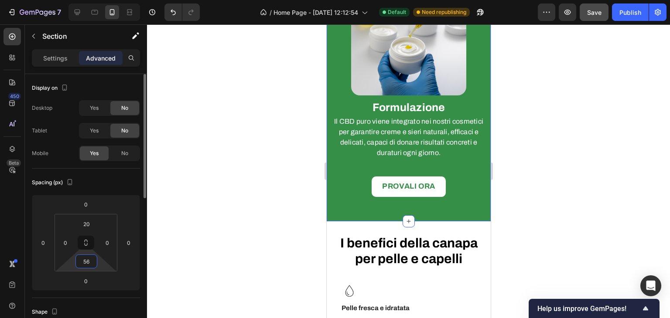
click at [85, 260] on input "56" at bounding box center [86, 261] width 17 height 13
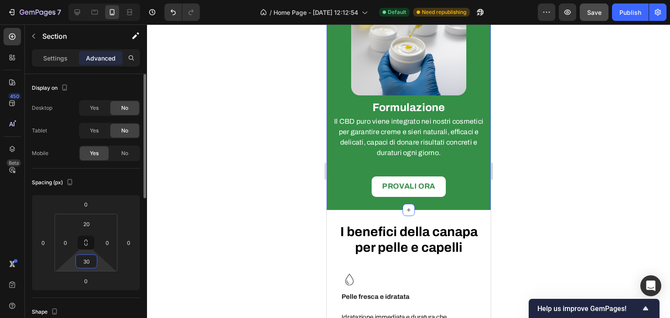
type input "3"
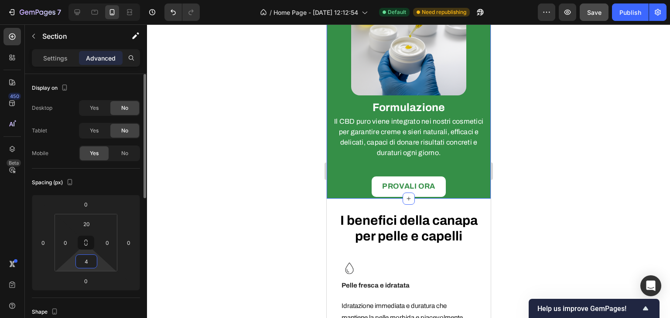
type input "40"
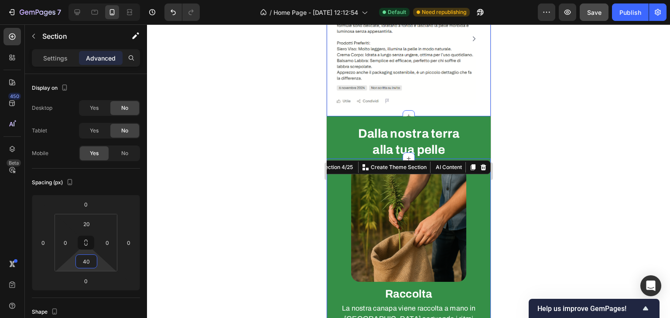
scroll to position [526, 0]
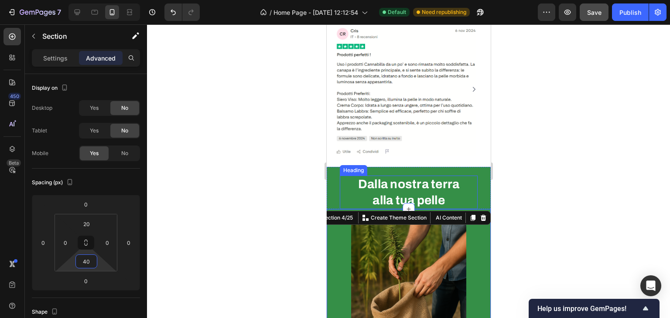
click at [395, 188] on h2 "Dalla nostra terra alla tua pelle" at bounding box center [408, 193] width 138 height 34
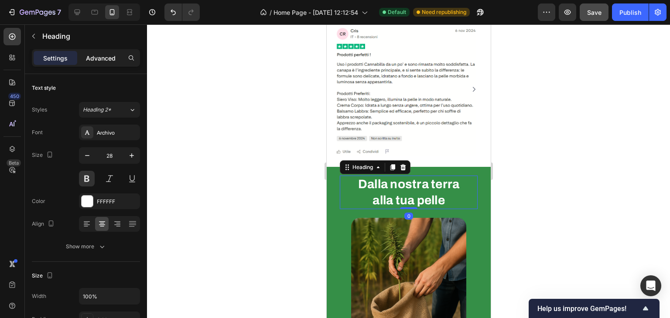
click at [99, 60] on p "Advanced" at bounding box center [101, 58] width 30 height 9
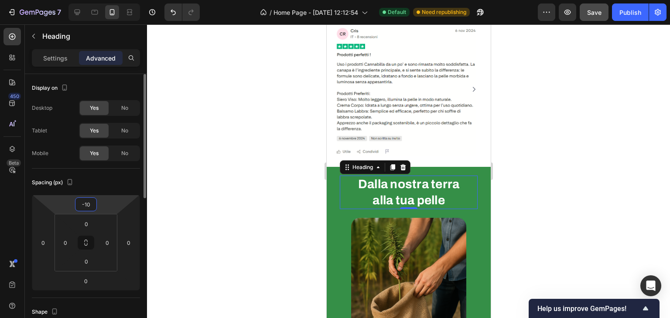
click at [86, 204] on input "-10" at bounding box center [85, 204] width 17 height 13
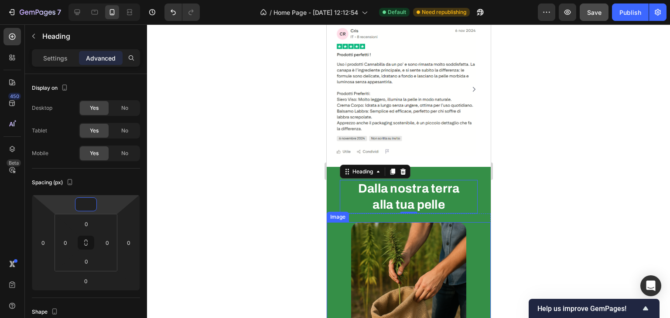
click at [331, 238] on div at bounding box center [408, 279] width 164 height 115
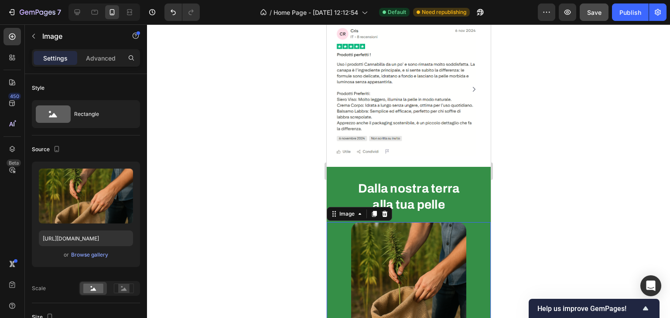
click at [481, 242] on div at bounding box center [408, 279] width 164 height 115
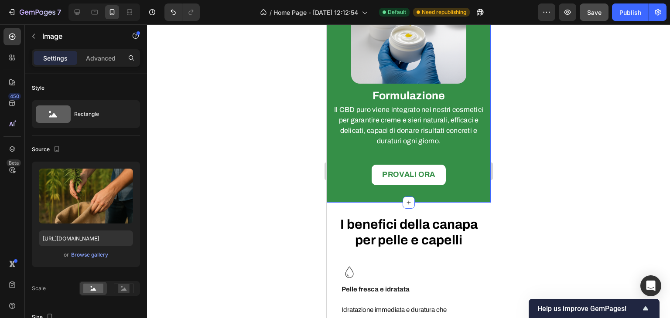
scroll to position [1224, 0]
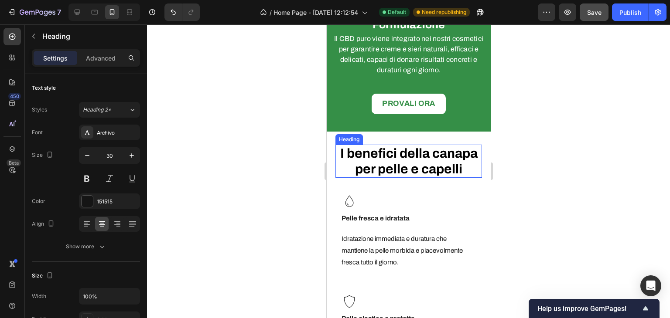
click at [406, 147] on strong "I benefici della canapa per pelle e capelli" at bounding box center [408, 162] width 137 height 30
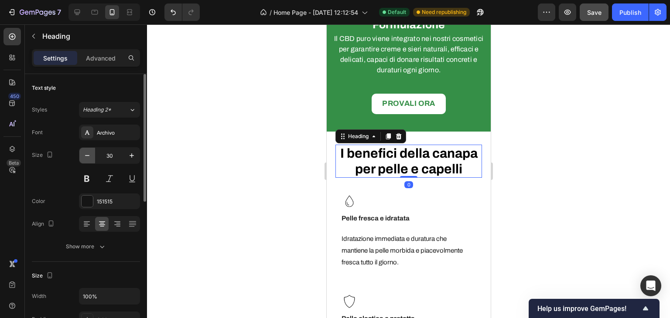
click at [93, 154] on button "button" at bounding box center [87, 156] width 16 height 16
click at [92, 154] on button "button" at bounding box center [87, 156] width 16 height 16
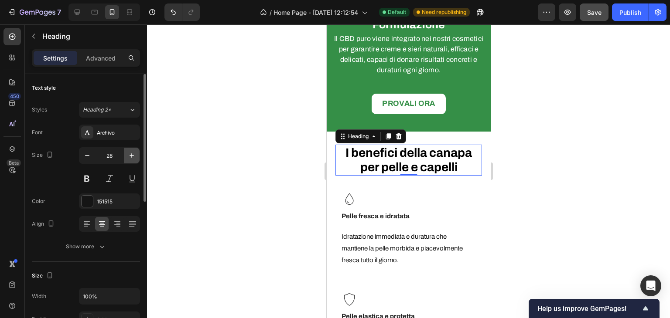
click at [133, 155] on icon "button" at bounding box center [132, 156] width 4 height 4
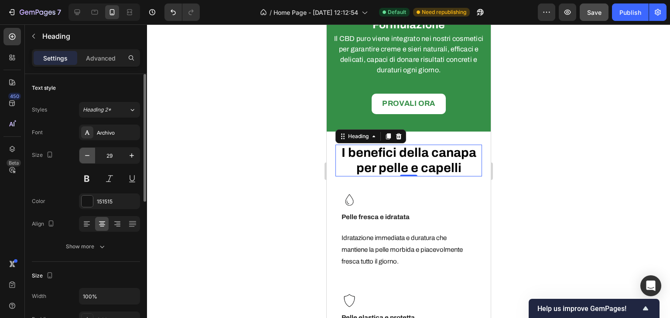
click at [87, 153] on icon "button" at bounding box center [87, 155] width 9 height 9
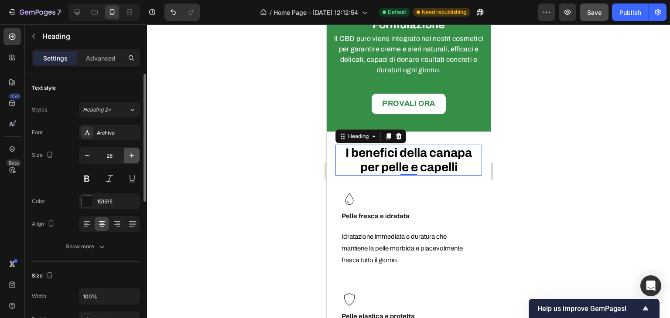
click at [134, 152] on icon "button" at bounding box center [131, 155] width 9 height 9
type input "30"
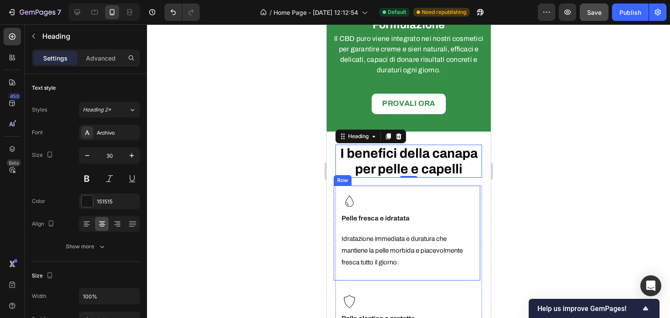
click at [464, 186] on div "Image Pelle fresca e idratata Heading Row Idratazione immediata e duratura che …" at bounding box center [406, 234] width 147 height 96
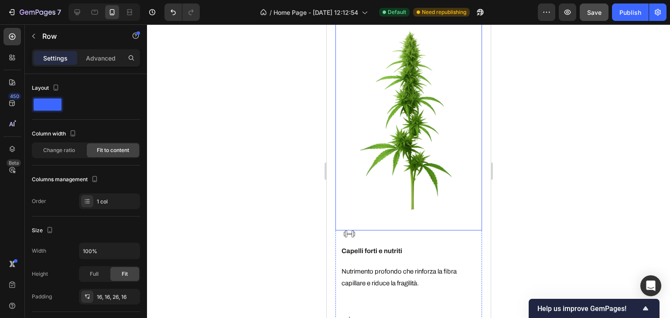
scroll to position [1529, 0]
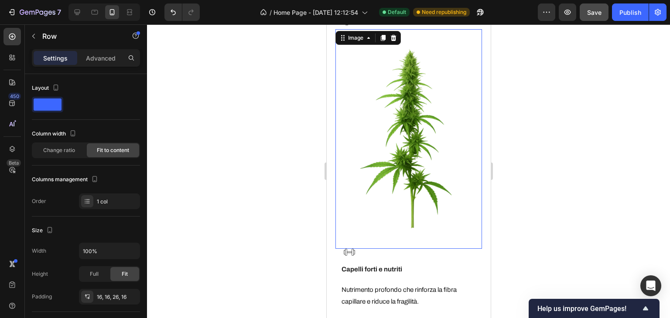
click at [406, 126] on img at bounding box center [408, 139] width 147 height 220
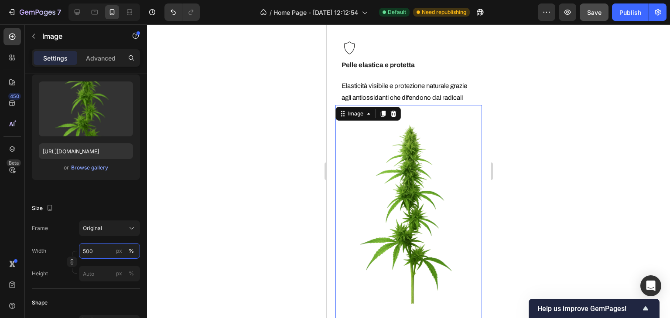
scroll to position [1485, 0]
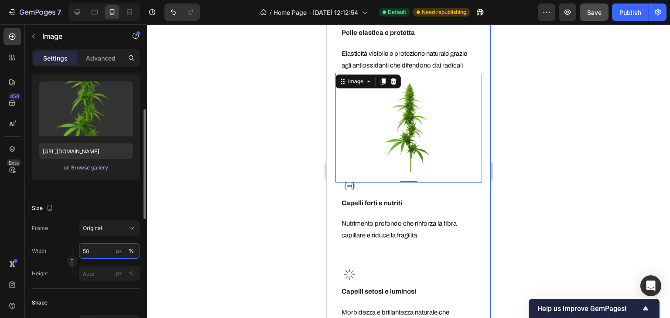
type input "5"
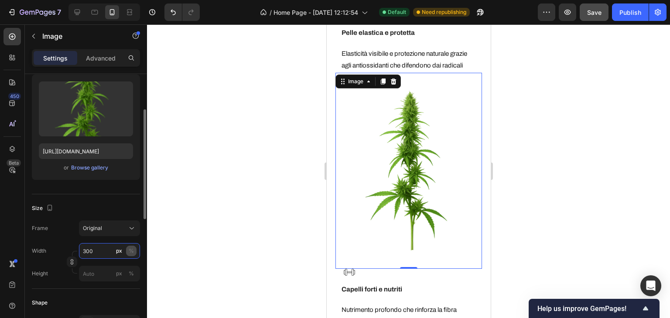
type input "300"
click at [129, 250] on div "%" at bounding box center [131, 251] width 5 height 8
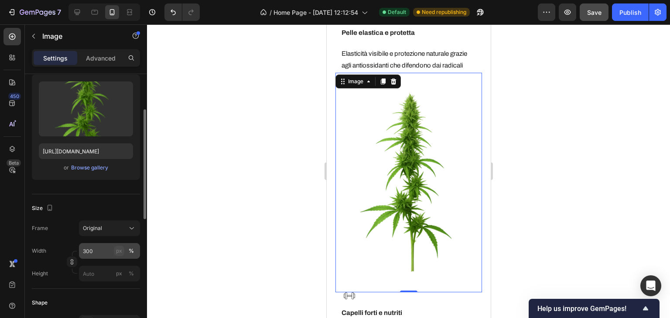
click at [120, 251] on div "px" at bounding box center [119, 251] width 6 height 8
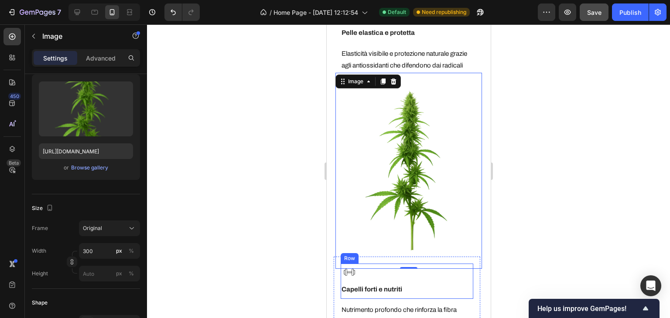
click at [438, 288] on div "Image Capelli forti e nutriti Heading Row" at bounding box center [406, 282] width 133 height 36
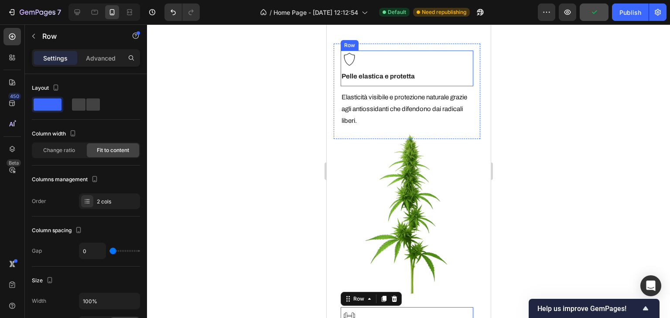
scroll to position [1529, 0]
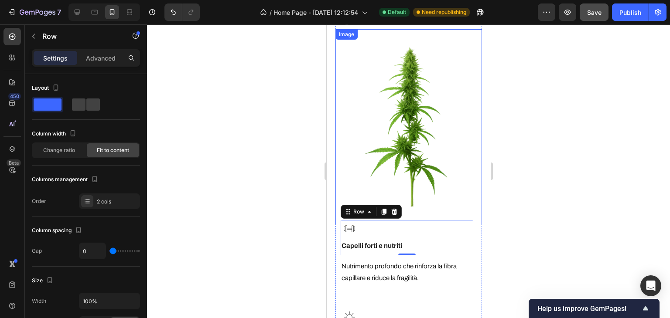
click at [376, 154] on img at bounding box center [408, 127] width 131 height 196
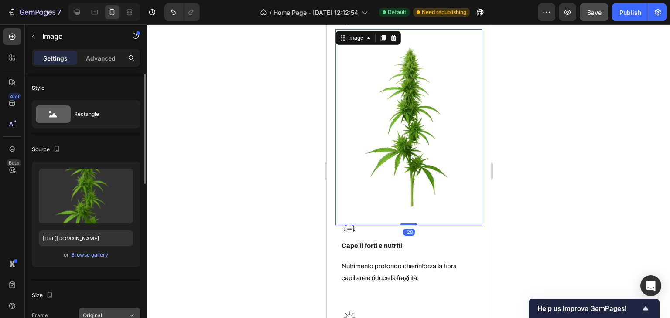
scroll to position [44, 0]
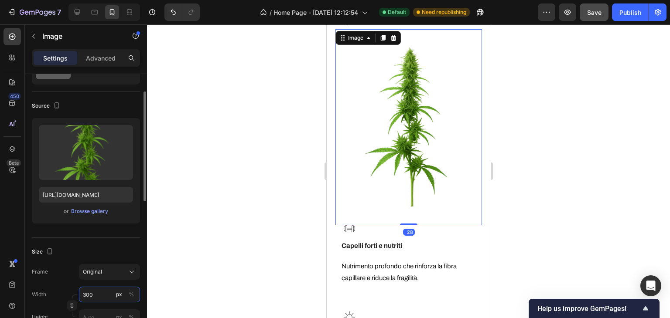
click at [95, 295] on input "300" at bounding box center [109, 295] width 61 height 16
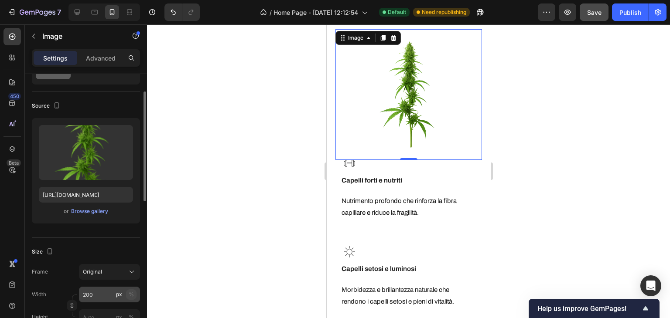
click at [132, 292] on div "%" at bounding box center [131, 295] width 5 height 8
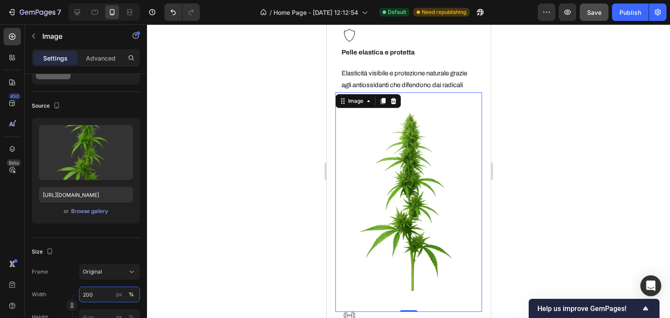
scroll to position [1485, 0]
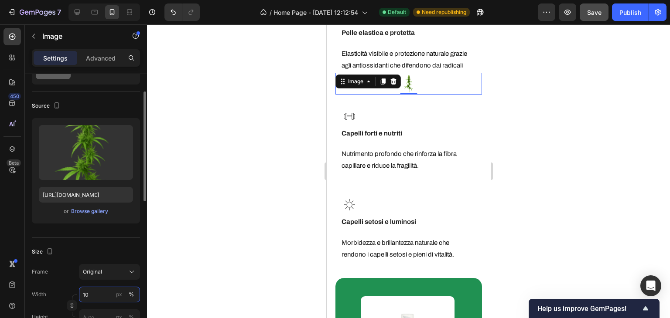
type input "100"
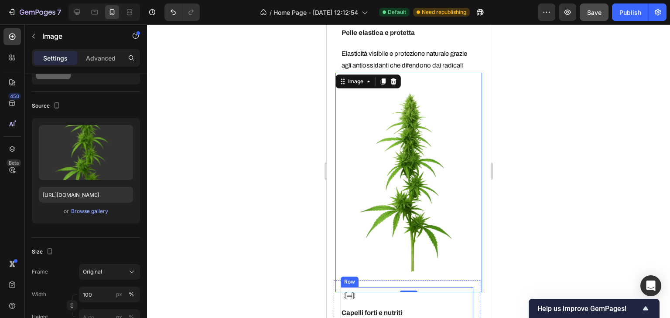
click at [454, 287] on div "Image Capelli forti e nutriti Heading Row" at bounding box center [406, 305] width 133 height 36
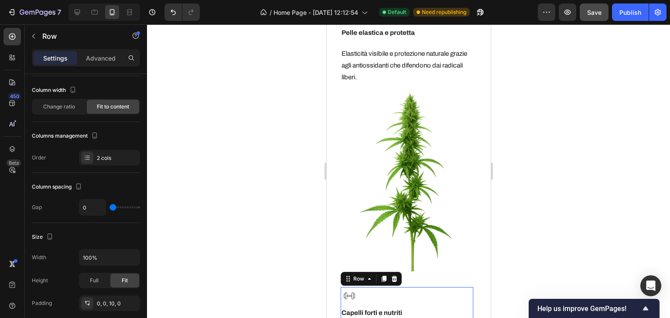
scroll to position [0, 0]
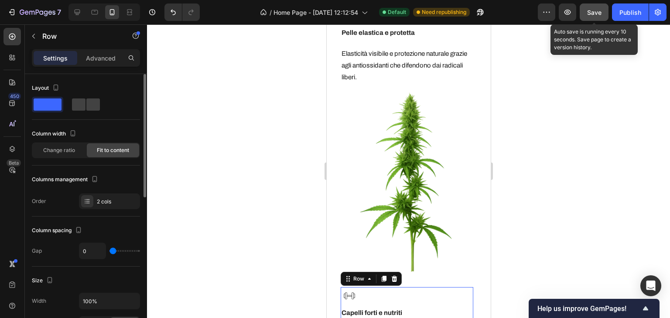
drag, startPoint x: 590, startPoint y: 10, endPoint x: 599, endPoint y: 14, distance: 9.4
click at [590, 10] on span "Save" at bounding box center [594, 12] width 14 height 7
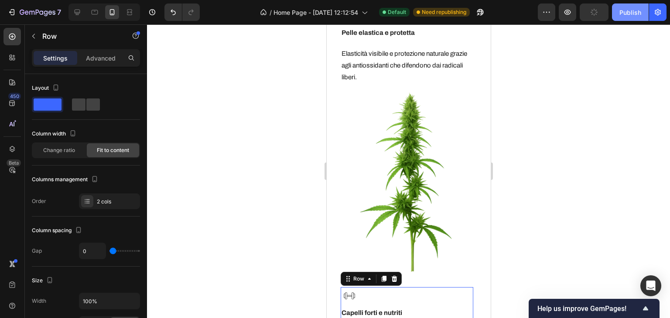
click at [636, 7] on button "Publish" at bounding box center [630, 11] width 37 height 17
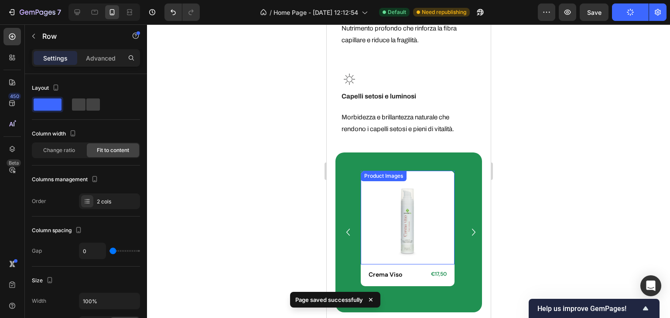
scroll to position [1834, 0]
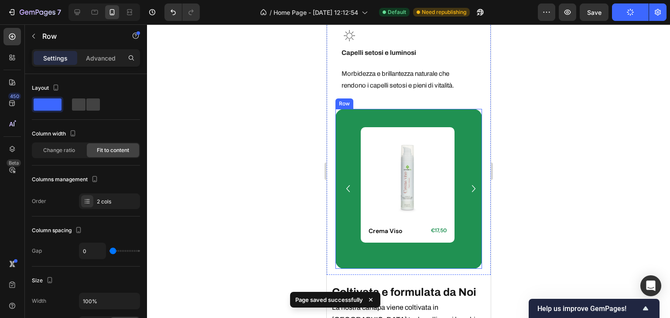
click at [421, 109] on div "Product Images Row Crema Viso Product Title €17,50 Product Price Product Price …" at bounding box center [408, 189] width 147 height 160
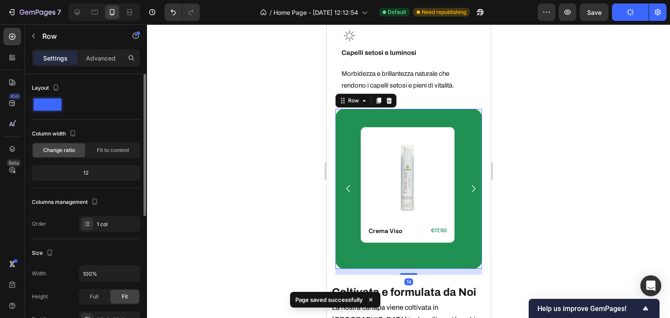
scroll to position [174, 0]
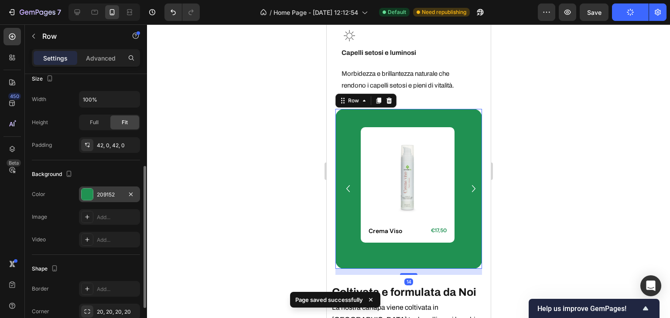
click at [110, 187] on div "209152" at bounding box center [109, 195] width 61 height 16
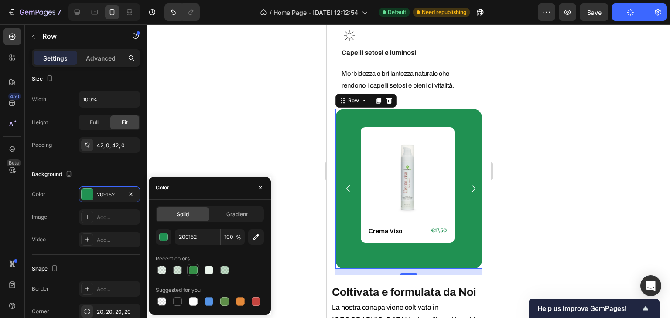
click at [192, 272] on div at bounding box center [193, 270] width 9 height 9
type input "358F47"
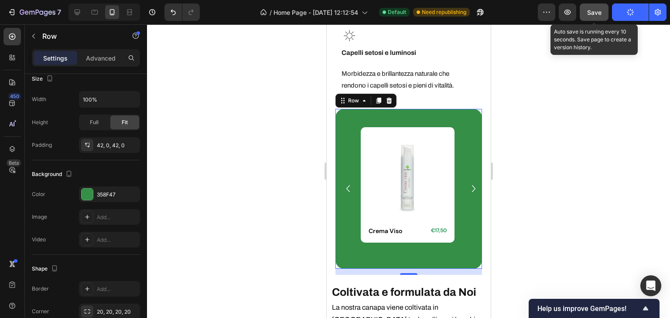
click at [596, 13] on span "Save" at bounding box center [594, 12] width 14 height 7
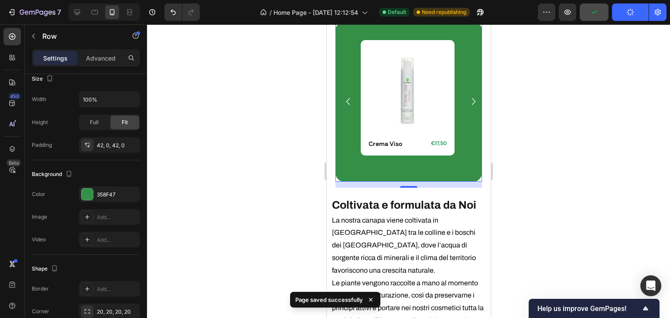
scroll to position [1965, 0]
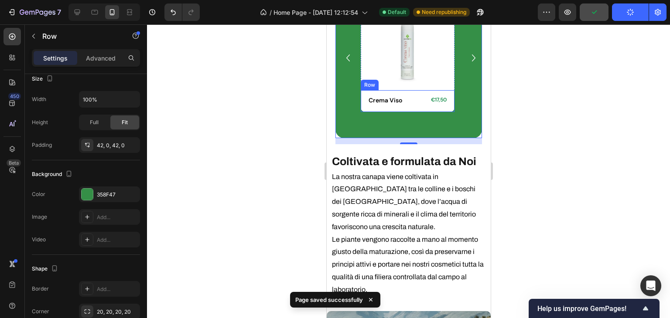
click at [438, 96] on div "€17,50" at bounding box center [434, 100] width 25 height 9
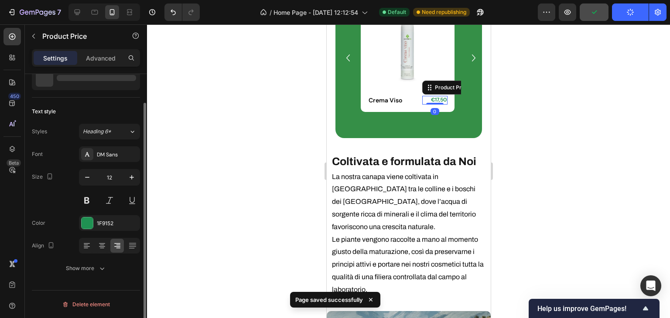
scroll to position [0, 0]
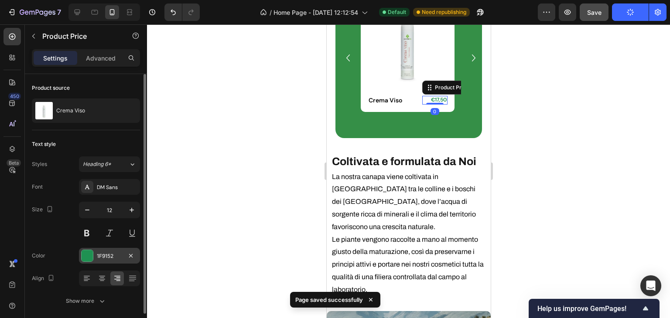
click at [116, 251] on div "1F9152" at bounding box center [109, 256] width 61 height 16
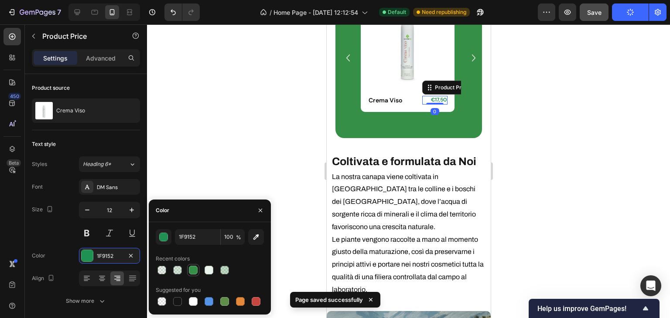
click at [194, 270] on div at bounding box center [193, 270] width 9 height 9
type input "358F47"
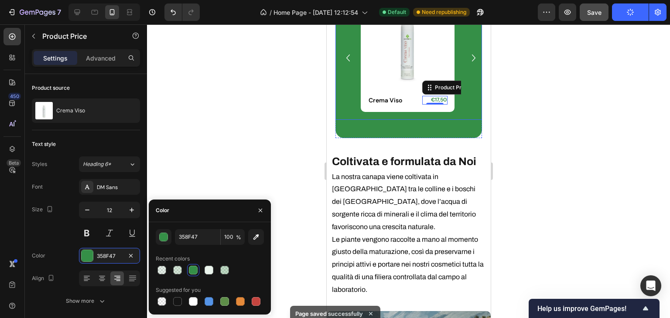
click at [466, 49] on icon "Carousel Next Arrow" at bounding box center [473, 57] width 14 height 17
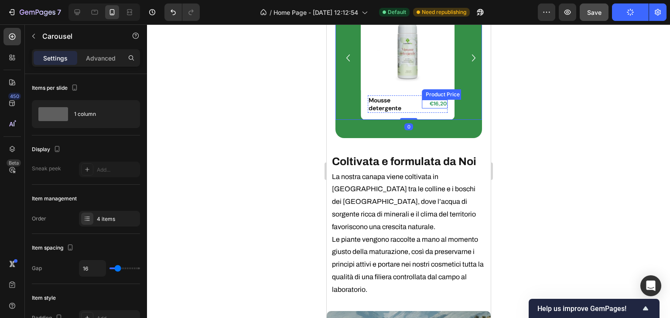
click at [433, 100] on div "€16,20" at bounding box center [434, 104] width 25 height 9
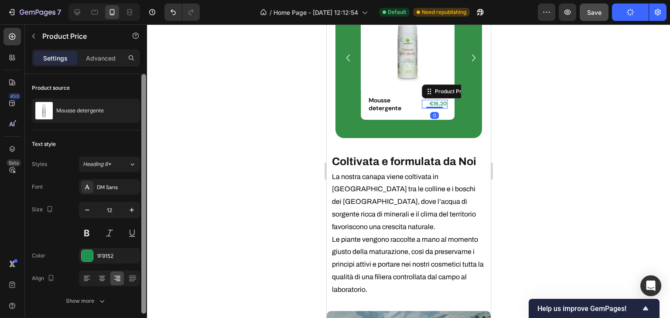
drag, startPoint x: 114, startPoint y: 253, endPoint x: 144, endPoint y: 262, distance: 30.9
click at [113, 254] on div "1F9152" at bounding box center [117, 256] width 41 height 8
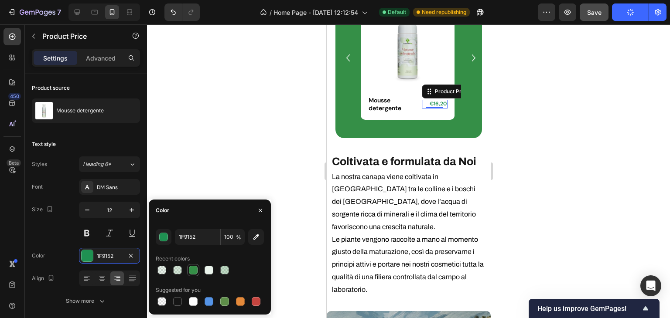
click at [191, 265] on div at bounding box center [193, 270] width 10 height 10
type input "358F47"
click at [466, 53] on icon "Carousel Next Arrow" at bounding box center [473, 57] width 14 height 17
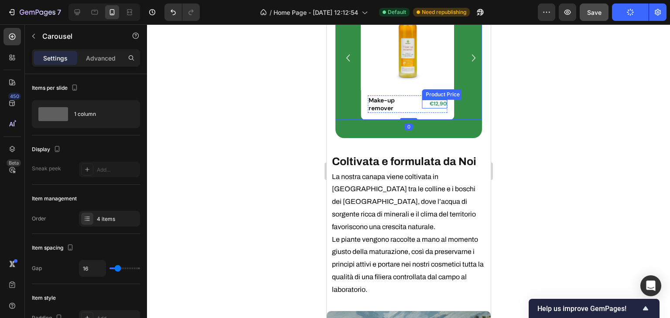
click at [433, 100] on div "€12,90" at bounding box center [434, 104] width 25 height 9
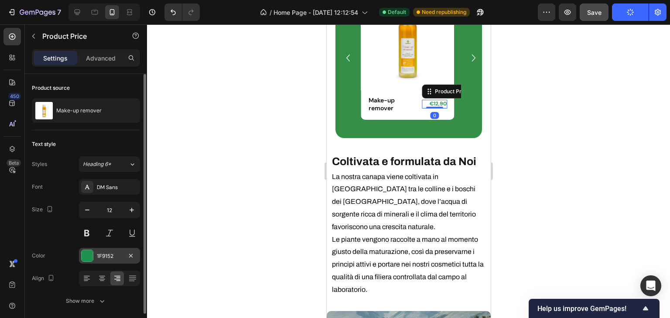
click at [122, 252] on div "1F9152" at bounding box center [109, 256] width 25 height 8
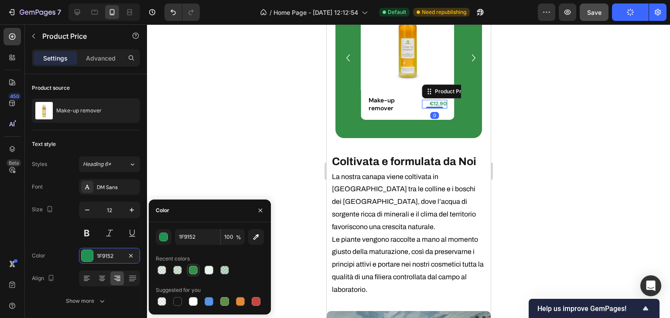
click at [194, 267] on div at bounding box center [193, 270] width 9 height 9
type input "358F47"
click at [466, 49] on icon "Carousel Next Arrow" at bounding box center [473, 57] width 14 height 17
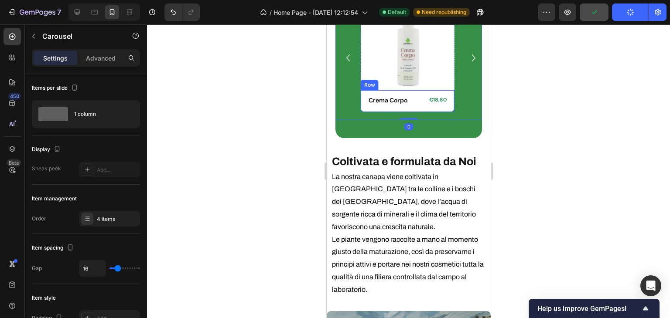
click at [437, 96] on div "€18,80" at bounding box center [434, 100] width 25 height 9
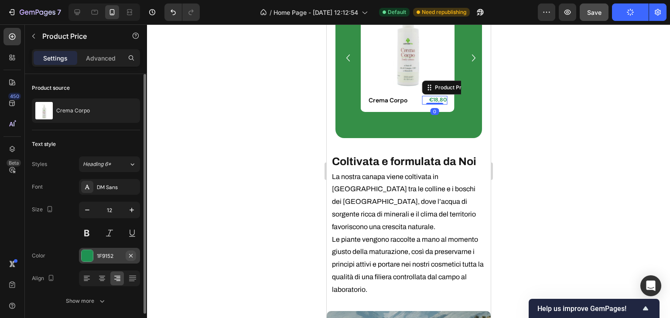
drag, startPoint x: 110, startPoint y: 252, endPoint x: 127, endPoint y: 256, distance: 17.8
click at [115, 255] on div "1F9152" at bounding box center [109, 256] width 25 height 8
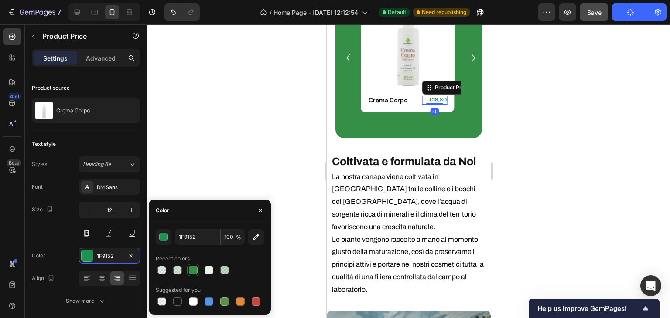
click at [197, 268] on div at bounding box center [193, 270] width 9 height 9
type input "358F47"
click at [468, 49] on icon "Carousel Next Arrow" at bounding box center [473, 57] width 14 height 17
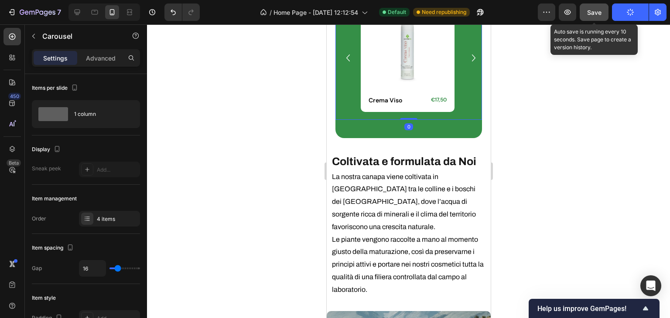
click at [593, 14] on span "Save" at bounding box center [594, 12] width 14 height 7
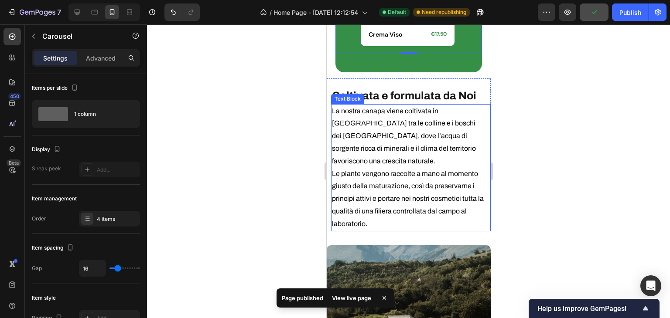
scroll to position [2052, 0]
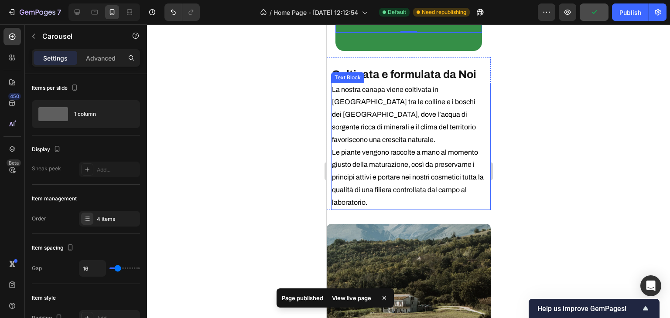
click at [408, 137] on p "La nostra canapa viene coltivata in Italia tra le colline e i boschi dei Monti …" at bounding box center [408, 147] width 154 height 126
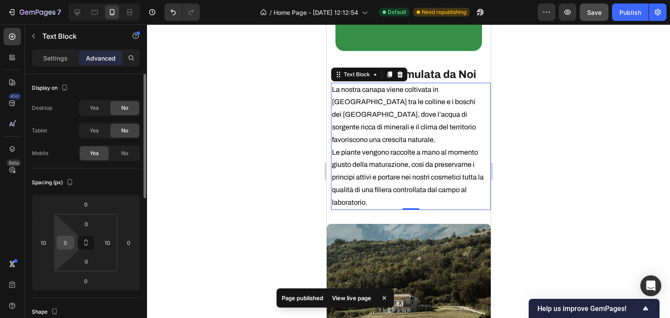
click at [59, 242] on input "0" at bounding box center [65, 242] width 13 height 13
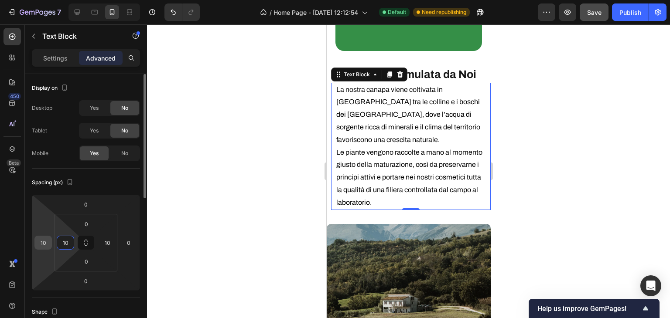
type input "10"
click at [43, 242] on input "10" at bounding box center [43, 242] width 13 height 13
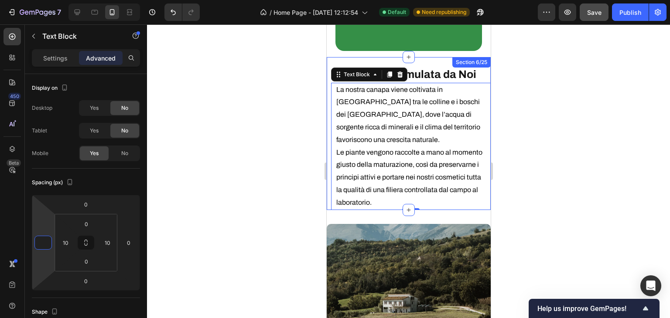
click at [443, 68] on strong "Coltivata e formulata da Noi" at bounding box center [403, 74] width 144 height 12
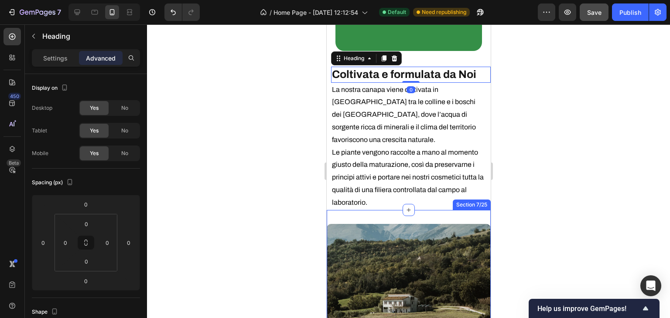
click at [428, 210] on div "Image Section 7/25" at bounding box center [408, 306] width 164 height 192
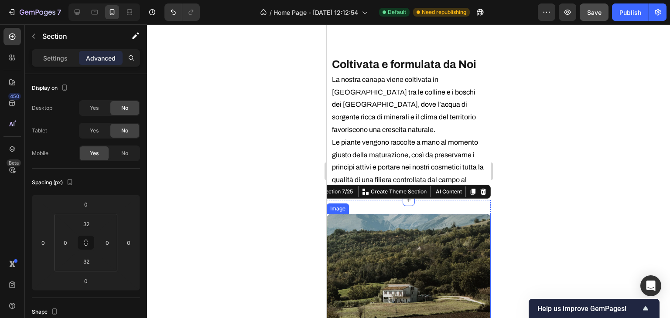
scroll to position [2139, 0]
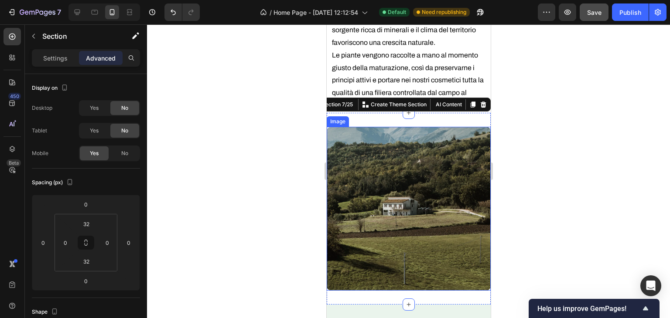
click at [421, 208] on img at bounding box center [408, 209] width 164 height 164
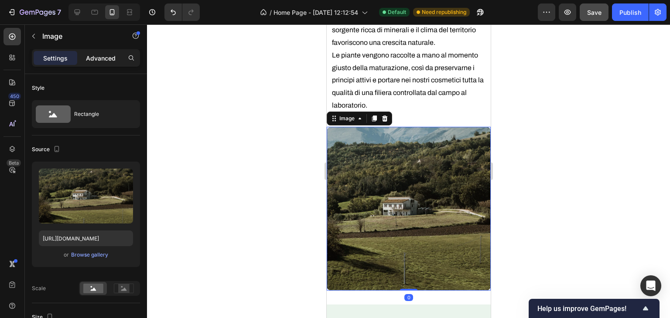
click at [103, 57] on p "Advanced" at bounding box center [101, 58] width 30 height 9
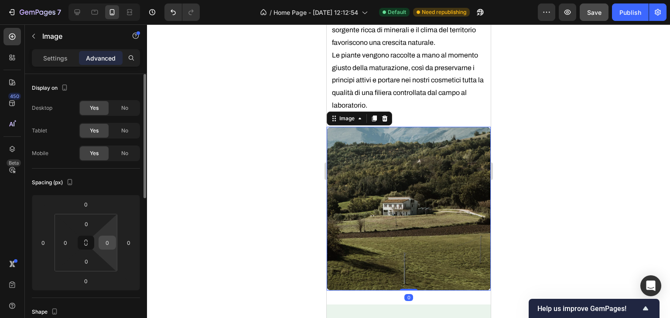
click at [106, 243] on input "0" at bounding box center [107, 242] width 13 height 13
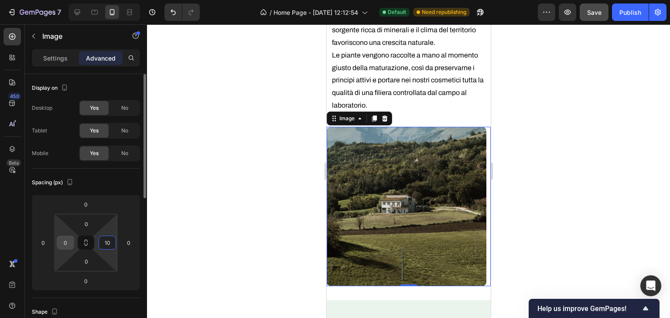
type input "10"
click at [66, 239] on input "0" at bounding box center [65, 242] width 13 height 13
type input "10"
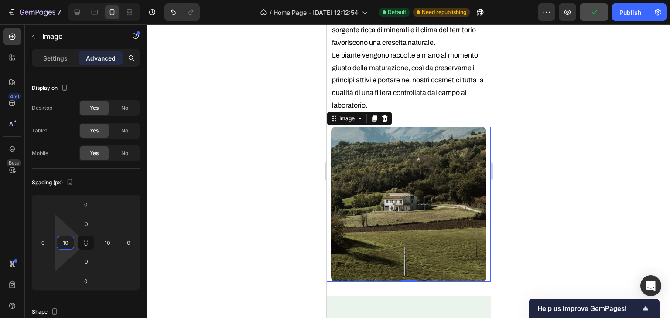
click at [268, 225] on div at bounding box center [408, 171] width 523 height 294
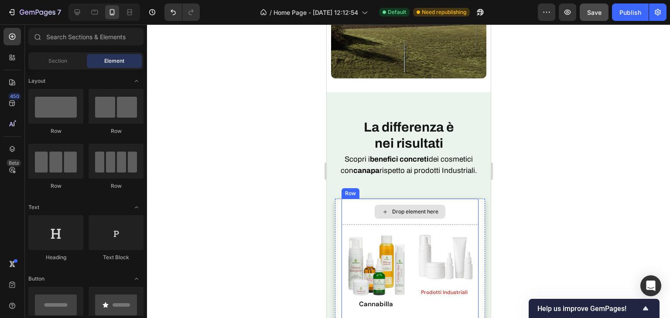
scroll to position [2357, 0]
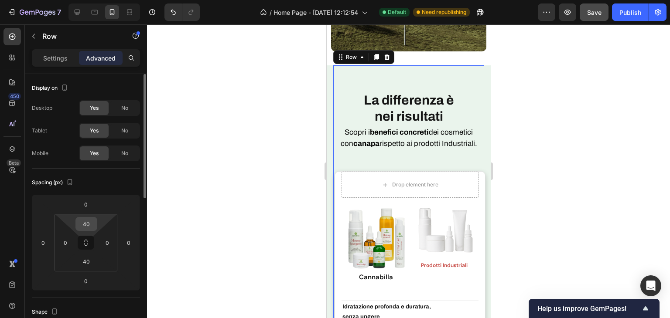
click at [84, 224] on input "40" at bounding box center [86, 224] width 17 height 13
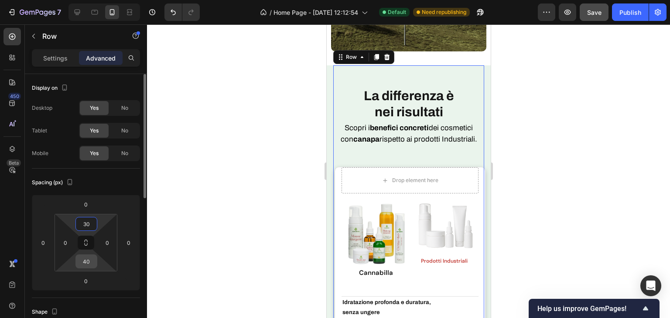
type input "30"
click at [86, 260] on input "40" at bounding box center [86, 261] width 17 height 13
type input "30"
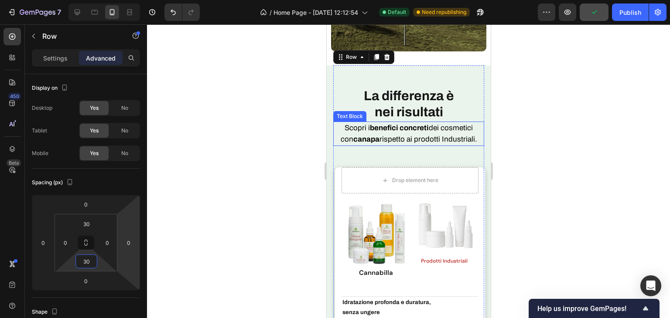
click at [395, 91] on span "La differenza è" at bounding box center [408, 96] width 90 height 14
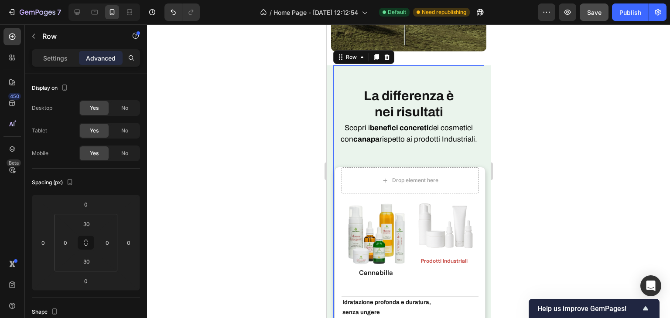
click at [87, 225] on input "30" at bounding box center [86, 224] width 17 height 13
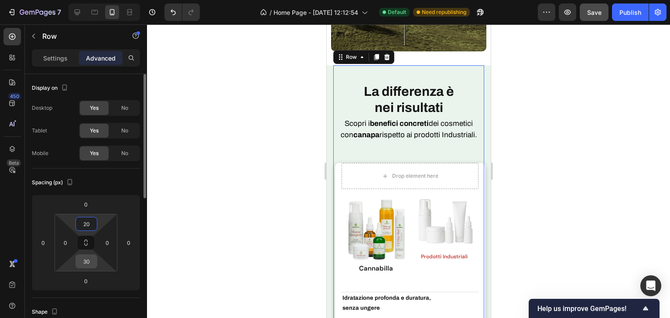
type input "20"
click at [89, 256] on input "30" at bounding box center [86, 261] width 17 height 13
type input "20"
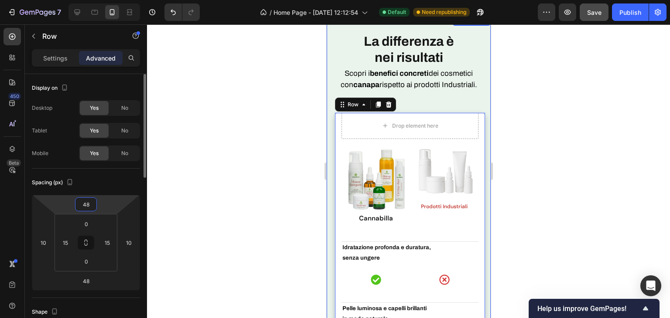
click at [89, 206] on input "48" at bounding box center [85, 204] width 17 height 13
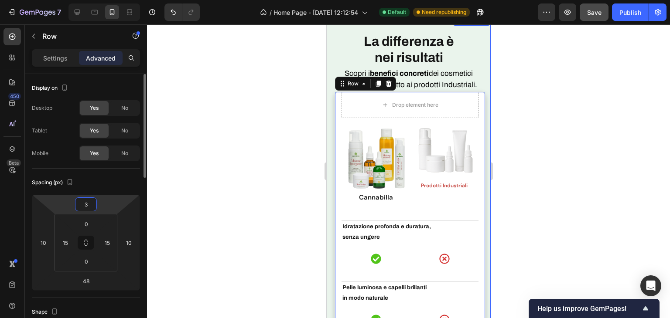
type input "30"
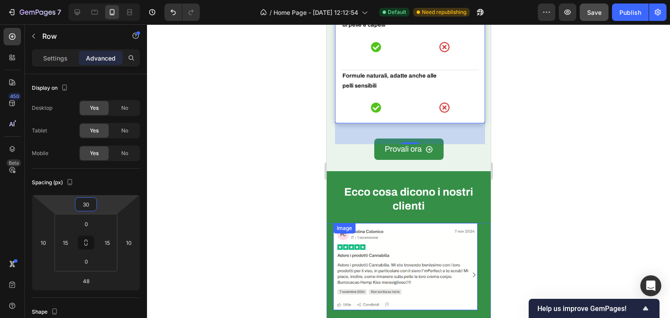
scroll to position [2750, 0]
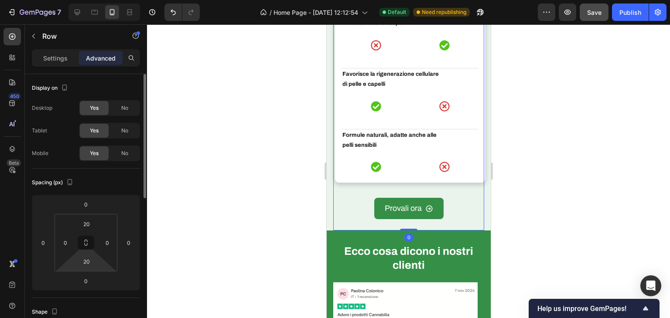
click at [99, 0] on html "7 Version history / Home Page - Sep 15, 12:12:54 Default Need republishing Prev…" at bounding box center [335, 0] width 670 height 0
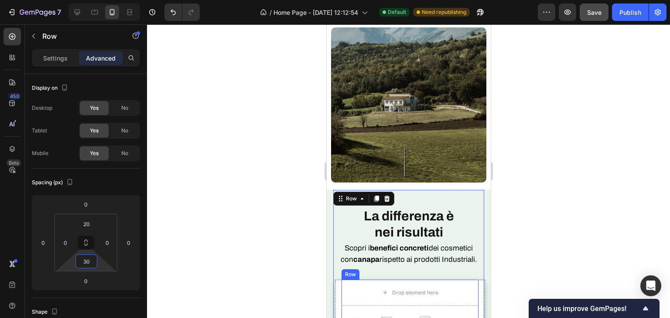
scroll to position [2227, 0]
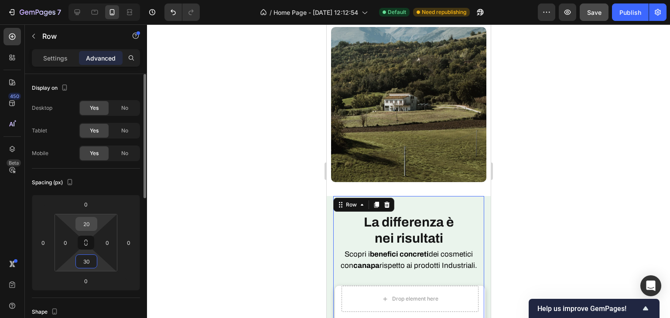
type input "30"
click at [89, 219] on input "20" at bounding box center [86, 224] width 17 height 13
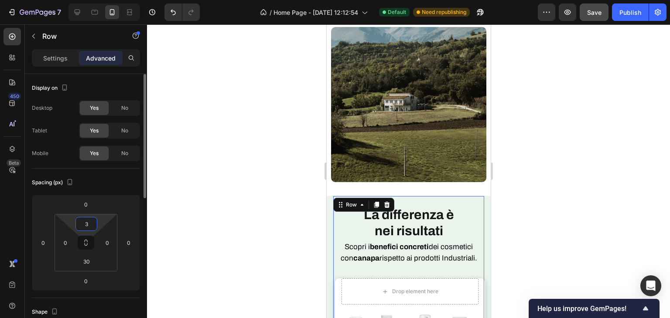
type input "30"
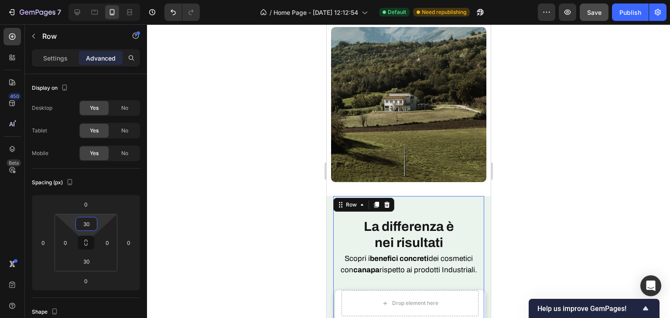
click at [266, 136] on div at bounding box center [408, 171] width 523 height 294
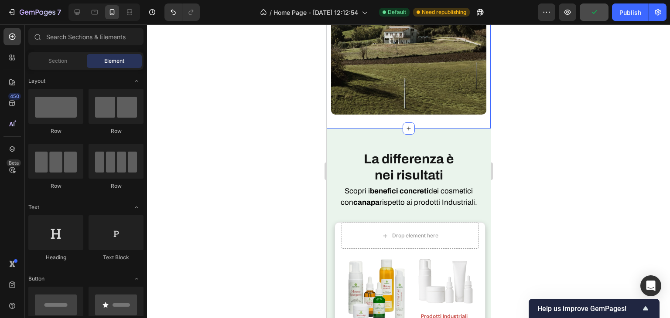
scroll to position [2314, 0]
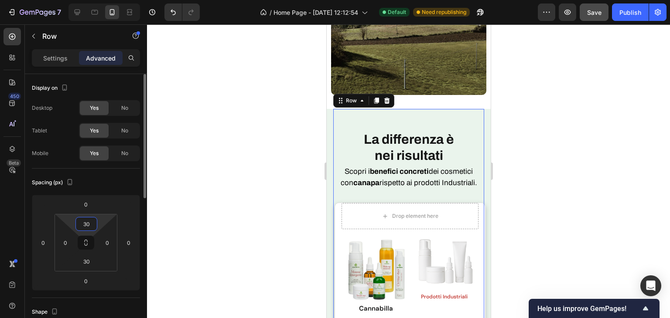
click at [92, 222] on input "30" at bounding box center [86, 224] width 17 height 13
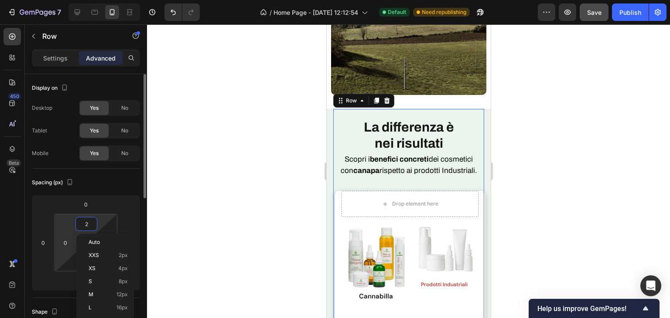
type input "20"
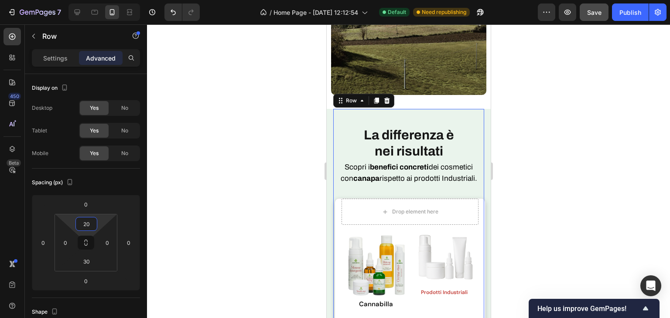
drag, startPoint x: 227, startPoint y: 182, endPoint x: 292, endPoint y: 171, distance: 65.8
click at [226, 182] on div at bounding box center [408, 171] width 523 height 294
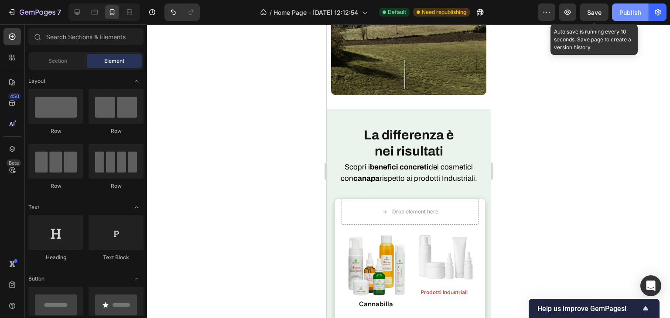
drag, startPoint x: 597, startPoint y: 13, endPoint x: 621, endPoint y: 11, distance: 23.6
click at [598, 13] on span "Save" at bounding box center [594, 12] width 14 height 7
drag, startPoint x: 627, startPoint y: 10, endPoint x: 610, endPoint y: 20, distance: 20.6
click at [628, 9] on div "Publish" at bounding box center [630, 12] width 22 height 9
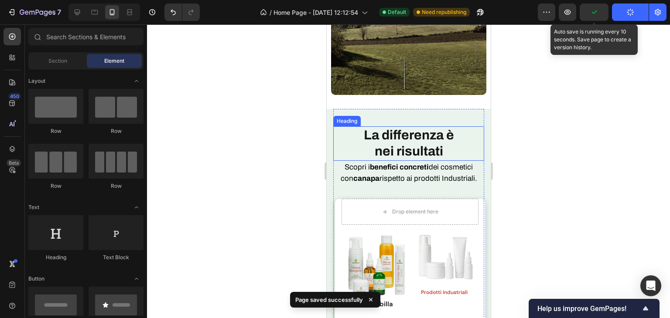
click at [417, 147] on span "nei risultati" at bounding box center [408, 151] width 68 height 14
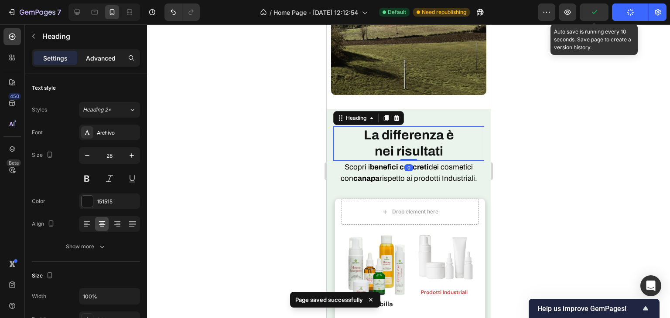
click at [95, 60] on p "Advanced" at bounding box center [101, 58] width 30 height 9
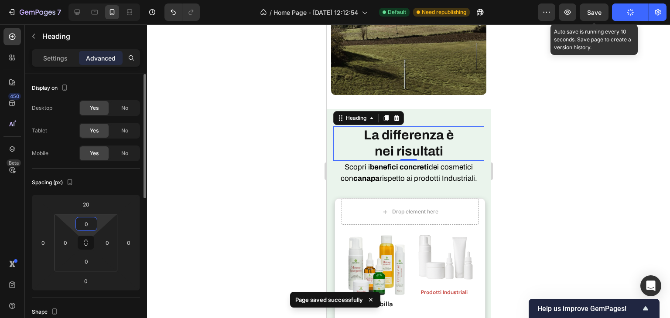
click at [91, 225] on input "0" at bounding box center [86, 224] width 17 height 13
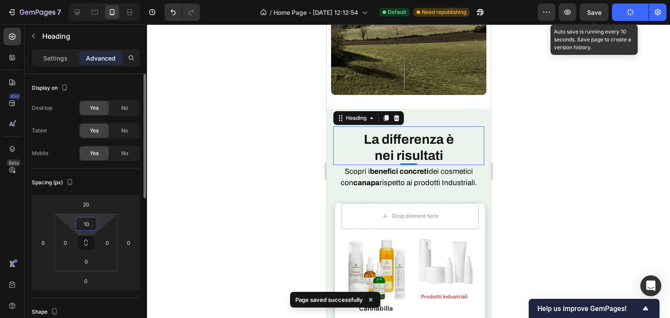
type input "1"
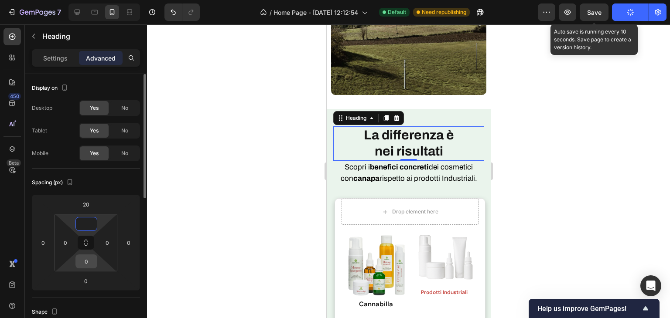
type input "0"
click at [91, 255] on input "0" at bounding box center [86, 261] width 17 height 13
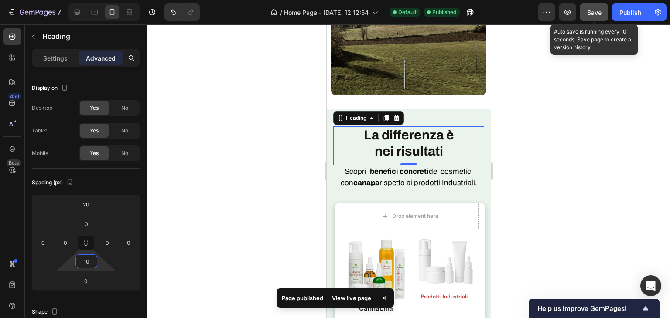
type input "10"
click at [597, 9] on span "Save" at bounding box center [594, 12] width 14 height 7
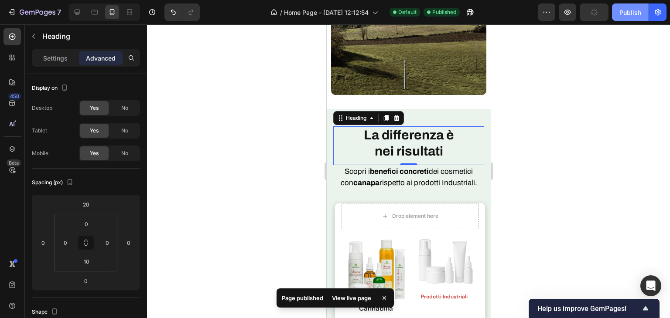
click at [622, 10] on div "Publish" at bounding box center [630, 12] width 22 height 9
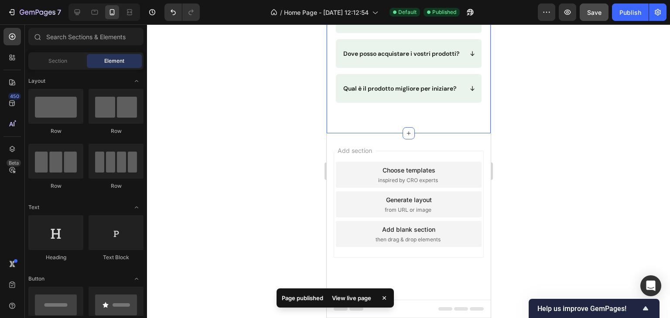
scroll to position [3448, 0]
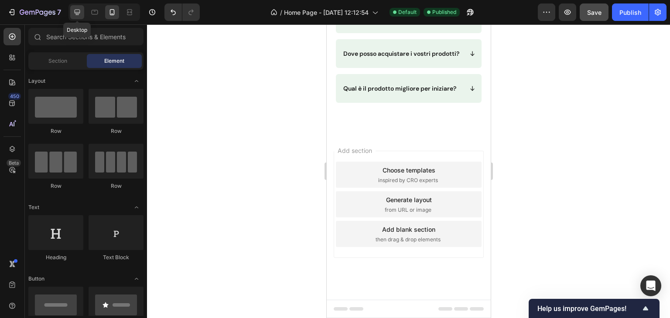
click at [72, 11] on div at bounding box center [77, 12] width 14 height 14
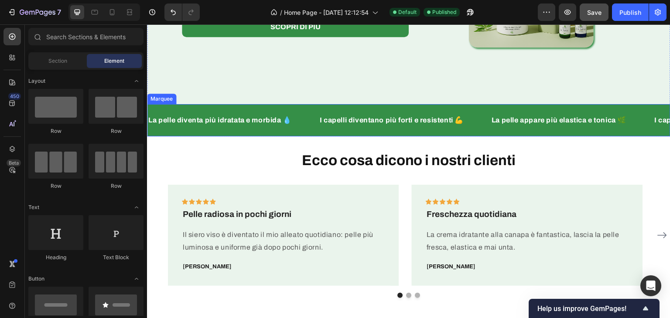
scroll to position [305, 0]
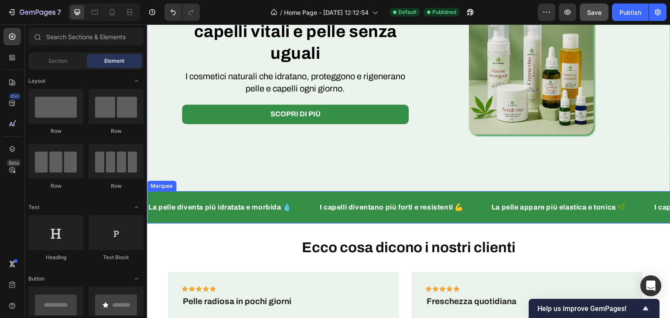
click at [483, 217] on div "I capelli diventano più forti e resistenti 💪 Text Block" at bounding box center [405, 207] width 172 height 18
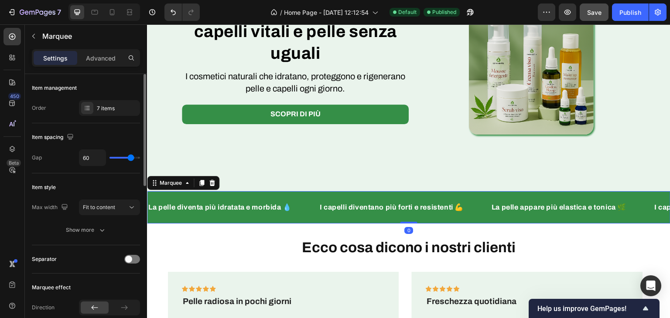
scroll to position [131, 0]
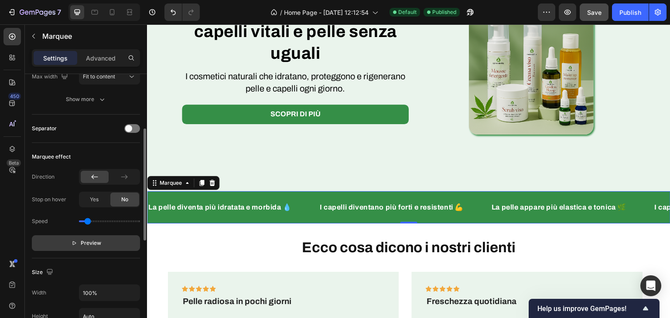
click at [90, 242] on span "Preview" at bounding box center [91, 243] width 20 height 9
click at [588, 13] on span "Save" at bounding box center [594, 12] width 14 height 7
drag, startPoint x: 623, startPoint y: 16, endPoint x: 617, endPoint y: 24, distance: 9.1
click at [624, 16] on div "Publish" at bounding box center [630, 12] width 22 height 9
click at [124, 14] on div at bounding box center [130, 12] width 14 height 14
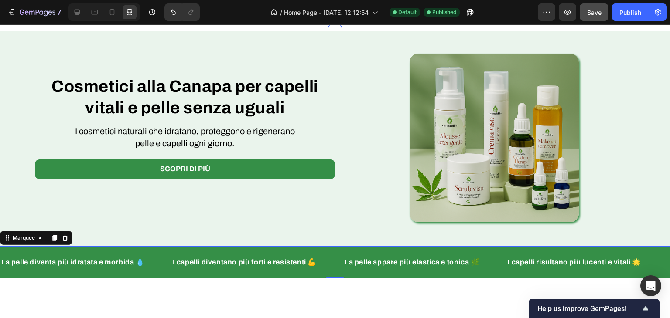
scroll to position [174, 0]
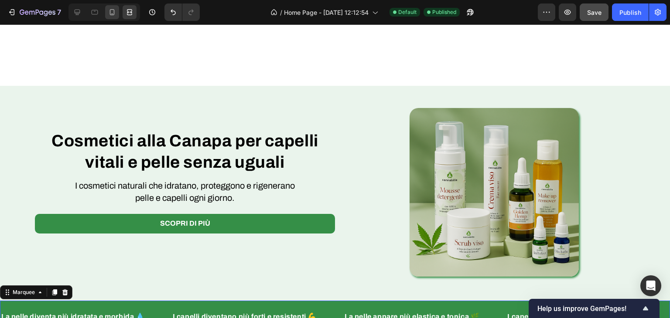
click at [106, 12] on div at bounding box center [112, 12] width 14 height 14
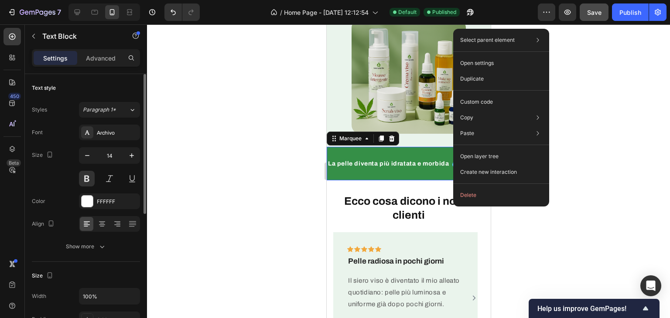
click at [437, 171] on div "La pelle diventa più idratata e morbida 💧 Text Block I capelli diventano più fo…" at bounding box center [408, 164] width 164 height 34
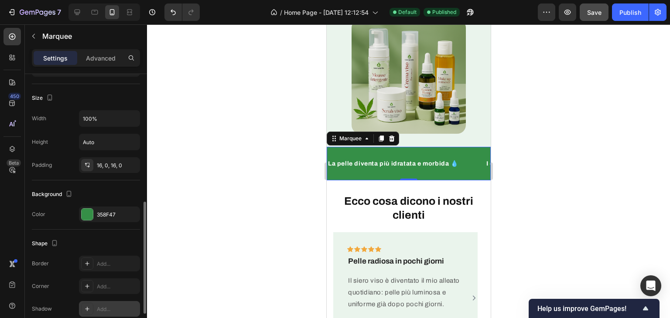
scroll to position [375, 0]
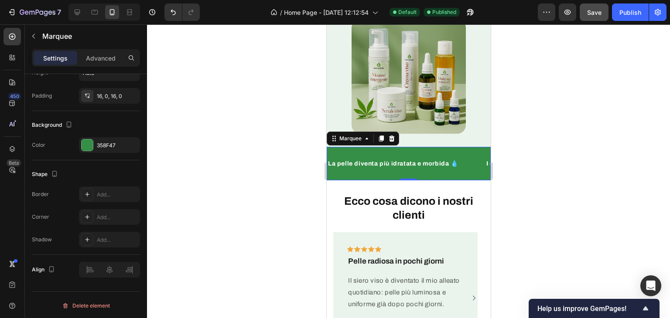
click at [394, 168] on div "La pelle diventa più idratata e morbida 💧 Text Block I capelli diventano più fo…" at bounding box center [408, 164] width 164 height 34
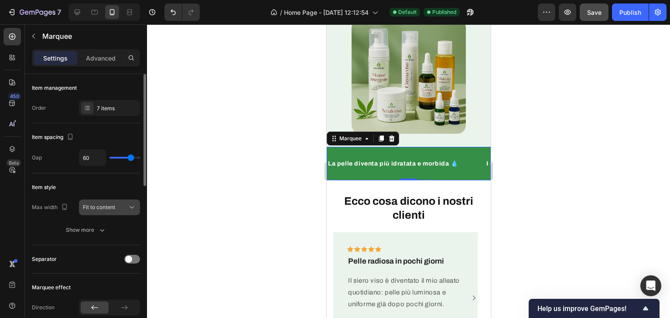
scroll to position [174, 0]
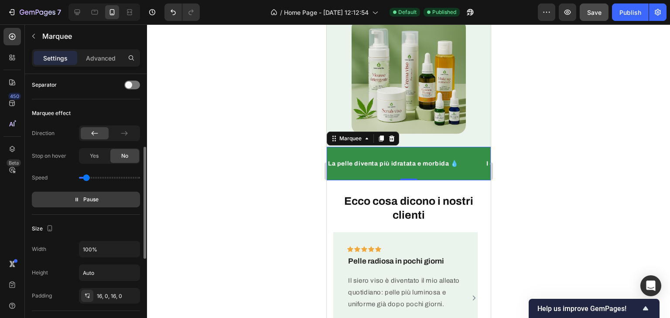
click at [105, 198] on button "Pause" at bounding box center [86, 200] width 108 height 16
click at [98, 196] on span "Preview" at bounding box center [91, 199] width 20 height 9
click at [80, 10] on icon at bounding box center [77, 12] width 9 height 9
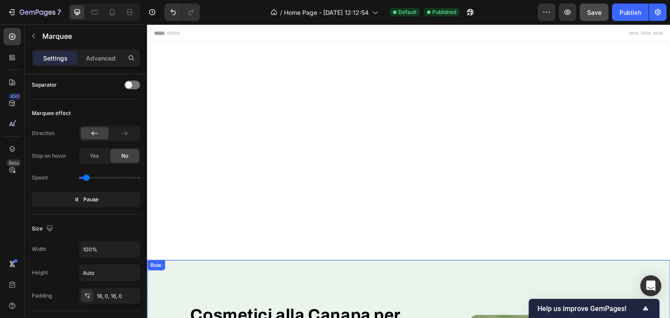
scroll to position [44, 0]
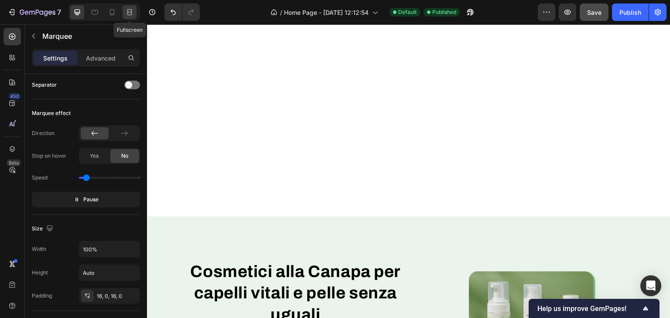
click at [128, 13] on icon at bounding box center [129, 12] width 9 height 9
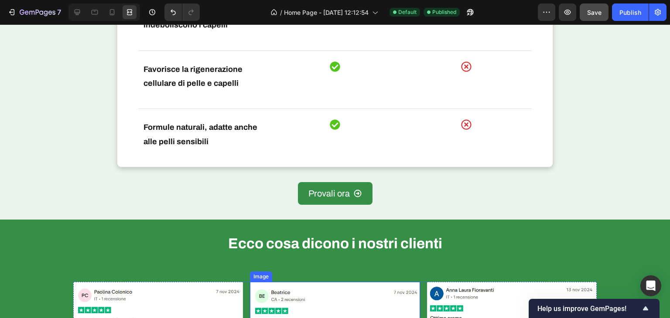
scroll to position [2268, 0]
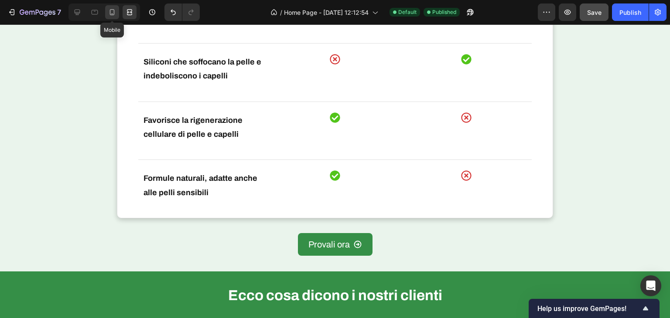
click at [108, 16] on icon at bounding box center [112, 12] width 9 height 9
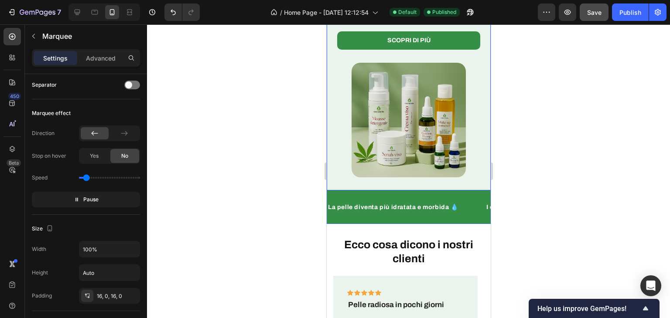
scroll to position [174, 0]
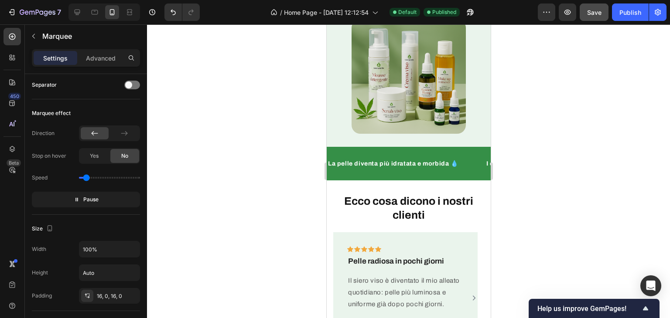
click at [438, 147] on div "La pelle diventa più idratata e morbida 💧 Text Block I capelli diventano più fo…" at bounding box center [408, 164] width 164 height 34
click at [94, 198] on span "Pause" at bounding box center [90, 199] width 15 height 9
click at [94, 198] on span "Preview" at bounding box center [91, 199] width 20 height 9
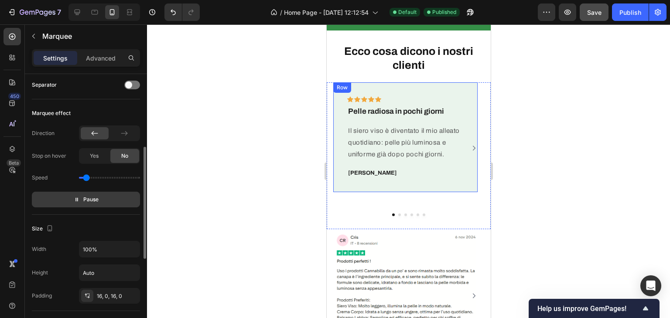
scroll to position [305, 0]
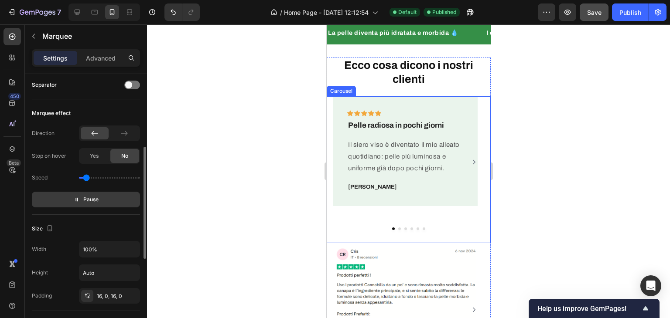
click at [470, 161] on icon "Carousel Next Arrow" at bounding box center [473, 162] width 7 height 8
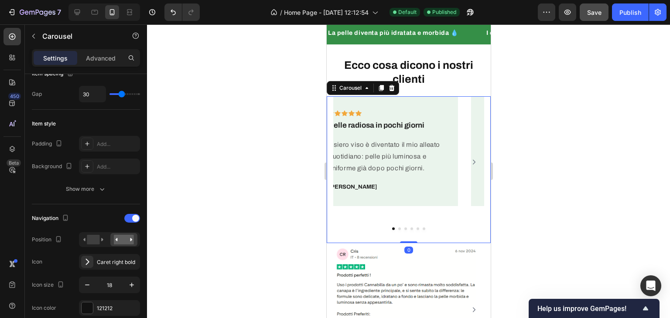
scroll to position [0, 0]
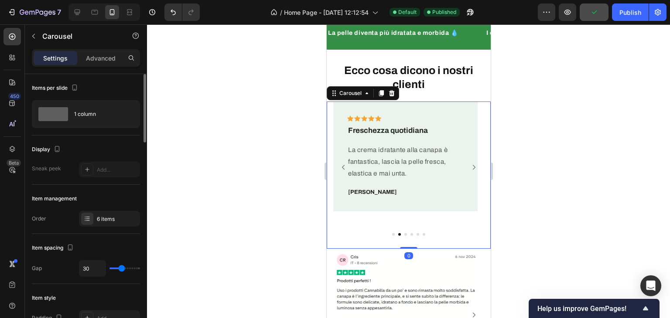
click at [470, 164] on icon "Carousel Next Arrow" at bounding box center [473, 168] width 7 height 8
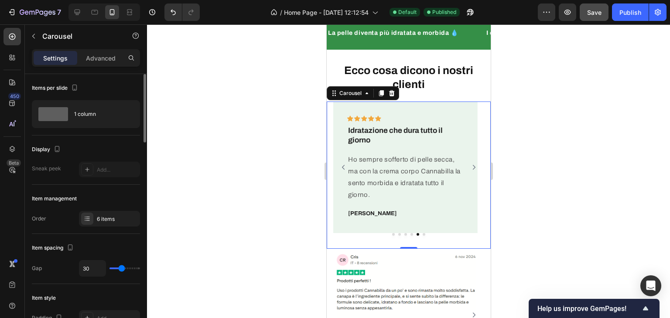
click at [470, 164] on icon "Carousel Next Arrow" at bounding box center [473, 168] width 7 height 8
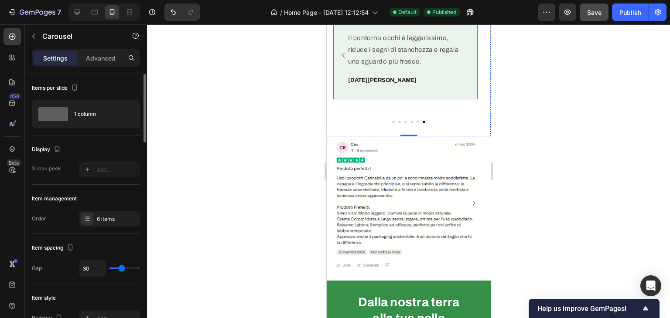
scroll to position [436, 0]
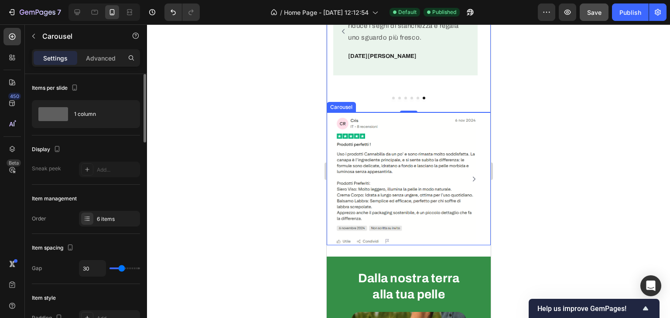
click at [472, 177] on icon "Carousel Next Arrow" at bounding box center [473, 179] width 3 height 5
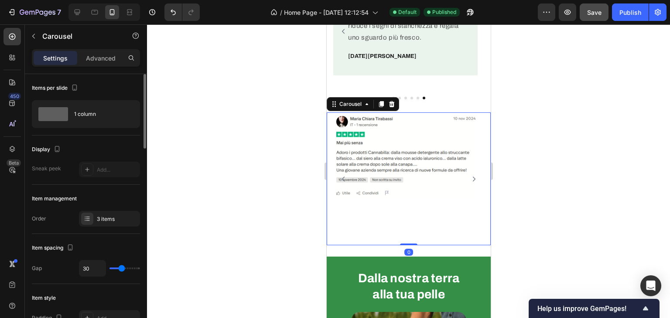
click at [472, 177] on icon "Carousel Next Arrow" at bounding box center [473, 179] width 3 height 5
click at [466, 177] on img at bounding box center [405, 159] width 144 height 93
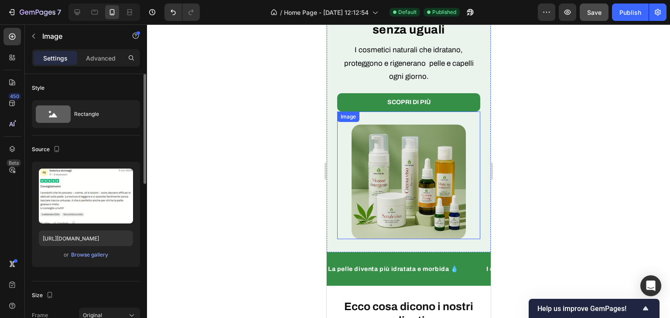
scroll to position [0, 0]
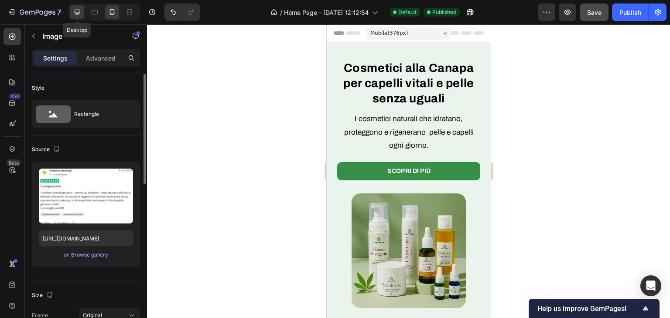
click at [74, 14] on icon at bounding box center [77, 12] width 9 height 9
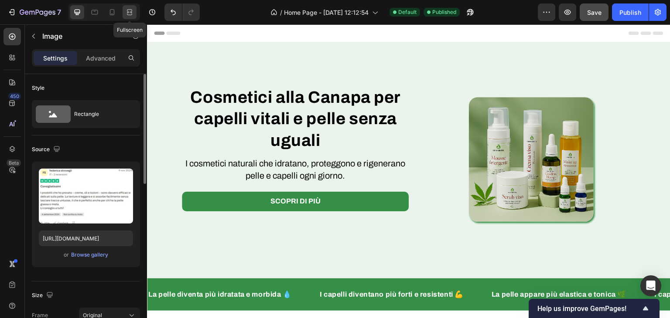
click at [135, 10] on div at bounding box center [130, 12] width 14 height 14
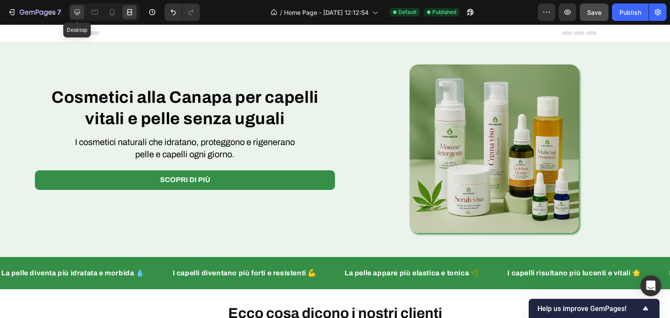
click at [72, 6] on div at bounding box center [77, 12] width 14 height 14
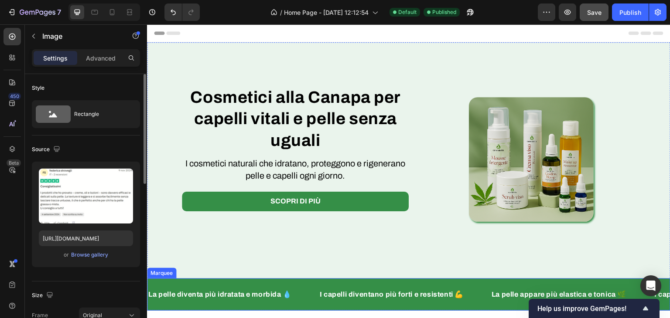
click at [274, 300] on p "La pelle diventa più idratata e morbida 💧" at bounding box center [219, 295] width 143 height 10
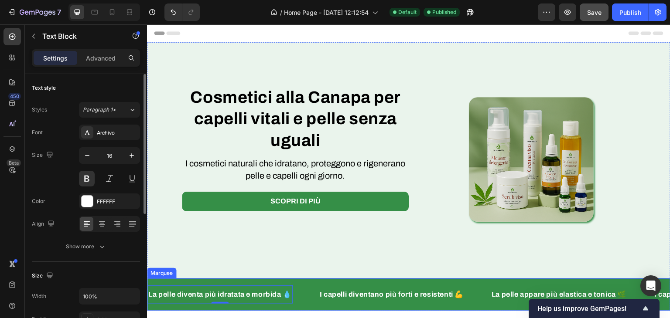
click at [307, 301] on div "La pelle diventa più idratata e morbida 💧 Text Block 0" at bounding box center [232, 295] width 171 height 18
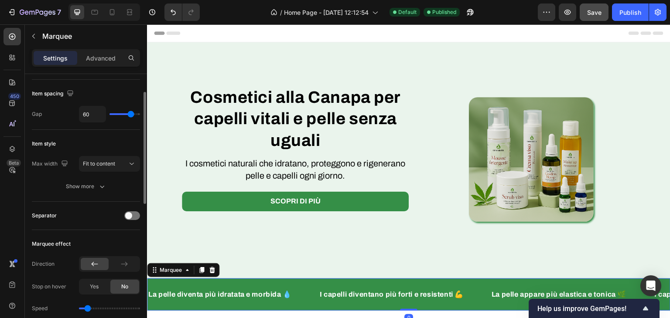
scroll to position [87, 0]
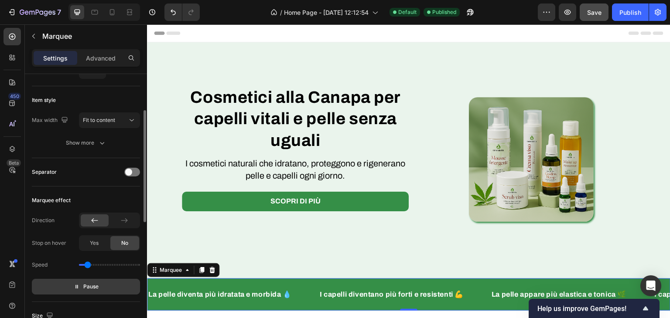
click at [98, 284] on span "Pause" at bounding box center [90, 287] width 15 height 9
click at [98, 284] on span "Preview" at bounding box center [91, 287] width 20 height 9
click at [127, 12] on icon at bounding box center [128, 12] width 3 height 2
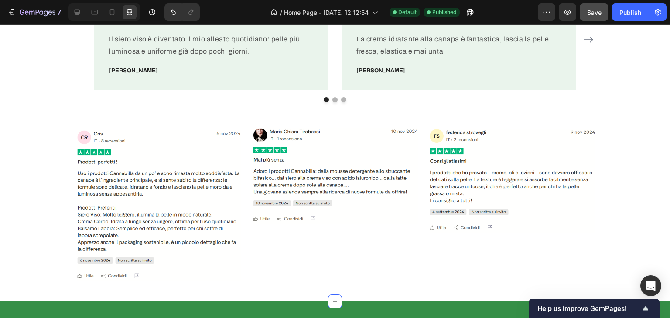
scroll to position [523, 0]
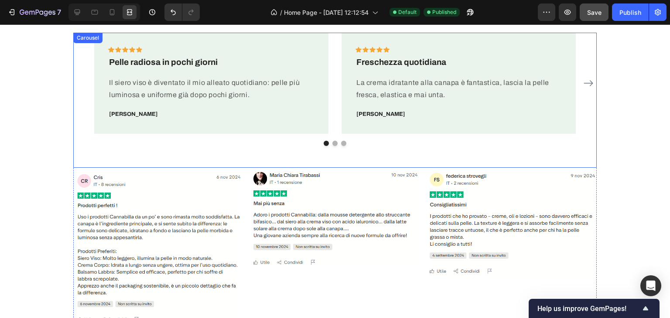
click at [586, 86] on icon "Carousel Next Arrow" at bounding box center [588, 83] width 10 height 10
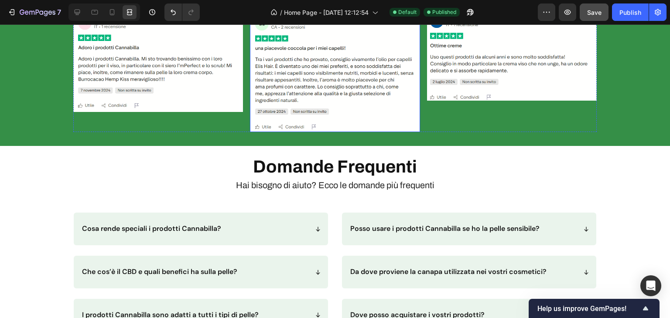
scroll to position [2268, 0]
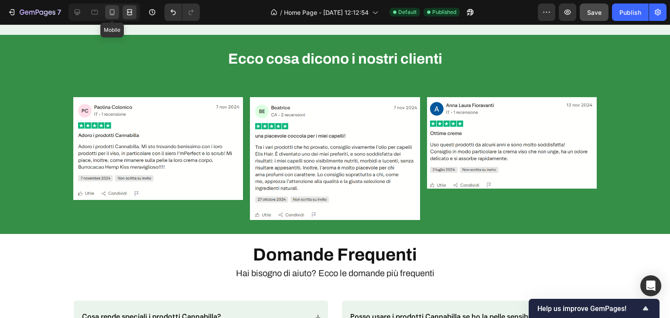
click at [112, 18] on div at bounding box center [112, 12] width 14 height 14
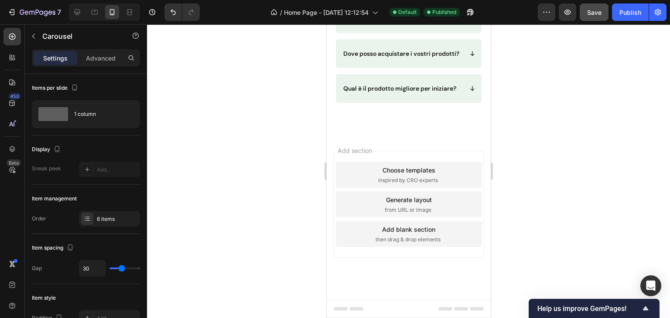
scroll to position [3328, 0]
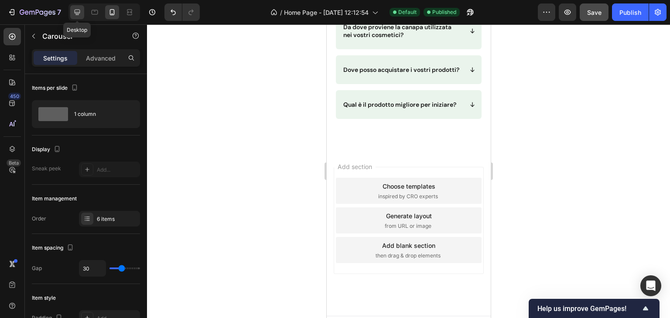
click at [78, 10] on icon at bounding box center [78, 13] width 6 height 6
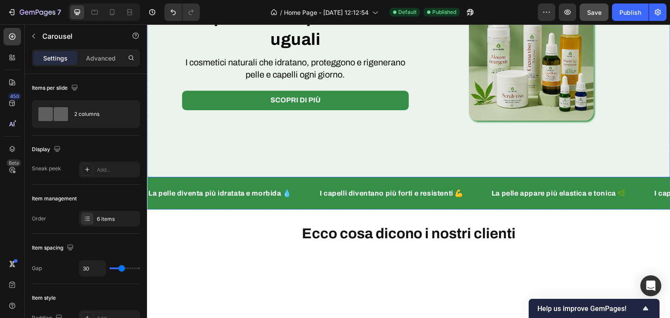
scroll to position [222, 0]
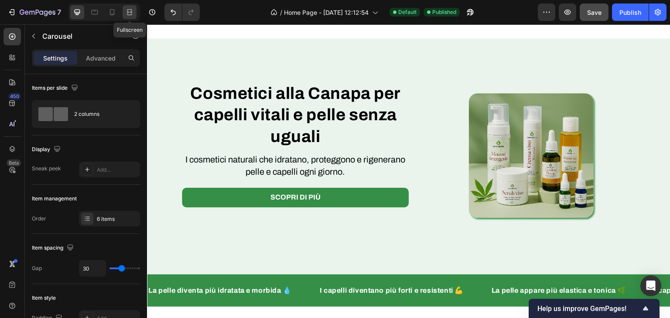
click at [126, 14] on icon at bounding box center [129, 12] width 9 height 9
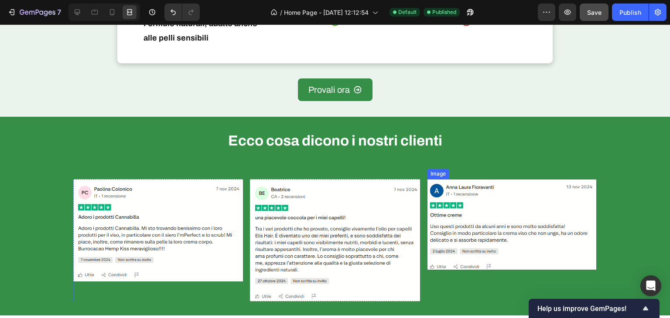
scroll to position [2486, 0]
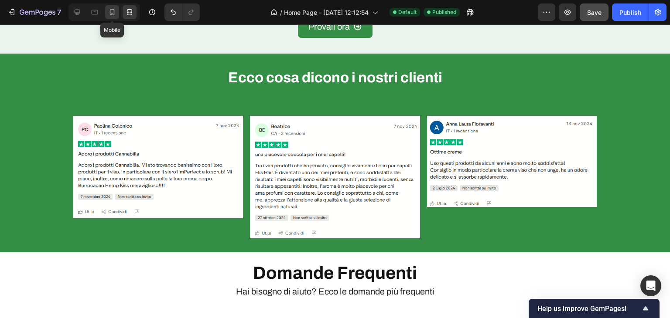
click at [107, 14] on div at bounding box center [112, 12] width 14 height 14
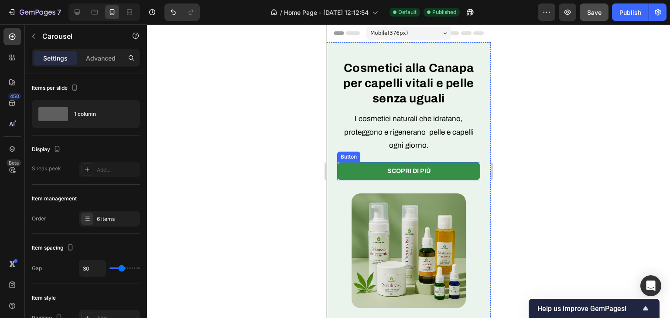
scroll to position [44, 0]
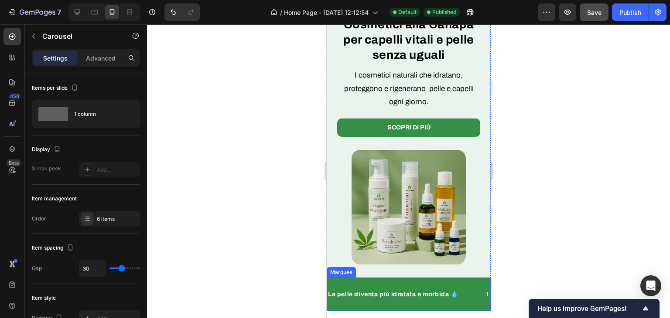
click at [430, 278] on div "La pelle diventa più idratata e morbida 💧 Text Block I capelli diventano più fo…" at bounding box center [408, 295] width 164 height 34
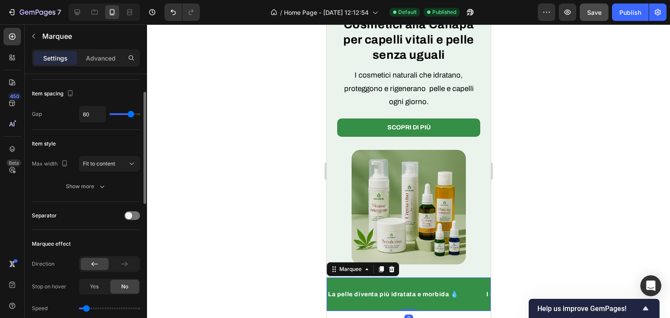
scroll to position [87, 0]
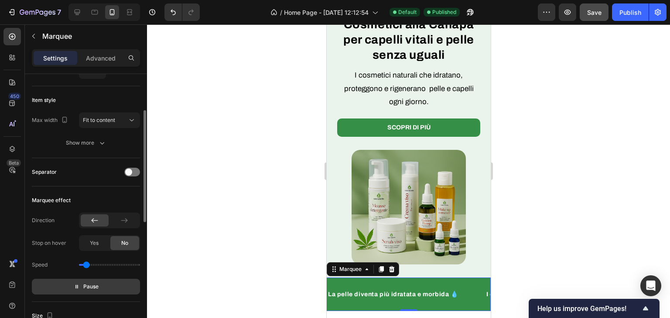
click at [105, 284] on button "Pause" at bounding box center [86, 287] width 108 height 16
click at [105, 284] on button "Preview" at bounding box center [86, 287] width 108 height 16
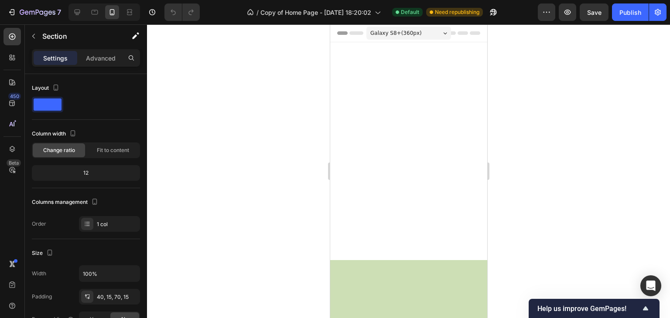
scroll to position [1436, 0]
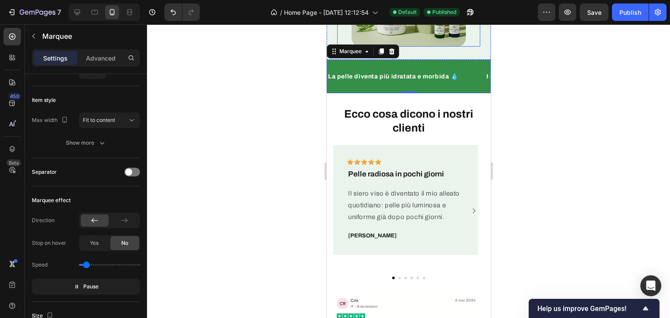
scroll to position [305, 0]
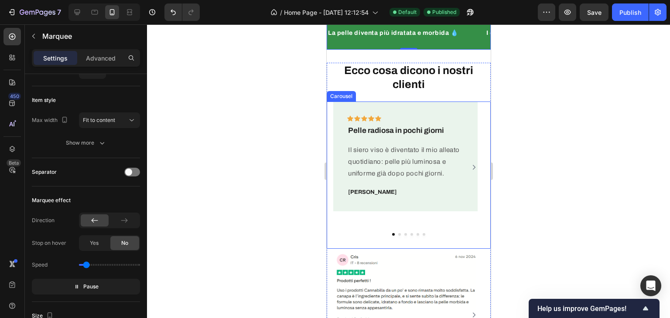
click at [470, 164] on icon "Carousel Next Arrow" at bounding box center [473, 168] width 7 height 8
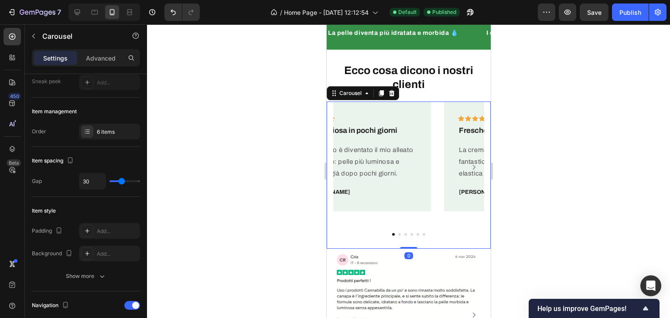
scroll to position [0, 0]
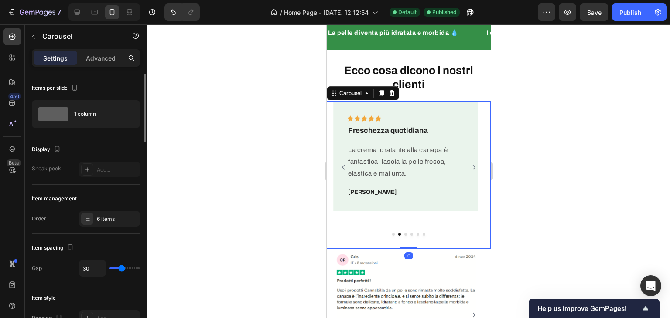
click at [470, 164] on icon "Carousel Next Arrow" at bounding box center [473, 168] width 7 height 8
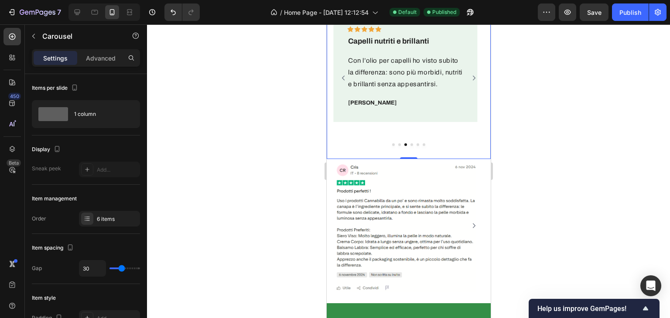
scroll to position [436, 0]
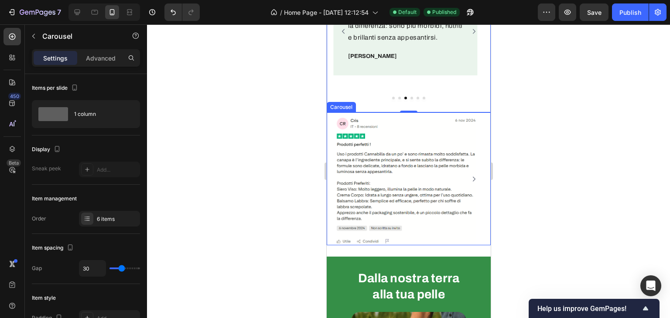
click at [470, 177] on icon "Carousel Next Arrow" at bounding box center [473, 179] width 7 height 8
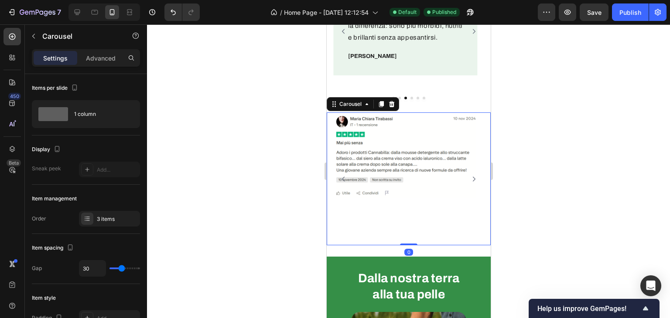
click at [470, 177] on icon "Carousel Next Arrow" at bounding box center [473, 179] width 7 height 8
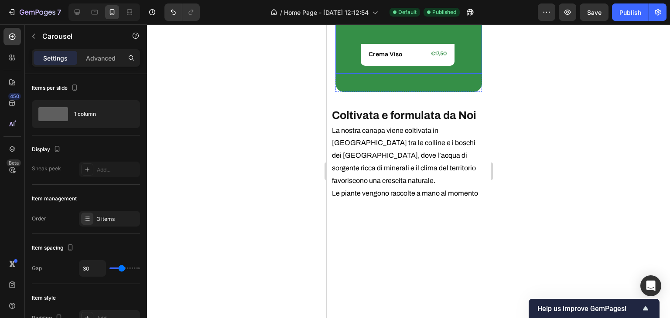
scroll to position [1875, 0]
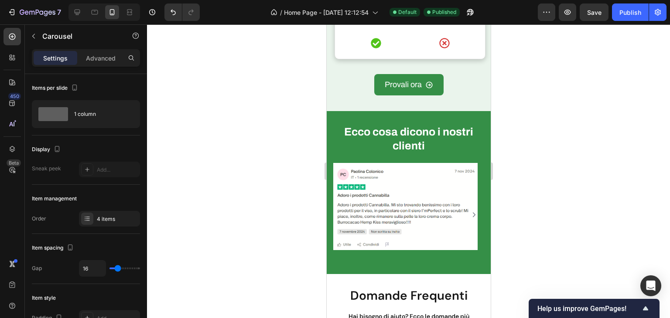
scroll to position [2922, 0]
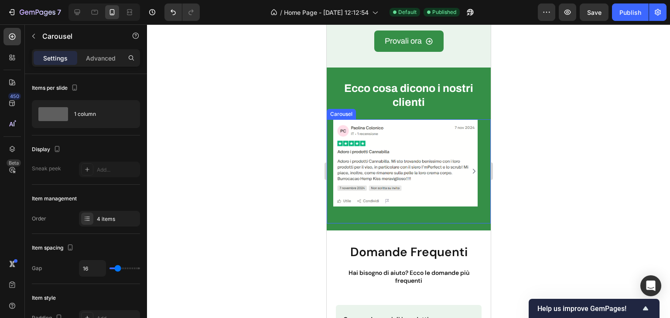
click at [470, 168] on icon "Carousel Next Arrow" at bounding box center [473, 171] width 7 height 8
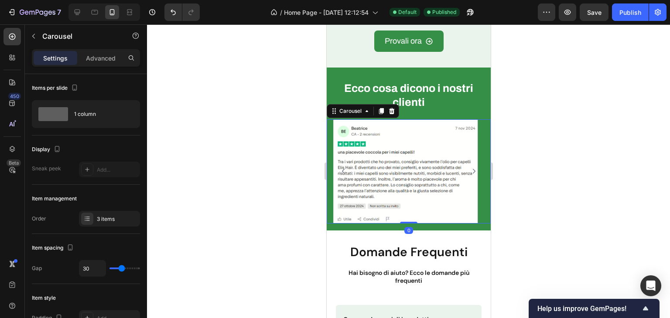
click at [470, 168] on icon "Carousel Next Arrow" at bounding box center [473, 171] width 7 height 8
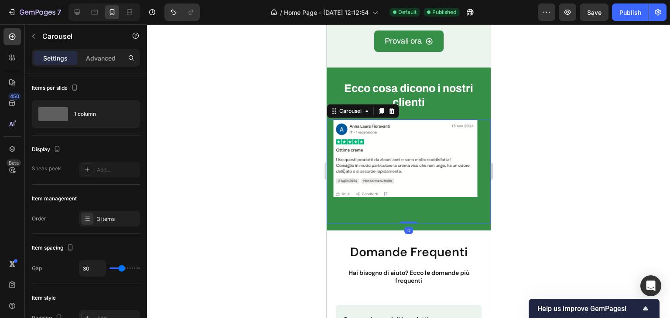
click at [468, 168] on img at bounding box center [405, 158] width 144 height 78
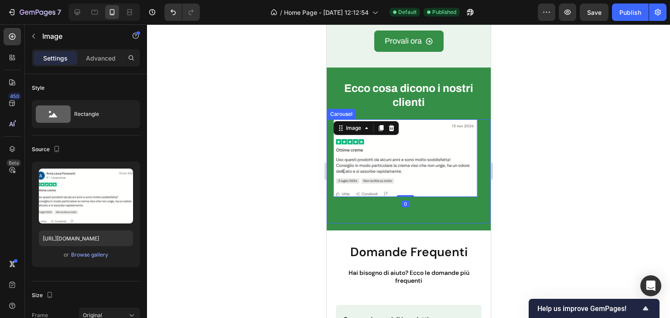
click at [443, 218] on div "Image 0" at bounding box center [405, 171] width 144 height 104
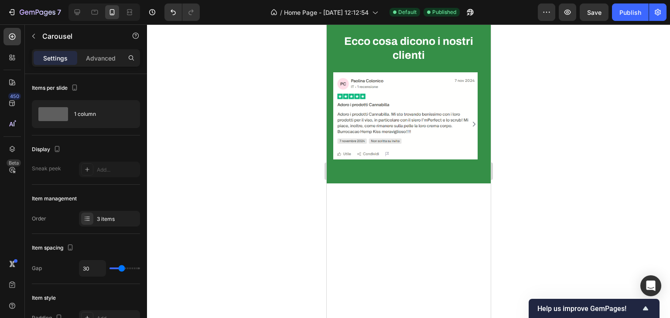
scroll to position [2747, 0]
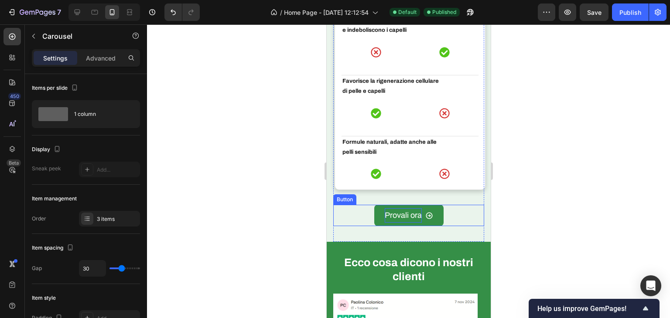
click at [400, 218] on p "Provali ora" at bounding box center [402, 215] width 37 height 14
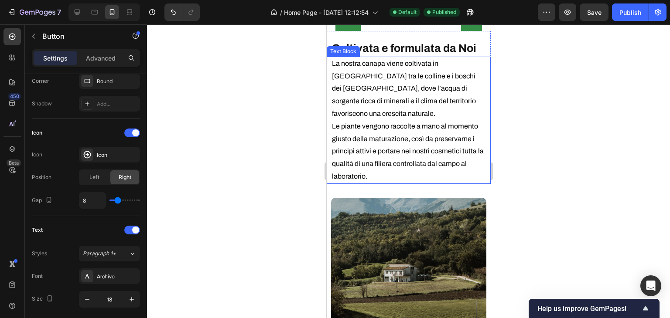
scroll to position [1526, 0]
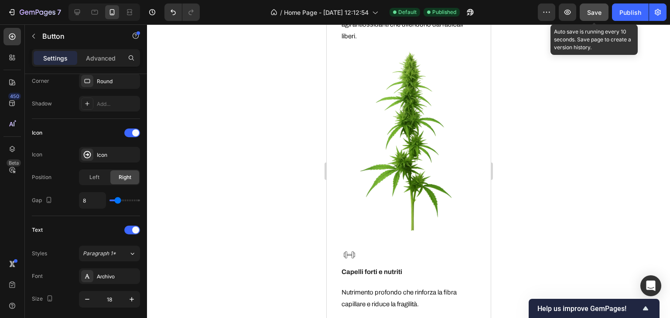
drag, startPoint x: 600, startPoint y: 11, endPoint x: 620, endPoint y: 17, distance: 20.3
click at [603, 13] on button "Save" at bounding box center [594, 11] width 29 height 17
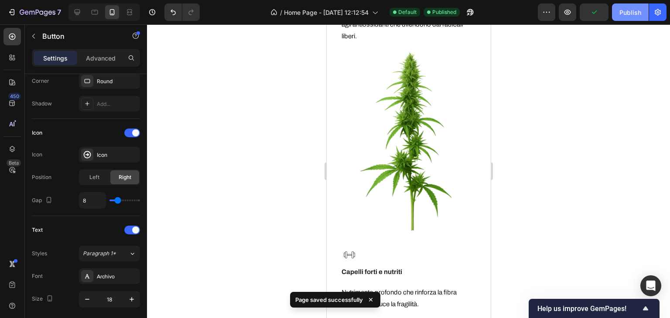
click at [620, 17] on button "Publish" at bounding box center [630, 11] width 37 height 17
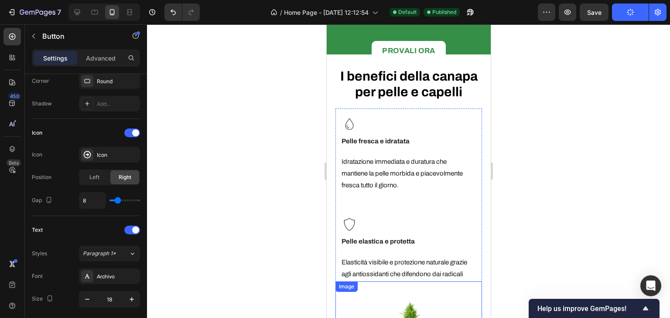
scroll to position [1265, 0]
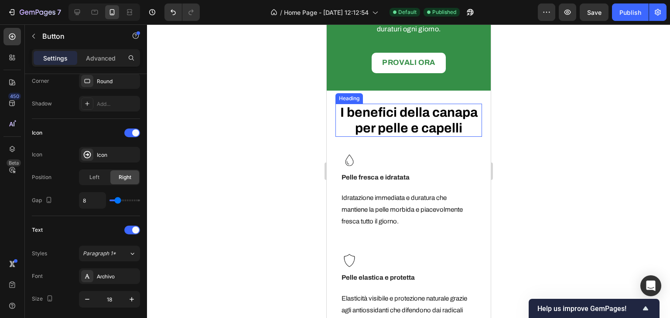
click at [380, 106] on strong "I benefici della canapa per pelle e capelli" at bounding box center [408, 121] width 137 height 30
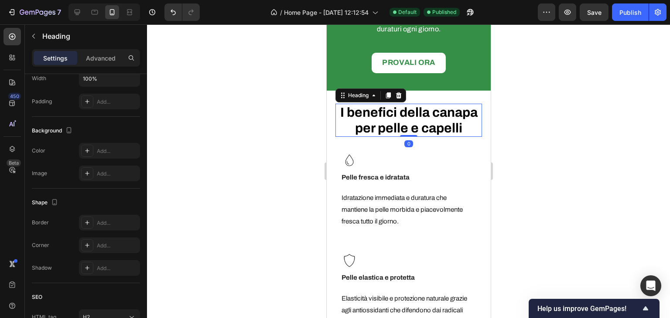
scroll to position [0, 0]
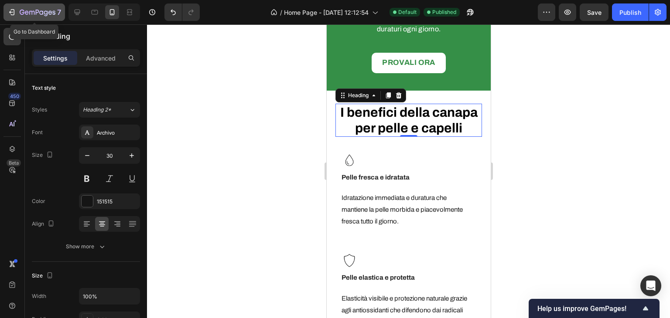
click at [10, 8] on icon "button" at bounding box center [11, 12] width 9 height 9
